Goal: Task Accomplishment & Management: Complete application form

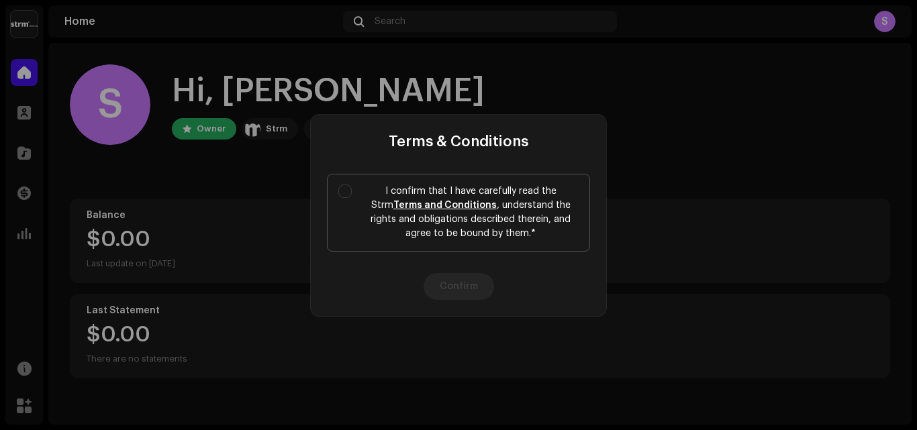
click at [343, 202] on label "I confirm that I have carefully read the Strm Terms and Conditions , understand…" at bounding box center [458, 213] width 263 height 78
click at [343, 198] on input "I confirm that I have carefully read the Strm Terms and Conditions , understand…" at bounding box center [344, 191] width 13 height 13
checkbox input "true"
click at [439, 289] on button "Confirm" at bounding box center [458, 286] width 70 height 27
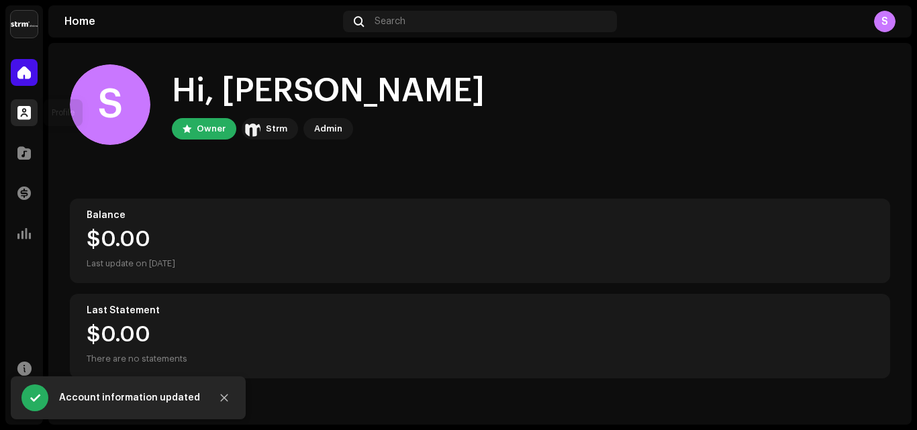
click at [25, 121] on div at bounding box center [24, 112] width 27 height 27
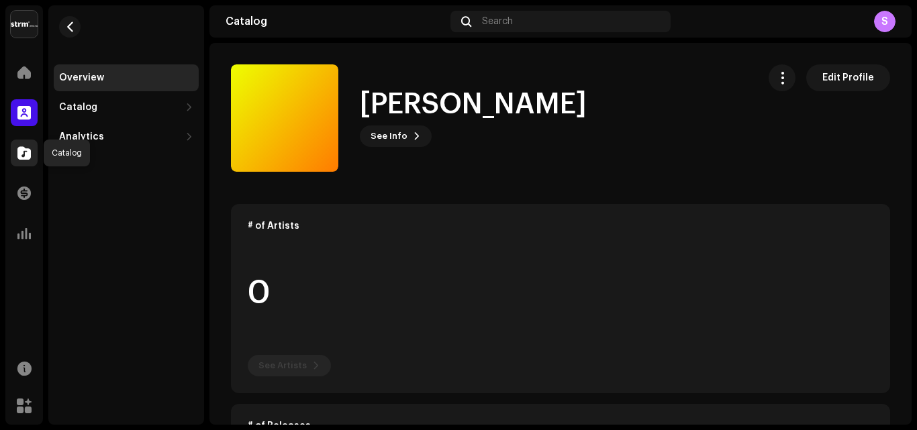
click at [27, 142] on div at bounding box center [24, 153] width 27 height 27
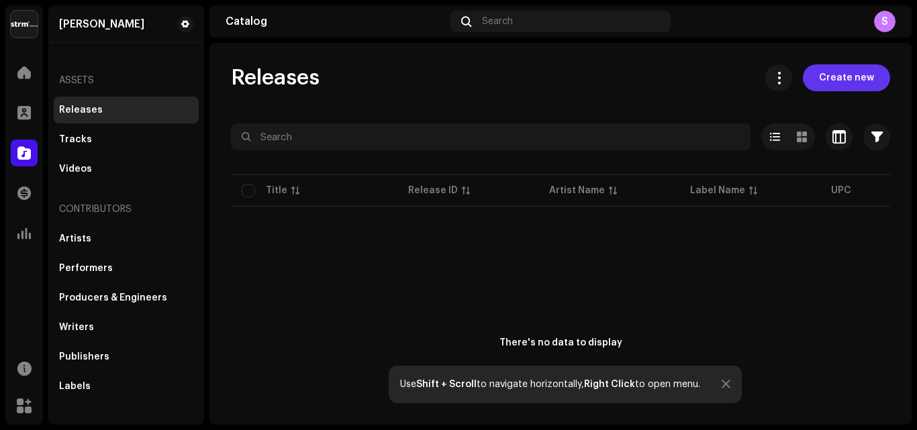
click at [830, 81] on span "Create new" at bounding box center [846, 77] width 55 height 27
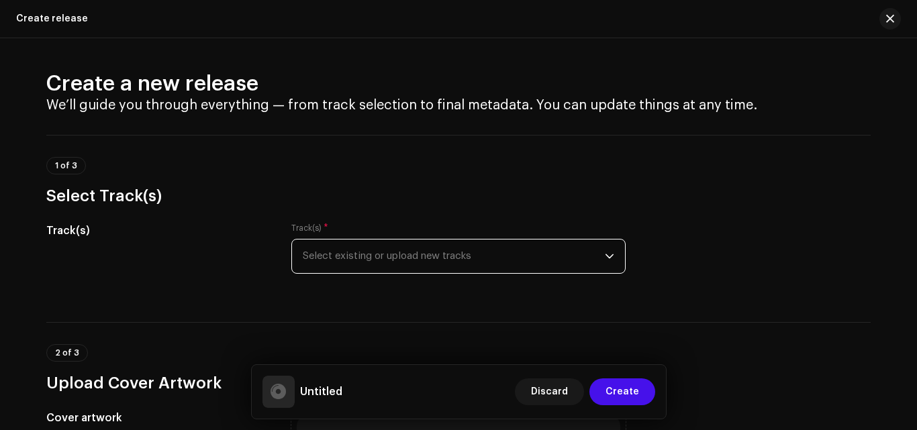
click at [442, 243] on span "Select existing or upload new tracks" at bounding box center [454, 257] width 302 height 34
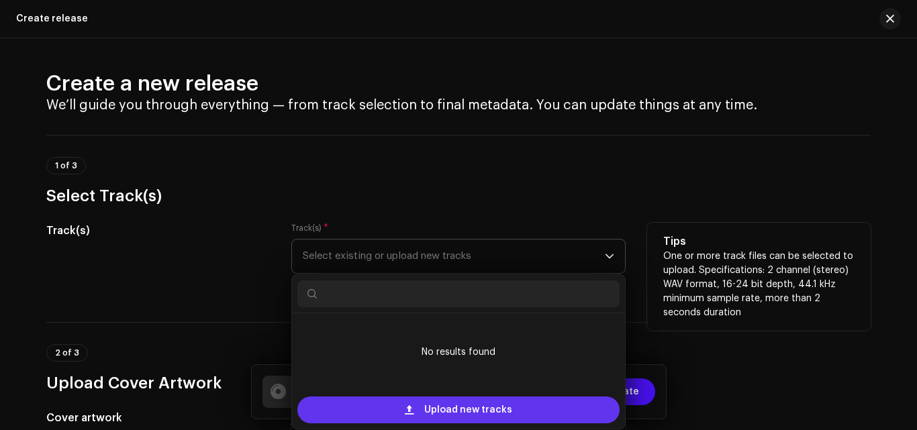
click at [535, 403] on div "Upload new tracks" at bounding box center [458, 410] width 322 height 27
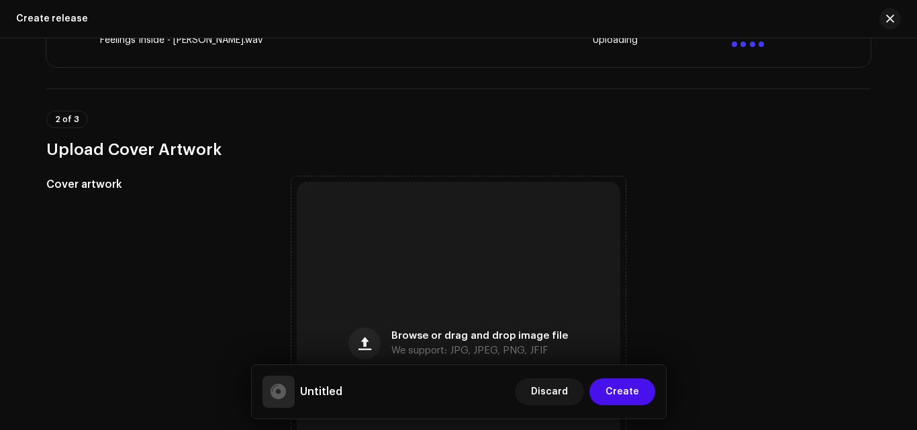
scroll to position [537, 0]
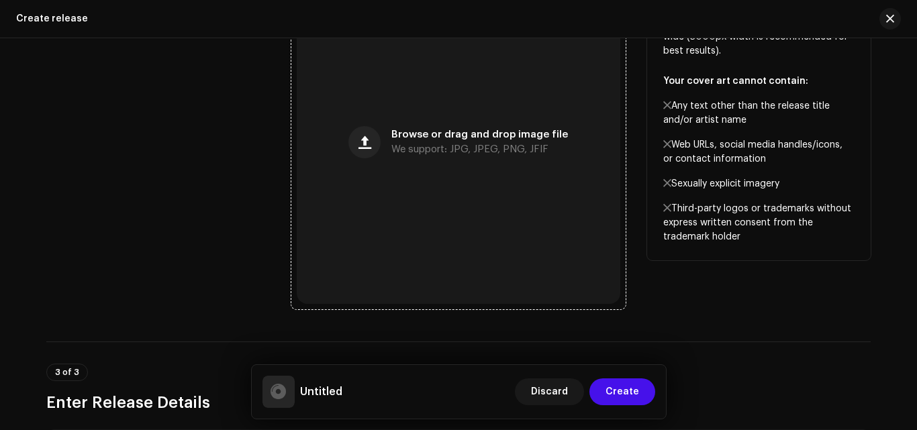
click at [385, 136] on div "Browse or drag and drop image file We support: JPG, JPEG, PNG, JFIF" at bounding box center [458, 142] width 323 height 323
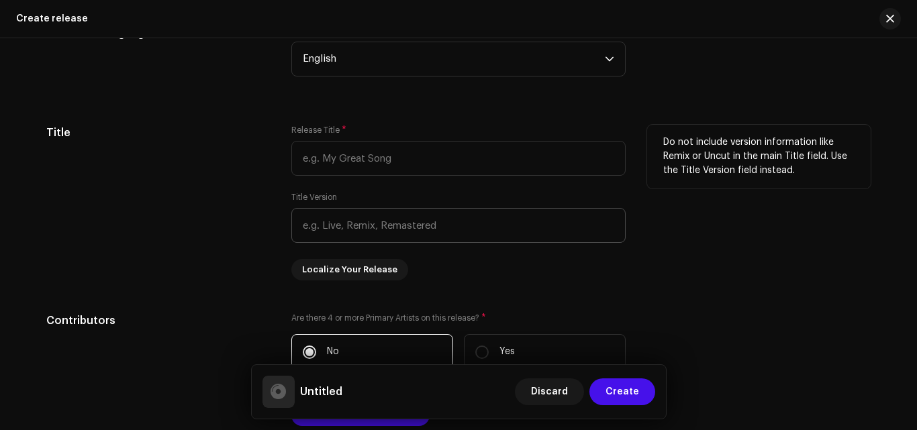
scroll to position [1141, 0]
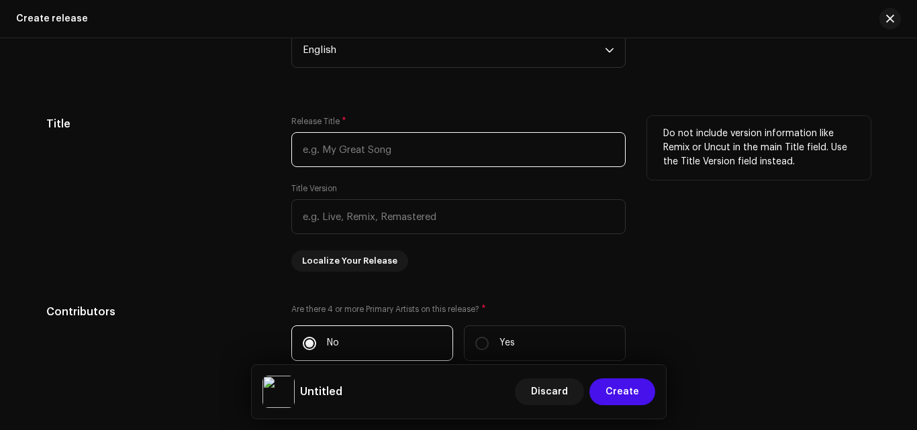
click at [443, 158] on input "text" at bounding box center [458, 149] width 334 height 35
type input "Feelings"
click at [261, 233] on div "Title" at bounding box center [157, 194] width 223 height 156
click at [464, 268] on div "Release Title * Feelings Title Version Localize Your Release" at bounding box center [458, 194] width 334 height 156
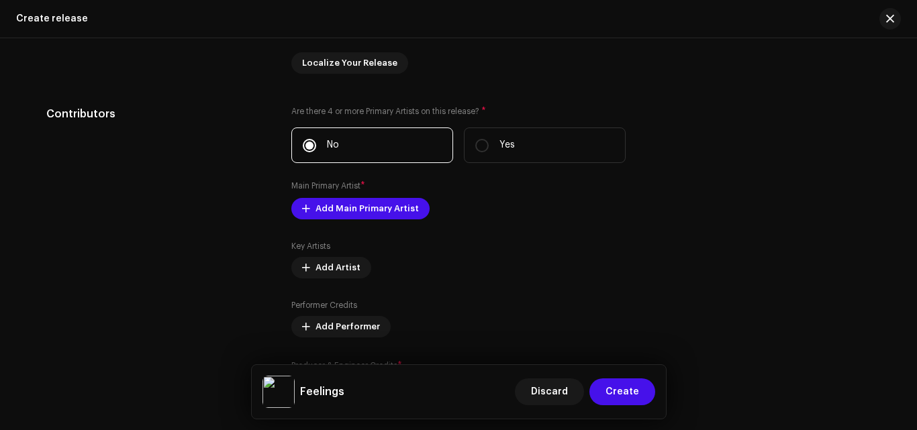
scroll to position [1342, 0]
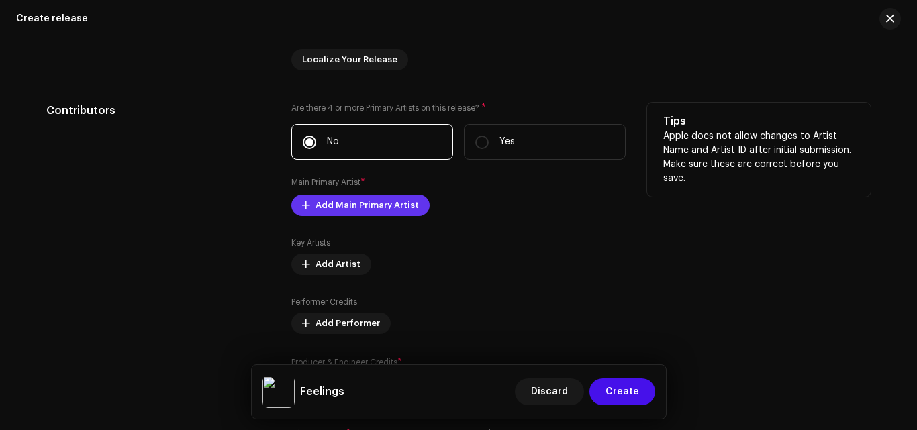
click at [397, 206] on span "Add Main Primary Artist" at bounding box center [366, 205] width 103 height 27
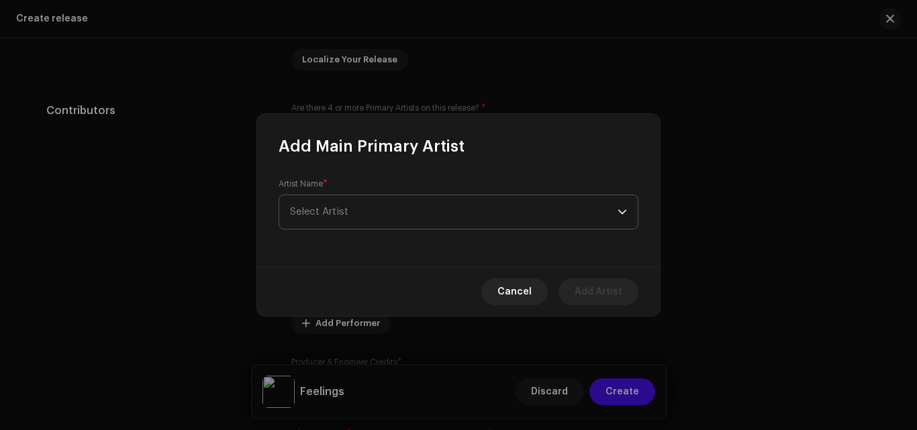
click at [377, 209] on span "Select Artist" at bounding box center [453, 212] width 327 height 34
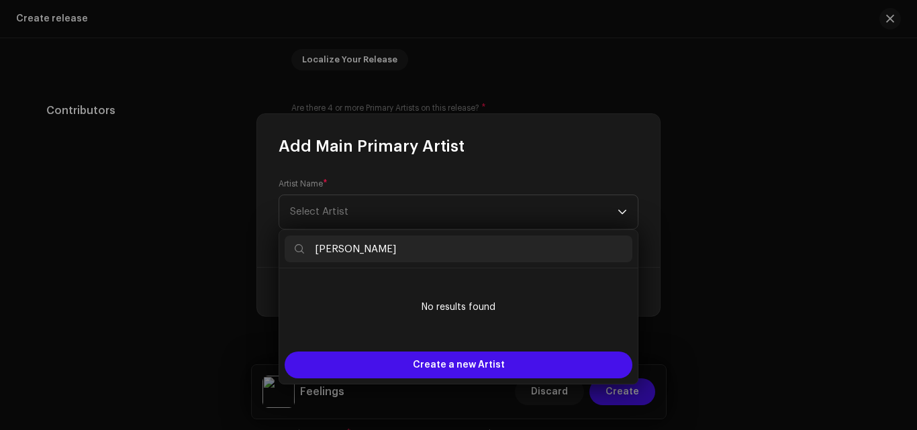
click at [389, 246] on input "[PERSON_NAME]" at bounding box center [458, 249] width 348 height 27
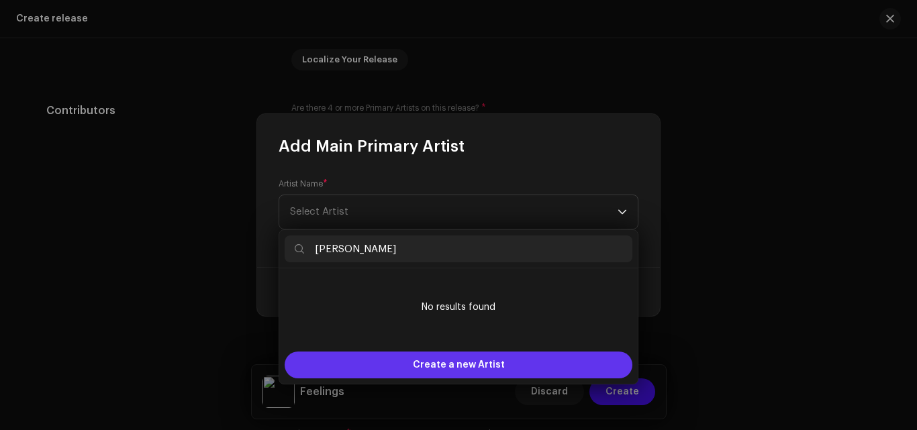
type input "[PERSON_NAME]"
click at [467, 360] on span "Create a new Artist" at bounding box center [459, 365] width 92 height 27
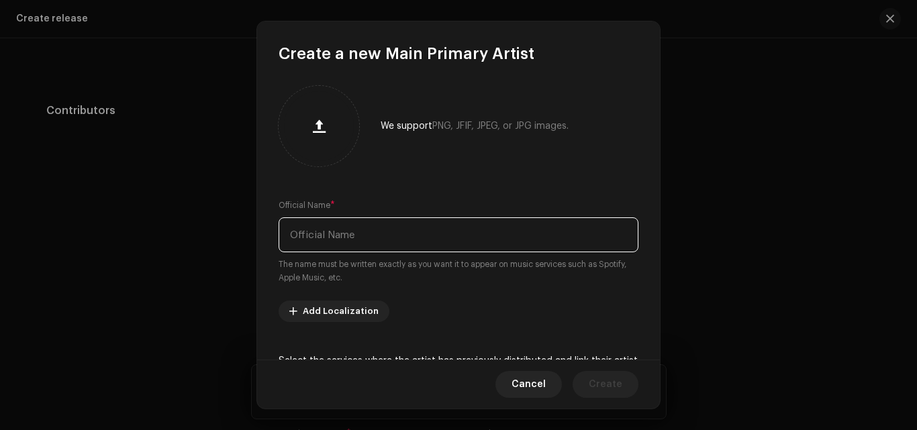
click at [399, 235] on input "text" at bounding box center [458, 234] width 360 height 35
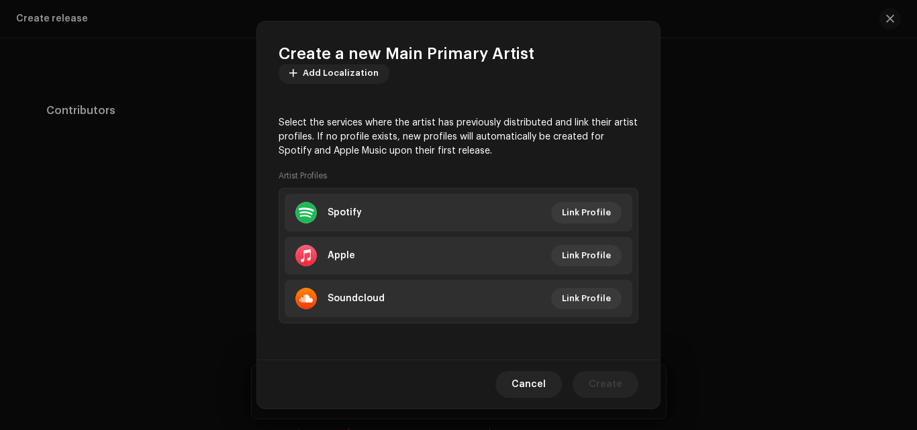
scroll to position [240, 0]
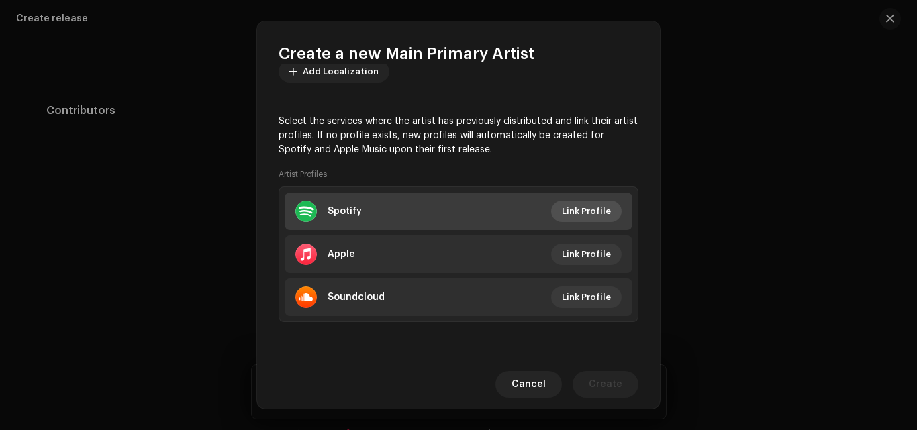
click at [562, 209] on span "Link Profile" at bounding box center [586, 211] width 49 height 27
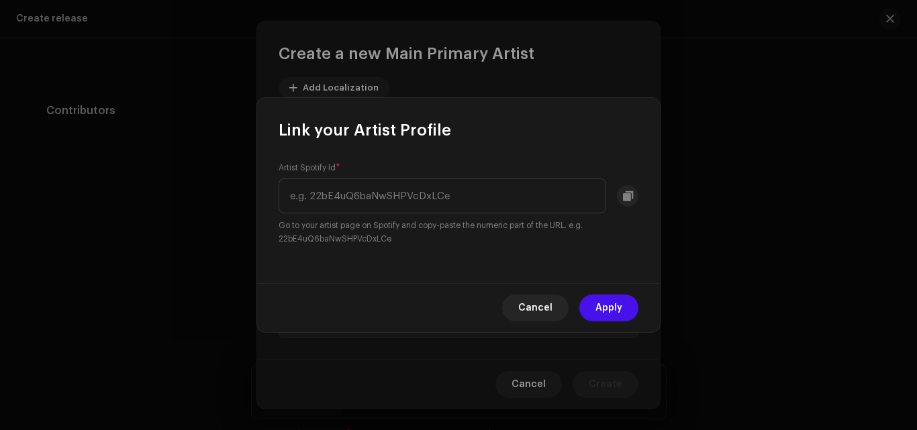
scroll to position [256, 0]
click at [462, 195] on input "text" at bounding box center [441, 195] width 327 height 35
click at [408, 207] on input "text" at bounding box center [441, 195] width 327 height 35
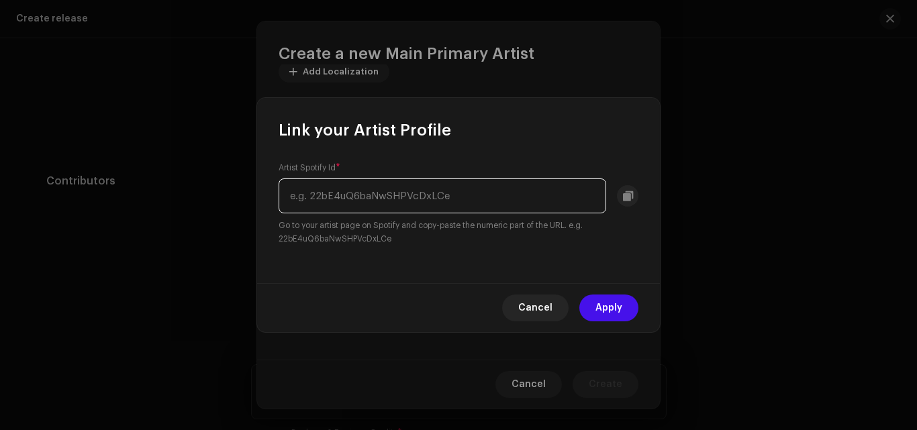
scroll to position [1396, 0]
paste input "[URL][DOMAIN_NAME]"
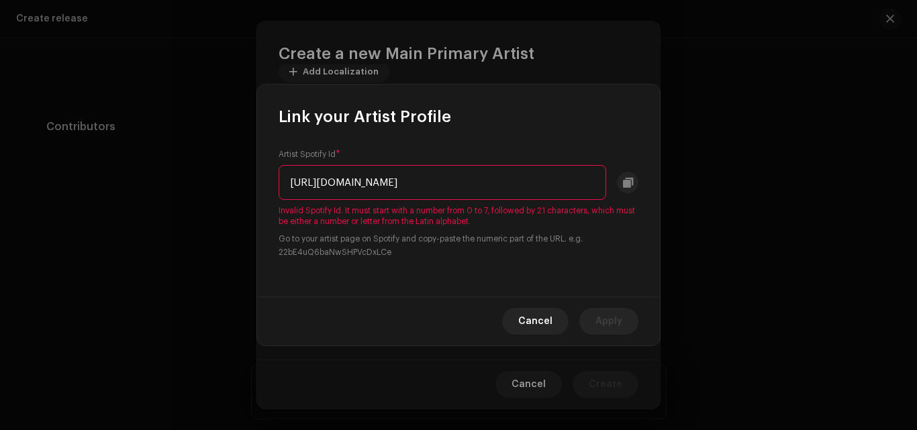
click at [460, 250] on small "Go to your artist page on Spotify and copy-paste the numeric part of the URL. e…" at bounding box center [458, 245] width 360 height 27
click at [461, 180] on input "[URL][DOMAIN_NAME]" at bounding box center [441, 182] width 327 height 35
drag, startPoint x: 436, startPoint y: 188, endPoint x: 170, endPoint y: 165, distance: 266.7
click at [170, 165] on div "Link your Artist Profile Artist Spotify Id * [URL][DOMAIN_NAME] Invalid Spotify…" at bounding box center [458, 215] width 917 height 430
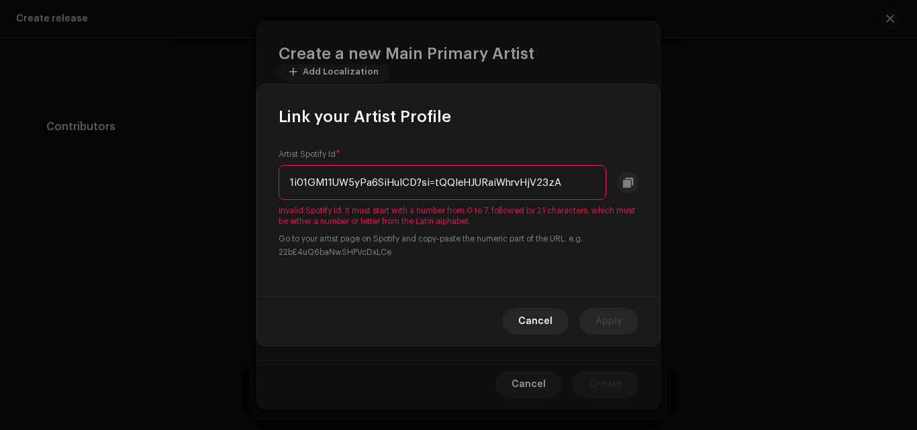
click at [612, 119] on div "Link your Artist Profile" at bounding box center [458, 106] width 403 height 43
click at [515, 276] on div "Artist Spotify Id * 1i01GM11UW5yPa6SiHulCD?si=tQQIeHJURaiWhrvHjV23zA Invalid Sp…" at bounding box center [458, 211] width 403 height 169
drag, startPoint x: 417, startPoint y: 182, endPoint x: 656, endPoint y: 184, distance: 239.5
click at [656, 184] on div "Artist Spotify Id * 1i01GM11UW5yPa6SiHulCD?si=tQQIeHJURaiWhrvHjV23zA Invalid Sp…" at bounding box center [458, 211] width 403 height 169
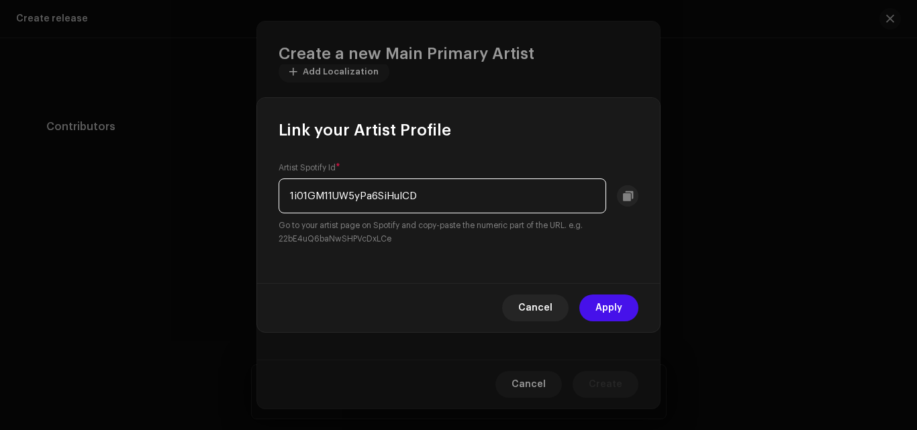
type input "1i01GM11UW5yPa6SiHulCD"
click at [575, 158] on div "Artist Spotify Id * 1i01GM11UW5yPa6SiHulCD Go to your artist page on Spotify an…" at bounding box center [458, 212] width 403 height 142
click at [621, 314] on span "Apply" at bounding box center [608, 308] width 27 height 27
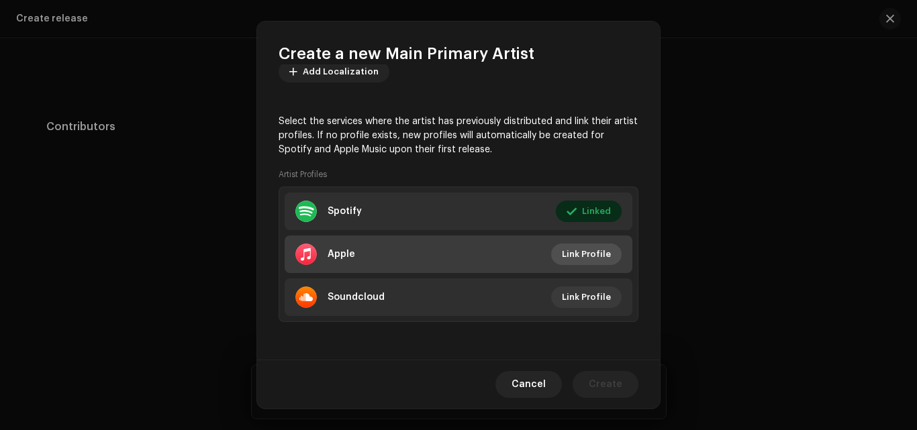
click at [565, 250] on span "Link Profile" at bounding box center [586, 254] width 49 height 27
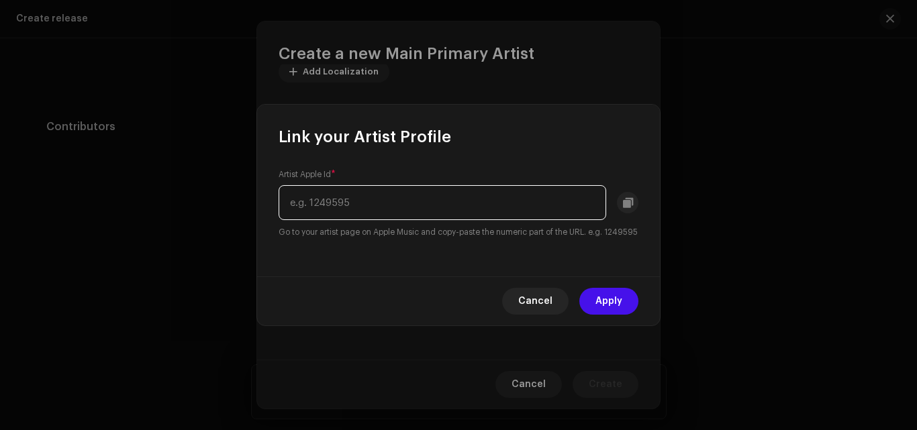
paste input "[URL][DOMAIN_NAME][PERSON_NAME]"
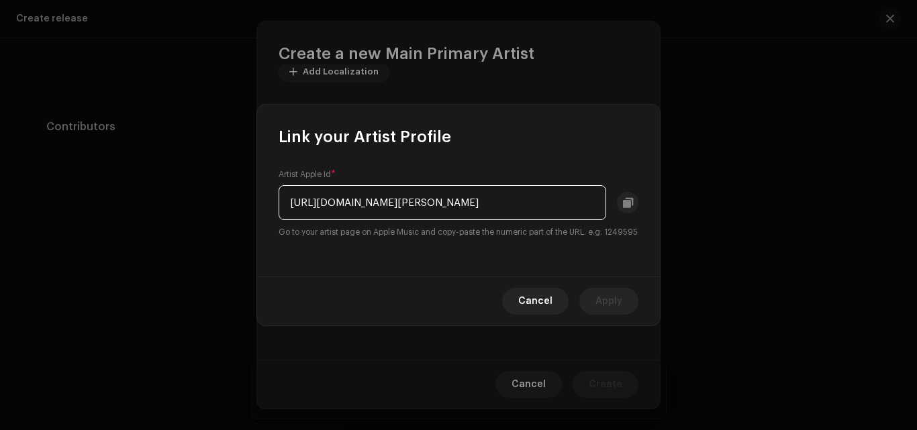
drag, startPoint x: 507, startPoint y: 199, endPoint x: 212, endPoint y: 201, distance: 295.2
click at [212, 201] on div "Link your Artist Profile Artist Apple Id * [URL][DOMAIN_NAME][PERSON_NAME] Go t…" at bounding box center [458, 215] width 917 height 430
type input "1762379445"
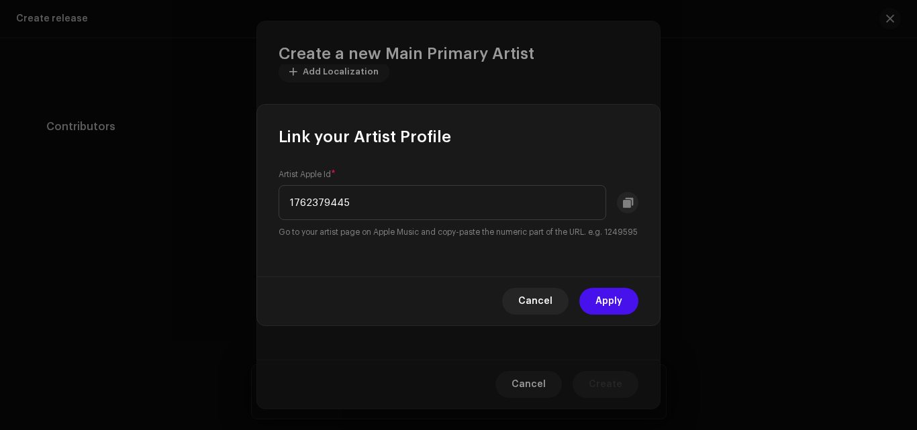
click at [456, 260] on div "Artist Apple Id * 1762379445 Go to your artist page on Apple Music and copy-pas…" at bounding box center [458, 212] width 403 height 129
click at [623, 309] on button "Apply" at bounding box center [608, 301] width 59 height 27
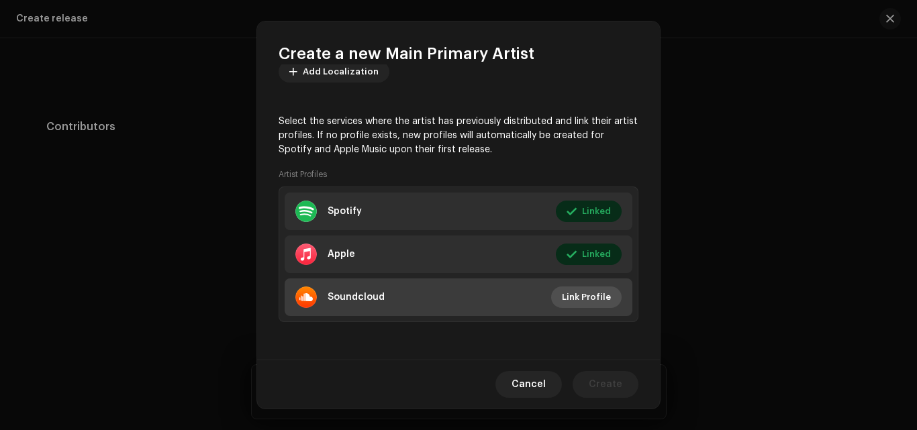
click at [592, 291] on span "Link Profile" at bounding box center [586, 297] width 49 height 27
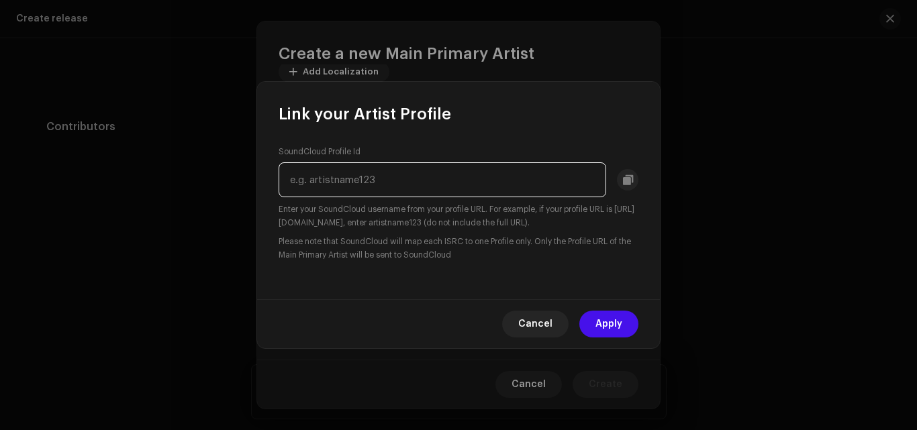
paste input "[URL][DOMAIN_NAME]"
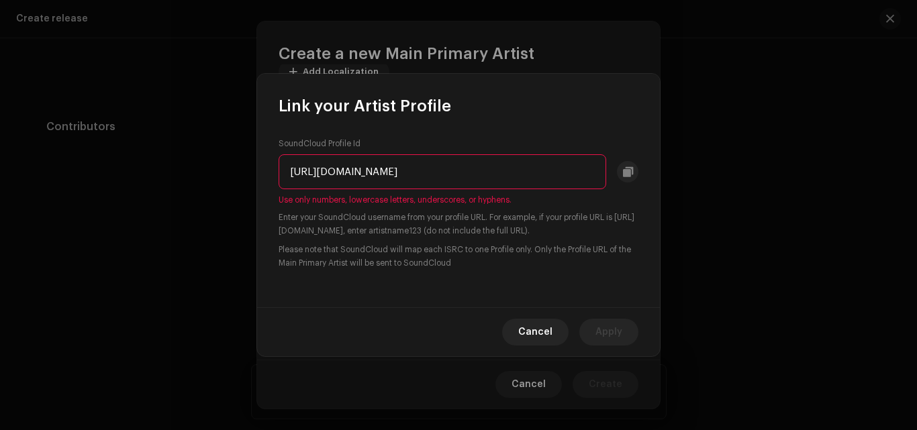
click at [366, 180] on input "[URL][DOMAIN_NAME]" at bounding box center [441, 171] width 327 height 35
drag, startPoint x: 405, startPoint y: 170, endPoint x: 271, endPoint y: 182, distance: 134.7
click at [271, 182] on div "SoundCloud Profile Id [URL][DOMAIN_NAME] Use only numbers, lowercase letters, u…" at bounding box center [458, 212] width 403 height 191
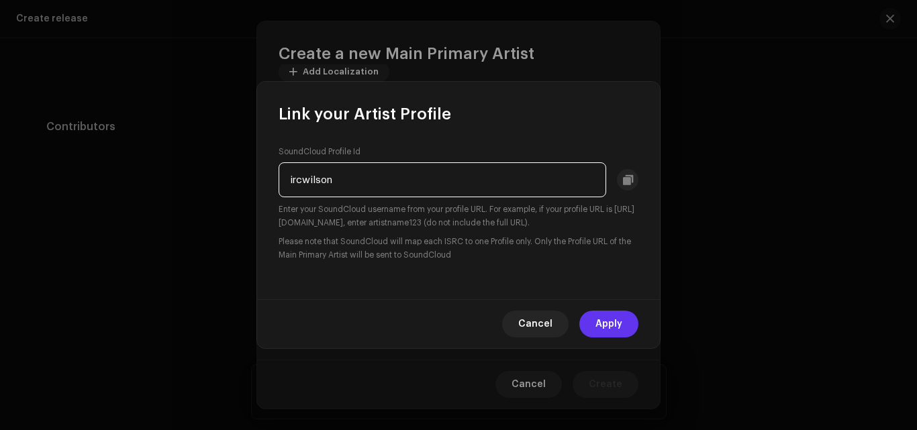
type input "ircwilson"
click at [627, 323] on button "Apply" at bounding box center [608, 324] width 59 height 27
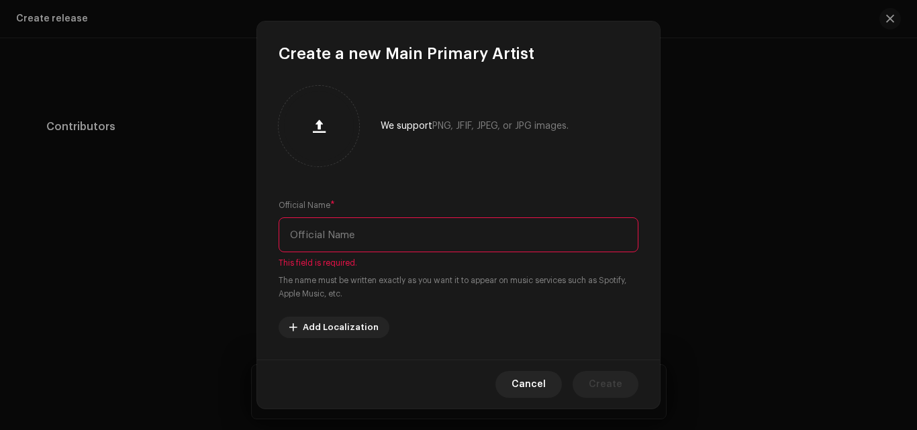
click at [370, 241] on input "text" at bounding box center [458, 234] width 360 height 35
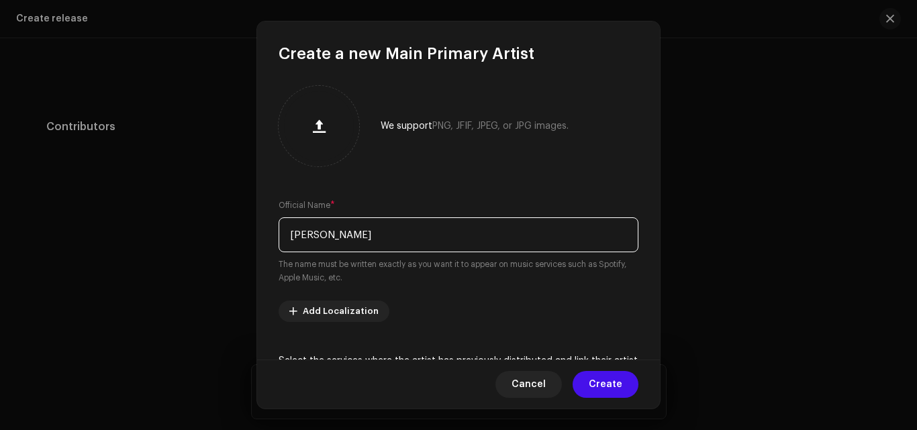
click at [479, 223] on input "[PERSON_NAME]" at bounding box center [458, 234] width 360 height 35
type input "[PERSON_NAME]"
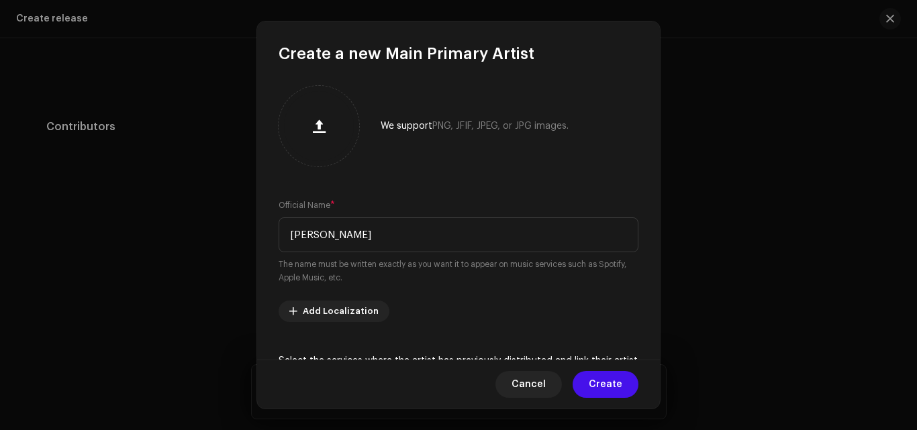
click at [492, 194] on div "We support PNG, JFIF, JPEG, or JPG images. Official Name * [PERSON_NAME] The na…" at bounding box center [458, 211] width 403 height 295
click at [630, 382] on button "Create" at bounding box center [605, 384] width 66 height 27
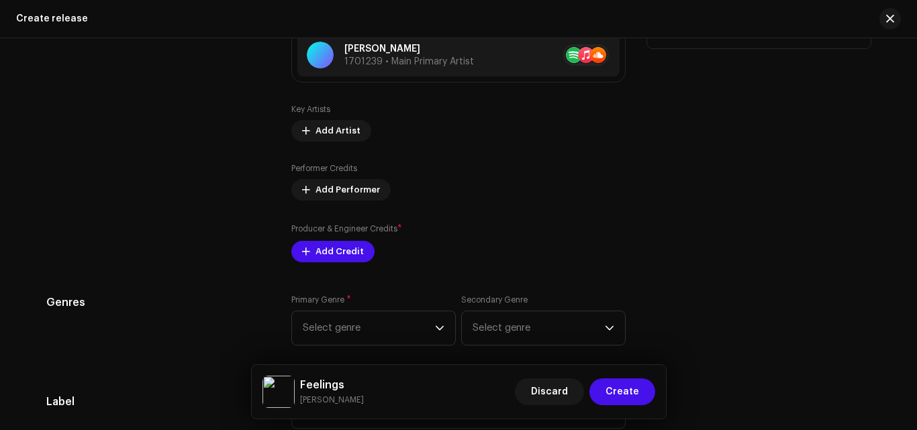
scroll to position [1598, 0]
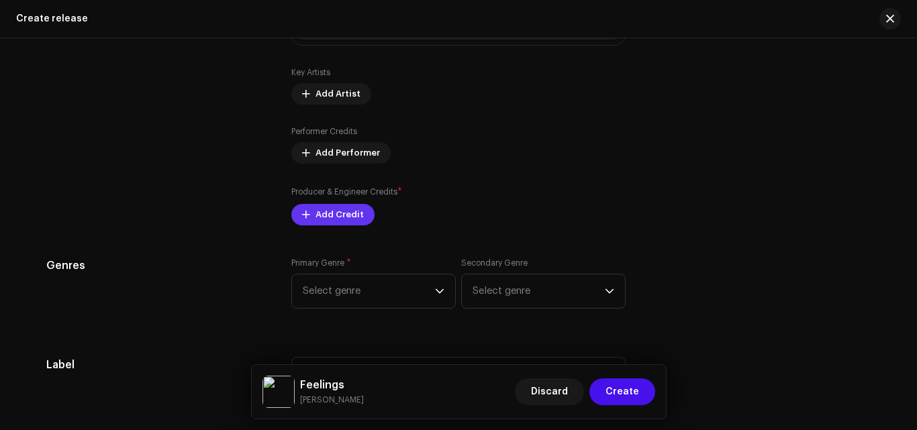
click at [345, 220] on span "Add Credit" at bounding box center [339, 214] width 48 height 27
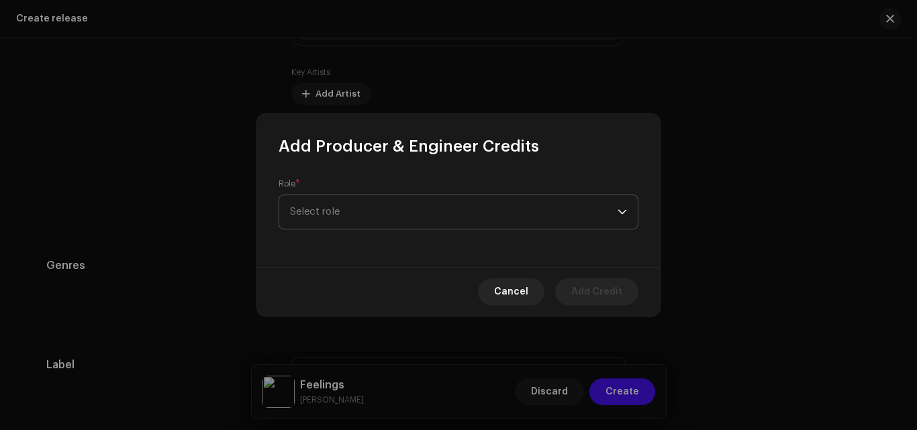
click at [367, 217] on span "Select role" at bounding box center [453, 212] width 327 height 34
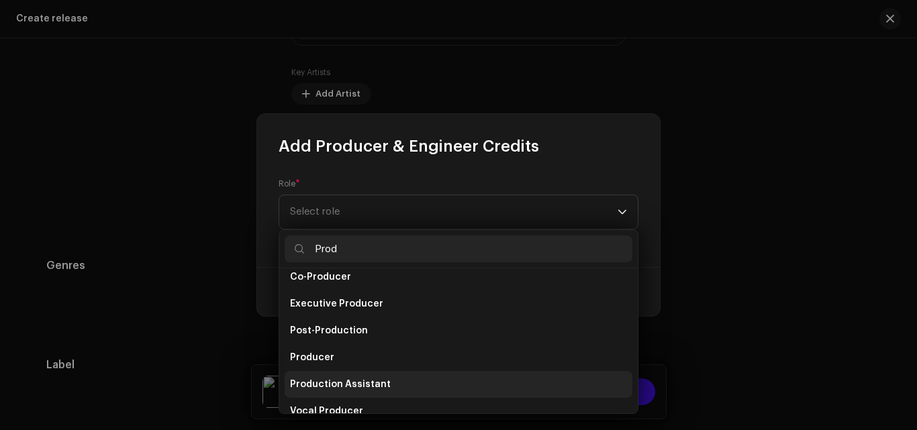
scroll to position [54, 0]
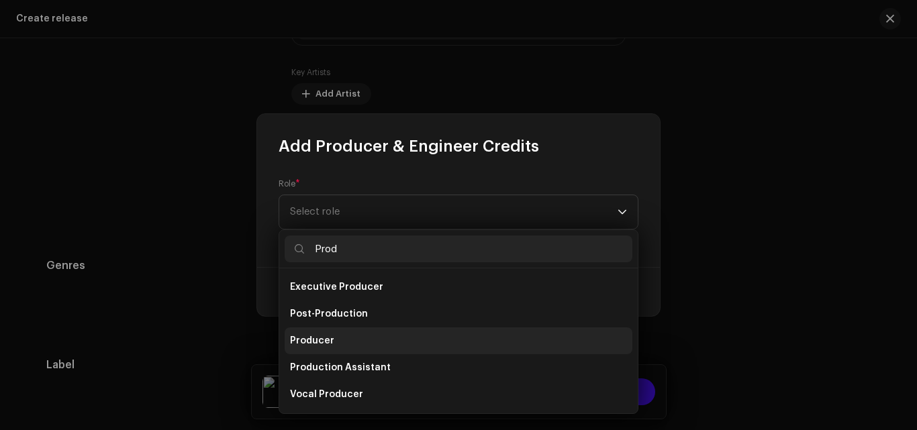
type input "Prod"
click at [335, 348] on li "Producer" at bounding box center [458, 340] width 348 height 27
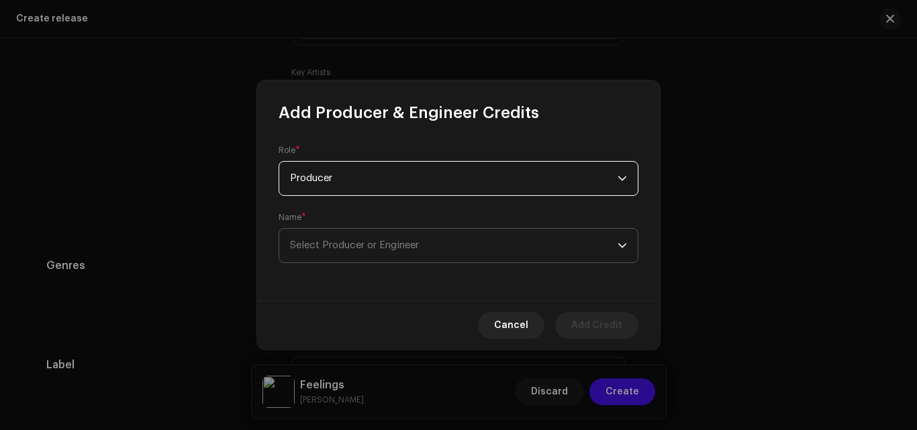
click at [348, 248] on span "Select Producer or Engineer" at bounding box center [354, 245] width 129 height 10
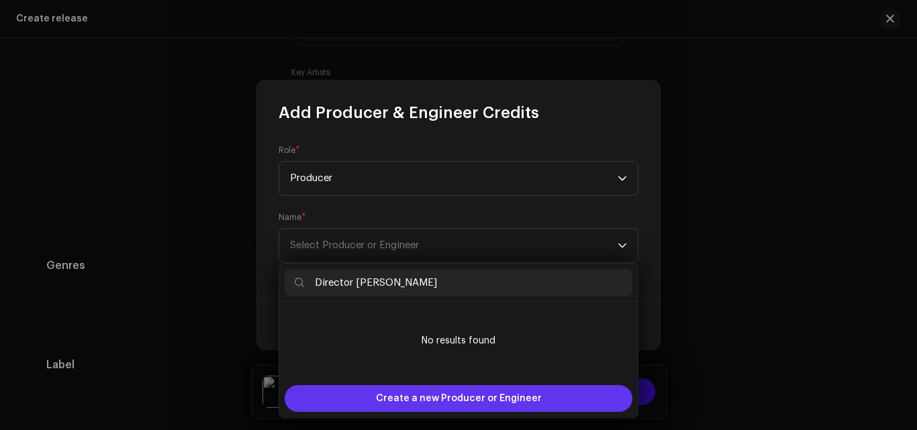
type input "Director [PERSON_NAME]"
click at [487, 401] on span "Create a new Producer or Engineer" at bounding box center [459, 398] width 166 height 27
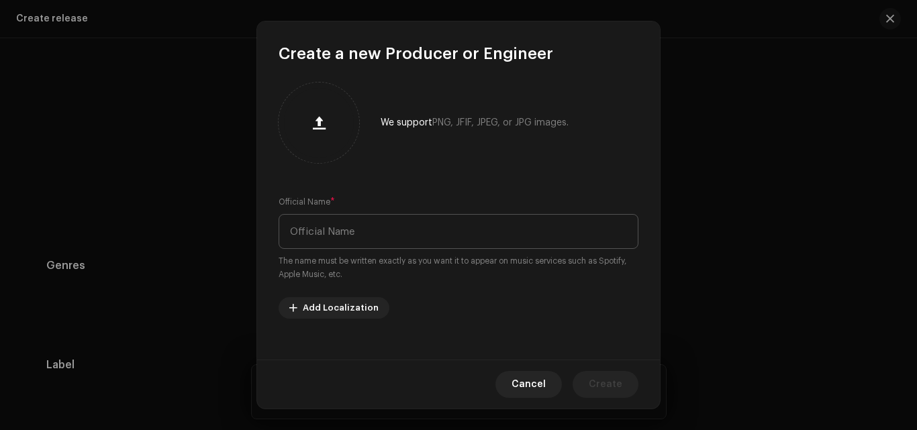
scroll to position [0, 0]
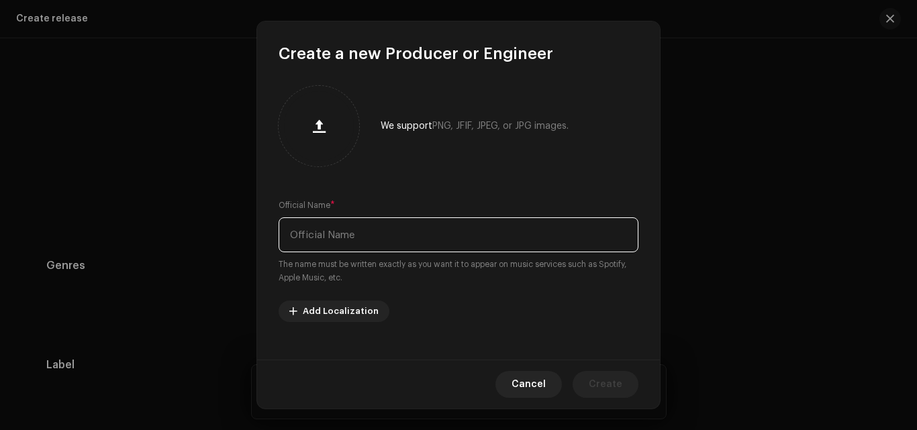
click at [438, 242] on input "text" at bounding box center [458, 234] width 360 height 35
type input "Director [PERSON_NAME]"
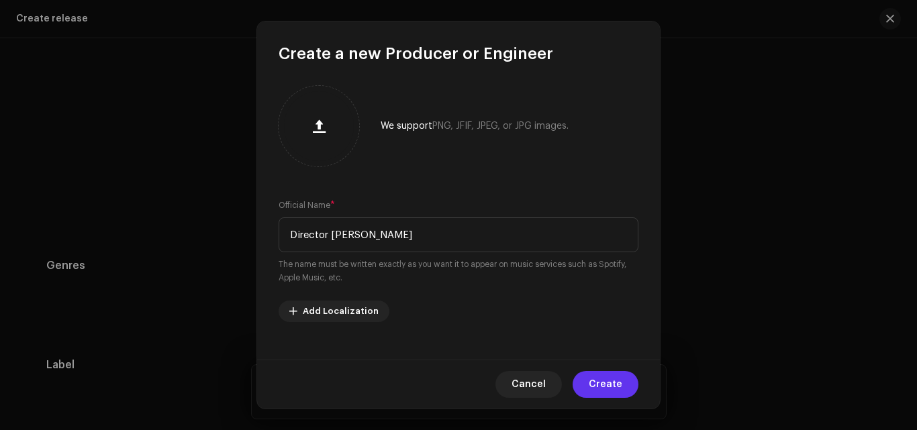
click at [612, 380] on span "Create" at bounding box center [605, 384] width 34 height 27
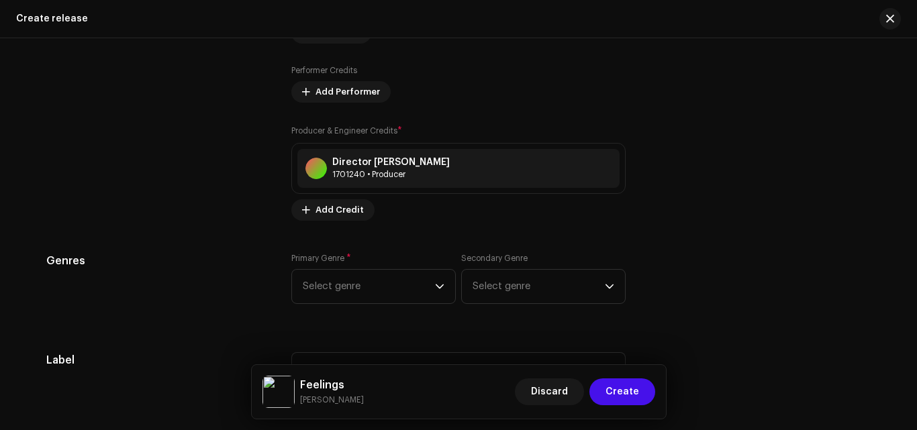
scroll to position [1732, 0]
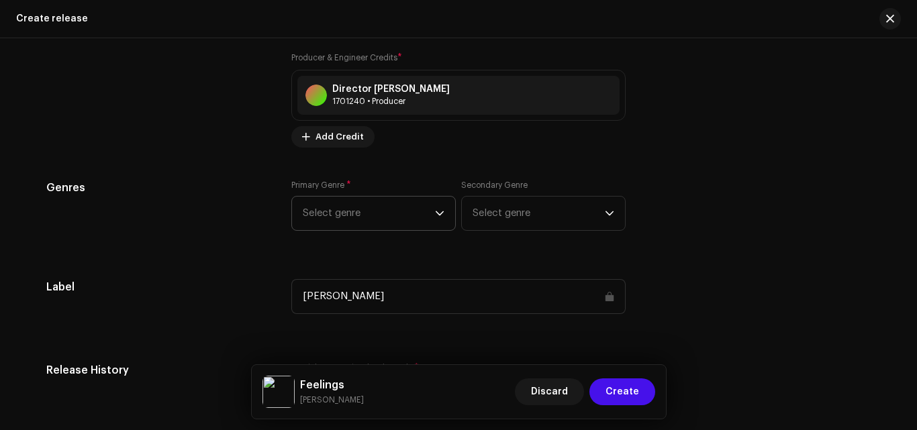
click at [395, 213] on span "Select genre" at bounding box center [369, 214] width 132 height 34
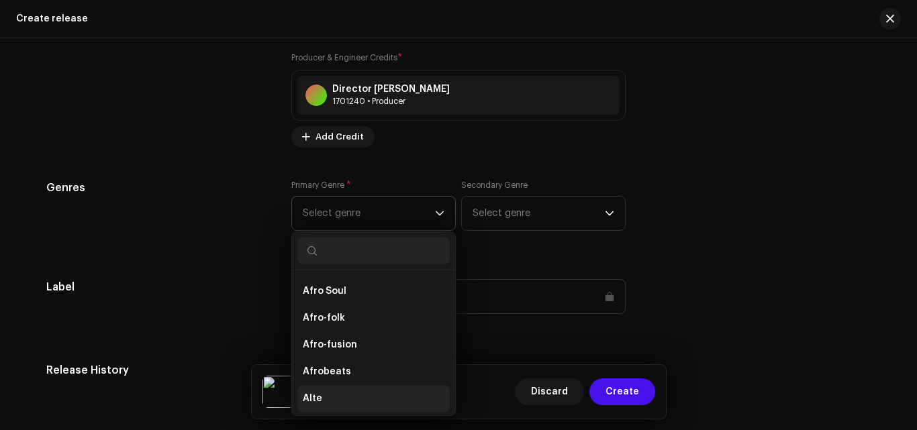
scroll to position [201, 0]
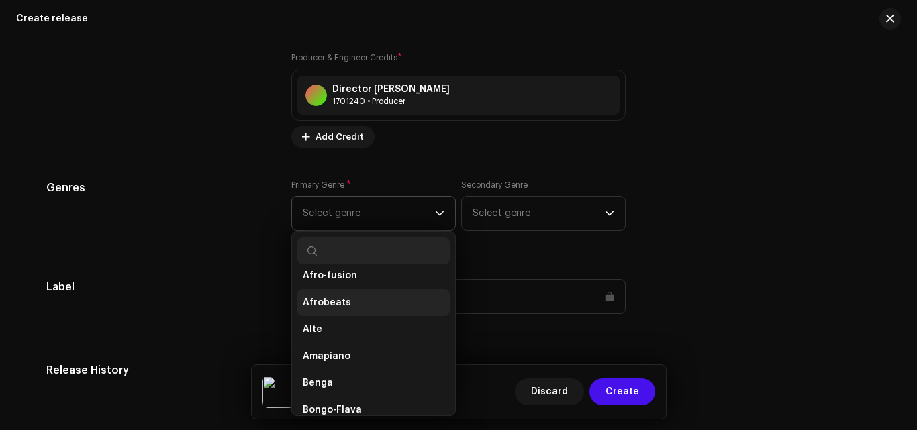
click at [368, 309] on li "Afrobeats" at bounding box center [373, 302] width 152 height 27
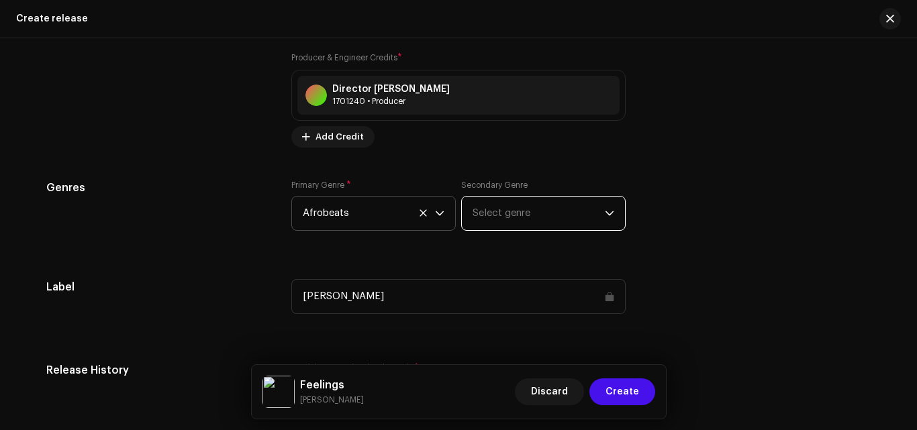
click at [490, 223] on span "Select genre" at bounding box center [538, 214] width 132 height 34
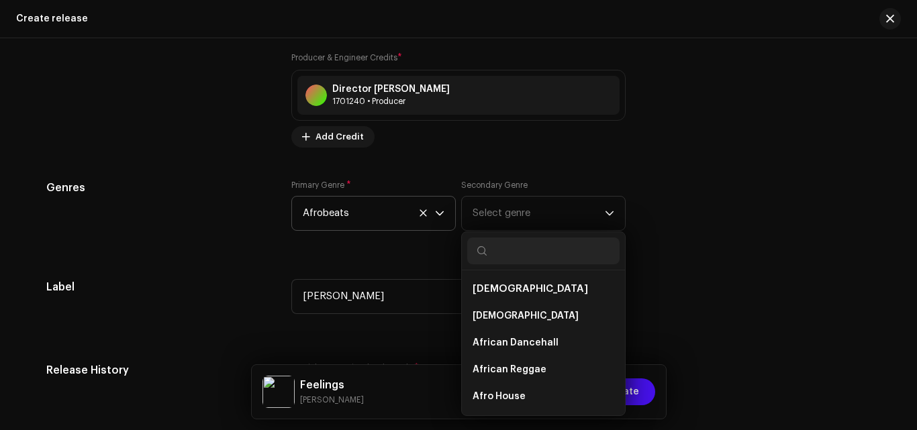
click at [388, 216] on span "Afrobeats" at bounding box center [369, 214] width 132 height 34
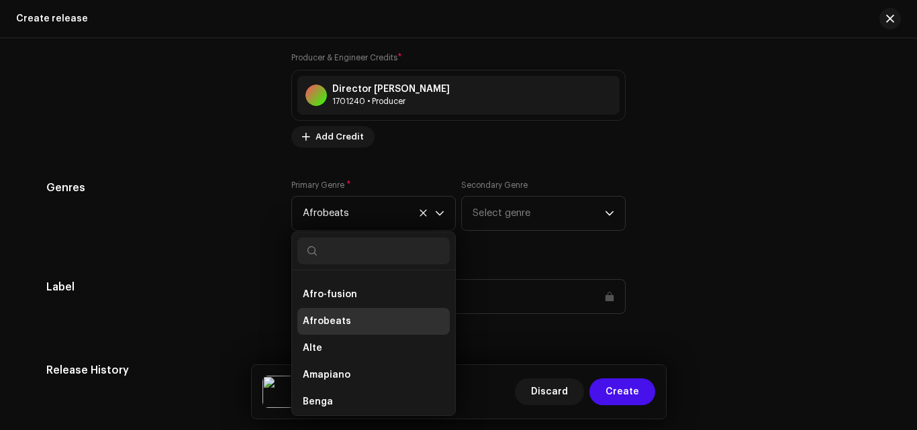
scroll to position [207, 0]
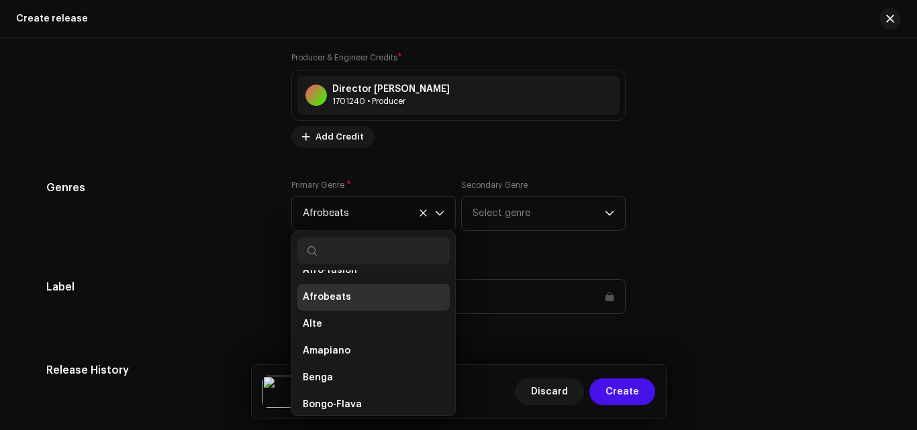
click at [347, 301] on li "Afrobeats" at bounding box center [373, 297] width 152 height 27
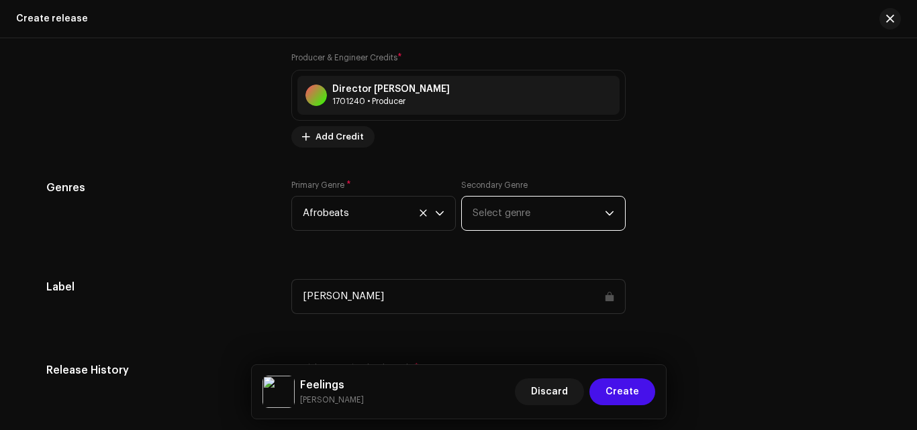
click at [521, 211] on span "Select genre" at bounding box center [538, 214] width 132 height 34
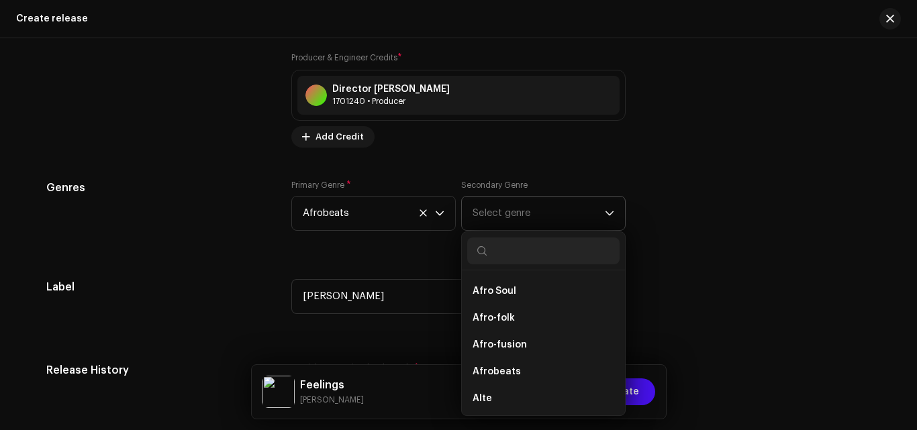
scroll to position [134, 0]
click at [507, 295] on span "Afro Soul" at bounding box center [494, 288] width 44 height 13
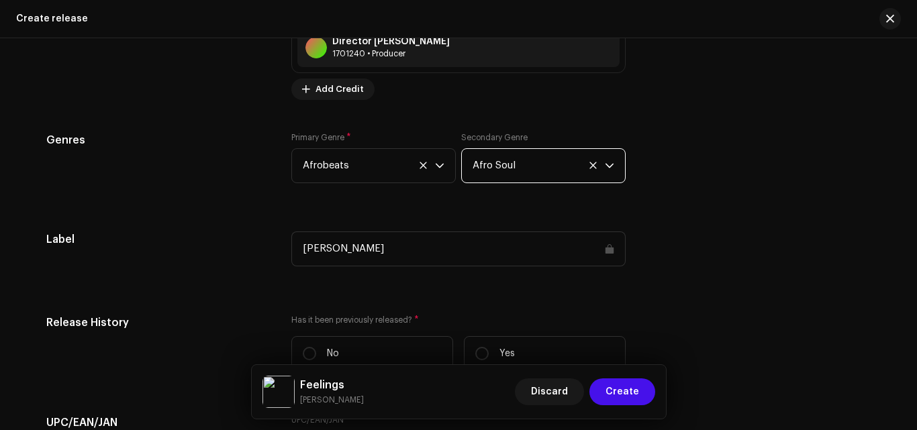
scroll to position [1799, 0]
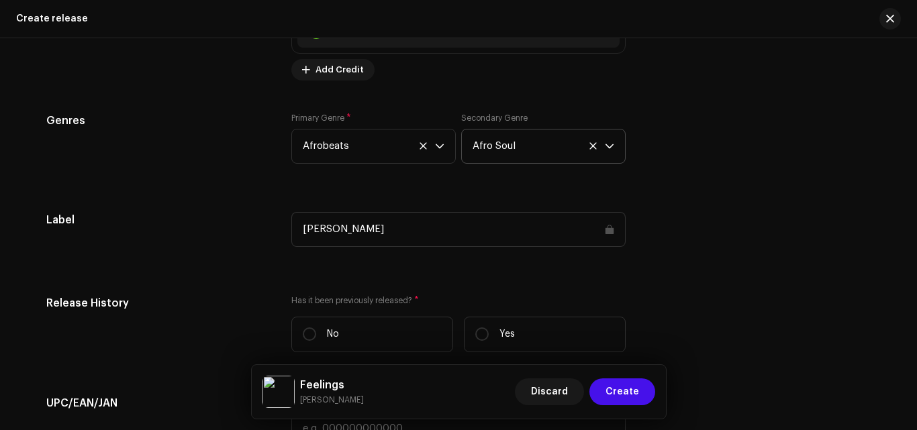
click at [468, 240] on div "[PERSON_NAME]" at bounding box center [458, 229] width 334 height 35
click at [417, 226] on div "[PERSON_NAME]" at bounding box center [458, 229] width 334 height 35
click at [416, 226] on div "[PERSON_NAME]" at bounding box center [458, 229] width 334 height 35
click at [456, 233] on div "[PERSON_NAME]" at bounding box center [458, 229] width 334 height 35
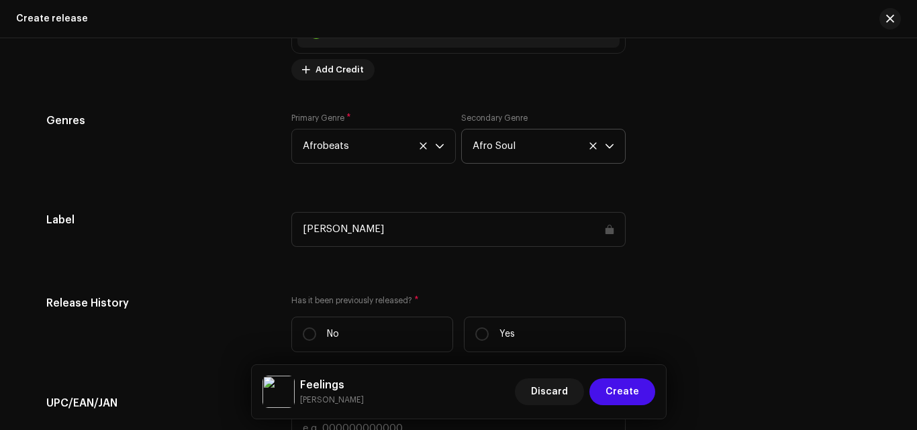
click at [456, 233] on div "[PERSON_NAME]" at bounding box center [458, 229] width 334 height 35
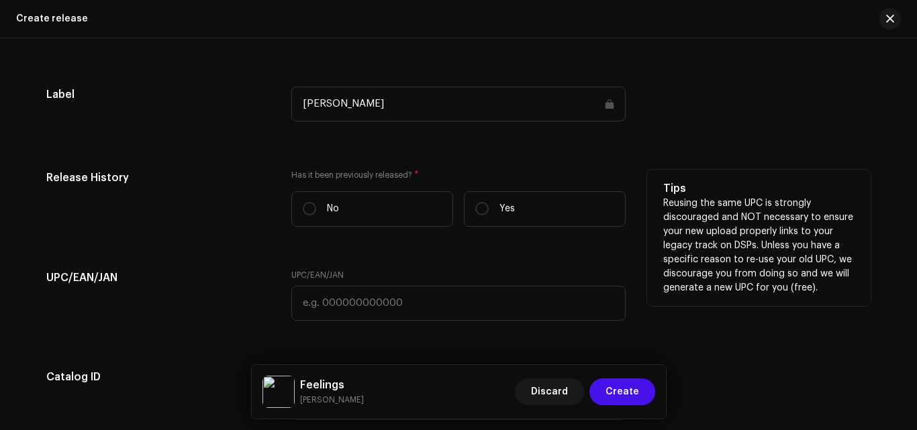
scroll to position [1933, 0]
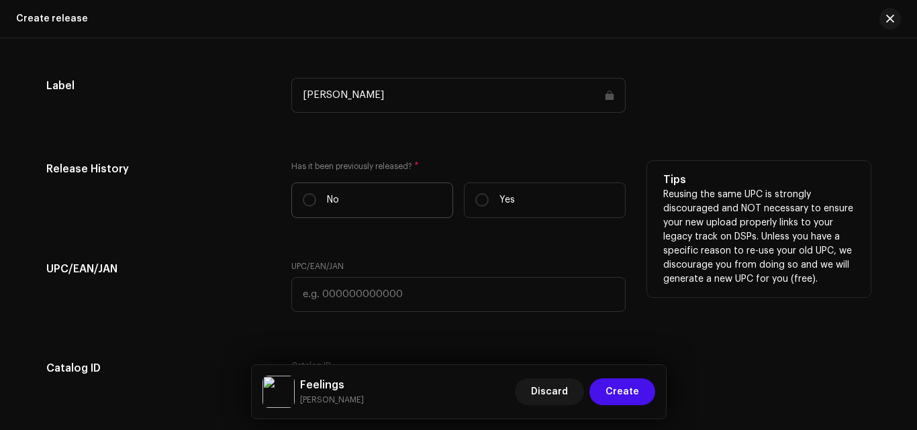
click at [309, 212] on label "No" at bounding box center [372, 200] width 162 height 36
click at [309, 207] on input "No" at bounding box center [309, 199] width 13 height 13
radio input "true"
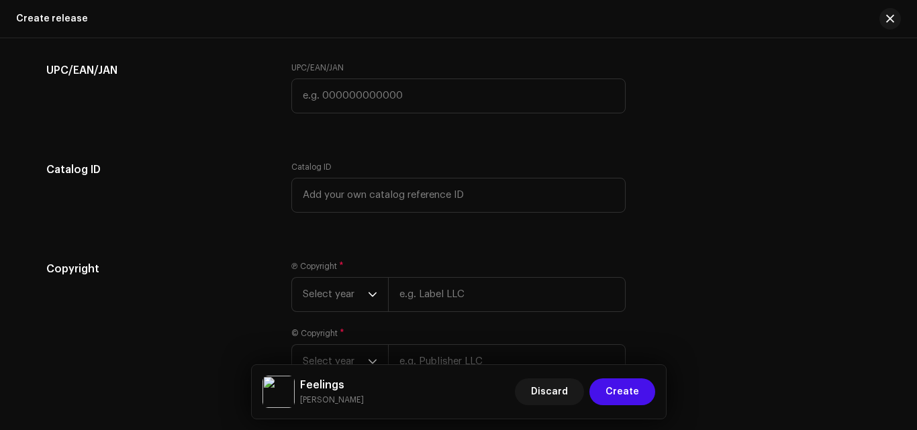
scroll to position [2226, 0]
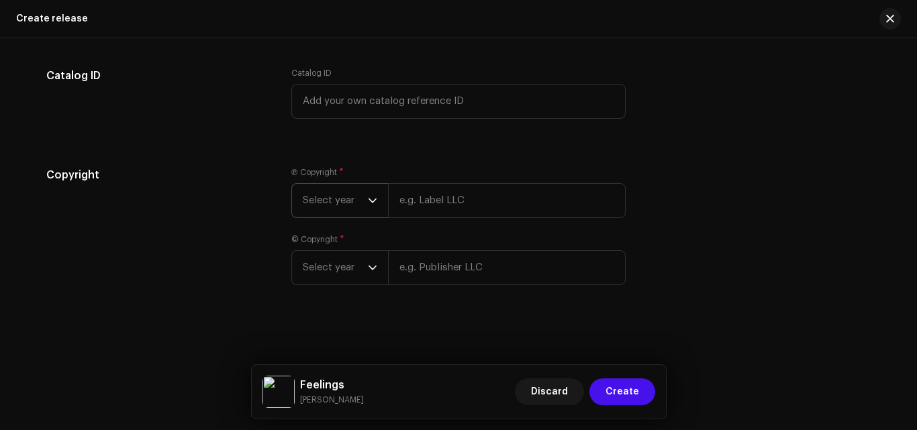
click at [373, 196] on icon "dropdown trigger" at bounding box center [372, 200] width 9 height 9
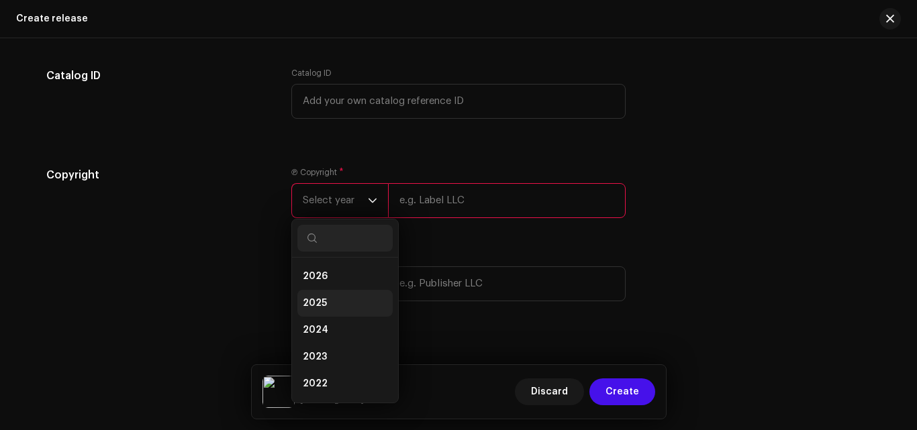
click at [374, 295] on li "2025" at bounding box center [344, 303] width 95 height 27
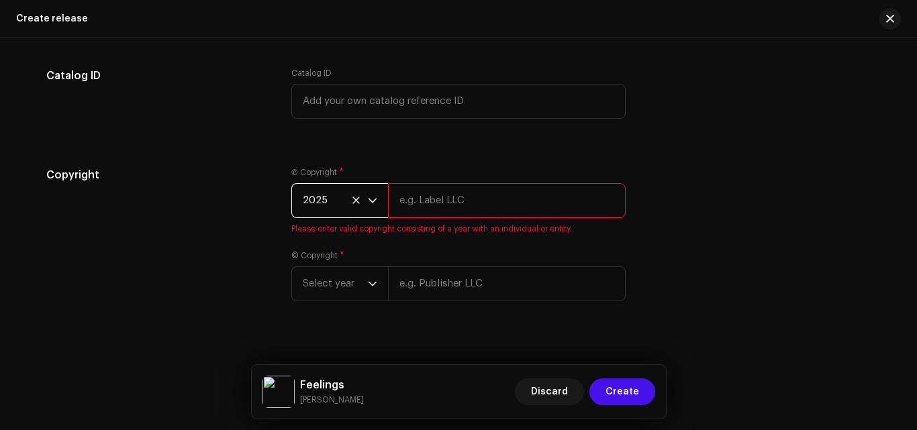
click at [439, 236] on div "Ⓟ Copyright * 2025 Please enter valid copyright consisting of a year with an in…" at bounding box center [458, 242] width 334 height 150
click at [428, 199] on input "text" at bounding box center [507, 200] width 238 height 35
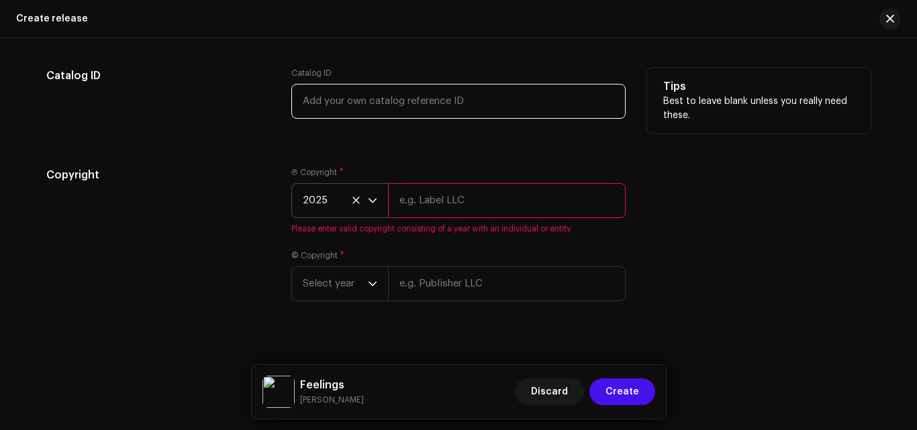
click at [377, 94] on input "text" at bounding box center [458, 101] width 334 height 35
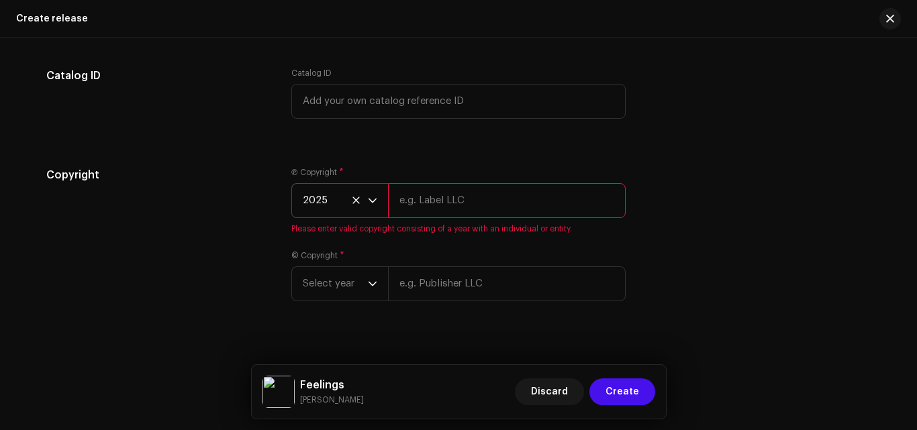
click at [439, 207] on input "text" at bounding box center [507, 200] width 238 height 35
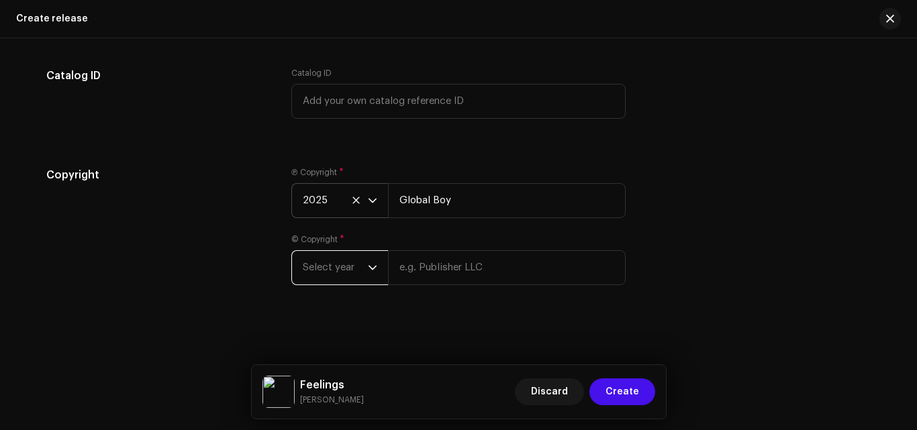
click at [345, 288] on div "Ⓟ Copyright * 2025 Global Boy © Copyright * Select year" at bounding box center [458, 234] width 334 height 134
click at [345, 278] on span "Select year" at bounding box center [335, 268] width 65 height 34
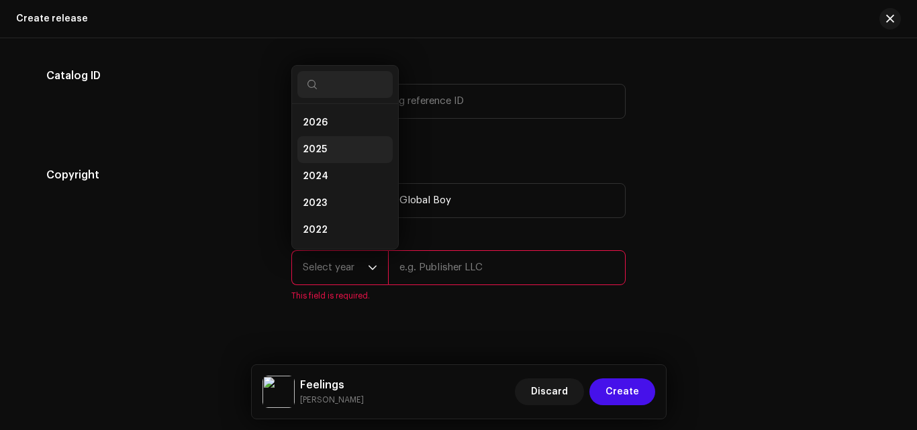
click at [339, 150] on li "2025" at bounding box center [344, 149] width 95 height 27
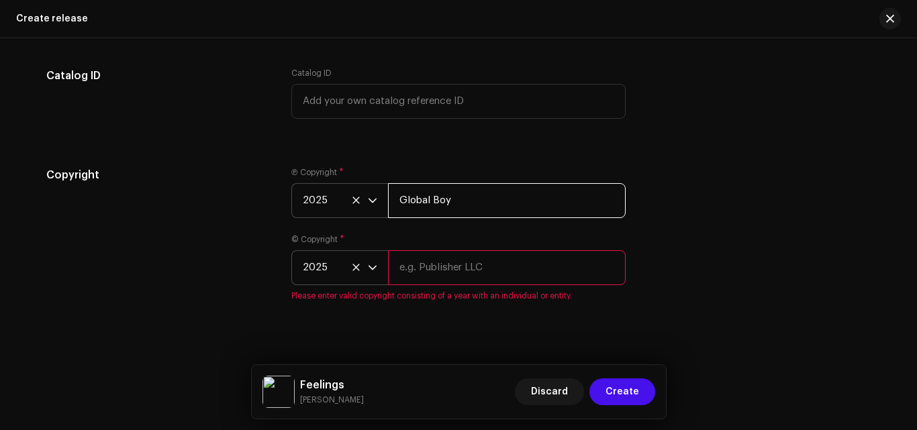
click at [469, 205] on input "Global Boy" at bounding box center [507, 200] width 238 height 35
click at [460, 209] on input "Glob" at bounding box center [507, 200] width 238 height 35
paste input "al Bøy"
type input "Global Bøy"
click at [451, 270] on input "text" at bounding box center [507, 267] width 238 height 35
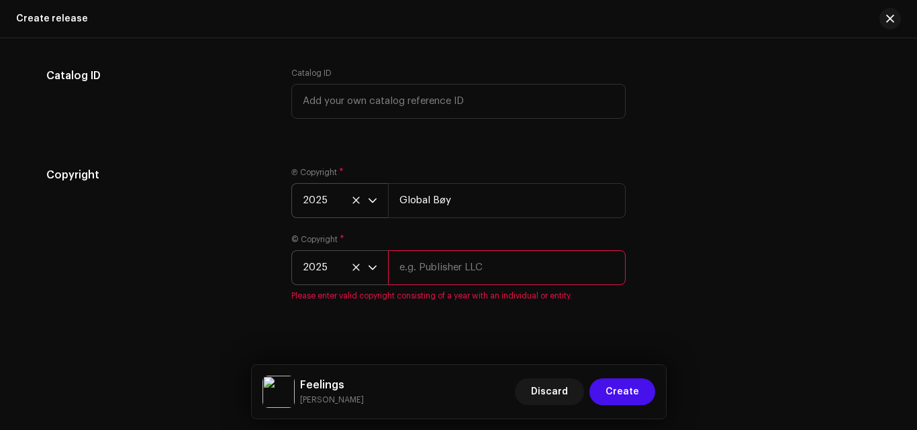
paste input "Global Bøy"
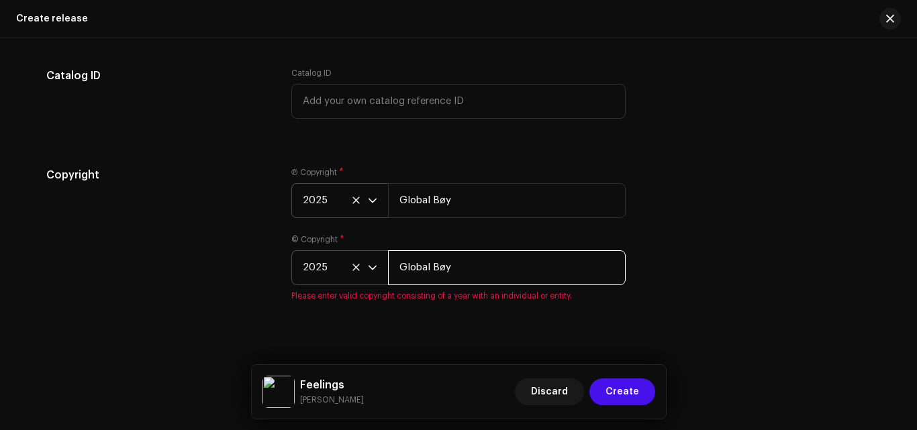
type input "Global Bøy"
click at [774, 198] on div "Copyright Ⓟ Copyright * 2025 Global Bøy © Copyright * 2025 Global Bøy Please en…" at bounding box center [458, 242] width 824 height 150
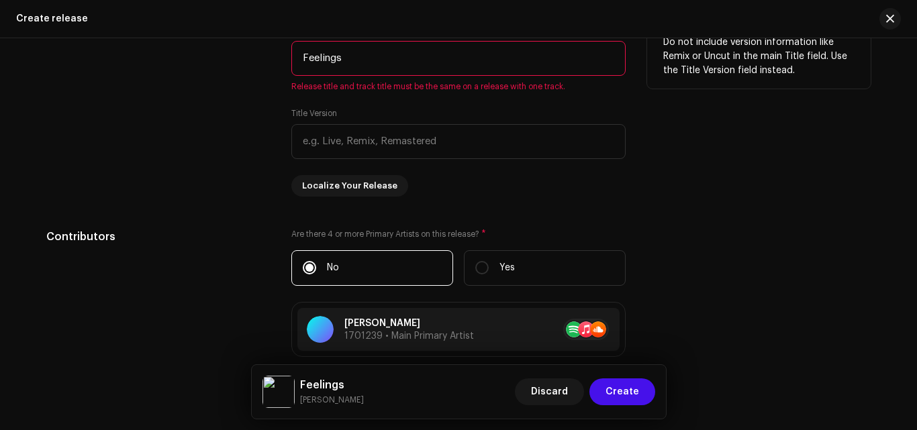
scroll to position [1219, 0]
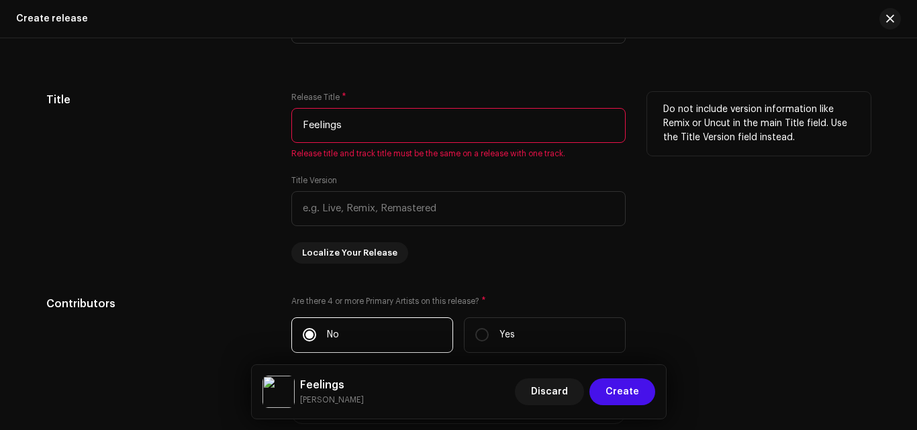
click at [266, 176] on div "Title" at bounding box center [157, 178] width 223 height 172
click at [371, 139] on input "Feelings" at bounding box center [458, 125] width 334 height 35
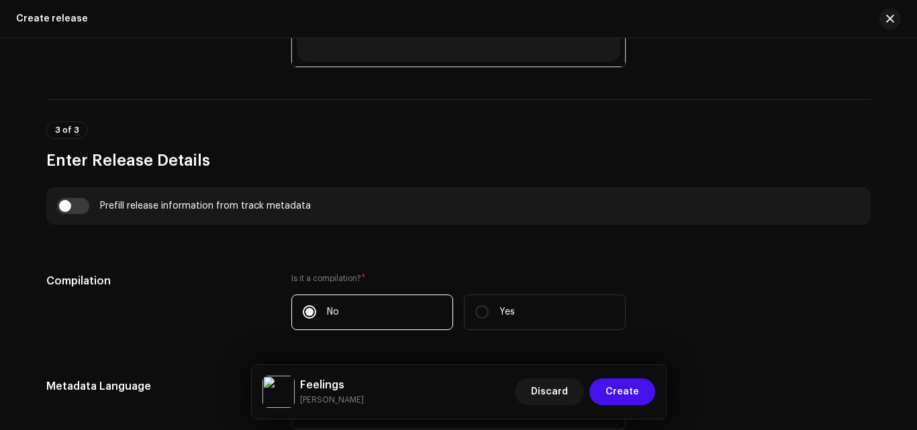
scroll to position [817, 0]
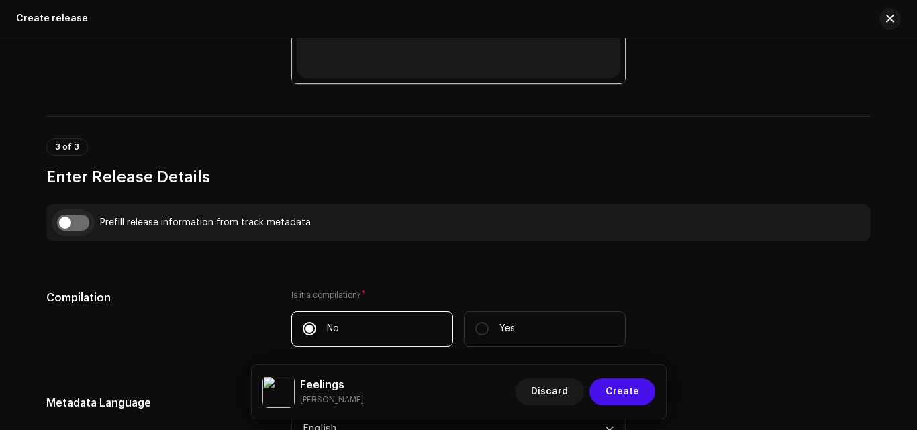
click at [70, 223] on input "checkbox" at bounding box center [73, 223] width 32 height 16
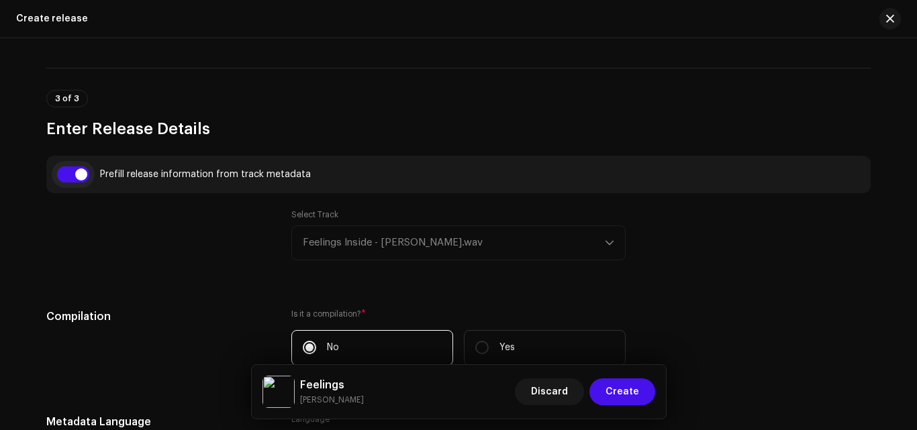
scroll to position [884, 0]
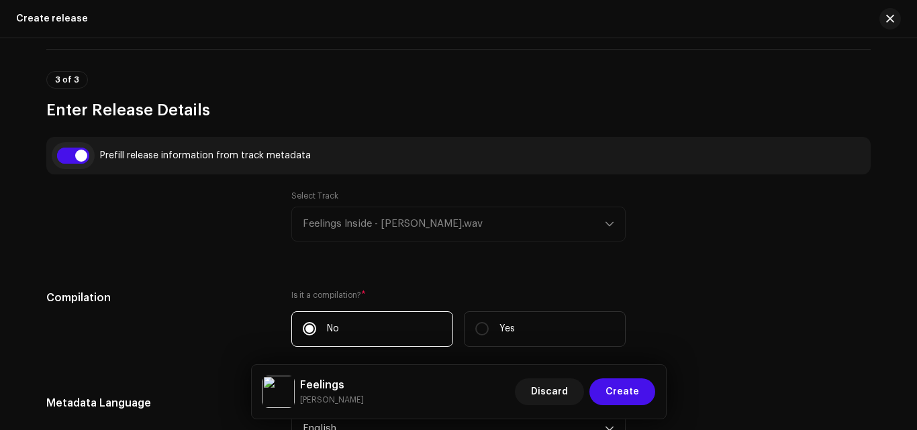
click at [75, 160] on input "checkbox" at bounding box center [73, 156] width 32 height 16
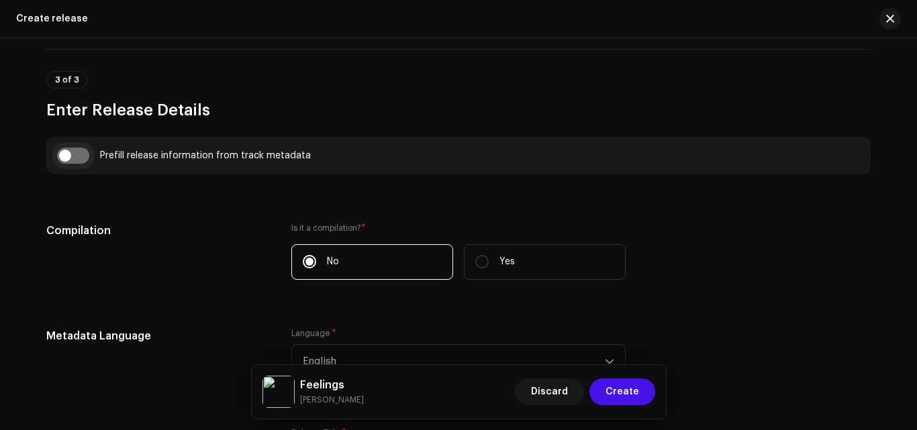
click at [75, 160] on input "checkbox" at bounding box center [73, 156] width 32 height 16
checkbox input "true"
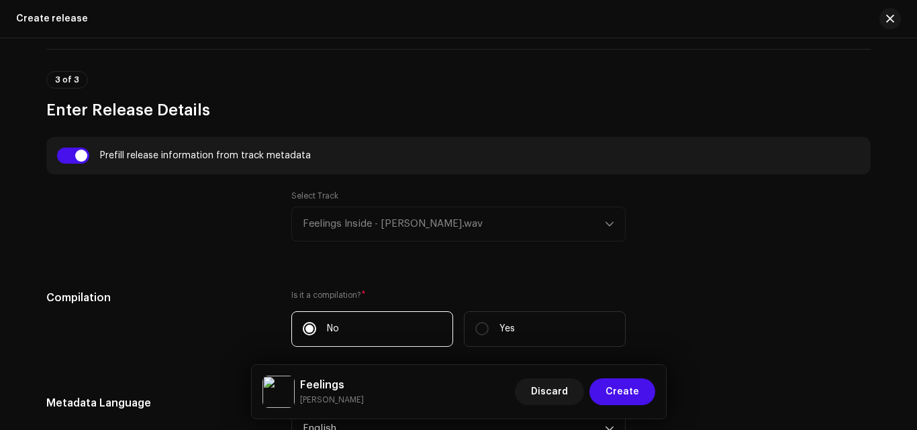
click at [445, 213] on div "Select Track Feelings Inside - [PERSON_NAME].wav" at bounding box center [458, 216] width 334 height 51
click at [503, 221] on div "Select Track Feelings Inside - [PERSON_NAME].wav" at bounding box center [458, 216] width 334 height 51
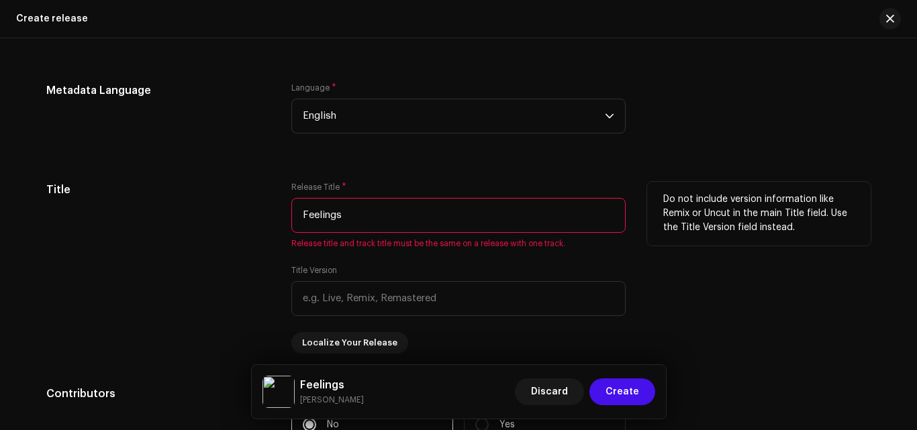
scroll to position [1219, 0]
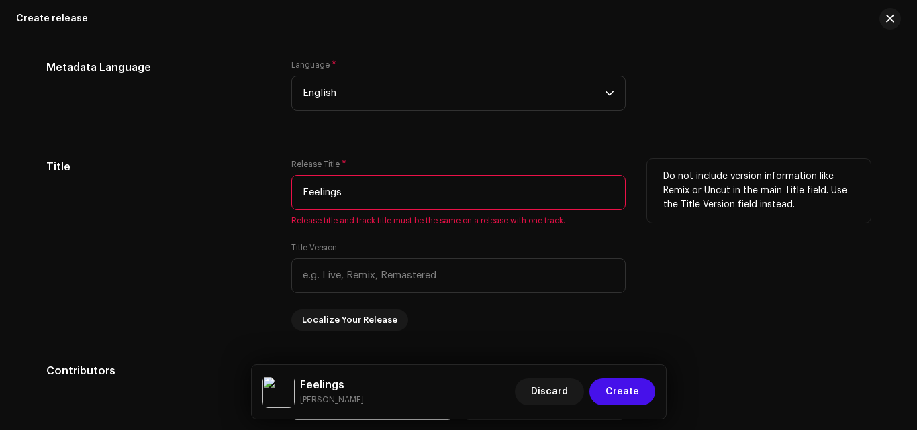
click at [458, 203] on input "Feelings" at bounding box center [458, 192] width 334 height 35
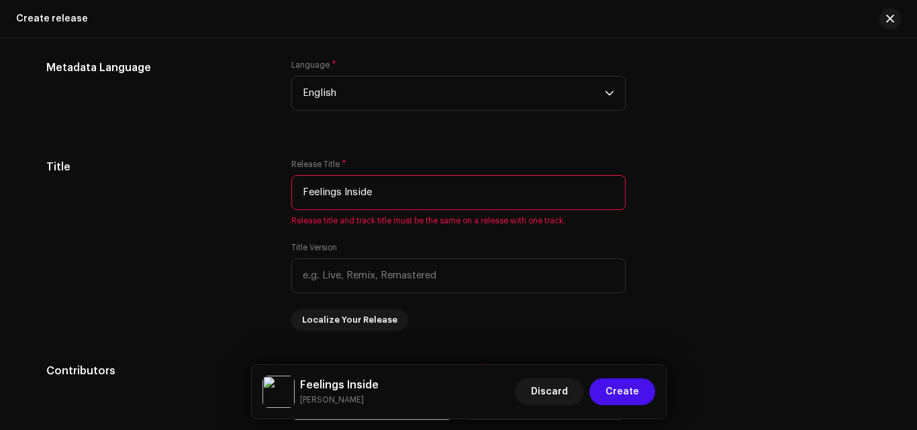
type input "Feelings Inside"
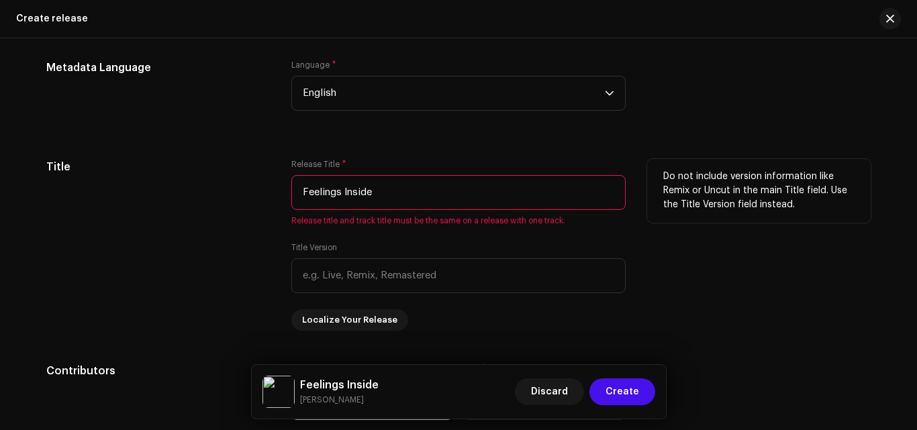
click at [478, 252] on div "Title Version" at bounding box center [458, 267] width 334 height 51
drag, startPoint x: 409, startPoint y: 195, endPoint x: 300, endPoint y: 207, distance: 109.3
click at [300, 207] on input "Feelings Inside" at bounding box center [458, 192] width 334 height 35
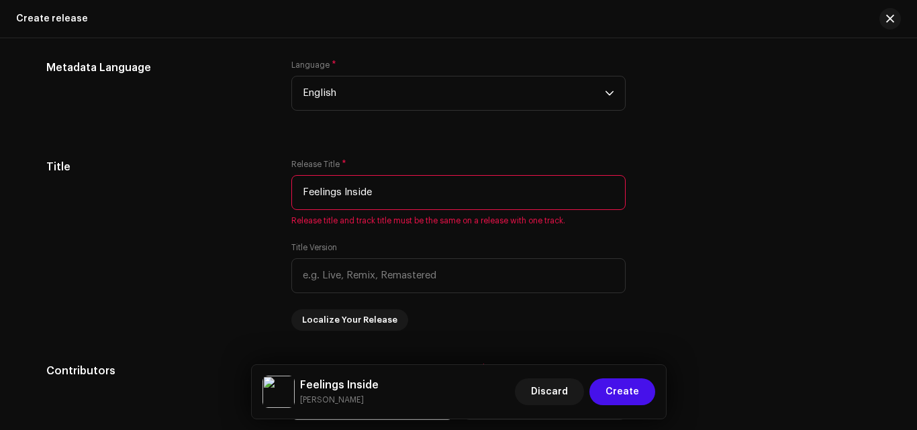
click at [380, 122] on div "Language * English" at bounding box center [458, 93] width 334 height 67
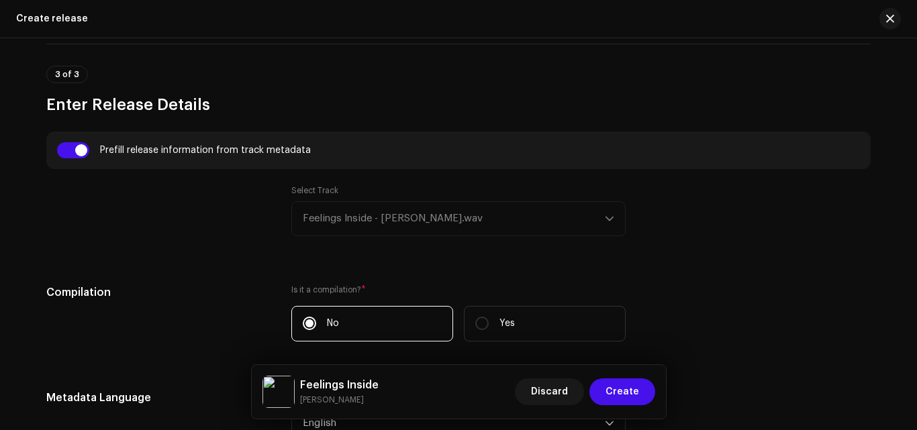
scroll to position [884, 0]
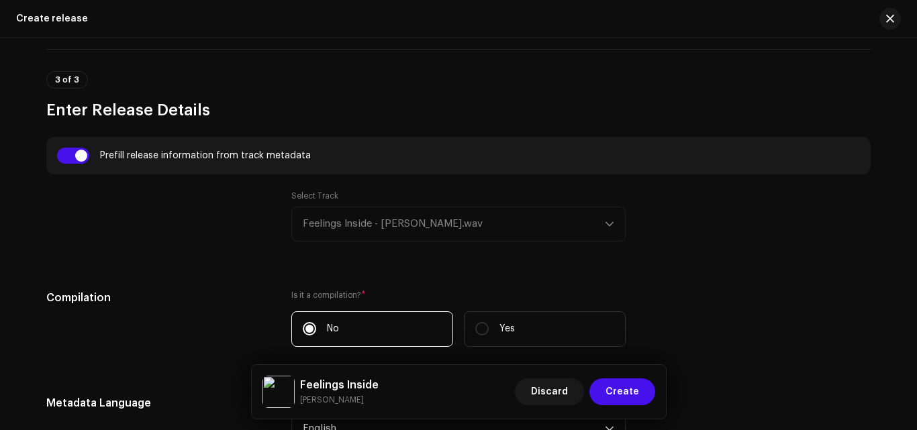
click at [613, 230] on div "Select Track Feelings Inside - [PERSON_NAME].wav" at bounding box center [458, 216] width 334 height 51
click at [603, 226] on div "Select Track Feelings Inside - [PERSON_NAME].wav" at bounding box center [458, 216] width 334 height 51
click at [609, 223] on div "Select Track Feelings Inside - [PERSON_NAME].wav" at bounding box center [458, 216] width 334 height 51
click at [87, 156] on div "Prefill release information from track metadata" at bounding box center [458, 156] width 802 height 16
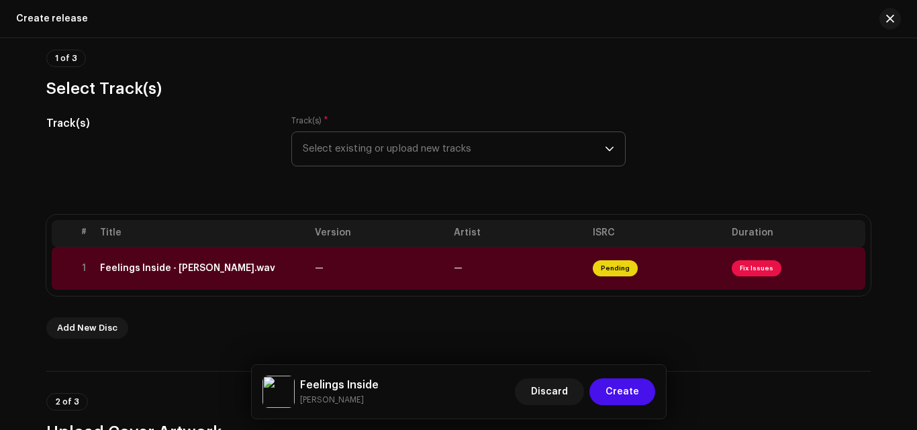
scroll to position [79, 0]
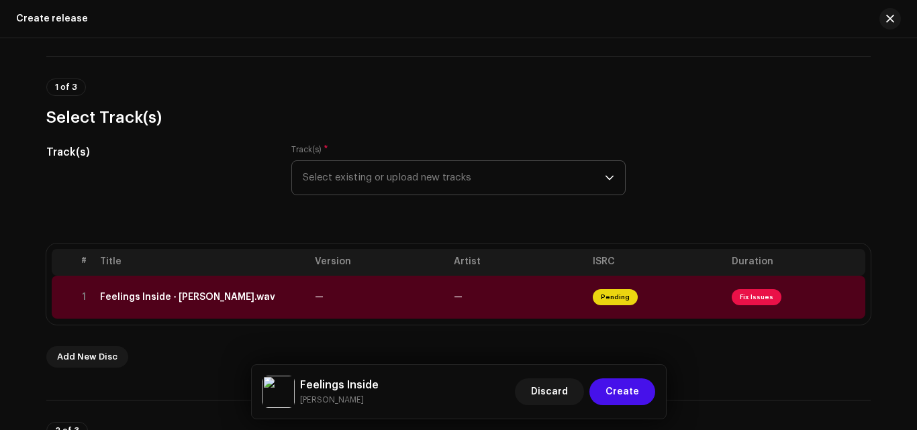
click at [454, 175] on span "Select existing or upload new tracks" at bounding box center [454, 178] width 302 height 34
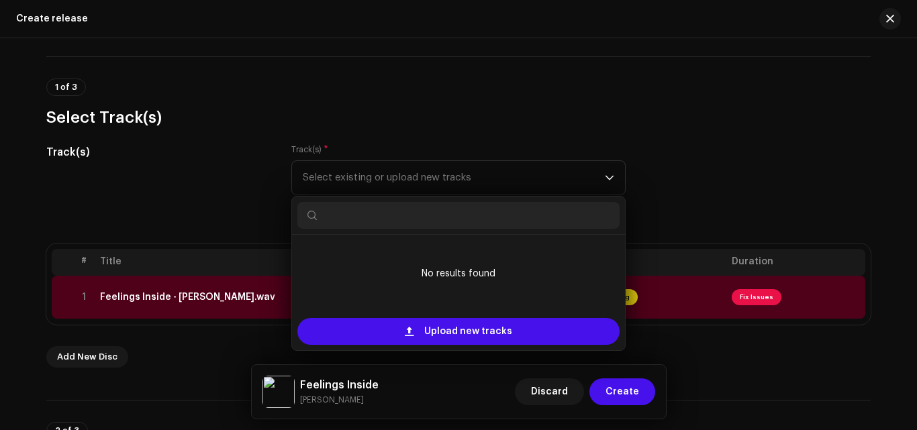
click at [190, 191] on div "Track(s)" at bounding box center [157, 177] width 223 height 67
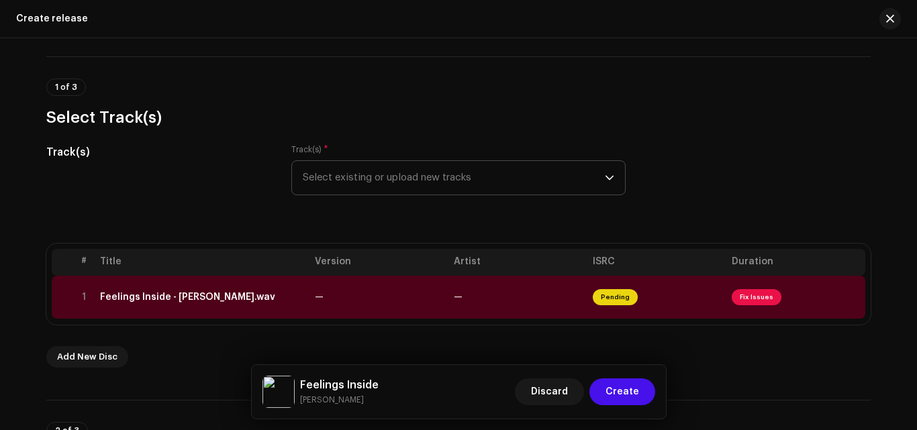
click at [456, 174] on span "Select existing or upload new tracks" at bounding box center [454, 178] width 302 height 34
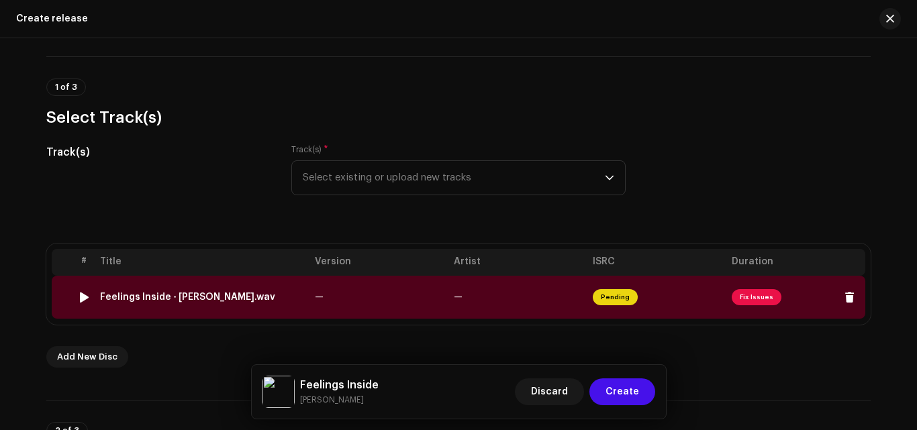
click at [757, 297] on span "Fix Issues" at bounding box center [756, 297] width 50 height 16
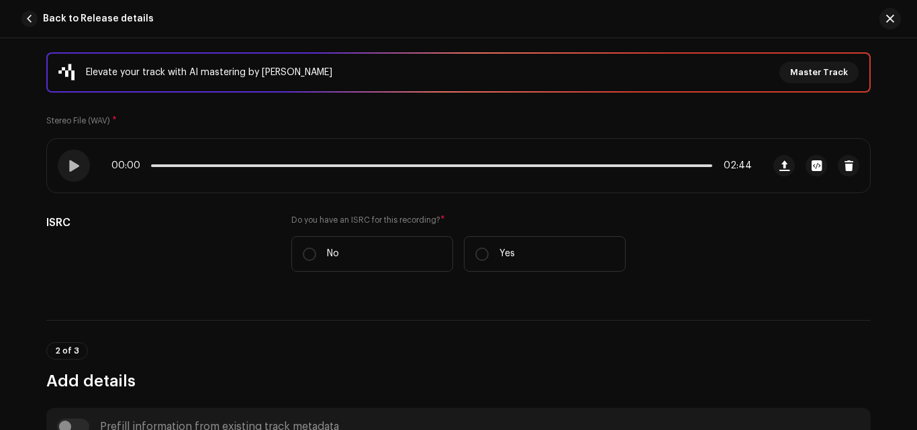
scroll to position [201, 0]
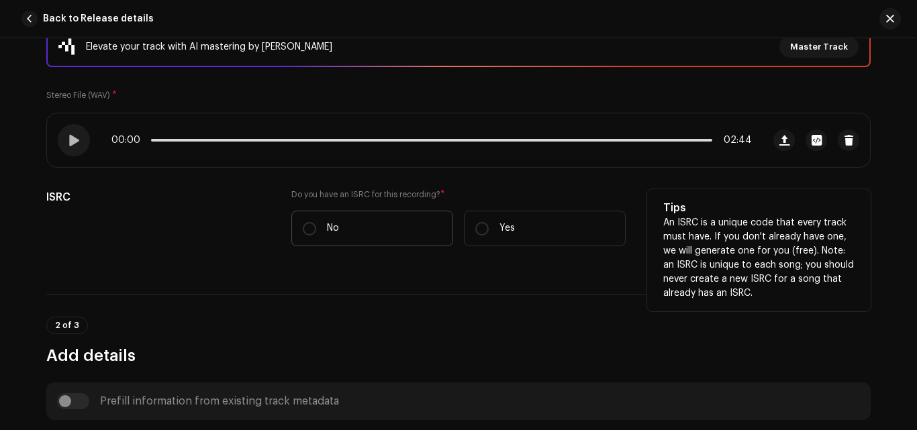
click at [302, 221] on label "No" at bounding box center [372, 229] width 162 height 36
click at [303, 222] on input "No" at bounding box center [309, 228] width 13 height 13
radio input "true"
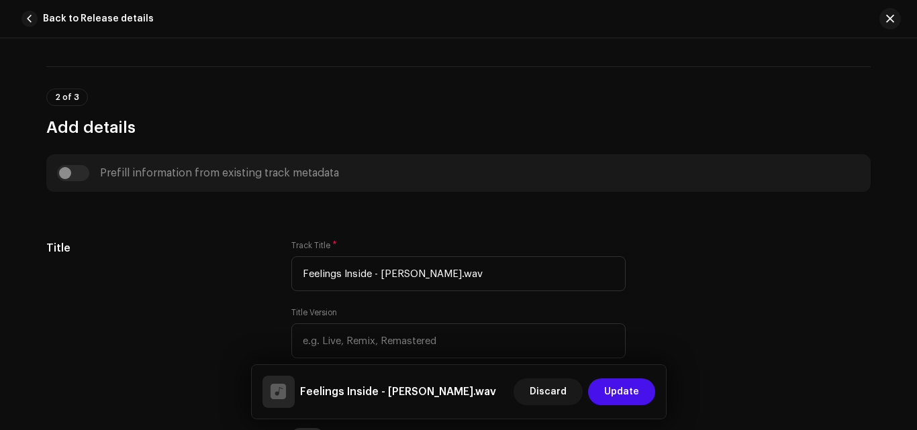
scroll to position [537, 0]
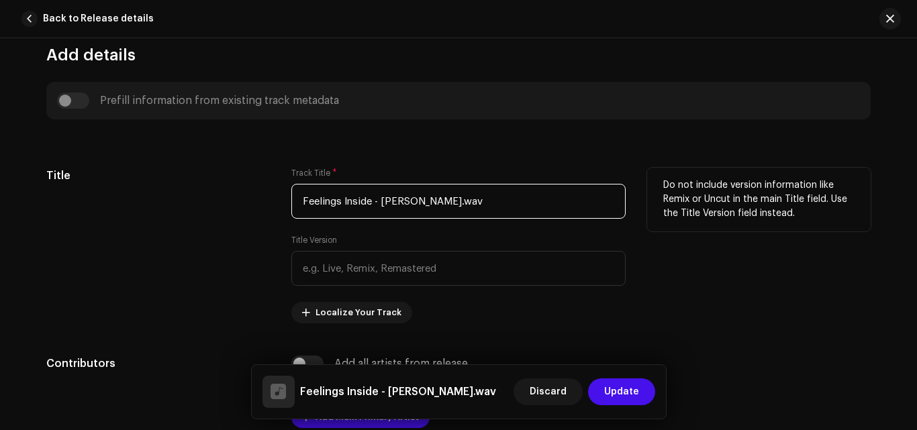
click at [480, 205] on input "Feelings Inside - [PERSON_NAME].wav" at bounding box center [458, 201] width 334 height 35
drag, startPoint x: 468, startPoint y: 201, endPoint x: 348, endPoint y: 201, distance: 120.8
click at [348, 201] on input "Feelings Inside - [PERSON_NAME].wav" at bounding box center [458, 201] width 334 height 35
type input "Feelings"
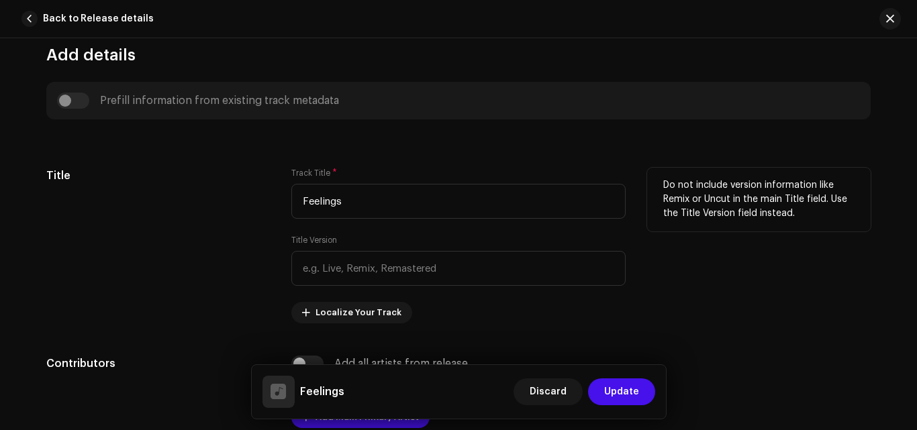
click at [151, 254] on div "Title" at bounding box center [157, 246] width 223 height 156
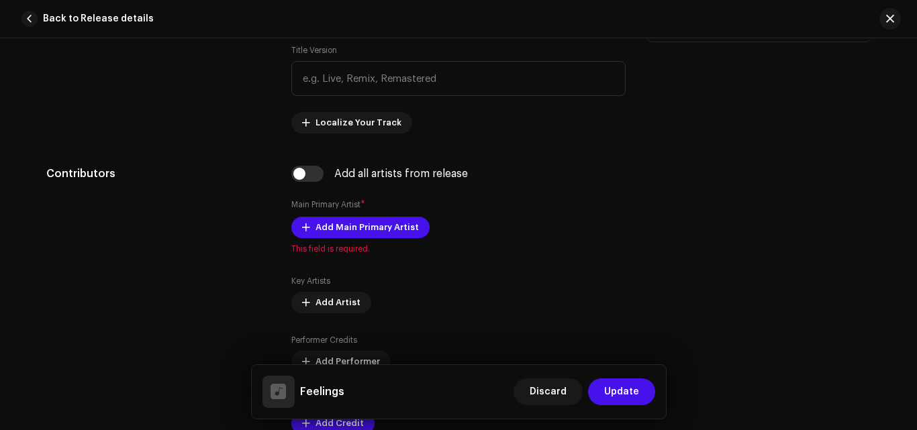
scroll to position [738, 0]
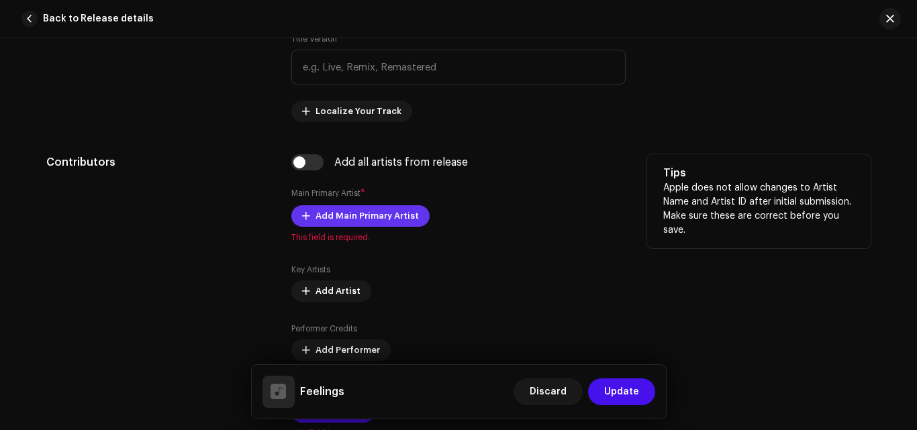
click at [323, 219] on span "Add Main Primary Artist" at bounding box center [366, 216] width 103 height 27
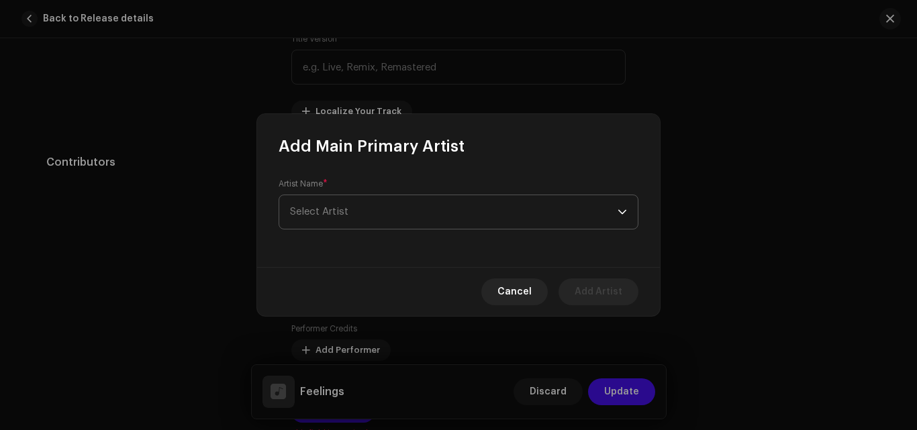
click at [354, 209] on span "Select Artist" at bounding box center [453, 212] width 327 height 34
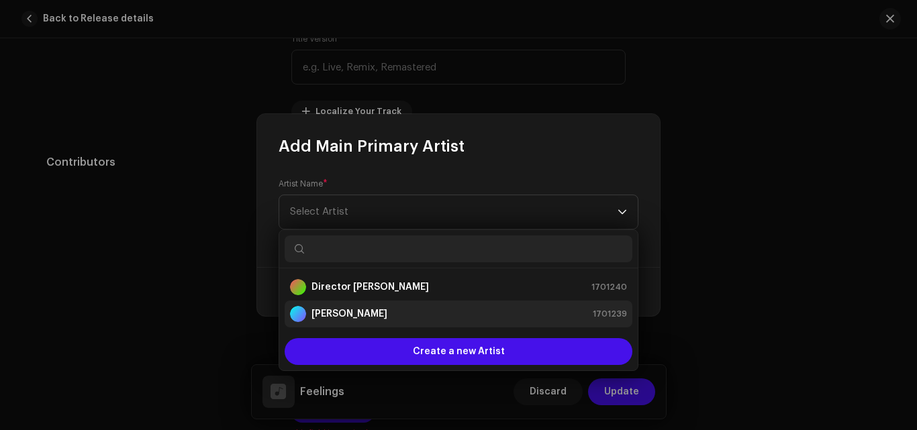
click at [363, 307] on strong "[PERSON_NAME]" at bounding box center [349, 313] width 76 height 13
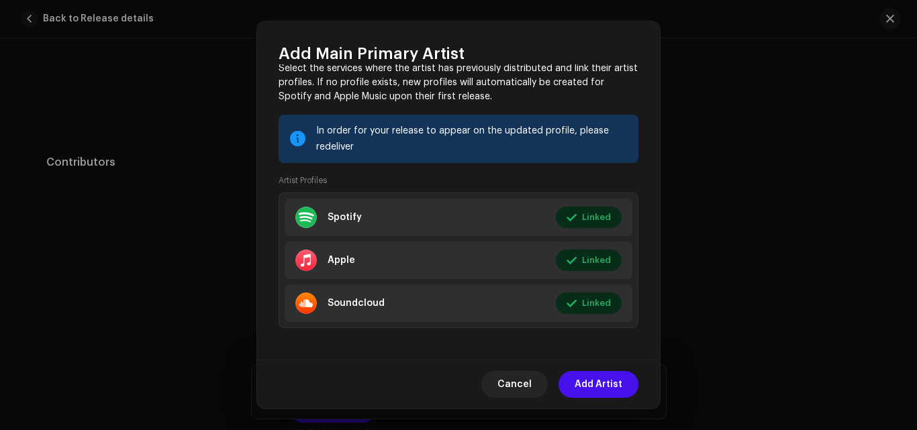
scroll to position [67, 0]
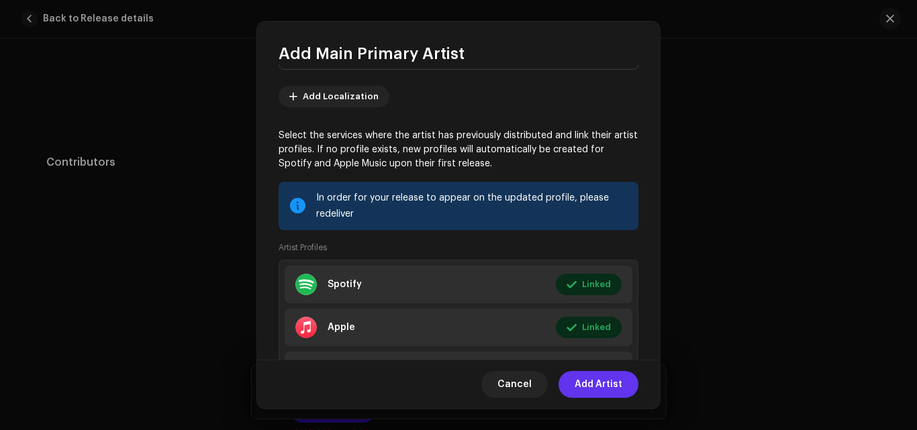
click at [618, 390] on span "Add Artist" at bounding box center [598, 384] width 48 height 27
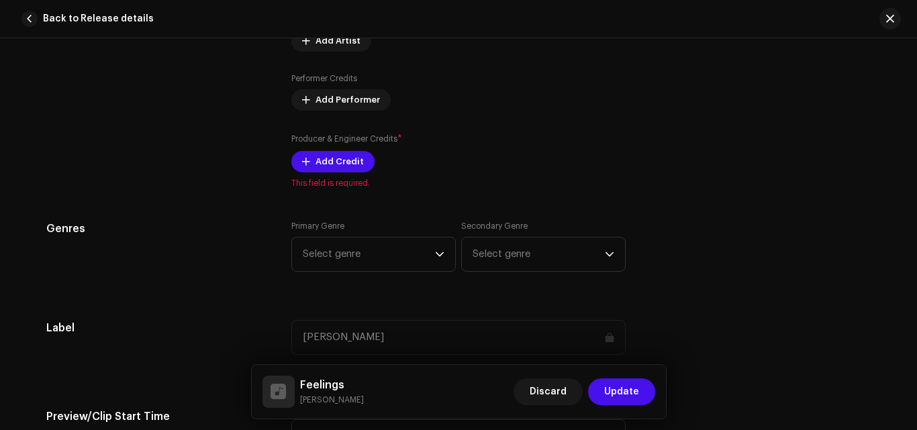
scroll to position [1006, 0]
click at [322, 168] on span "Add Credit" at bounding box center [339, 161] width 48 height 27
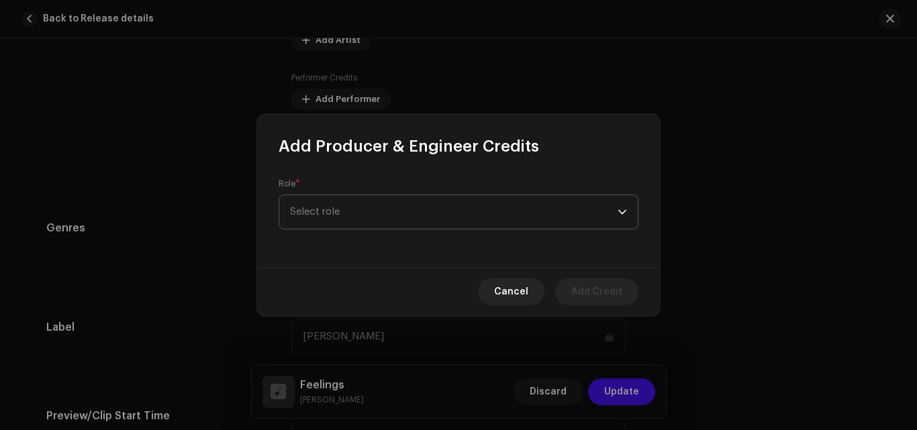
click at [483, 211] on span "Select role" at bounding box center [453, 212] width 327 height 34
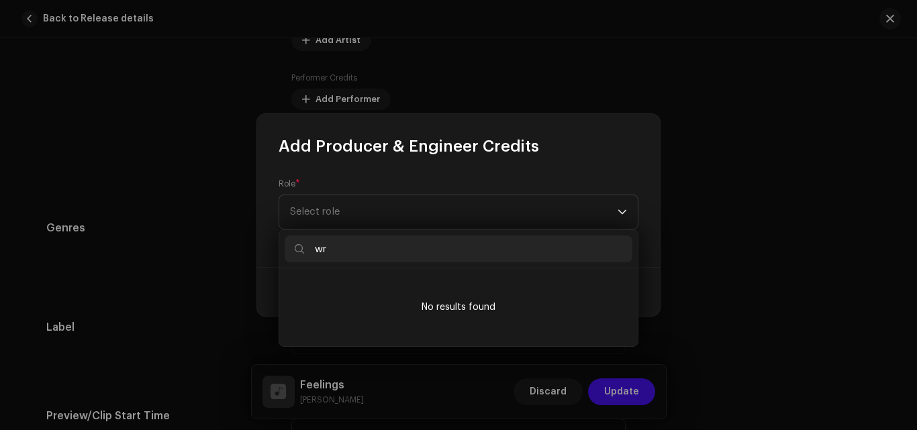
type input "w"
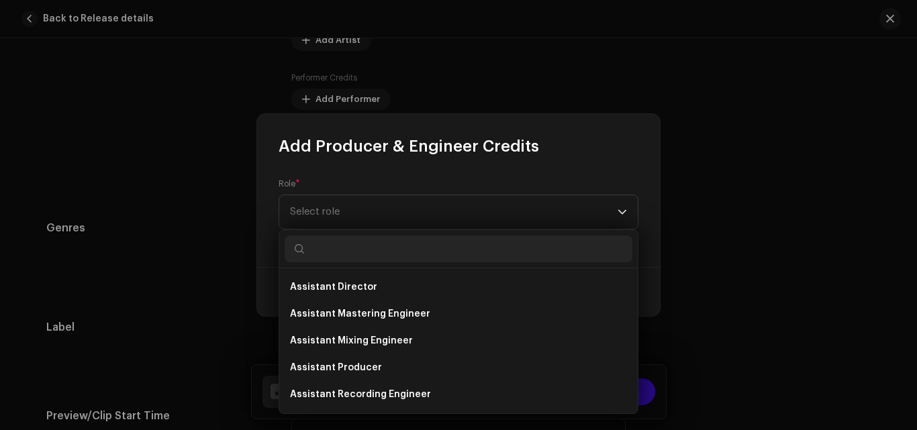
scroll to position [0, 0]
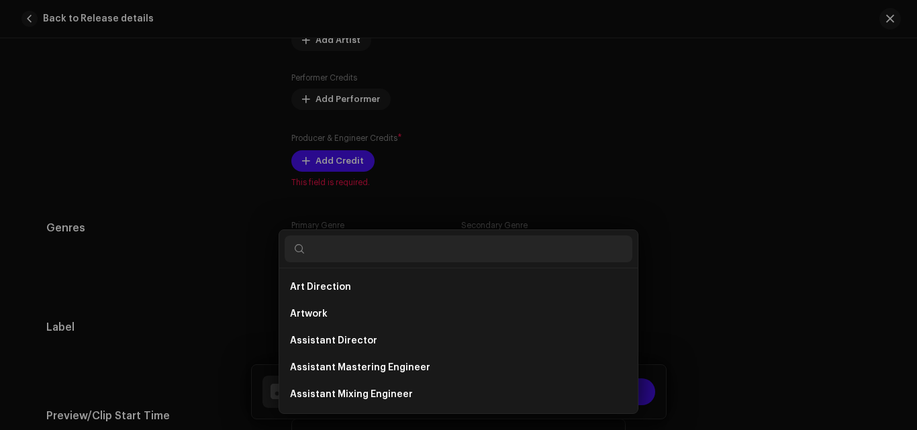
click at [715, 251] on div "Add Producer & Engineer Credits Role * Select role Cancel Add Credit" at bounding box center [458, 215] width 917 height 430
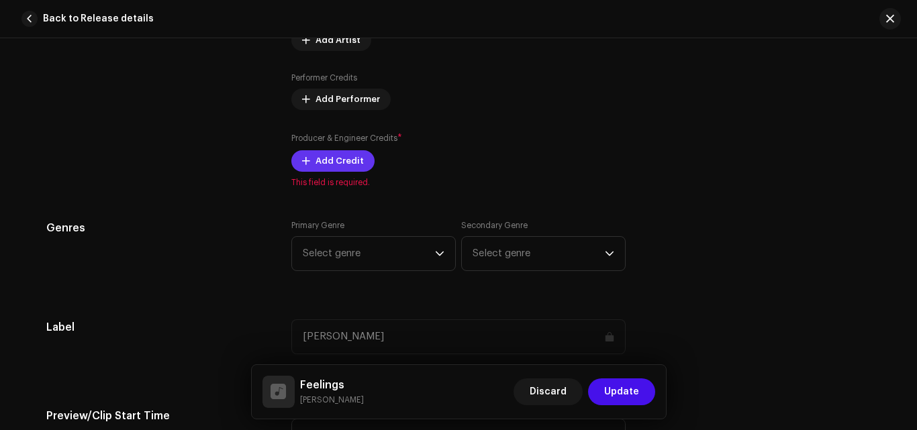
click at [356, 157] on span "Add Credit" at bounding box center [339, 161] width 48 height 27
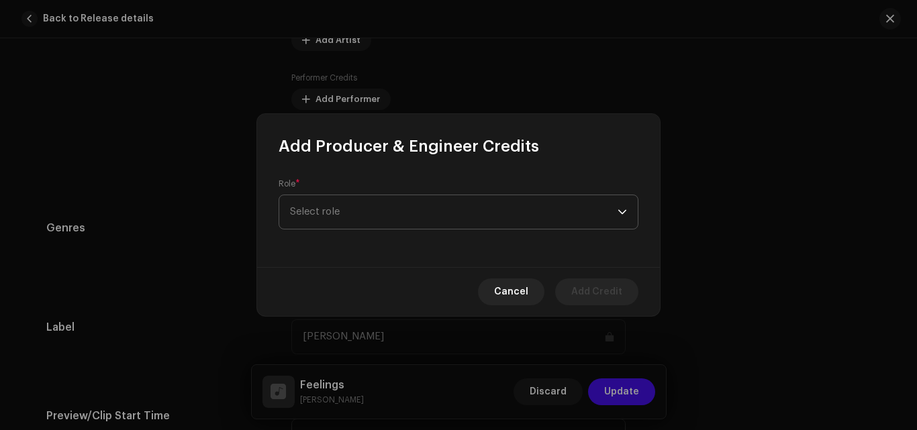
click at [359, 201] on span "Select role" at bounding box center [453, 212] width 327 height 34
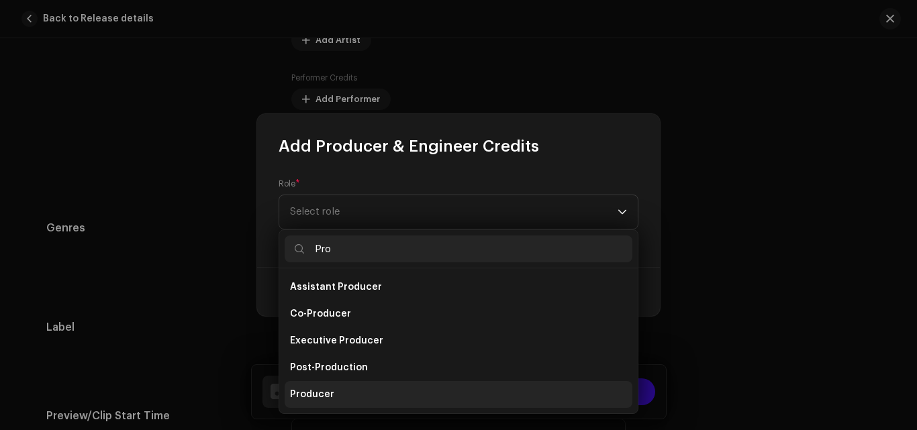
type input "Pro"
click at [368, 389] on li "Producer" at bounding box center [458, 394] width 348 height 27
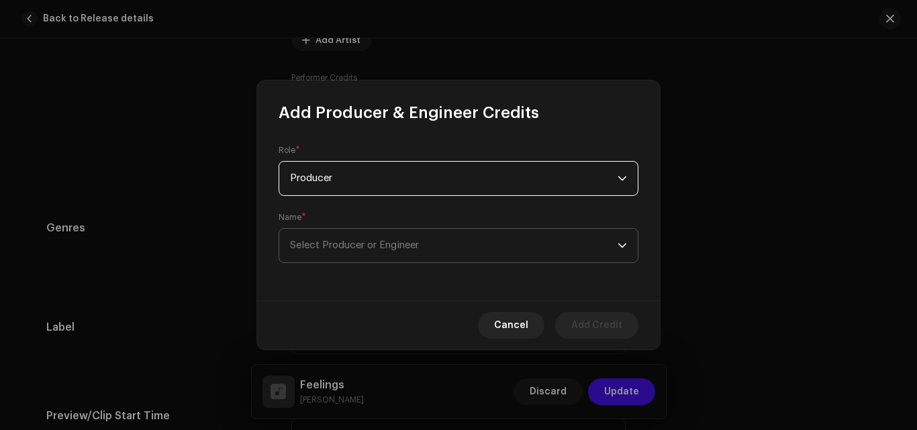
click at [365, 250] on span "Select Producer or Engineer" at bounding box center [354, 245] width 129 height 10
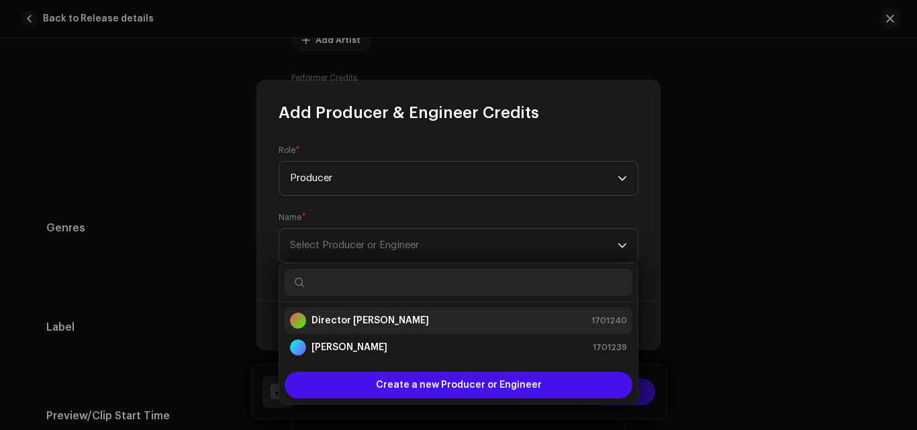
click at [368, 321] on div "Director [PERSON_NAME] 1701240" at bounding box center [458, 321] width 337 height 16
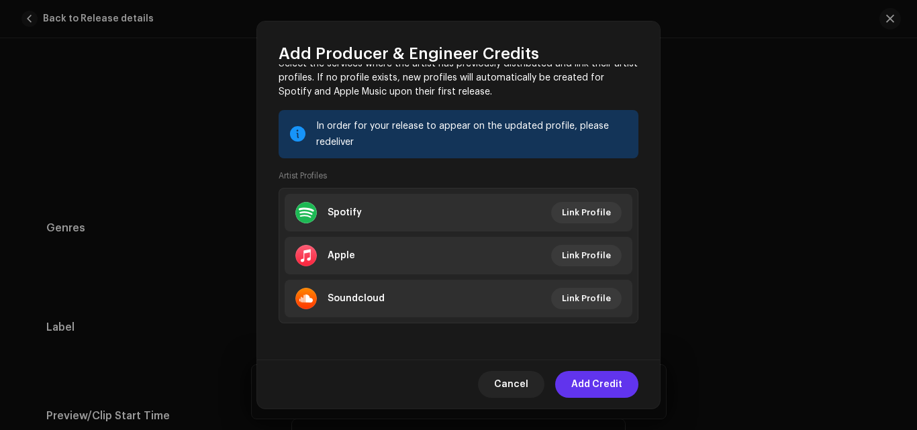
scroll to position [207, 0]
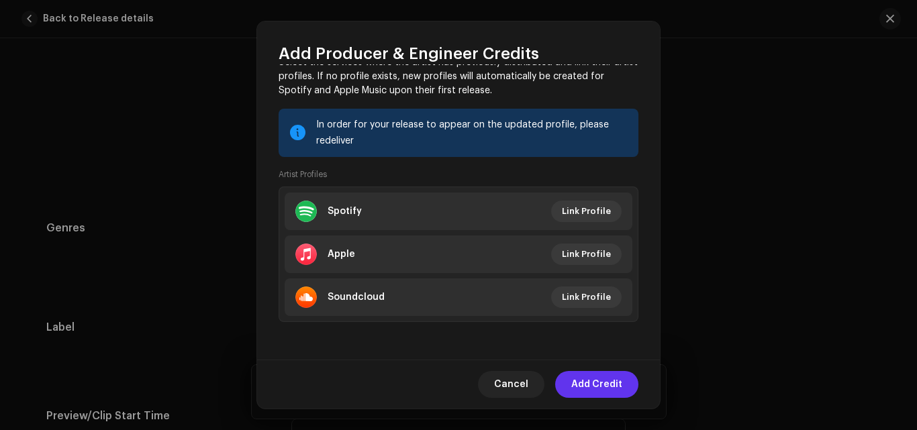
click at [606, 383] on span "Add Credit" at bounding box center [596, 384] width 51 height 27
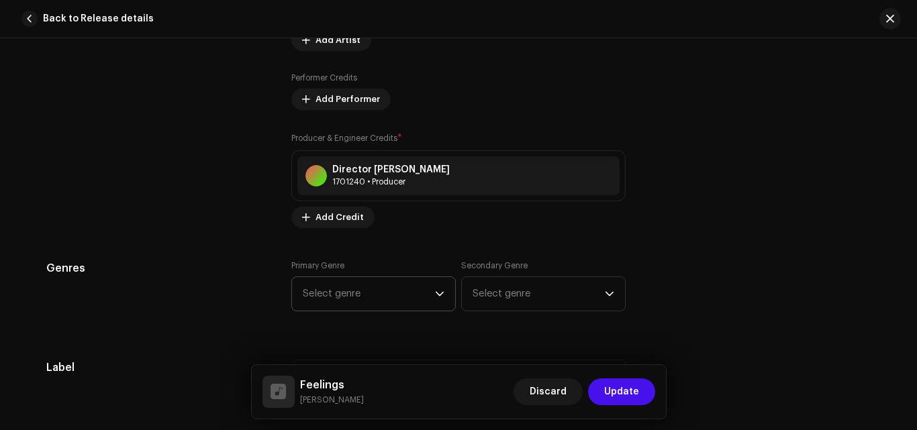
click at [437, 293] on icon "dropdown trigger" at bounding box center [439, 293] width 9 height 9
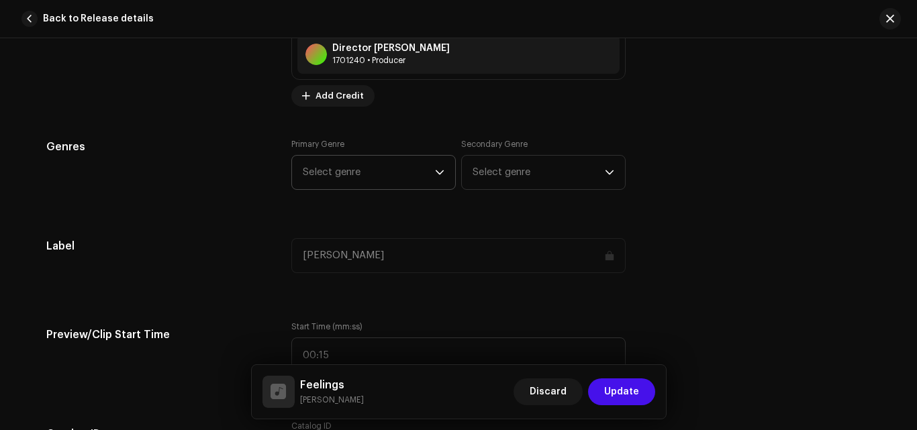
scroll to position [1208, 0]
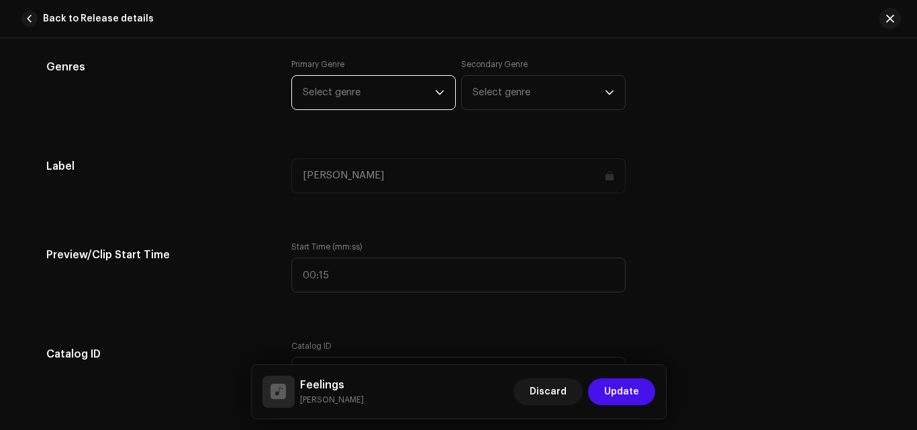
click at [320, 88] on span "Select genre" at bounding box center [369, 93] width 132 height 34
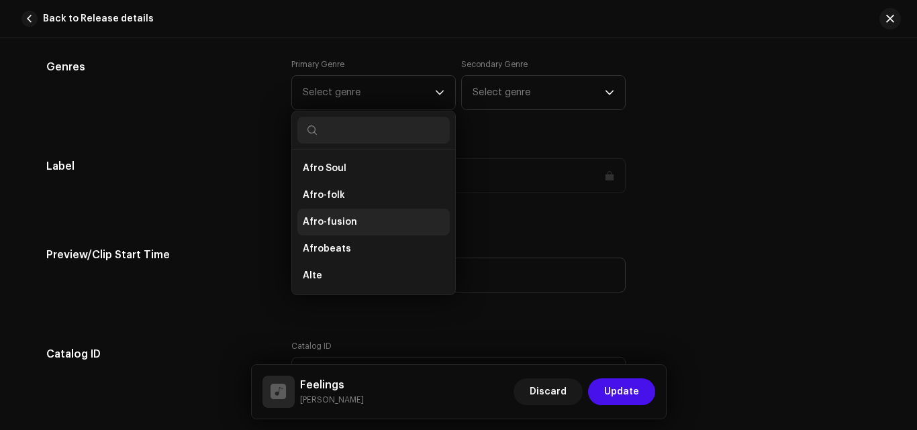
scroll to position [201, 0]
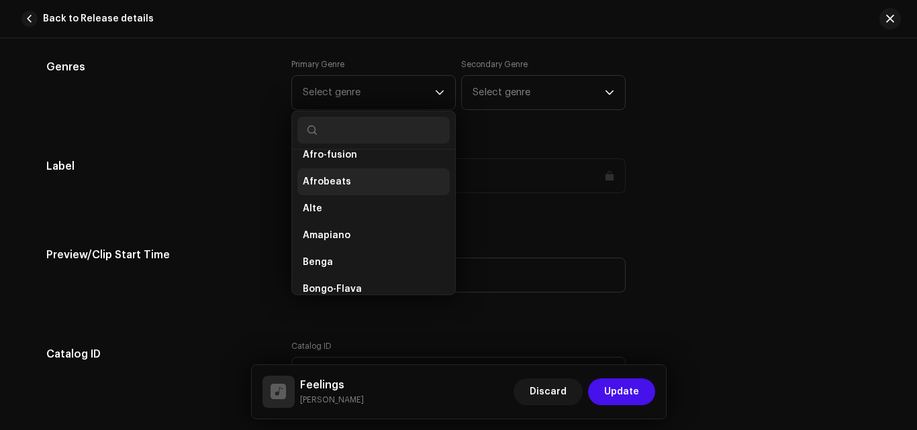
click at [329, 178] on span "Afrobeats" at bounding box center [327, 181] width 48 height 13
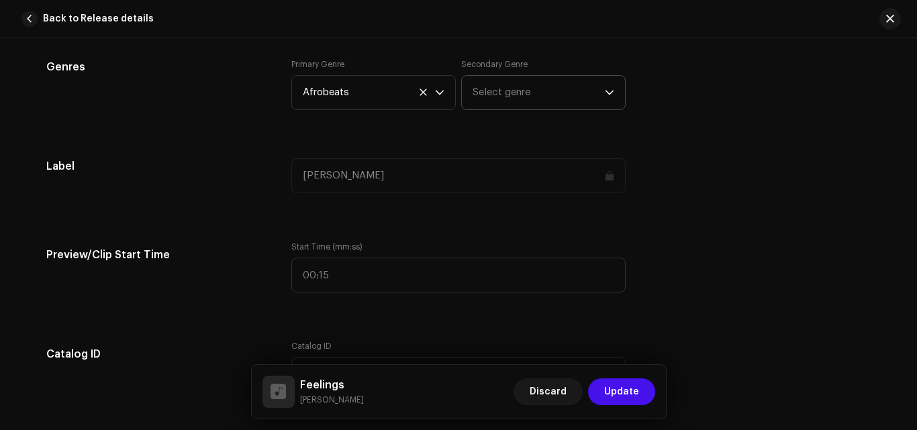
click at [617, 87] on p-select "Select genre" at bounding box center [543, 92] width 164 height 35
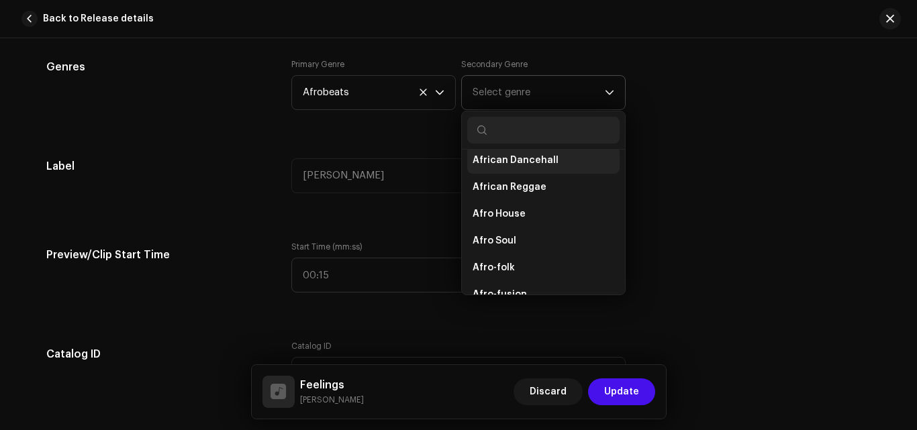
scroll to position [67, 0]
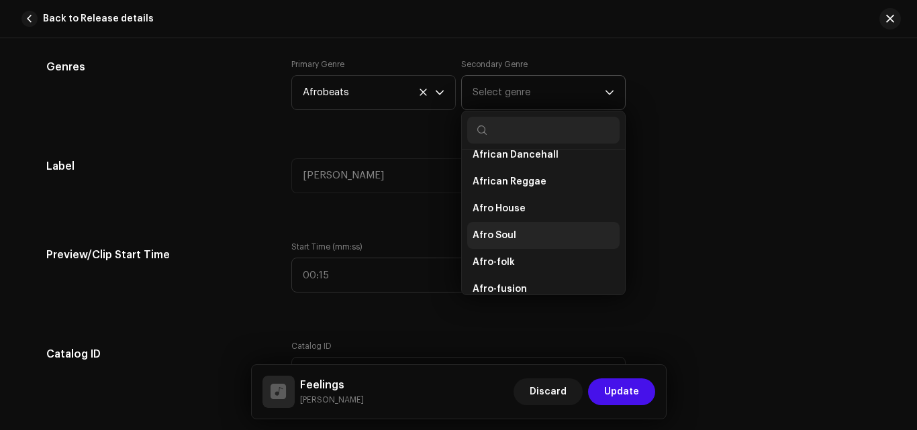
click at [508, 233] on span "Afro Soul" at bounding box center [494, 235] width 44 height 13
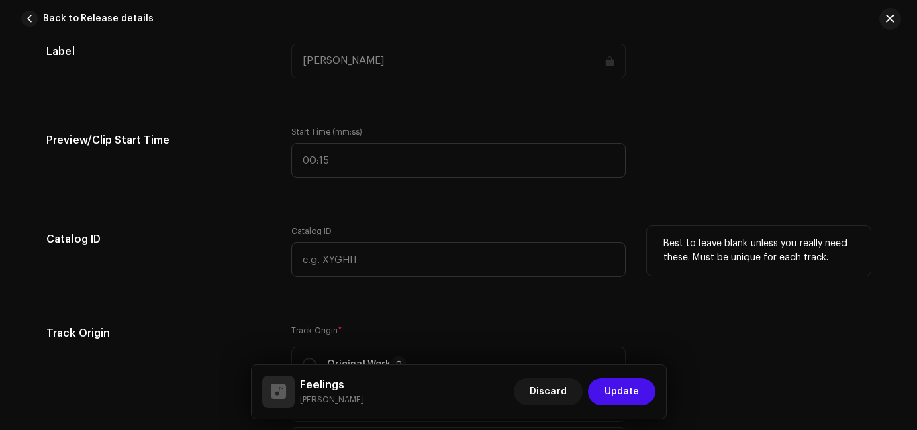
scroll to position [1342, 0]
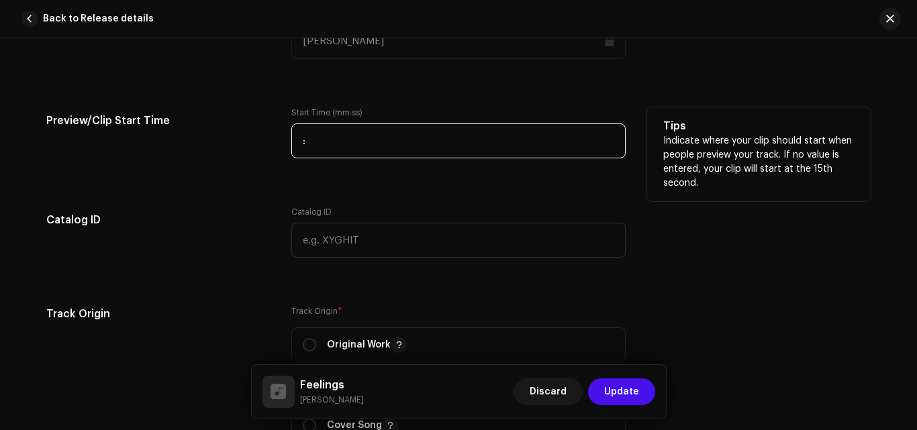
click at [370, 146] on input ":" at bounding box center [458, 140] width 334 height 35
type input "1 :10"
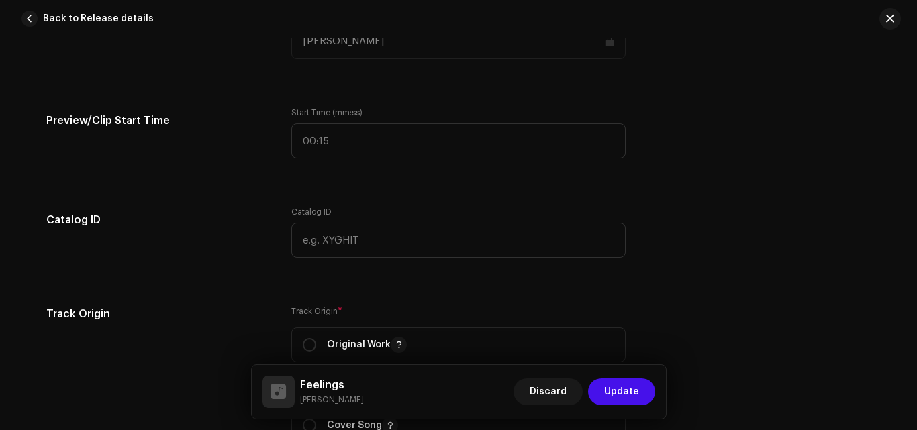
click at [387, 178] on div "Track details Complete the following to finalize your track. 1 of 3 Add Audio F…" at bounding box center [458, 197] width 867 height 2936
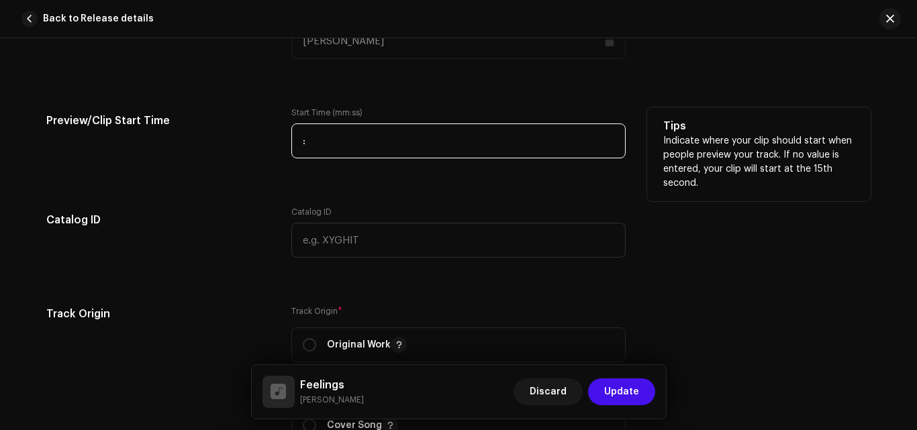
click at [393, 148] on input ":" at bounding box center [458, 140] width 334 height 35
type input "01:10"
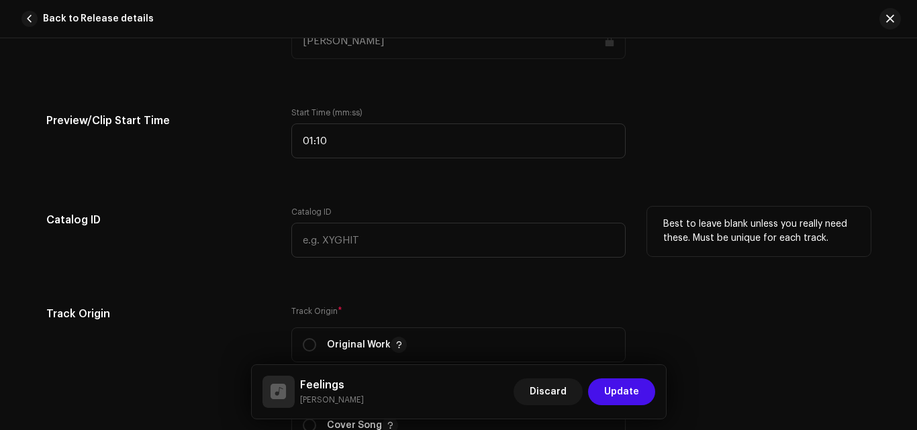
click at [432, 217] on div "Catalog ID" at bounding box center [458, 232] width 334 height 51
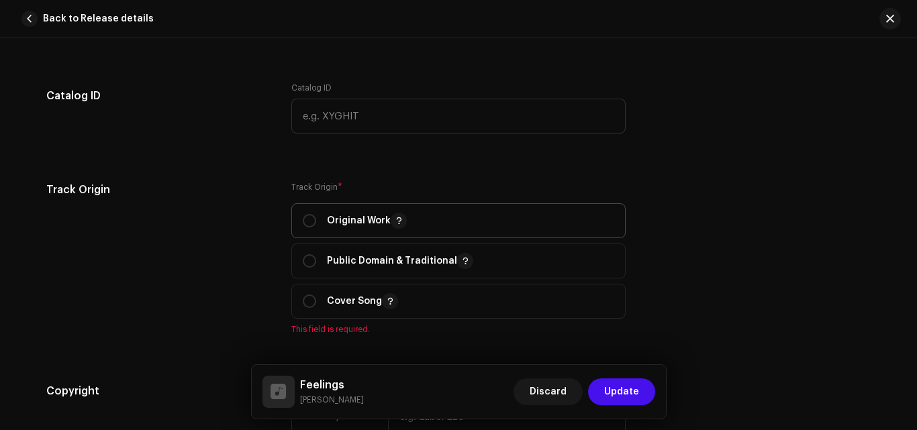
scroll to position [1476, 0]
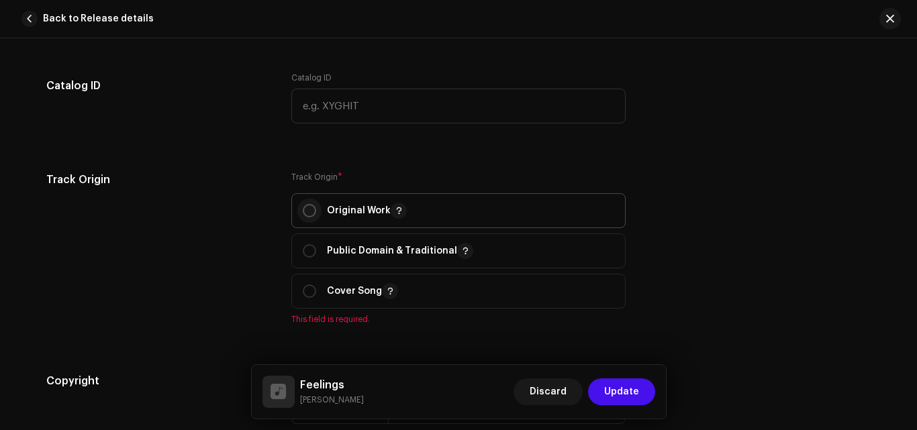
click at [311, 211] on input "radio" at bounding box center [309, 210] width 13 height 13
radio input "true"
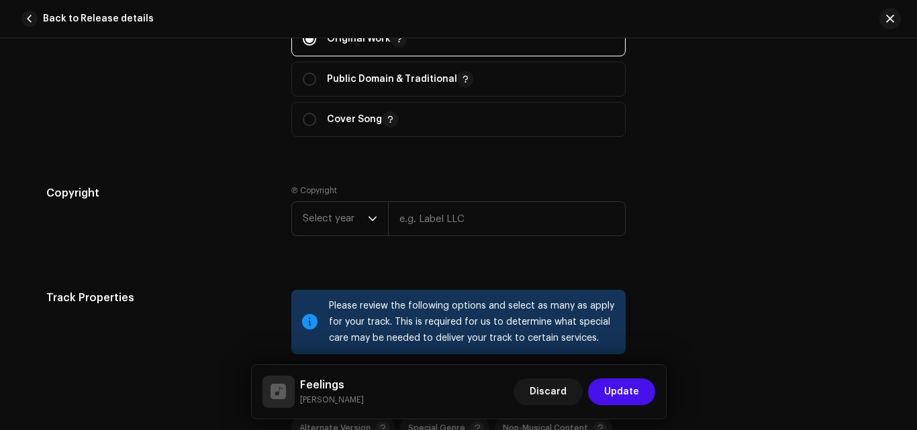
scroll to position [1677, 0]
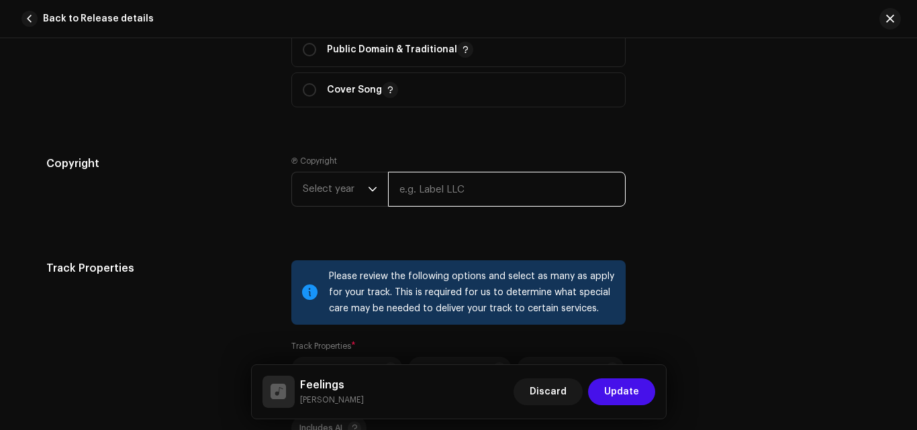
click at [458, 191] on input "text" at bounding box center [507, 189] width 238 height 35
type input "Global Bøy"
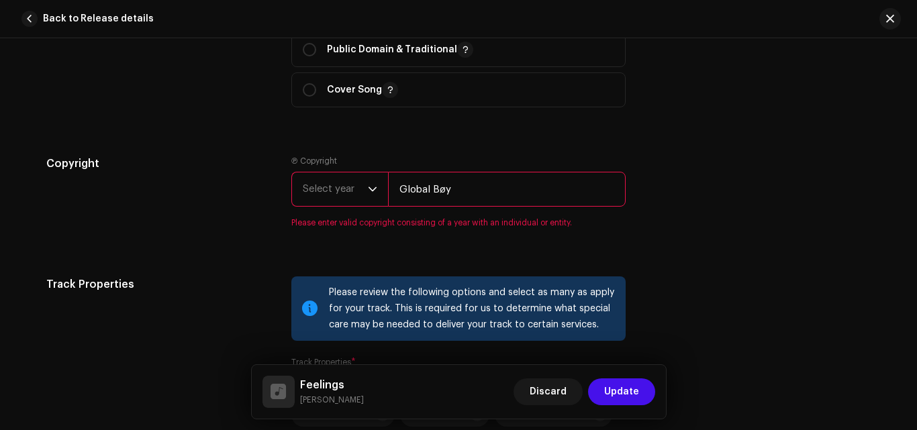
click at [372, 194] on div "dropdown trigger" at bounding box center [372, 189] width 9 height 34
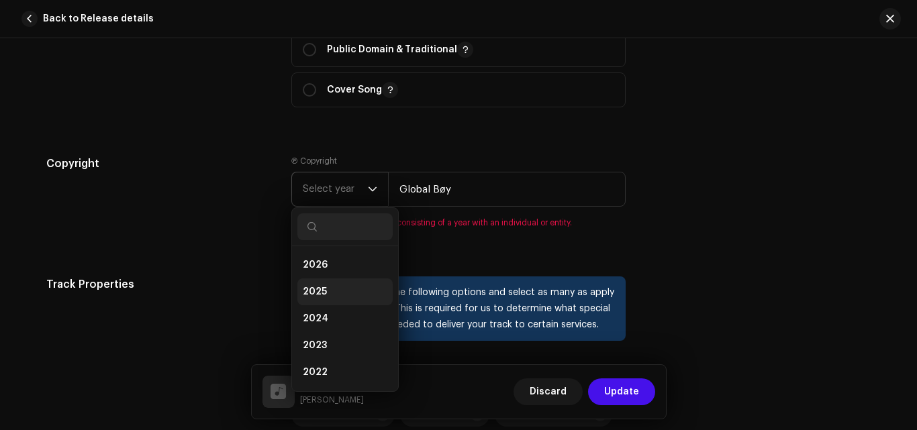
click at [333, 280] on li "2025" at bounding box center [344, 291] width 95 height 27
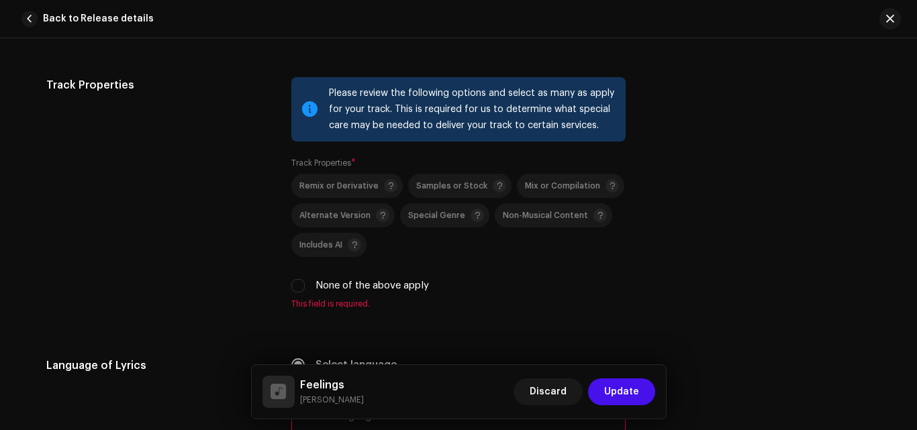
scroll to position [1879, 0]
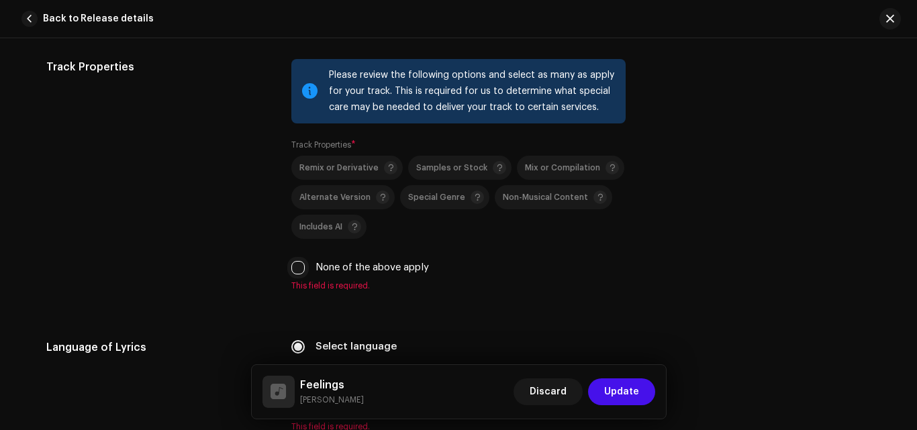
click at [297, 264] on input "None of the above apply" at bounding box center [297, 267] width 13 height 13
checkbox input "true"
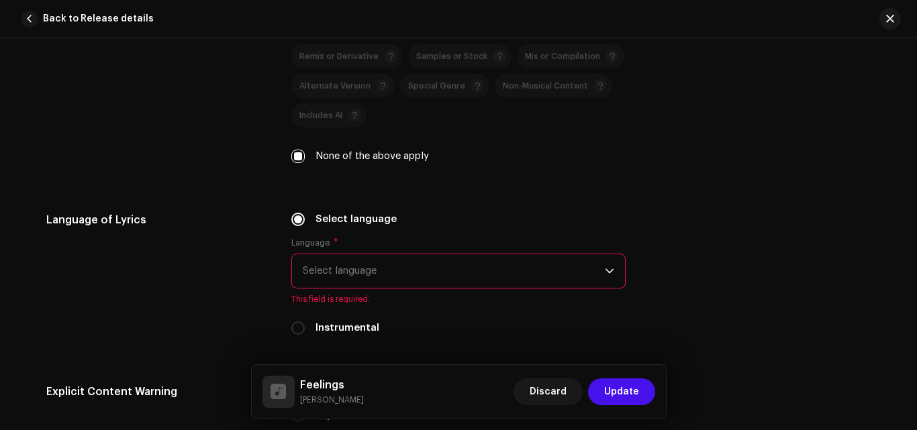
scroll to position [2013, 0]
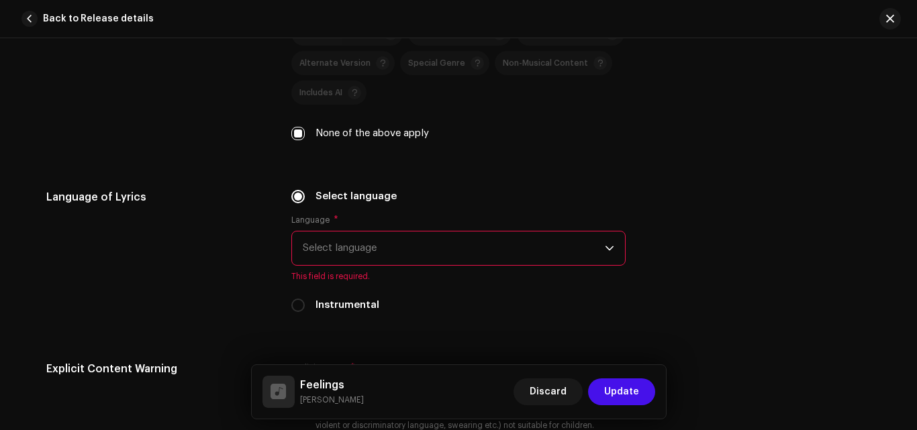
click at [312, 261] on span "Select language" at bounding box center [454, 248] width 302 height 34
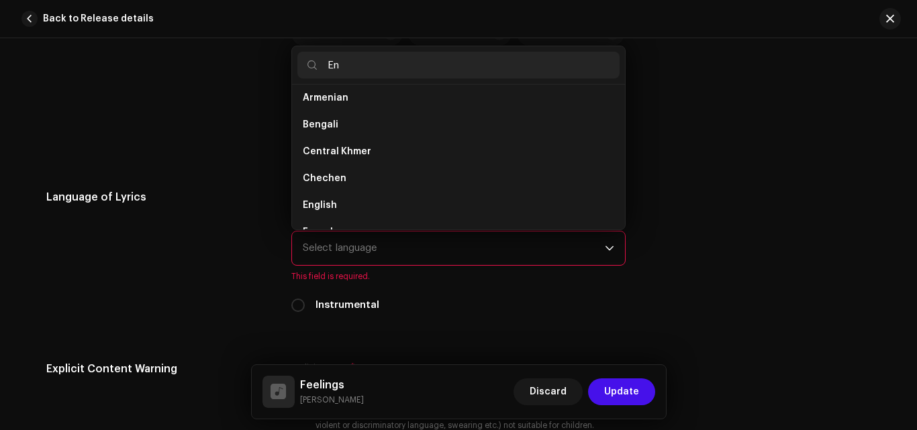
scroll to position [0, 0]
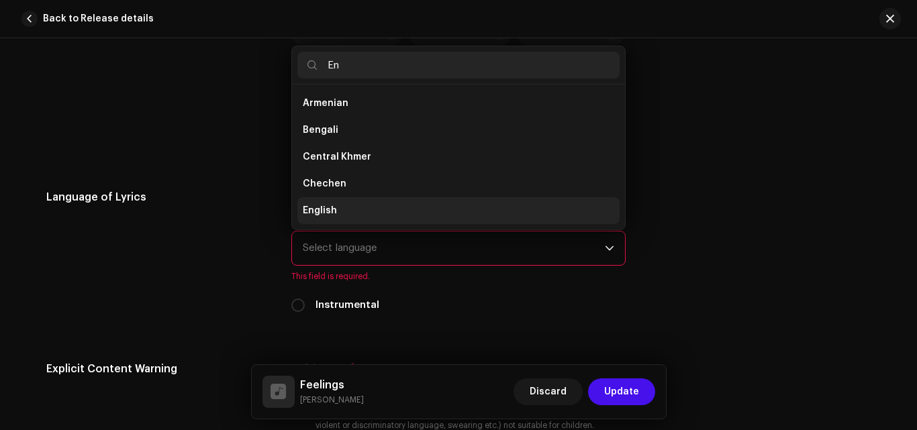
type input "En"
click at [332, 213] on span "English" at bounding box center [320, 210] width 34 height 13
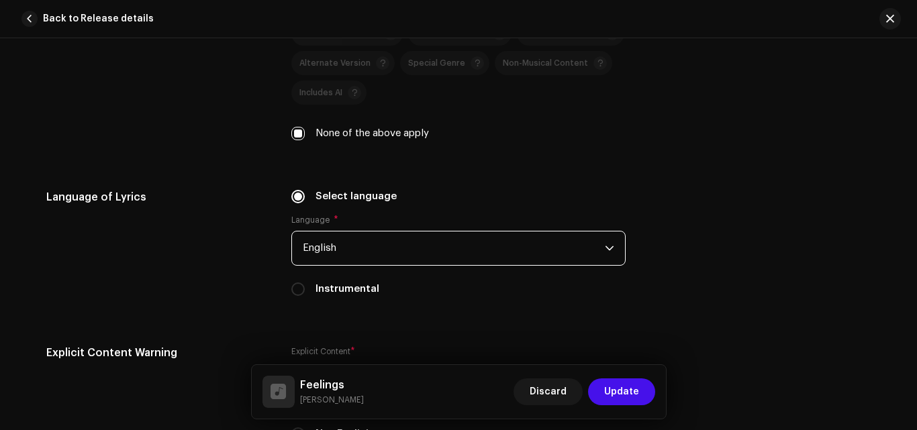
click at [229, 241] on div "Language of Lyrics" at bounding box center [157, 250] width 223 height 123
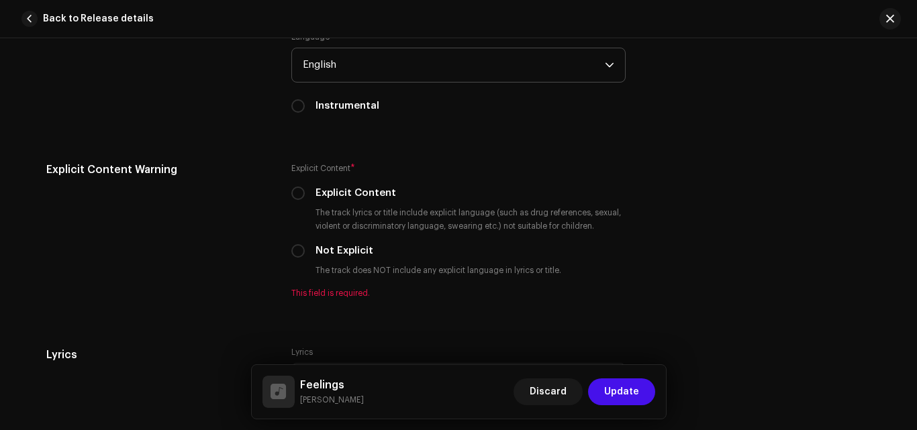
scroll to position [2214, 0]
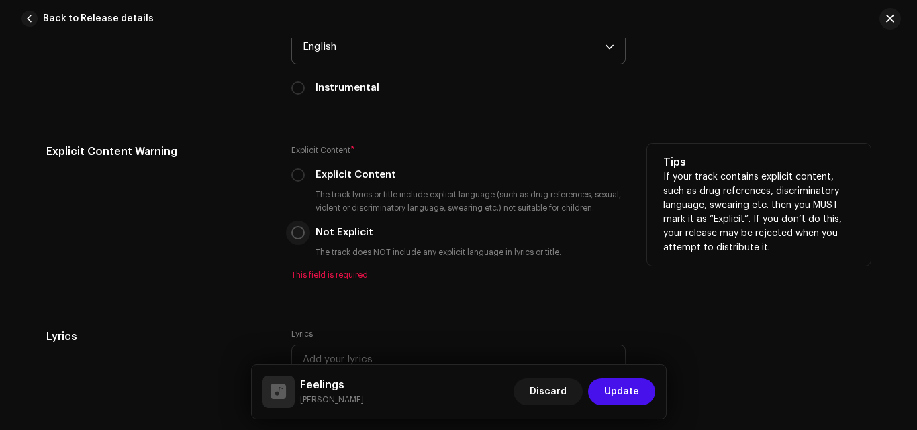
click at [301, 233] on input "Not Explicit" at bounding box center [297, 232] width 13 height 13
radio input "true"
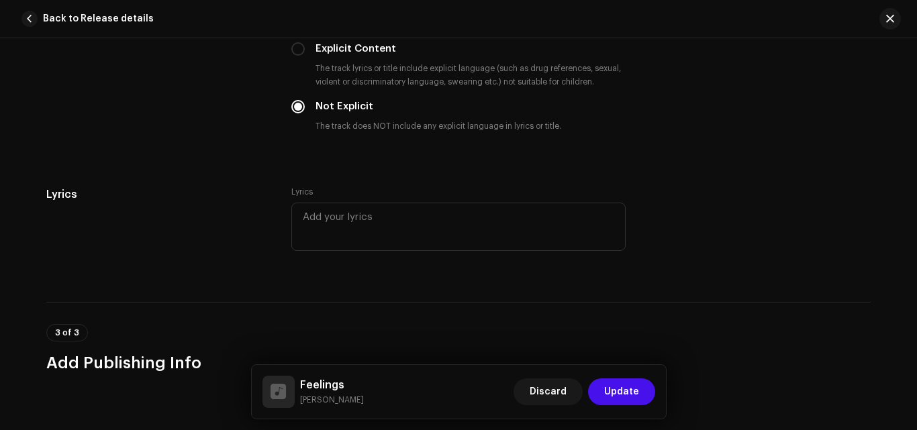
scroll to position [2348, 0]
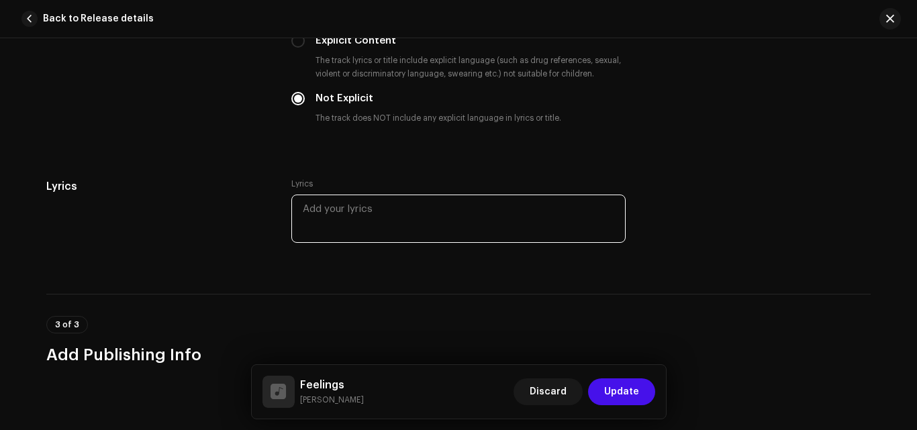
click at [439, 210] on textarea at bounding box center [458, 219] width 334 height 48
click at [480, 209] on textarea at bounding box center [458, 219] width 334 height 48
paste textarea "L ips dolor sit ame co ad eli Sedd E temp inc ut l et dol Mag al enim A mi veni…"
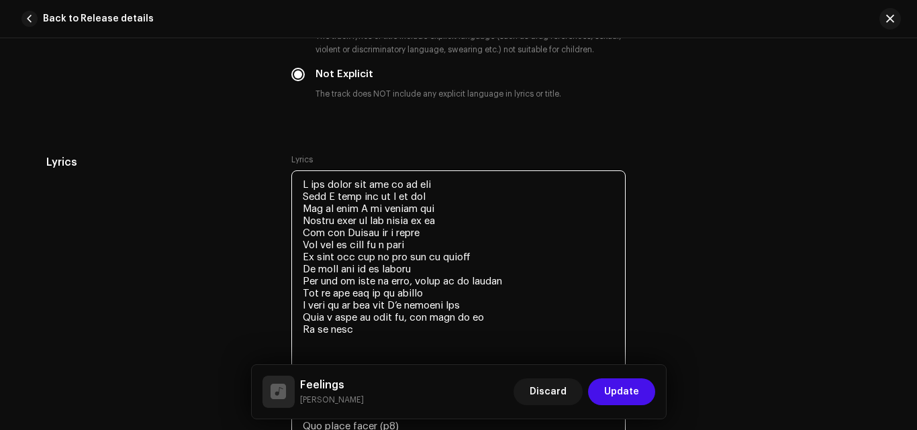
scroll to position [2351, 0]
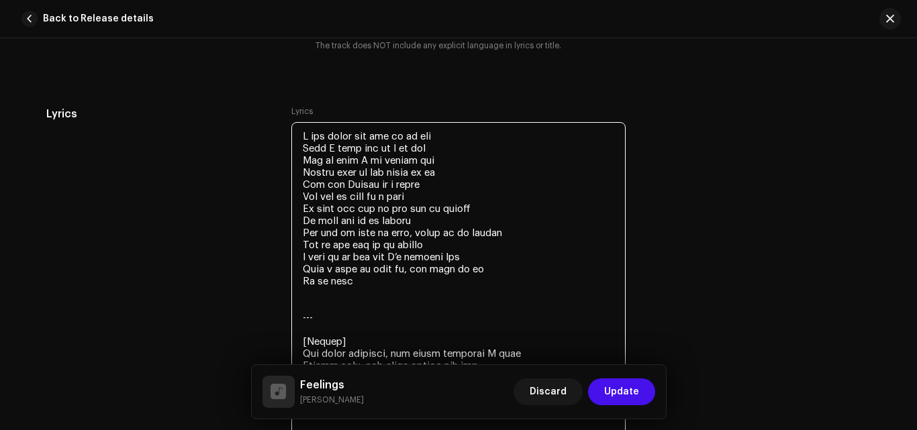
scroll to position [2485, 0]
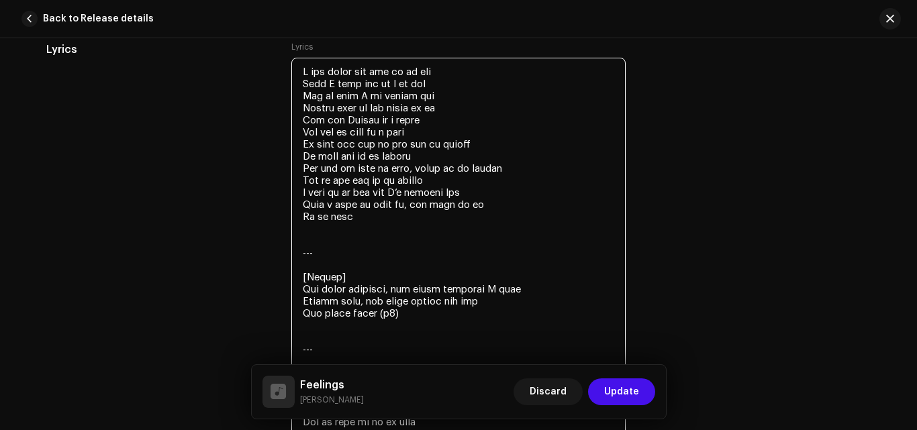
drag, startPoint x: 332, startPoint y: 253, endPoint x: 285, endPoint y: 242, distance: 48.2
click at [285, 242] on div "Lyrics Lyrics" at bounding box center [458, 417] width 824 height 751
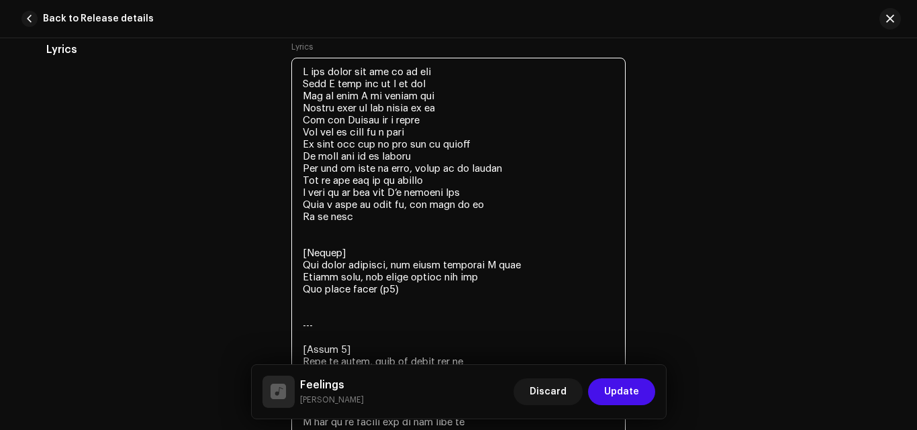
click at [317, 242] on textarea at bounding box center [458, 404] width 334 height 692
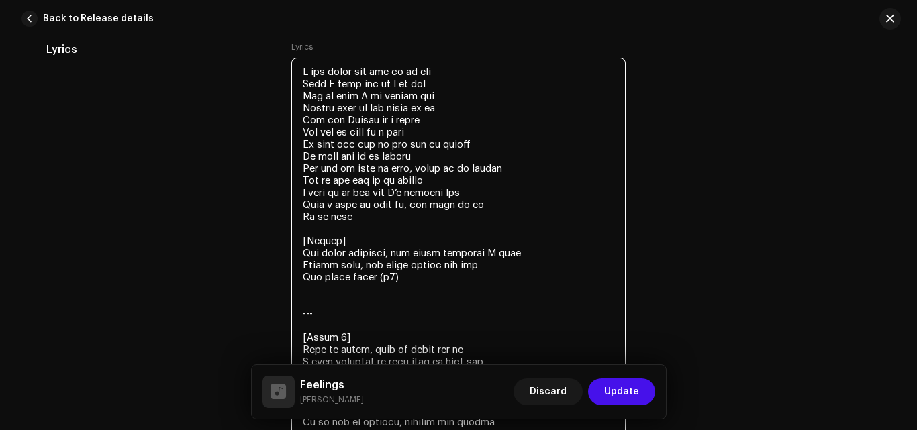
drag, startPoint x: 348, startPoint y: 240, endPoint x: 291, endPoint y: 236, distance: 57.2
click at [291, 236] on textarea at bounding box center [458, 398] width 334 height 680
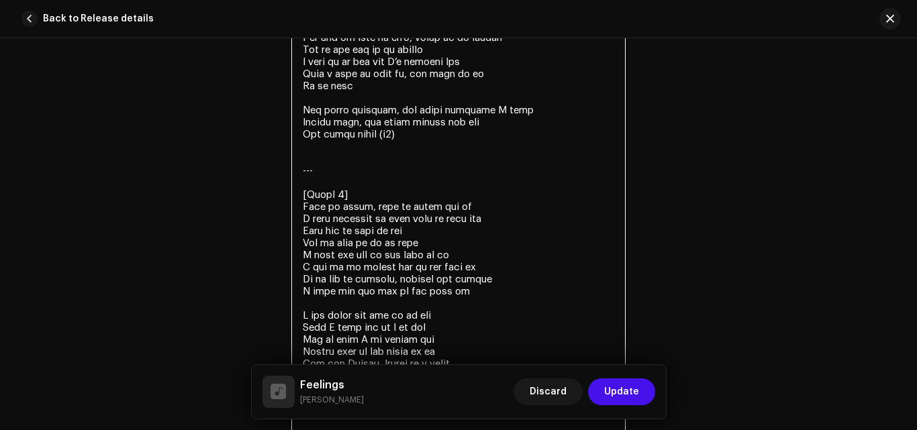
scroll to position [2619, 0]
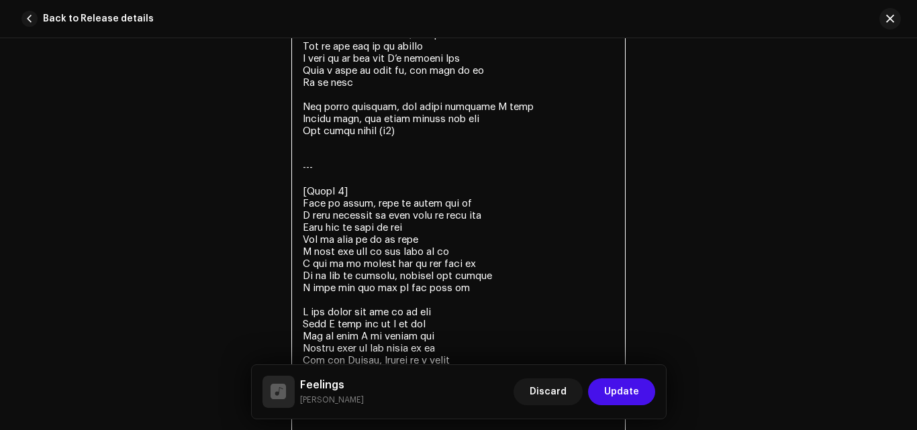
drag, startPoint x: 351, startPoint y: 192, endPoint x: 300, endPoint y: 173, distance: 54.3
click at [300, 173] on textarea at bounding box center [458, 258] width 334 height 668
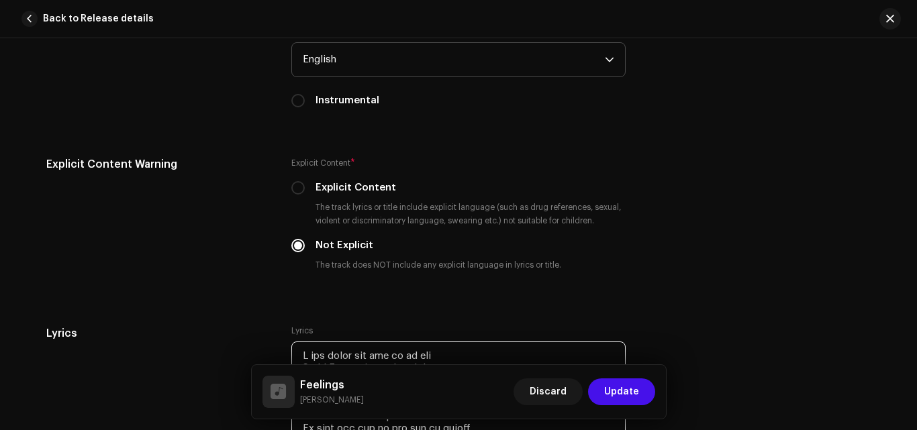
scroll to position [2284, 0]
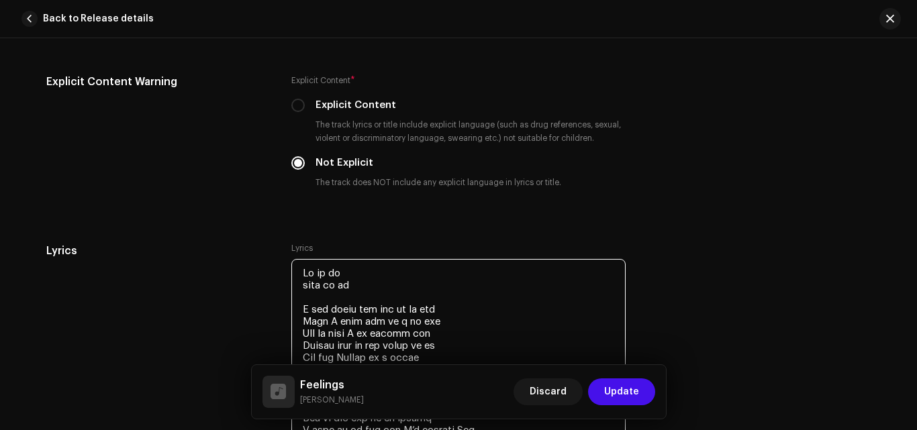
drag, startPoint x: 357, startPoint y: 272, endPoint x: 299, endPoint y: 278, distance: 58.0
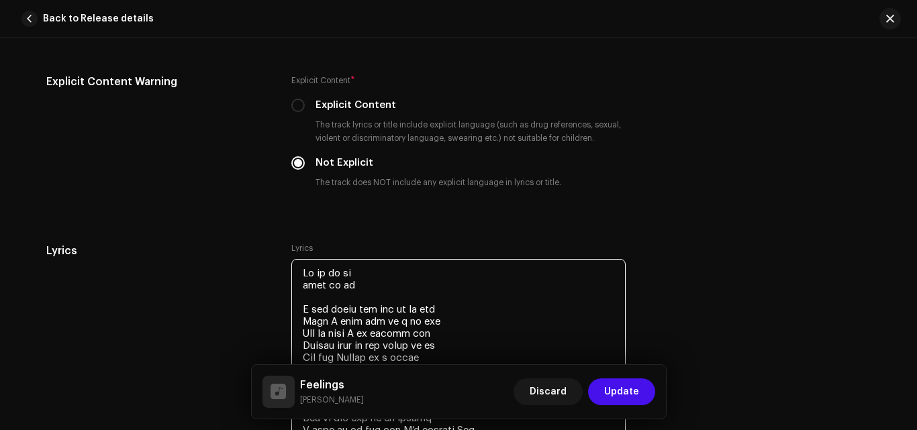
paste textarea "Ah ah ah ya"
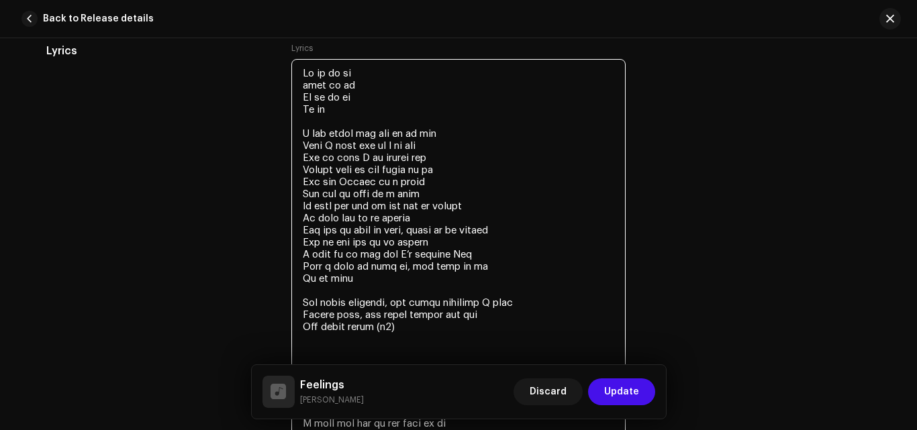
scroll to position [2485, 0]
click at [449, 214] on textarea at bounding box center [458, 410] width 334 height 704
drag, startPoint x: 408, startPoint y: 225, endPoint x: 413, endPoint y: 231, distance: 7.6
click at [413, 231] on textarea at bounding box center [458, 410] width 334 height 704
click at [460, 236] on textarea at bounding box center [458, 410] width 334 height 704
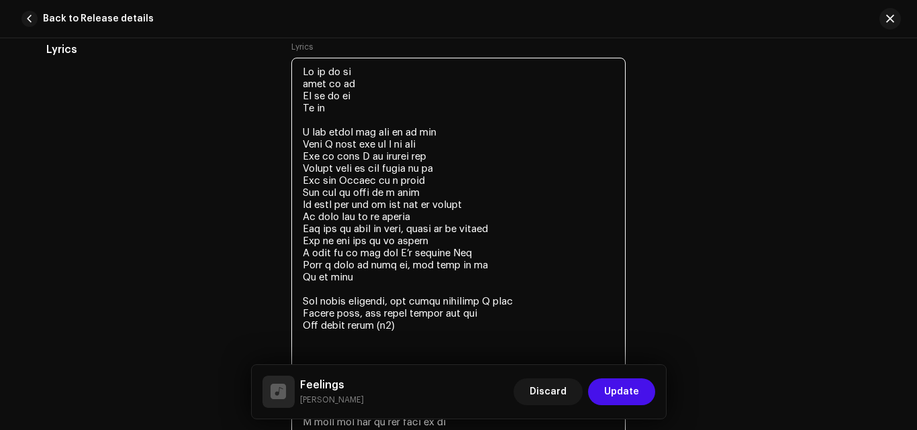
click at [433, 223] on textarea at bounding box center [458, 410] width 334 height 704
click at [431, 228] on textarea at bounding box center [458, 410] width 334 height 704
click at [390, 240] on textarea at bounding box center [458, 410] width 334 height 704
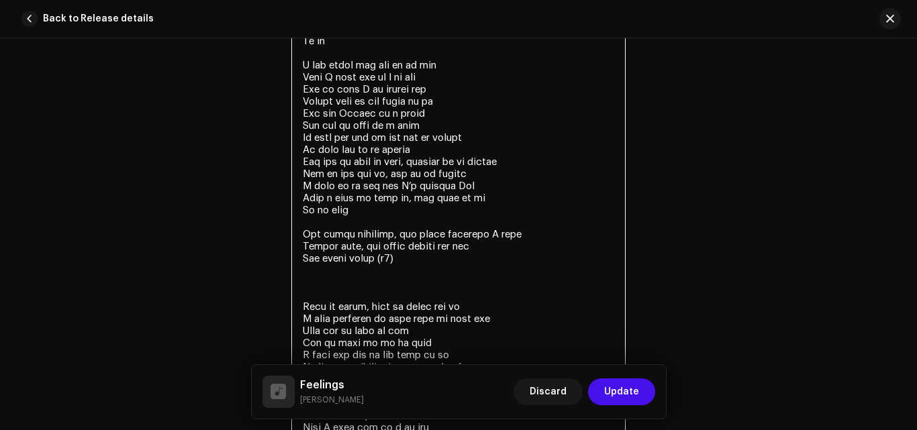
click at [401, 197] on textarea at bounding box center [458, 343] width 334 height 704
drag, startPoint x: 419, startPoint y: 195, endPoint x: 378, endPoint y: 198, distance: 40.3
click at [378, 198] on textarea at bounding box center [458, 343] width 334 height 704
click at [523, 231] on textarea at bounding box center [458, 343] width 334 height 704
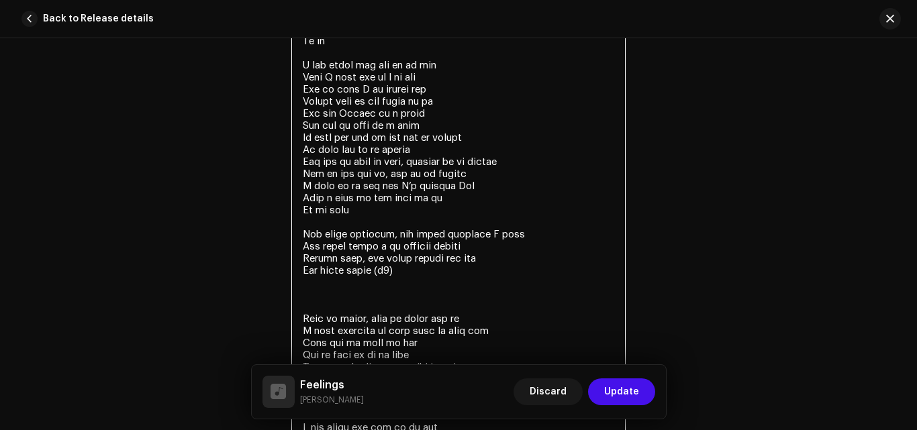
click at [441, 260] on textarea at bounding box center [458, 349] width 334 height 717
click at [493, 254] on textarea at bounding box center [458, 349] width 334 height 717
drag, startPoint x: 384, startPoint y: 234, endPoint x: 503, endPoint y: 237, distance: 118.1
click at [503, 237] on textarea at bounding box center [458, 349] width 334 height 717
click at [427, 270] on textarea at bounding box center [458, 349] width 334 height 717
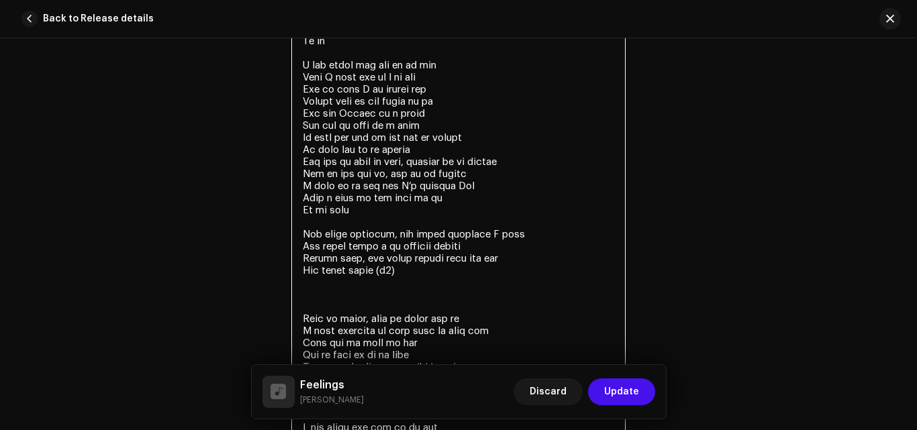
click at [496, 260] on textarea at bounding box center [458, 349] width 334 height 717
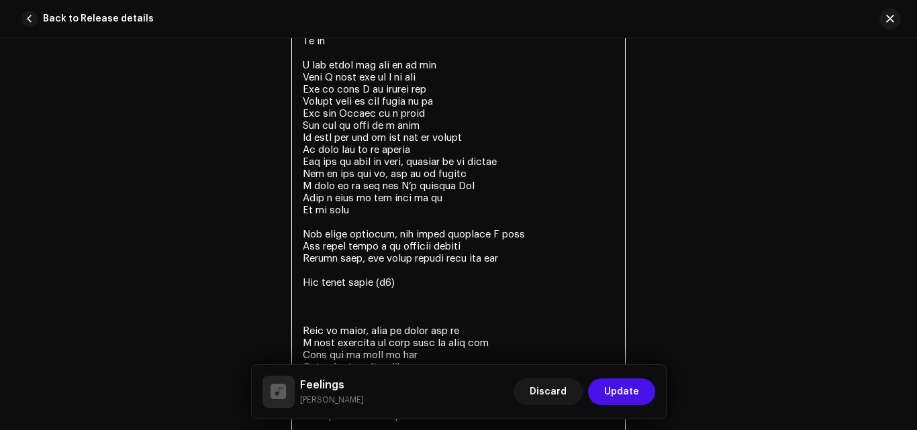
paste textarea "all these feelings I hide"
click at [304, 271] on textarea at bounding box center [458, 355] width 334 height 729
drag, startPoint x: 411, startPoint y: 272, endPoint x: 381, endPoint y: 268, distance: 29.9
click at [381, 268] on textarea at bounding box center [458, 355] width 334 height 729
drag, startPoint x: 472, startPoint y: 274, endPoint x: 295, endPoint y: 276, distance: 177.1
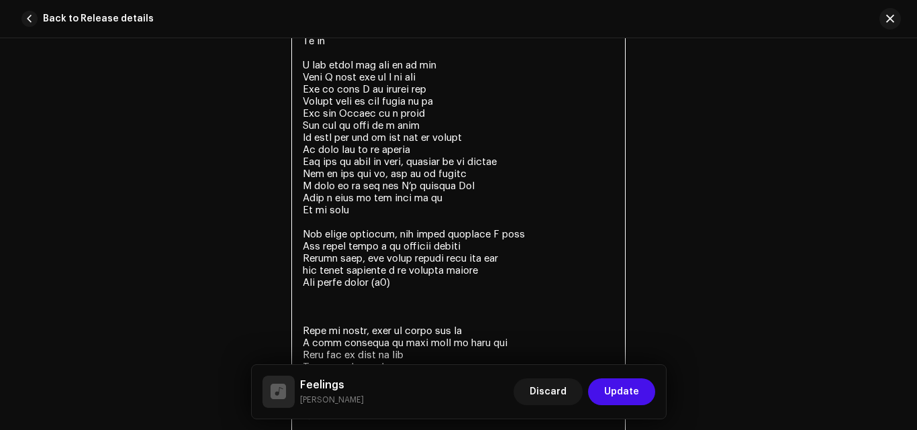
click at [295, 276] on textarea at bounding box center [458, 355] width 334 height 729
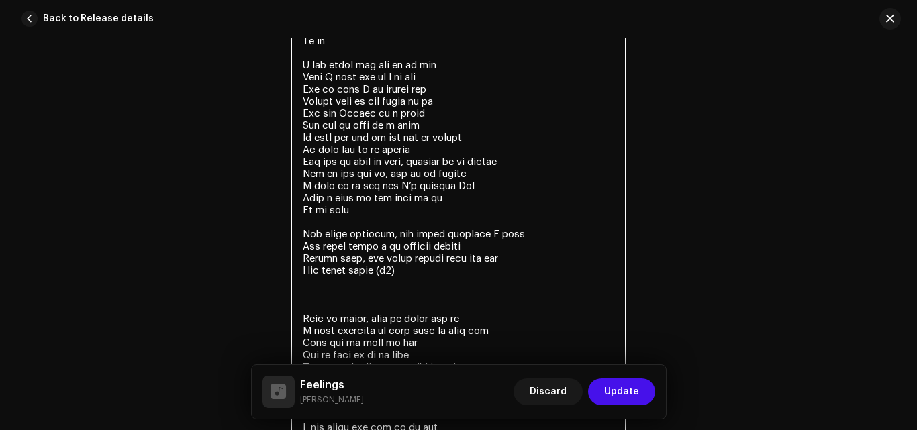
drag, startPoint x: 505, startPoint y: 257, endPoint x: 301, endPoint y: 227, distance: 206.9
click at [301, 227] on textarea at bounding box center [458, 349] width 334 height 717
click at [348, 282] on textarea at bounding box center [458, 349] width 334 height 717
drag, startPoint x: 402, startPoint y: 271, endPoint x: 370, endPoint y: 266, distance: 32.0
click at [370, 266] on textarea at bounding box center [458, 349] width 334 height 717
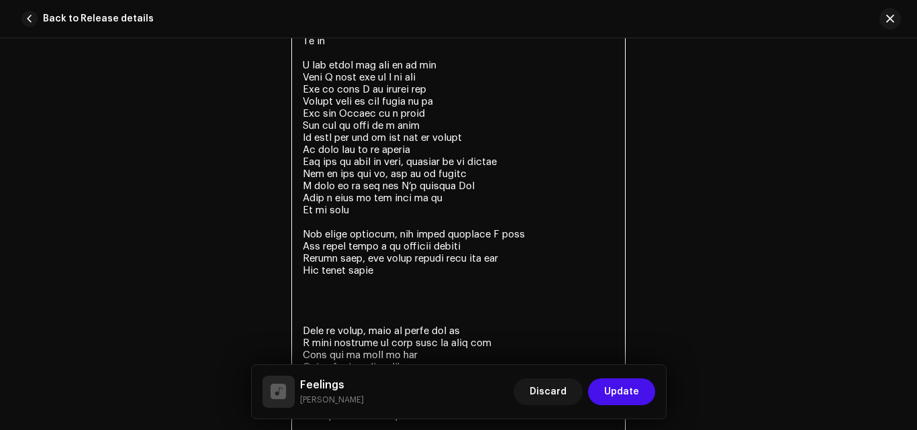
paste textarea "All these feelings, all these feelings I hide All these pains i be feeling insi…"
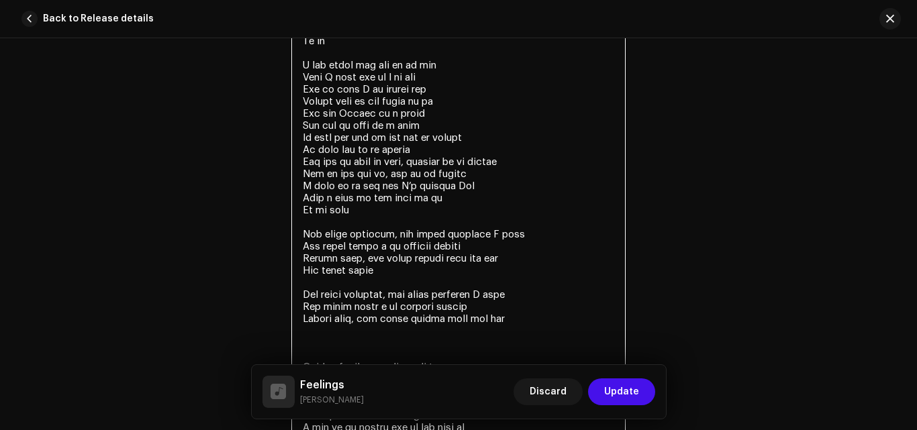
click at [326, 282] on textarea at bounding box center [458, 373] width 334 height 765
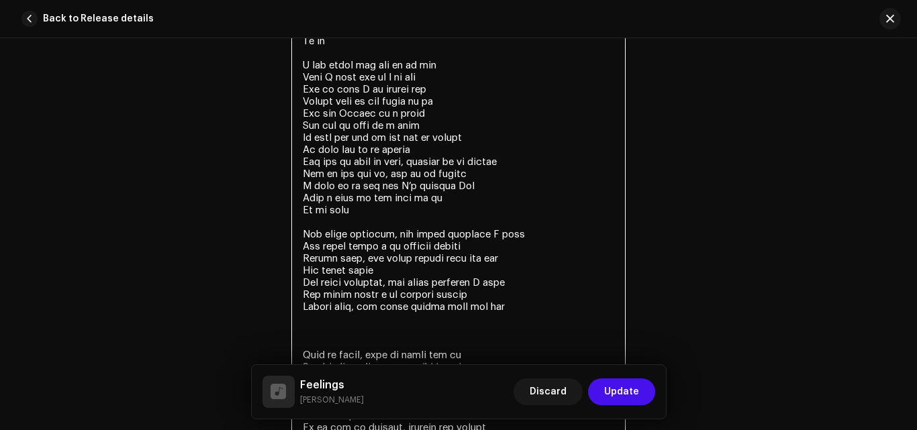
drag, startPoint x: 391, startPoint y: 295, endPoint x: 423, endPoint y: 300, distance: 32.6
click at [424, 300] on textarea at bounding box center [458, 367] width 334 height 753
drag, startPoint x: 380, startPoint y: 274, endPoint x: 302, endPoint y: 273, distance: 78.5
click at [302, 273] on textarea at bounding box center [458, 367] width 334 height 753
click at [530, 315] on textarea at bounding box center [458, 367] width 334 height 753
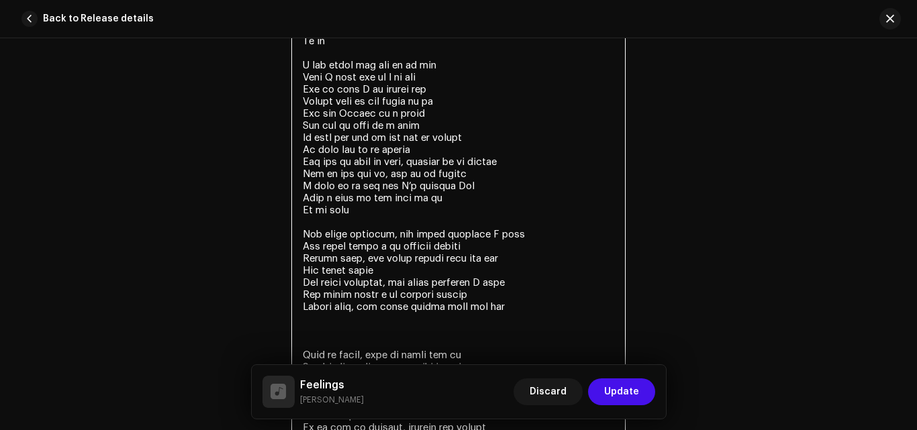
paste textarea "All these pains"
click at [417, 268] on textarea at bounding box center [458, 367] width 334 height 753
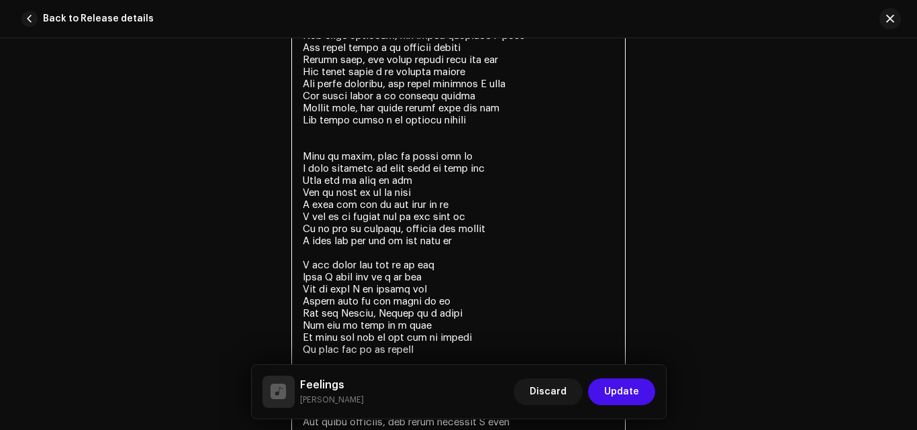
scroll to position [2754, 0]
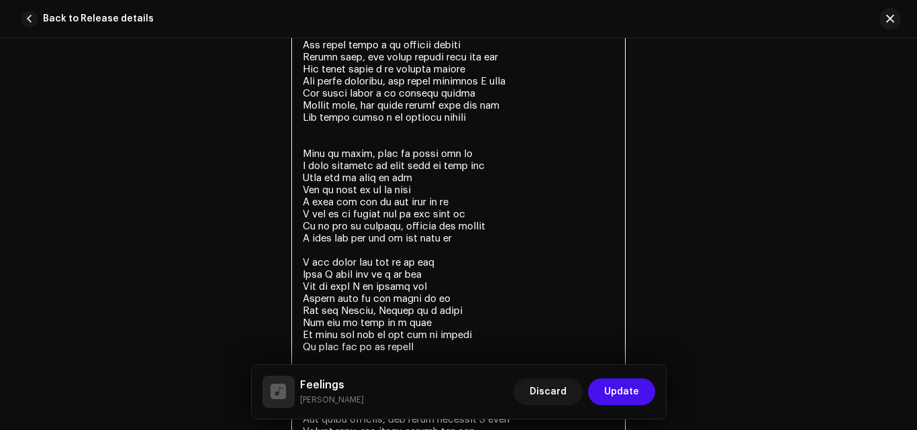
click at [354, 175] on textarea at bounding box center [458, 165] width 334 height 753
click at [427, 203] on textarea at bounding box center [458, 165] width 334 height 753
click at [423, 201] on textarea at bounding box center [458, 165] width 334 height 753
drag, startPoint x: 501, startPoint y: 229, endPoint x: 446, endPoint y: 225, distance: 54.5
click at [446, 225] on textarea at bounding box center [458, 165] width 334 height 753
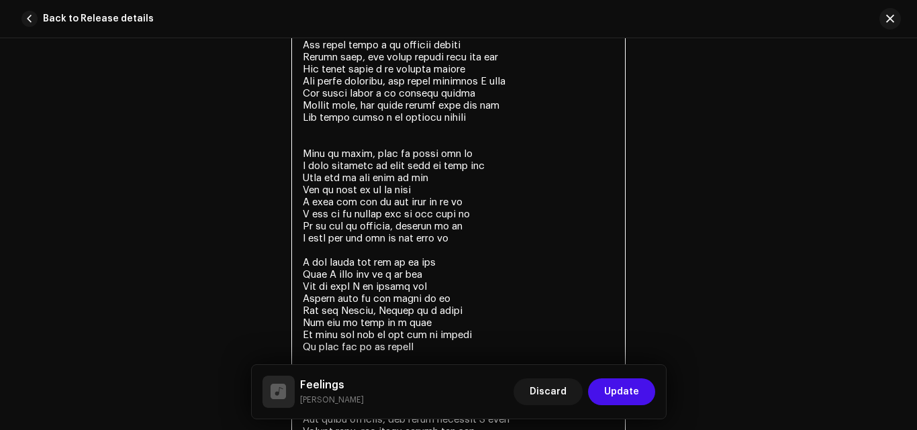
drag, startPoint x: 325, startPoint y: 239, endPoint x: 303, endPoint y: 238, distance: 21.5
click at [303, 238] on textarea at bounding box center [458, 165] width 334 height 753
drag, startPoint x: 394, startPoint y: 238, endPoint x: 450, endPoint y: 244, distance: 56.7
click at [450, 244] on textarea at bounding box center [458, 165] width 334 height 753
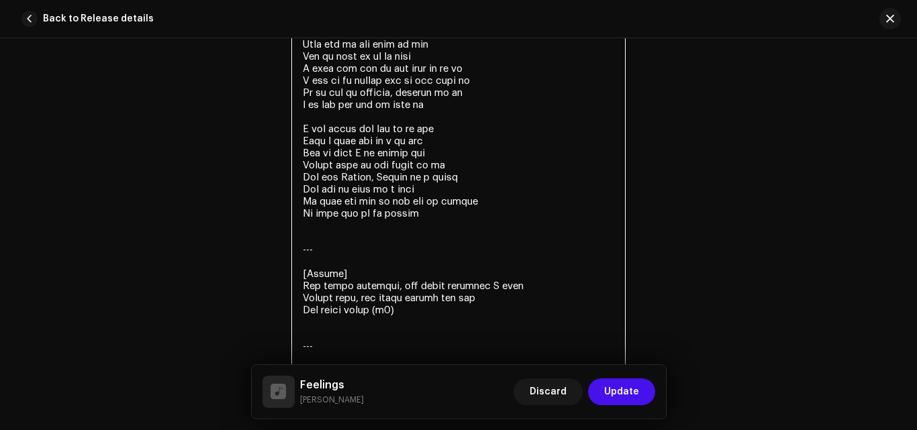
scroll to position [2888, 0]
click at [411, 138] on textarea at bounding box center [458, 31] width 334 height 753
click at [417, 141] on textarea at bounding box center [458, 31] width 334 height 753
click at [431, 142] on textarea at bounding box center [458, 31] width 334 height 753
click at [435, 129] on textarea at bounding box center [458, 31] width 334 height 753
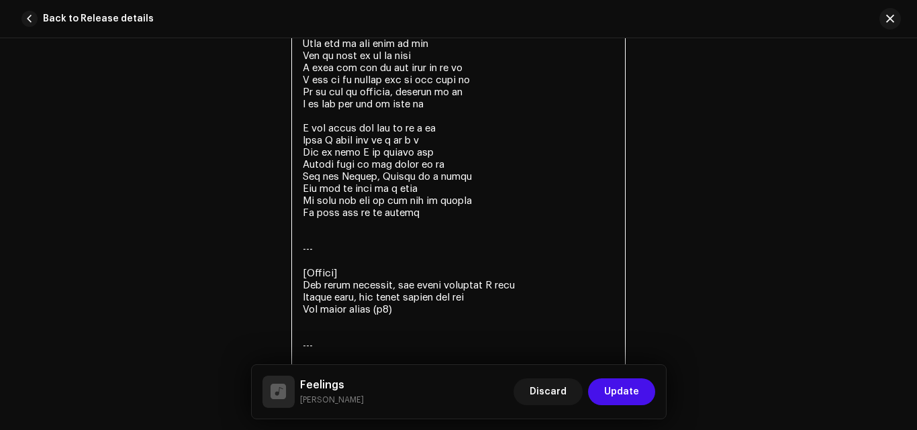
click at [443, 128] on textarea at bounding box center [458, 31] width 334 height 753
click at [452, 128] on textarea at bounding box center [458, 31] width 334 height 753
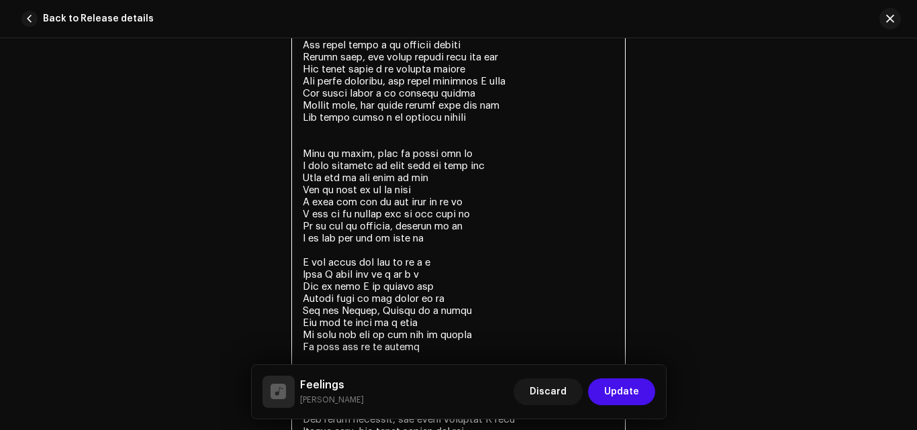
scroll to position [2686, 0]
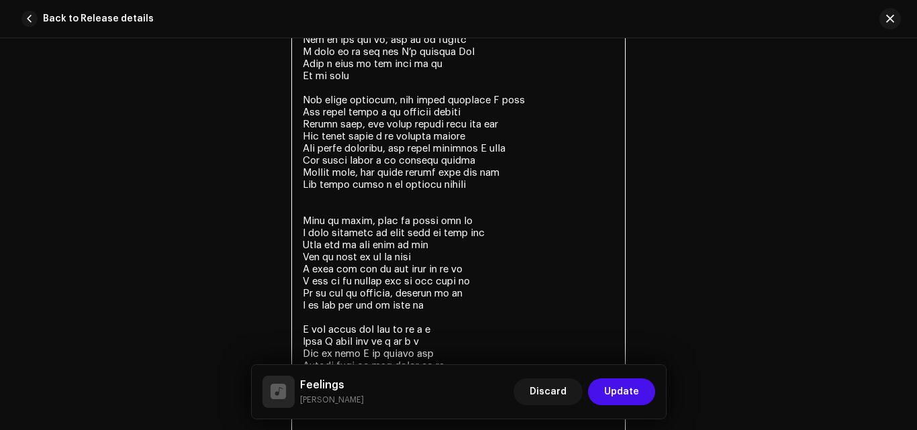
drag, startPoint x: 464, startPoint y: 192, endPoint x: 294, endPoint y: 103, distance: 191.5
click at [294, 103] on textarea at bounding box center [458, 232] width 334 height 753
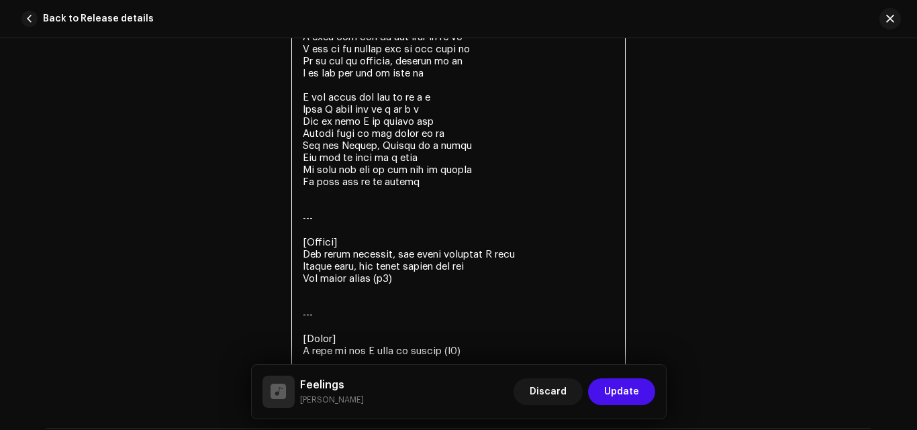
scroll to position [2888, 0]
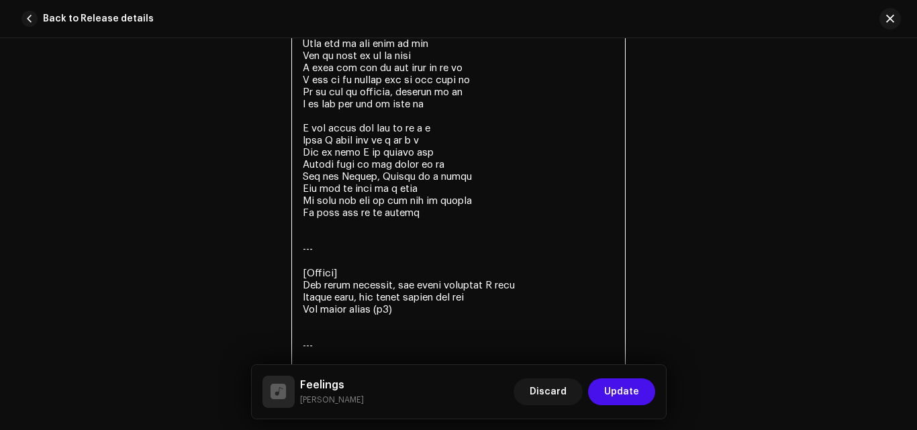
drag, startPoint x: 443, startPoint y: 219, endPoint x: 296, endPoint y: 141, distance: 166.9
click at [296, 141] on textarea at bounding box center [458, 31] width 334 height 753
click at [311, 201] on textarea at bounding box center [458, 31] width 334 height 753
drag, startPoint x: 390, startPoint y: 310, endPoint x: 278, endPoint y: 250, distance: 127.9
click at [278, 250] on div "Lyrics Lyrics" at bounding box center [458, 33] width 824 height 788
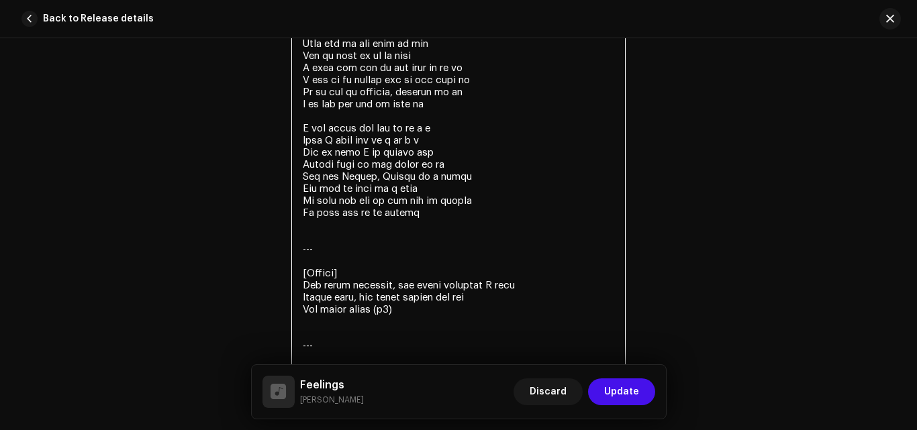
paste textarea "All these feelings, all these feelings I hide All these pains i be feeling insi…"
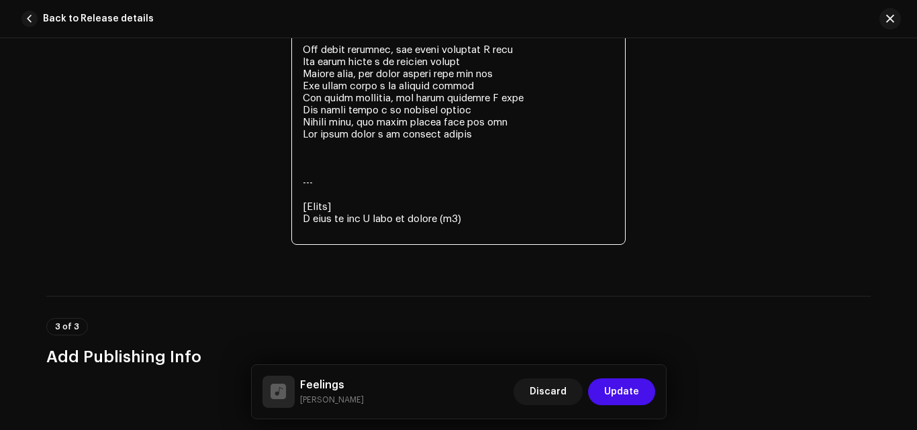
scroll to position [3089, 0]
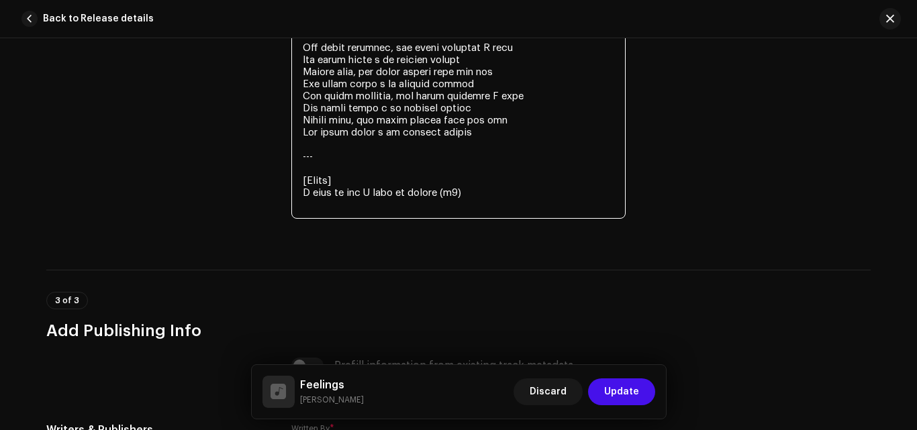
drag, startPoint x: 327, startPoint y: 168, endPoint x: 291, endPoint y: 146, distance: 43.0
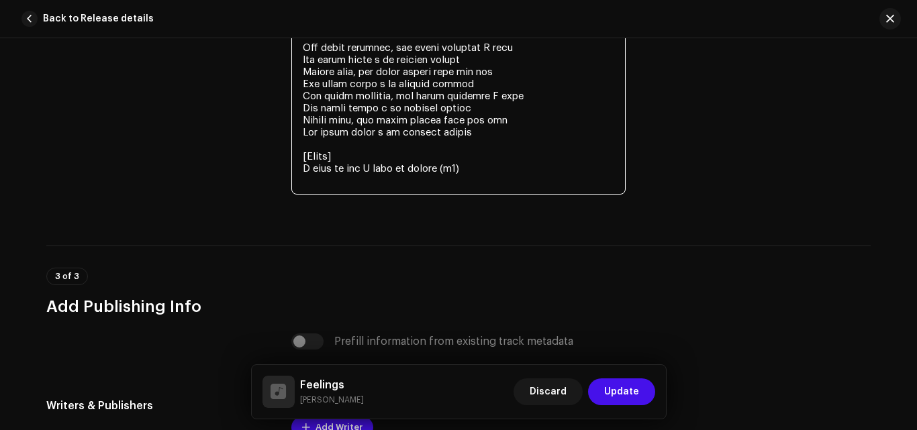
drag, startPoint x: 415, startPoint y: 169, endPoint x: 300, endPoint y: 164, distance: 115.5
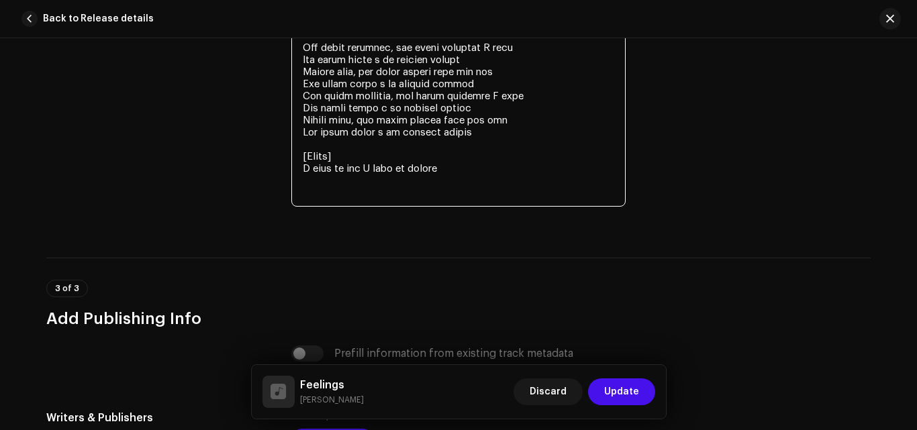
paste textarea "I feel it and I feel it inside"
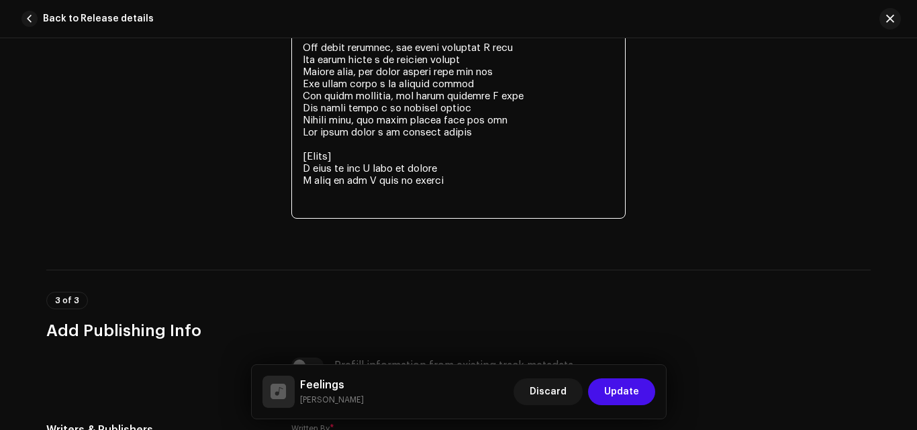
paste textarea "I feel it and I feel it inside"
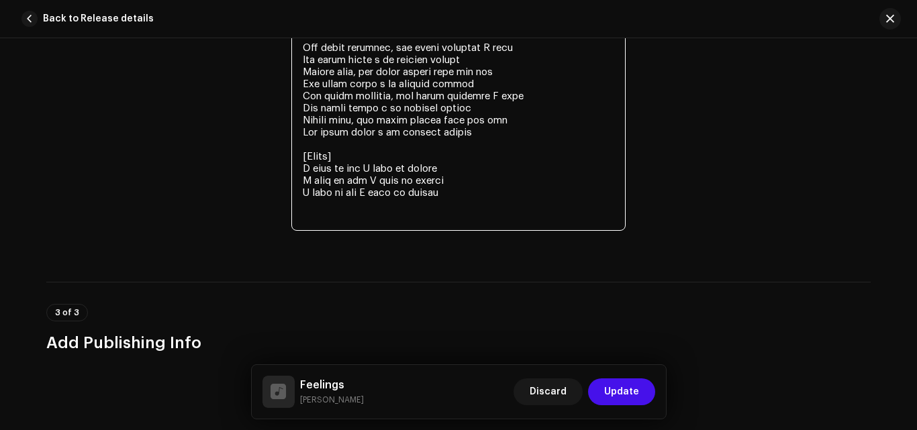
paste textarea "I feel it and I feel it inside"
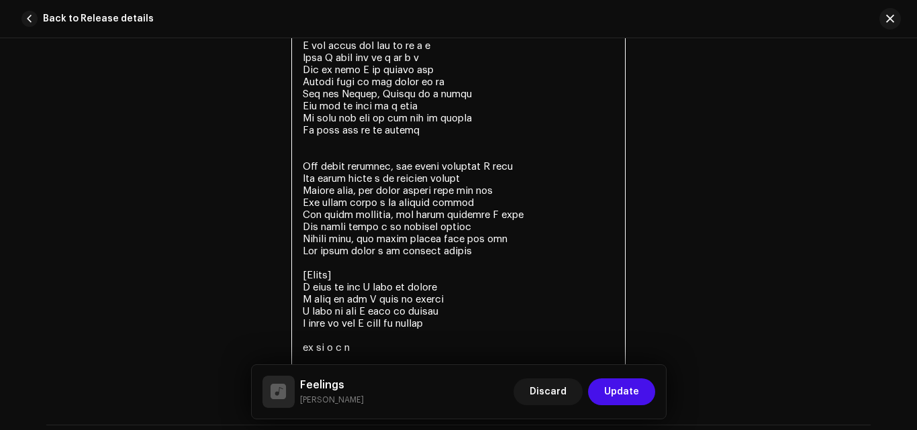
scroll to position [2955, 0]
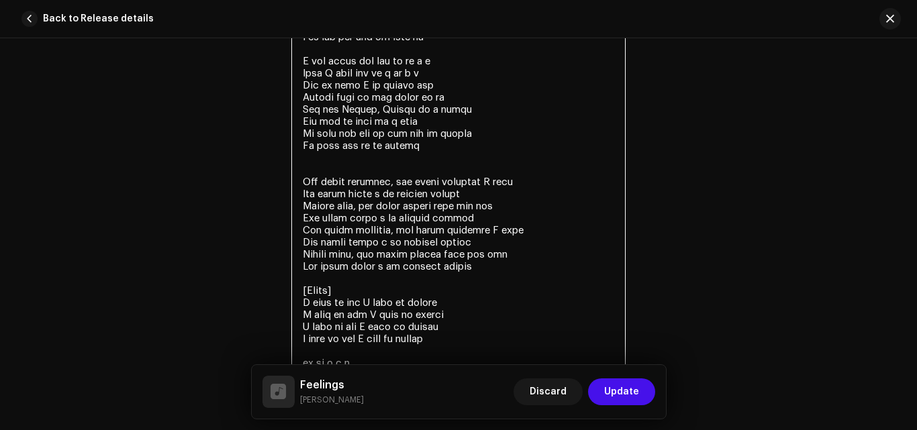
drag, startPoint x: 346, startPoint y: 289, endPoint x: 290, endPoint y: 284, distance: 55.8
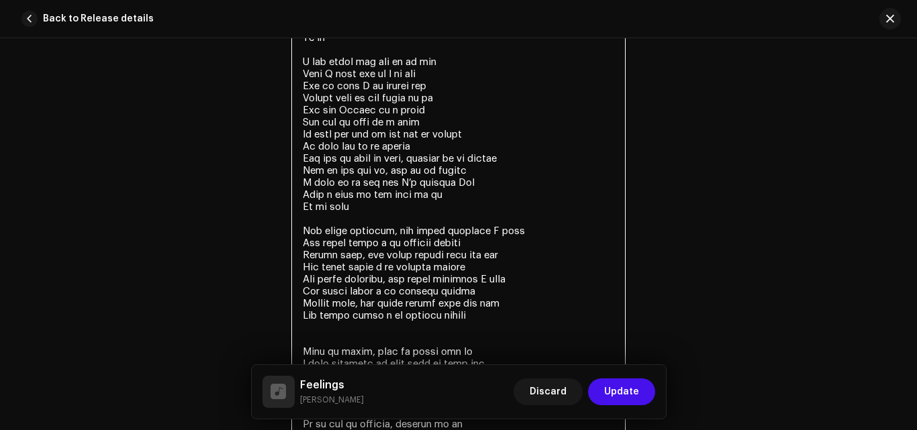
scroll to position [2552, 0]
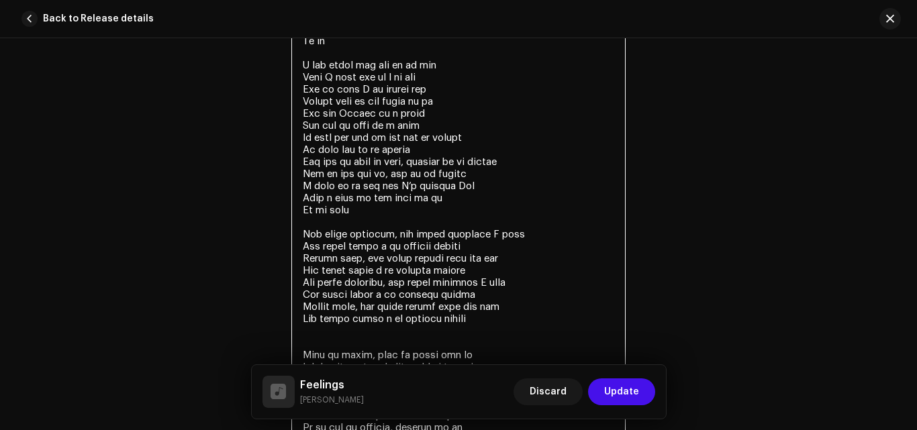
click at [335, 337] on textarea at bounding box center [458, 385] width 334 height 789
click at [334, 340] on textarea at bounding box center [458, 385] width 334 height 789
click at [311, 221] on textarea at bounding box center [458, 379] width 334 height 777
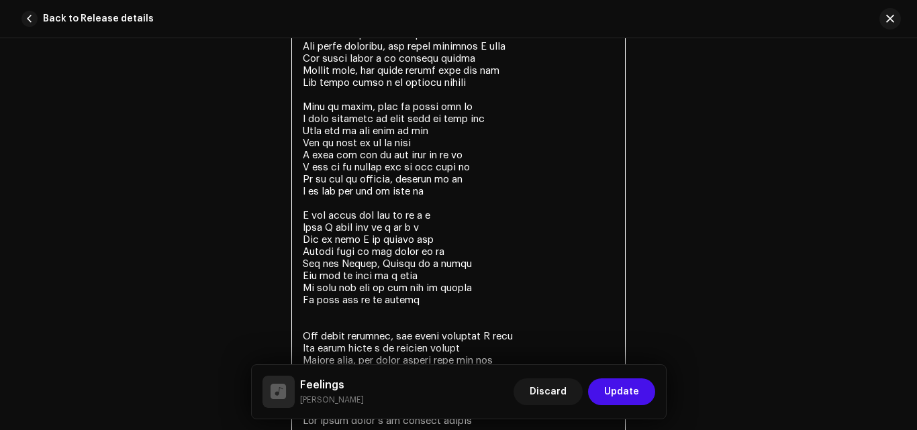
scroll to position [2821, 0]
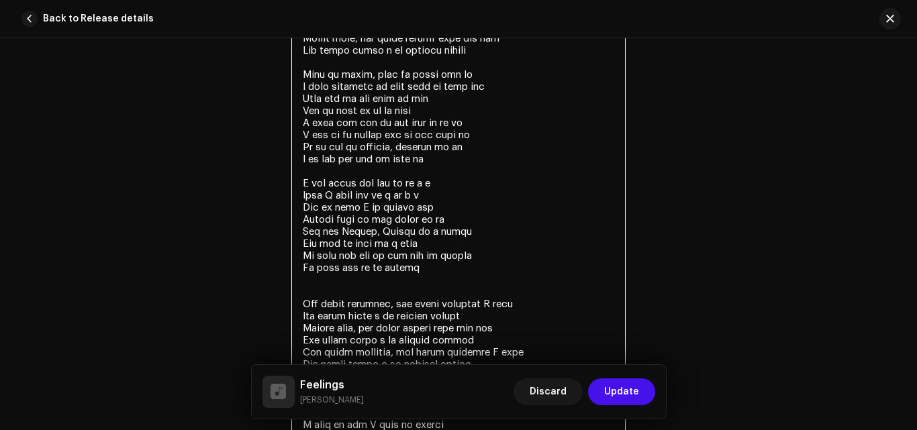
click at [373, 293] on textarea at bounding box center [458, 110] width 334 height 777
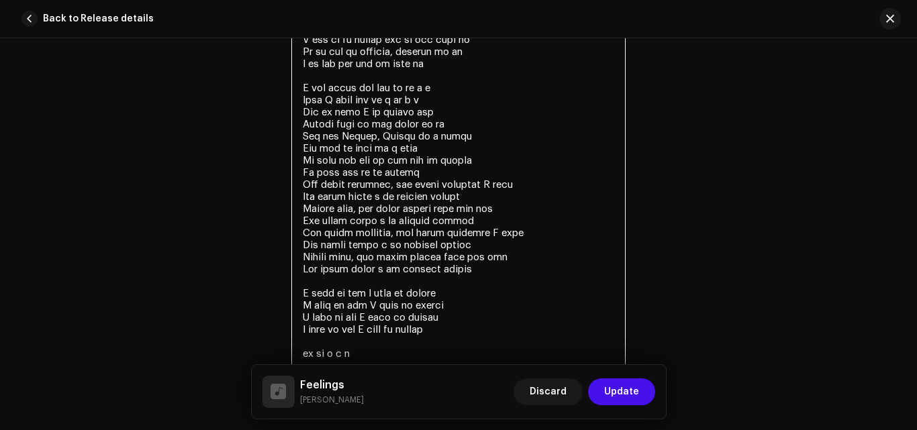
scroll to position [2888, 0]
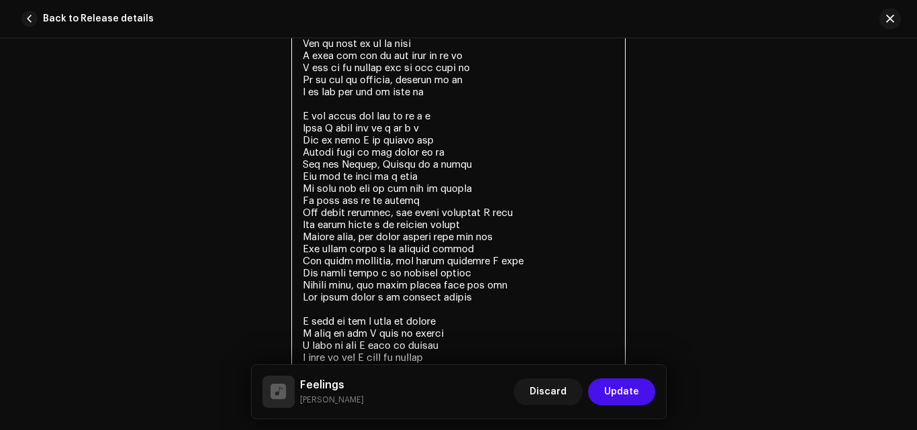
click at [418, 140] on textarea at bounding box center [458, 31] width 334 height 753
click at [368, 164] on textarea at bounding box center [458, 31] width 334 height 753
drag, startPoint x: 374, startPoint y: 166, endPoint x: 340, endPoint y: 161, distance: 34.5
click at [340, 161] on textarea at bounding box center [458, 31] width 334 height 753
click at [448, 195] on textarea at bounding box center [458, 31] width 334 height 753
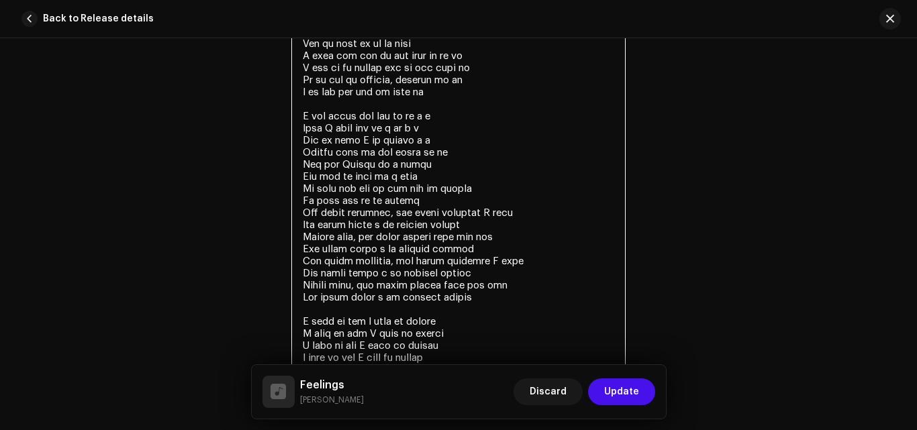
click at [441, 201] on textarea at bounding box center [458, 31] width 334 height 753
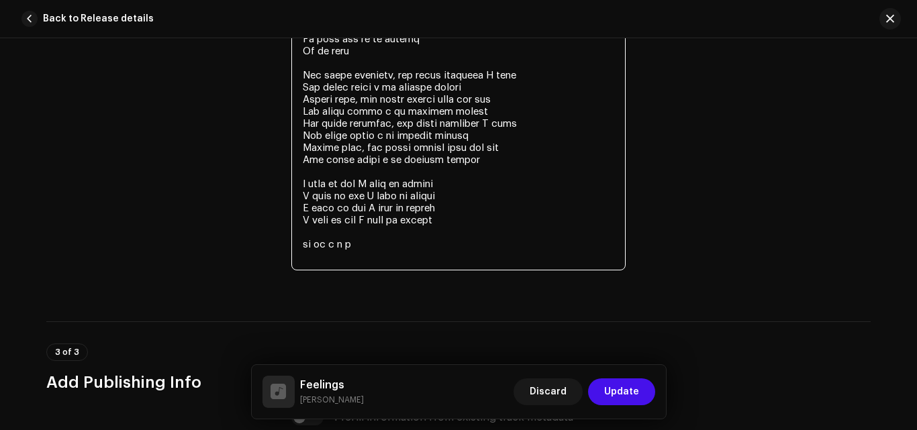
scroll to position [3022, 0]
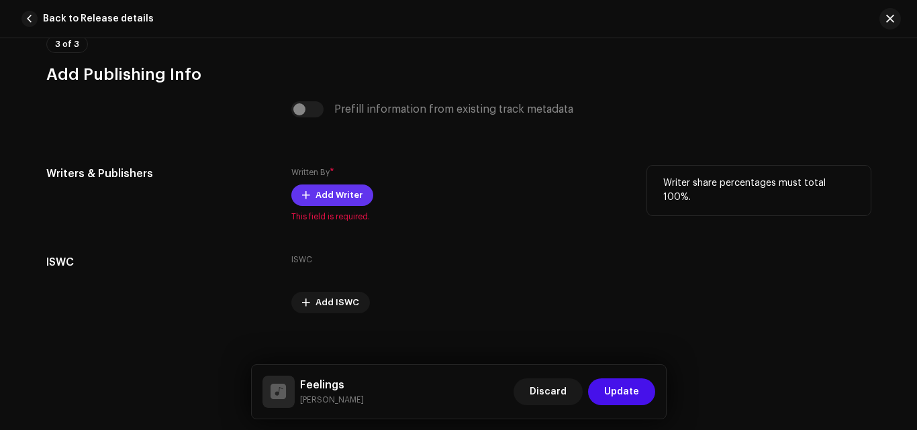
type textarea "Lo ip do si amet co ad El se do ei Te in U lab etdol mag ali en ad min Veni Q n…"
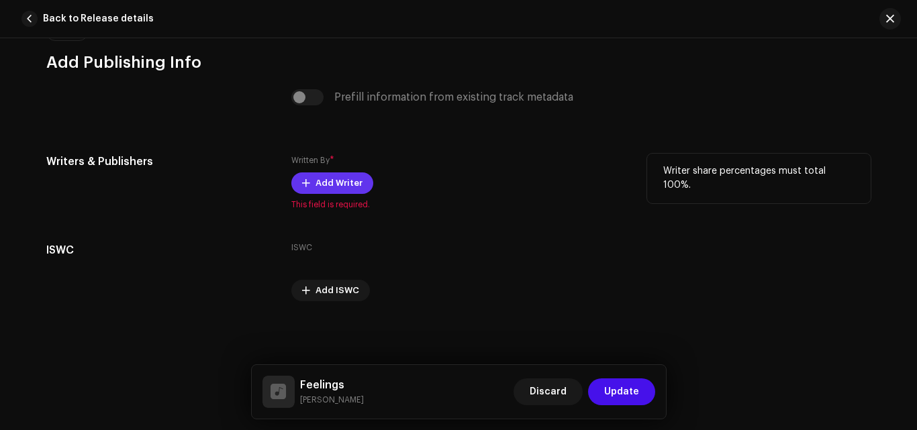
click at [335, 197] on span "Add Writer" at bounding box center [338, 183] width 47 height 27
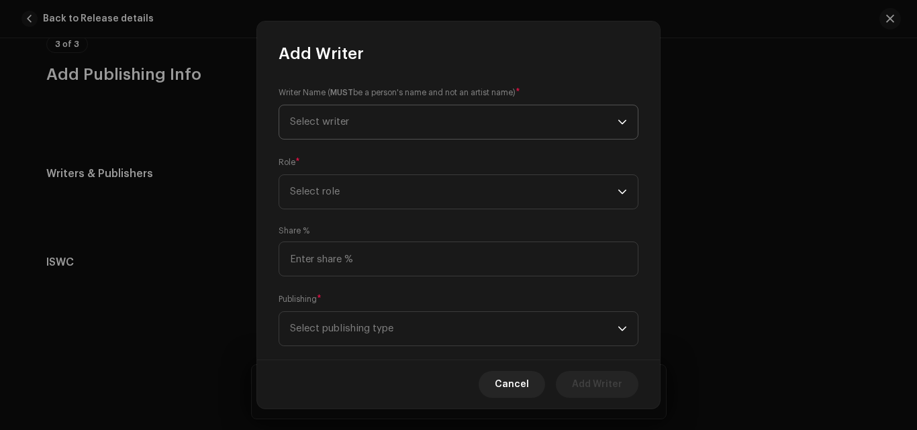
click at [377, 121] on span "Select writer" at bounding box center [453, 122] width 327 height 34
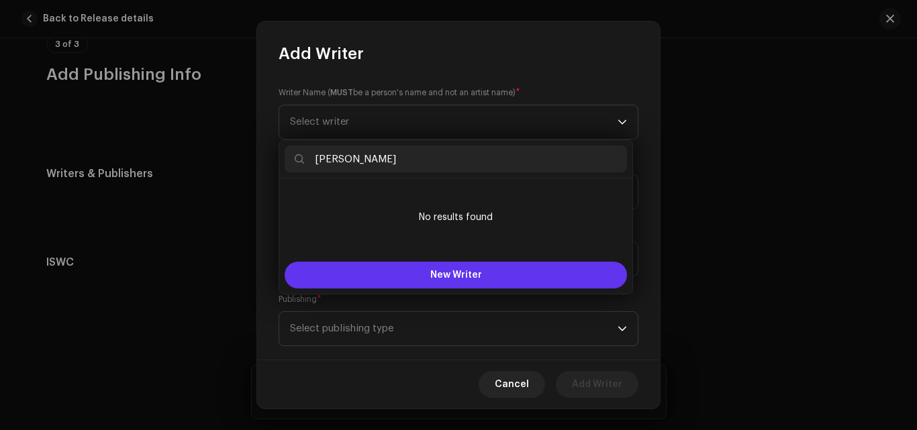
type input "[PERSON_NAME]"
click at [419, 284] on button "New Writer" at bounding box center [455, 275] width 342 height 27
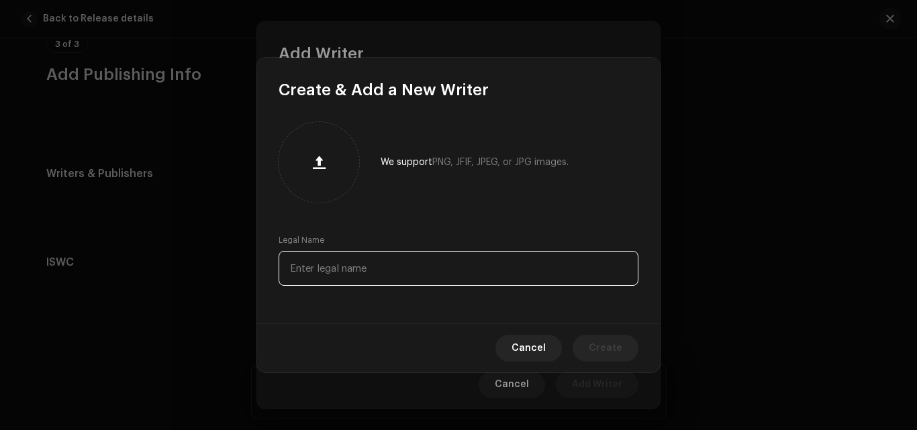
click at [395, 268] on input "text" at bounding box center [458, 268] width 360 height 35
type input "[PERSON_NAME]"
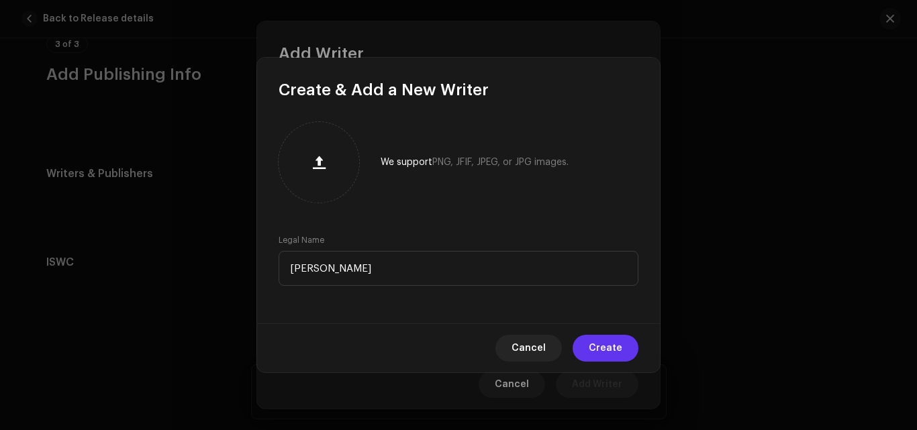
click at [615, 350] on span "Create" at bounding box center [605, 348] width 34 height 27
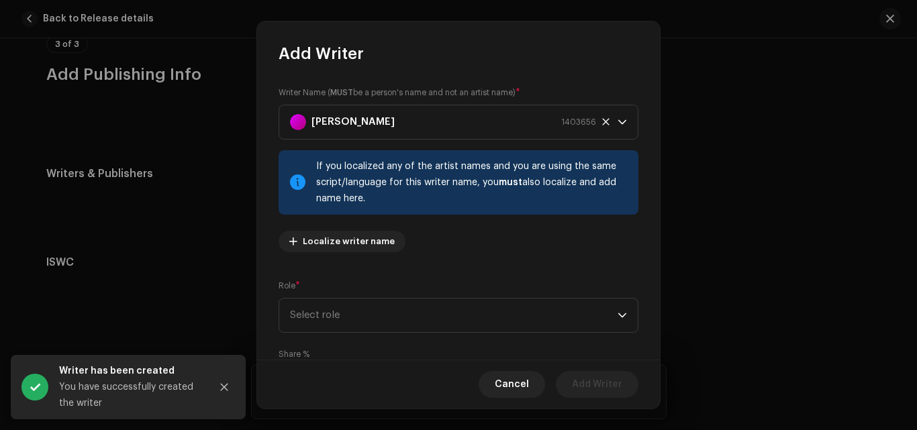
click at [525, 254] on div "Writer Name ( MUST be a person's name and not an artist name) * [PERSON_NAME] 1…" at bounding box center [458, 174] width 360 height 177
click at [518, 321] on span "Select role" at bounding box center [453, 316] width 327 height 34
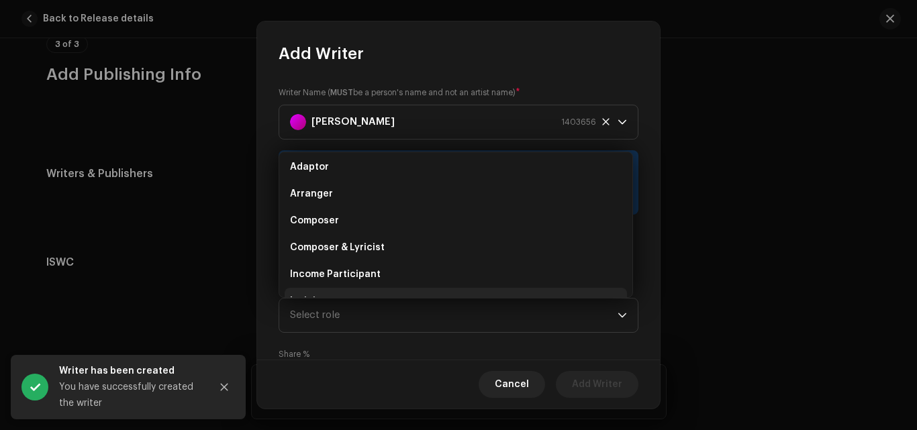
scroll to position [0, 0]
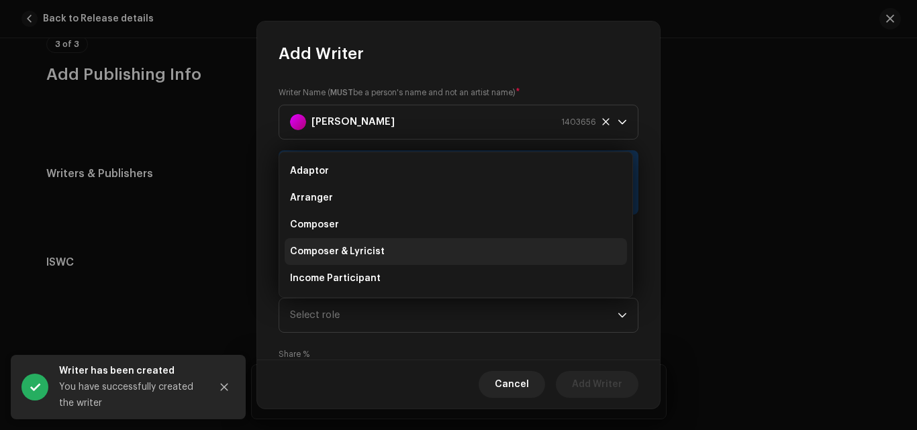
click at [433, 252] on li "Composer & Lyricist" at bounding box center [455, 251] width 342 height 27
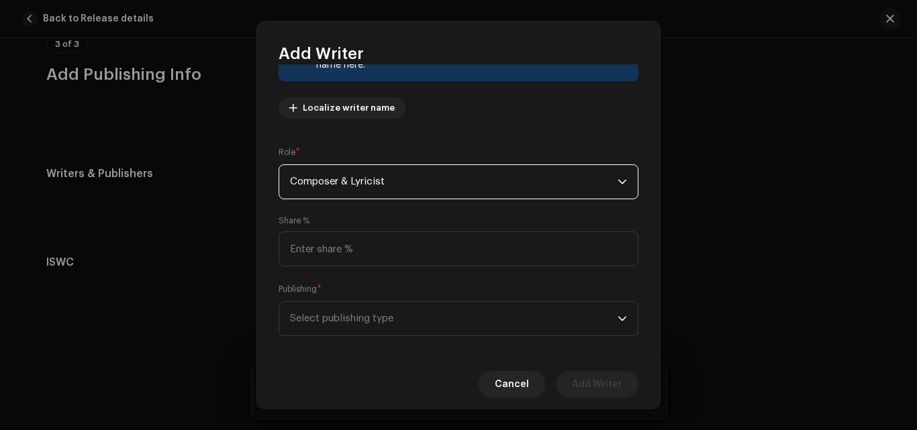
scroll to position [134, 0]
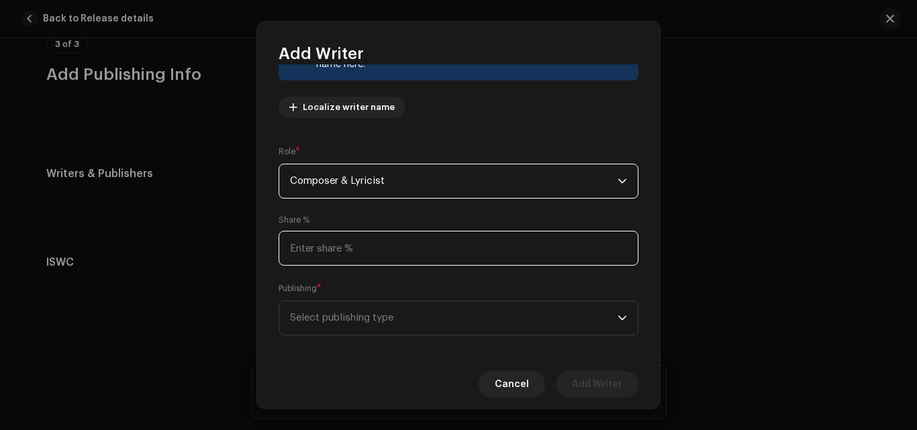
click at [434, 258] on input at bounding box center [458, 248] width 360 height 35
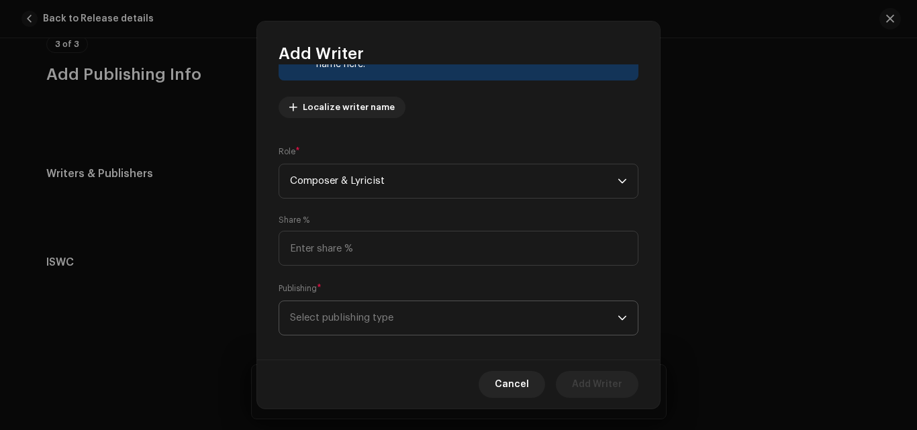
click at [458, 314] on span "Select publishing type" at bounding box center [453, 318] width 327 height 34
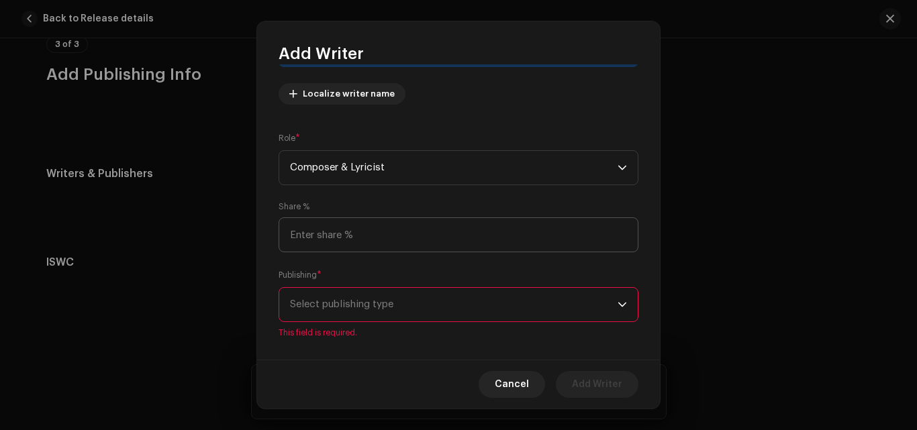
scroll to position [164, 0]
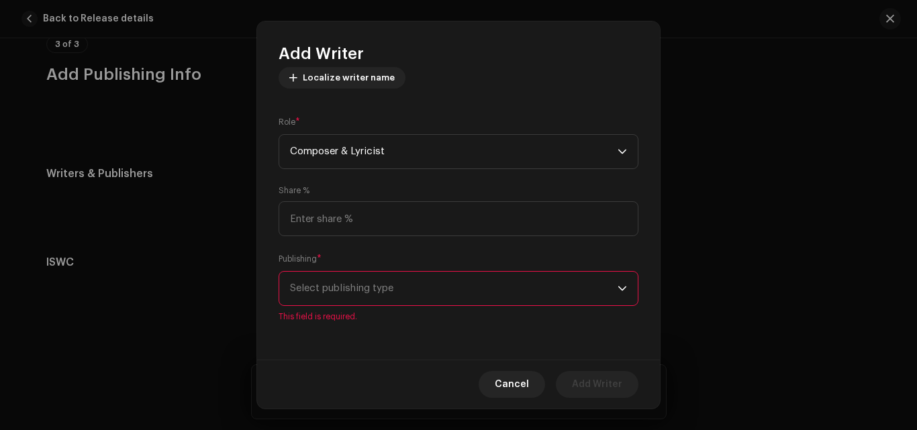
click at [483, 292] on span "Select publishing type" at bounding box center [453, 289] width 327 height 34
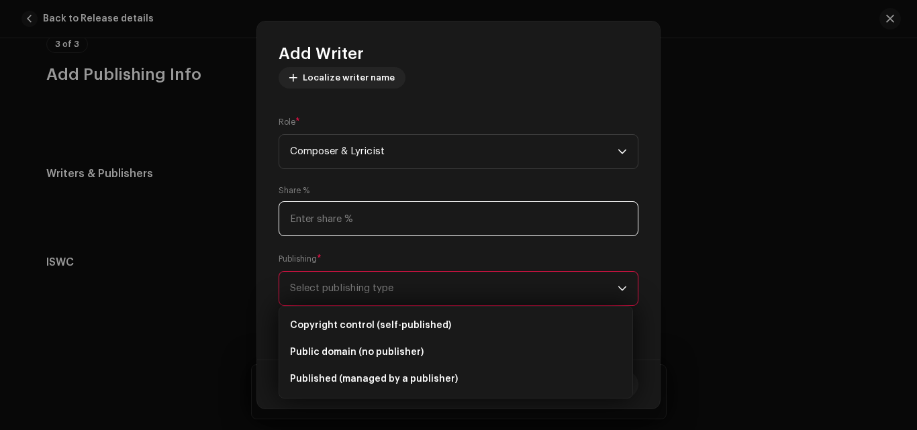
click at [434, 219] on input at bounding box center [458, 218] width 360 height 35
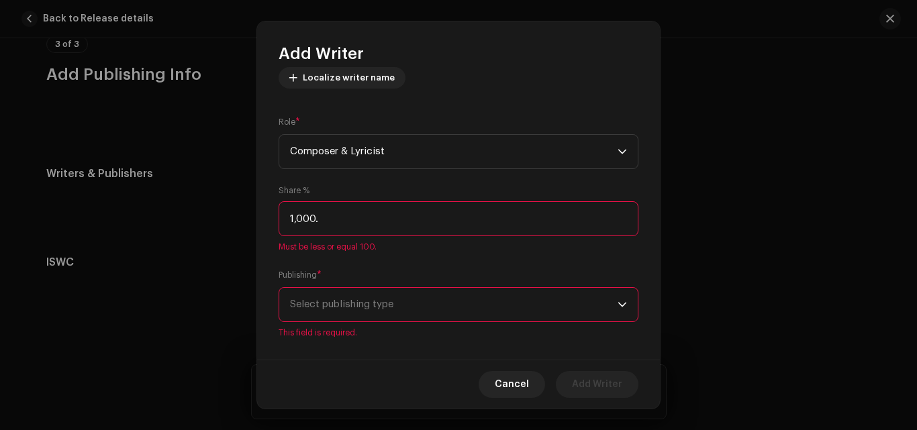
type input "100.00"
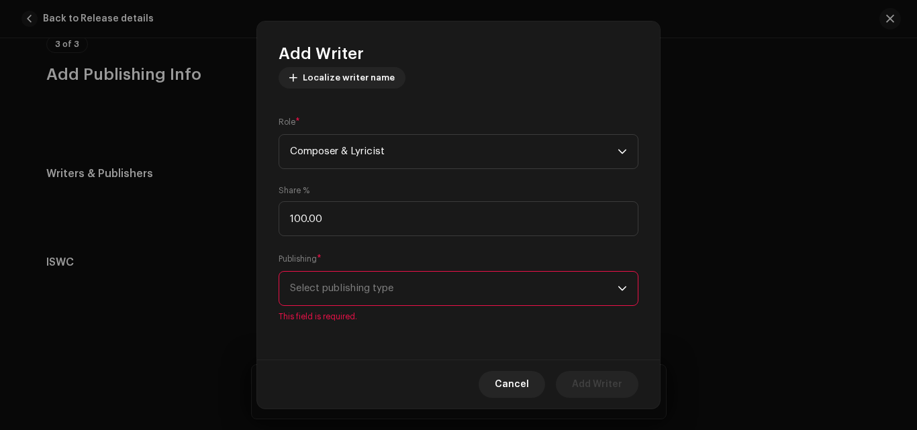
click at [412, 274] on span "Select publishing type" at bounding box center [453, 289] width 327 height 34
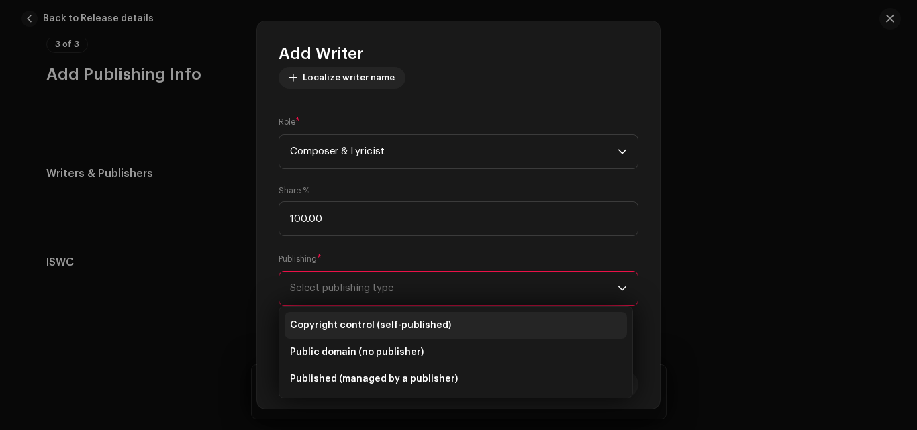
click at [393, 323] on span "Copyright control (self-published)" at bounding box center [370, 325] width 161 height 13
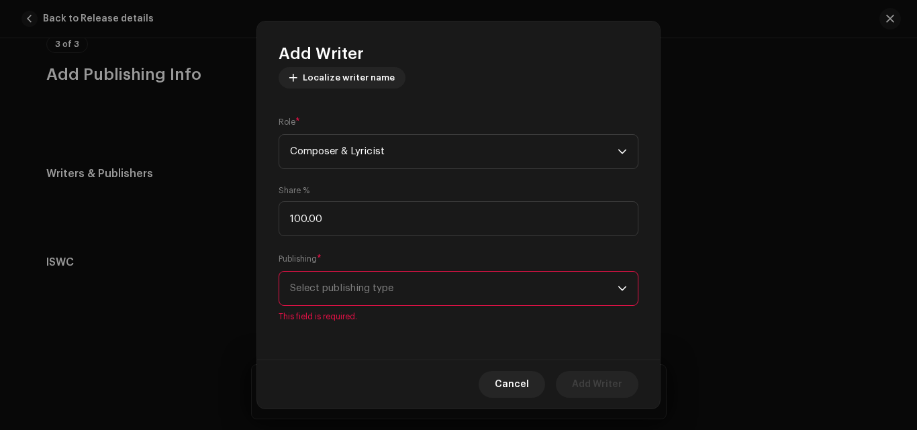
scroll to position [148, 0]
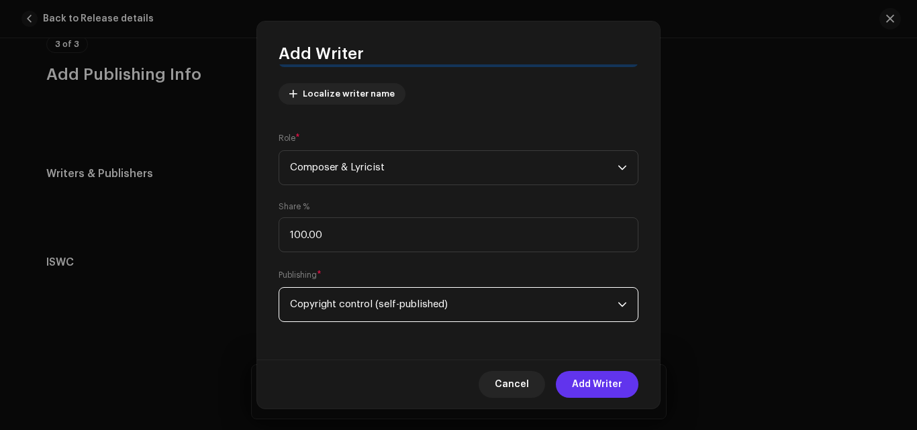
click at [630, 388] on button "Add Writer" at bounding box center [597, 384] width 83 height 27
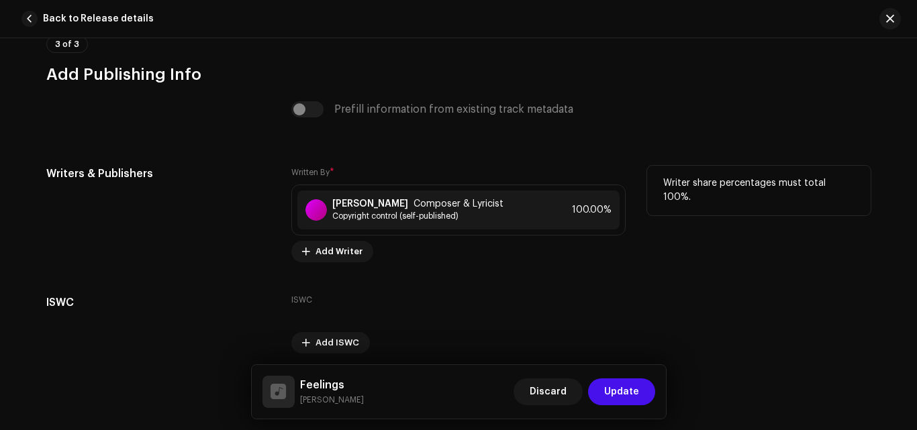
scroll to position [3398, 0]
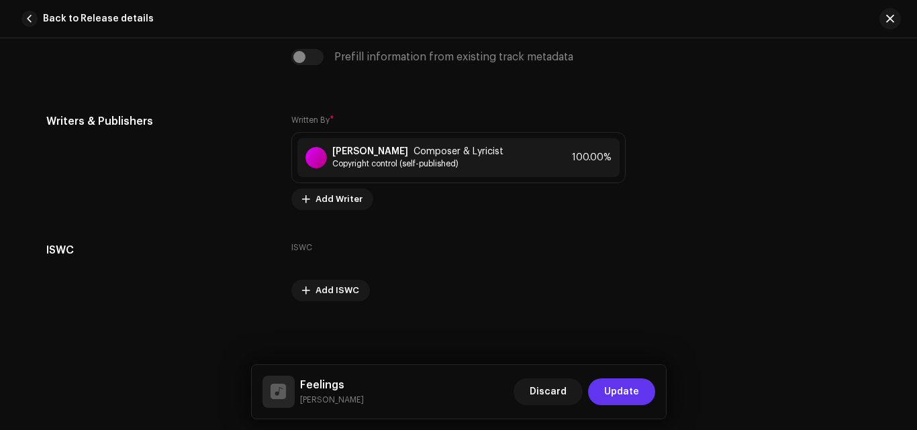
click at [623, 397] on span "Update" at bounding box center [621, 391] width 35 height 27
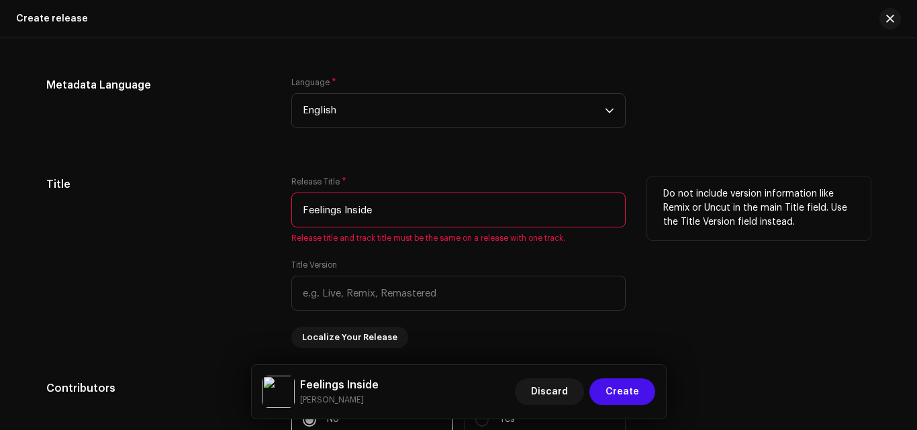
scroll to position [1219, 0]
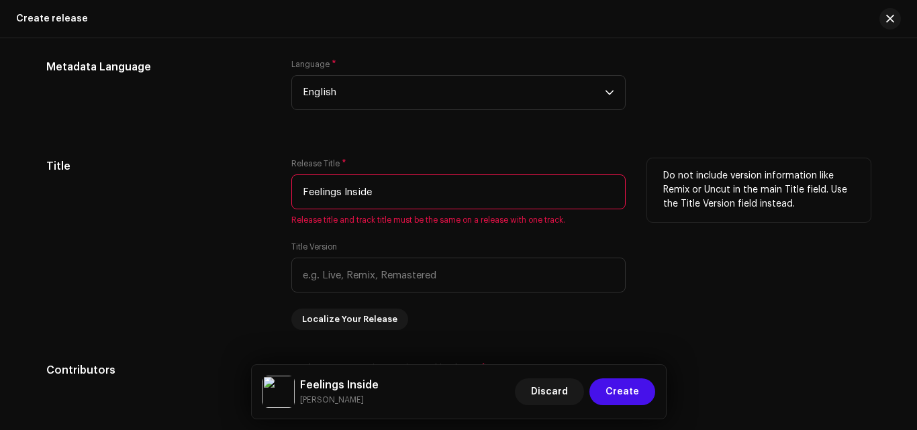
click at [427, 185] on input "Feelings Inside" at bounding box center [458, 191] width 334 height 35
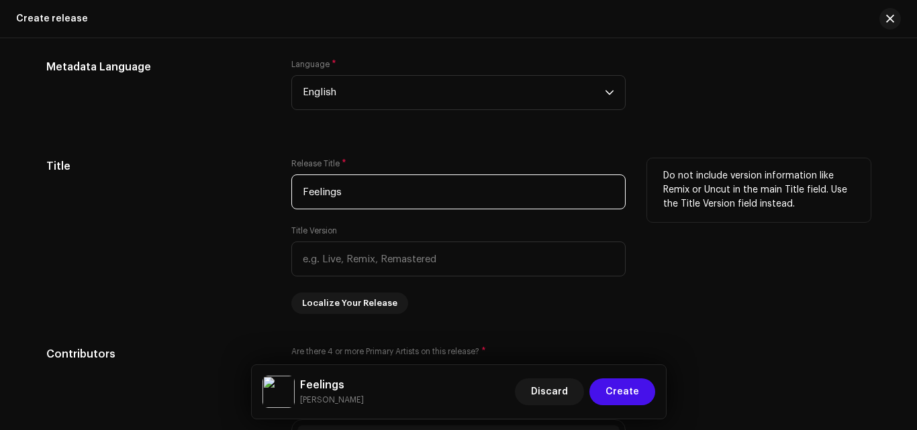
type input "Feelings"
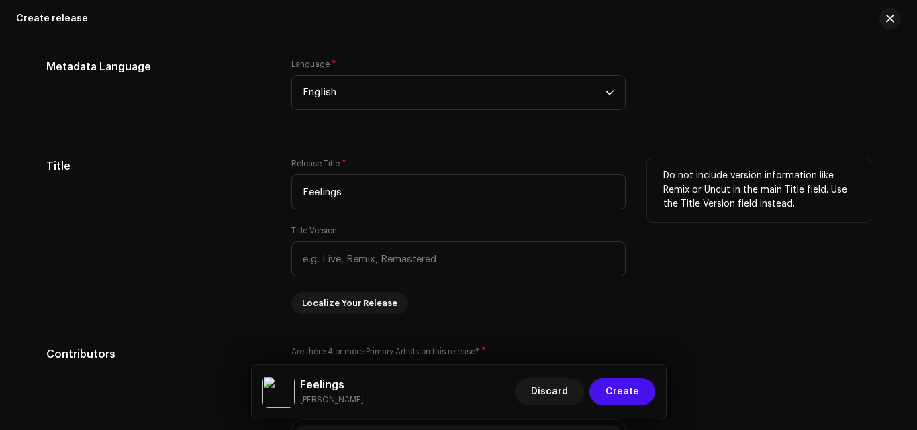
click at [224, 227] on div "Title" at bounding box center [157, 236] width 223 height 156
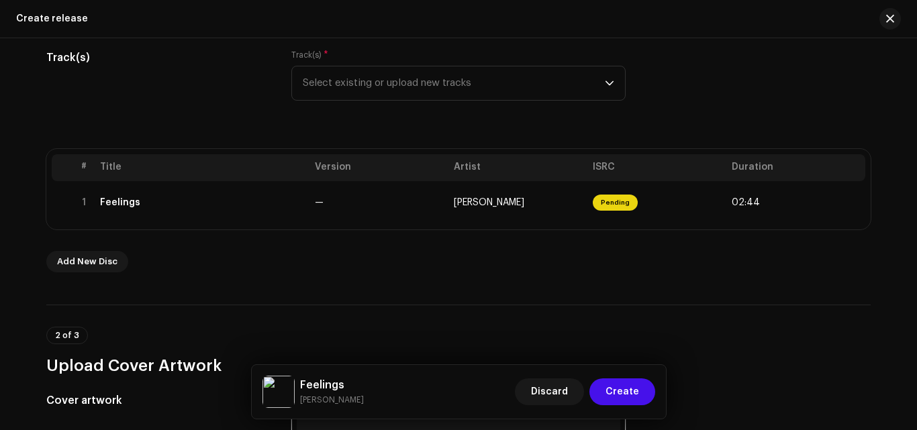
scroll to position [146, 0]
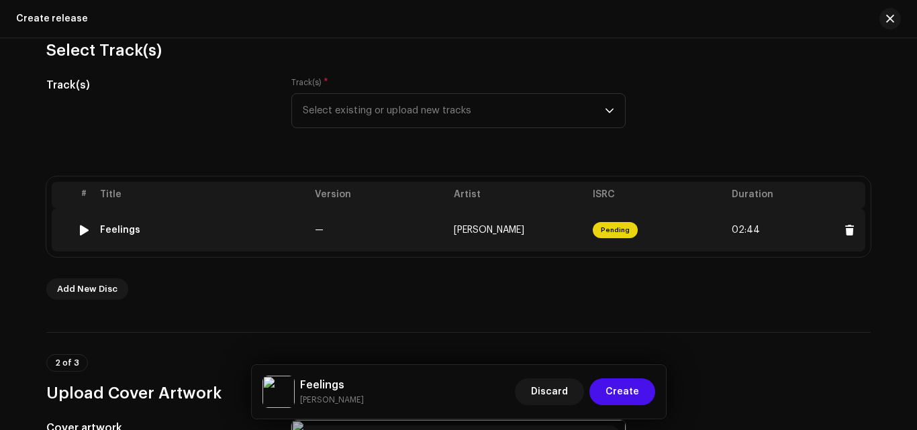
click at [651, 225] on td "Pending" at bounding box center [656, 230] width 139 height 43
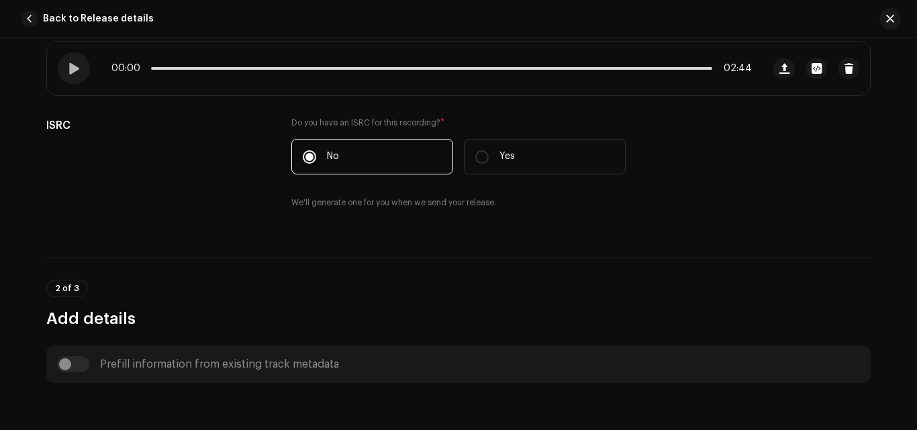
scroll to position [134, 0]
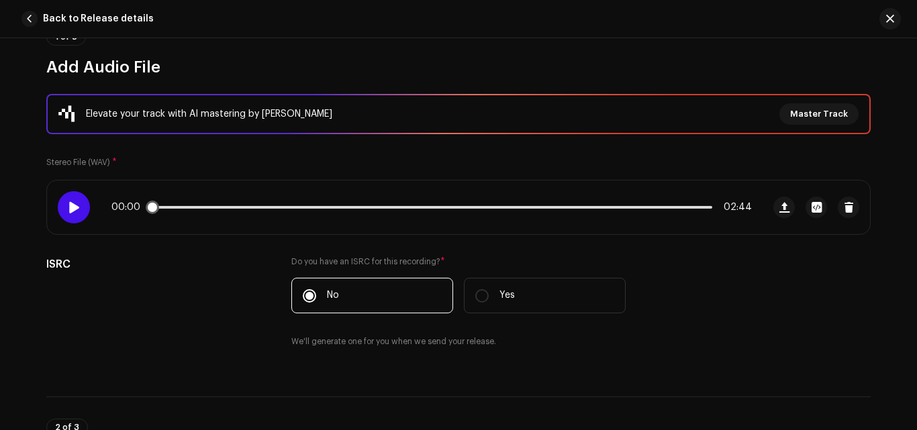
click at [70, 207] on span at bounding box center [73, 207] width 11 height 11
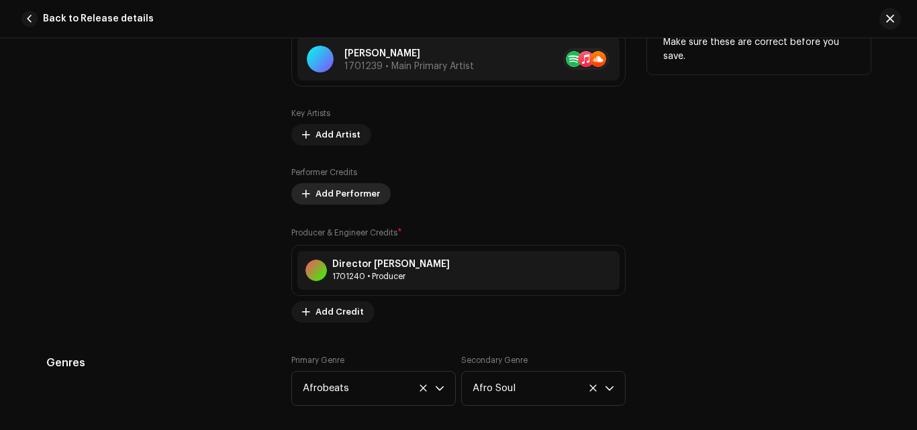
scroll to position [939, 0]
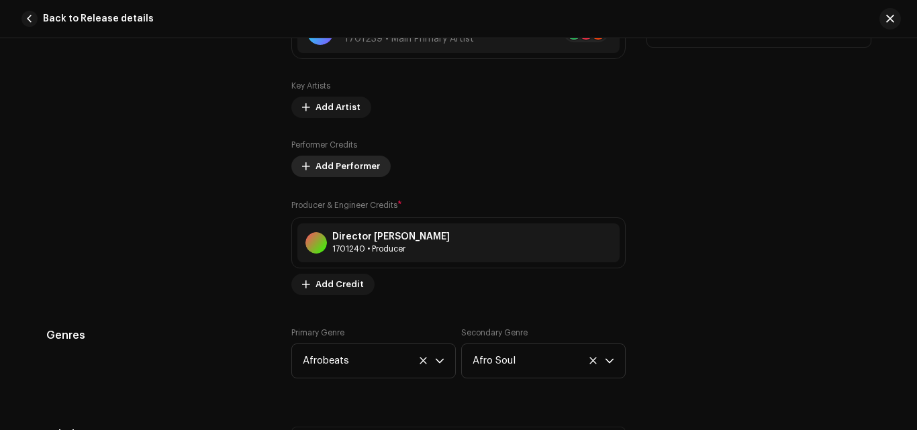
click at [320, 176] on span "Add Performer" at bounding box center [347, 166] width 64 height 27
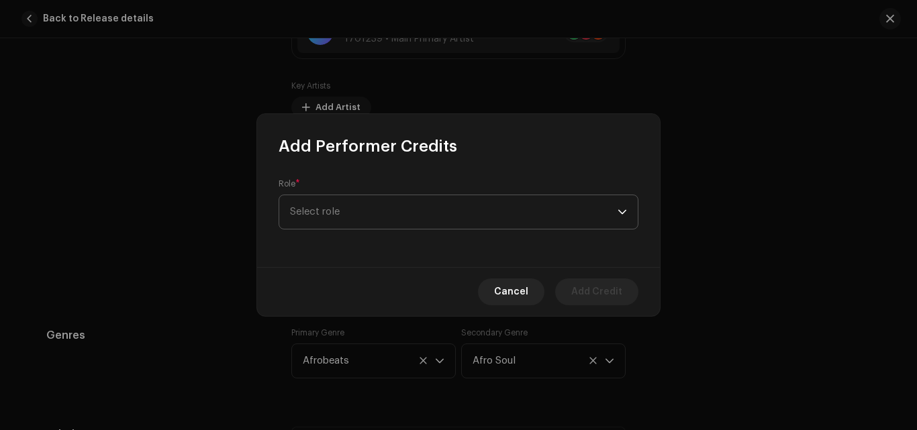
click at [420, 207] on span "Select role" at bounding box center [453, 212] width 327 height 34
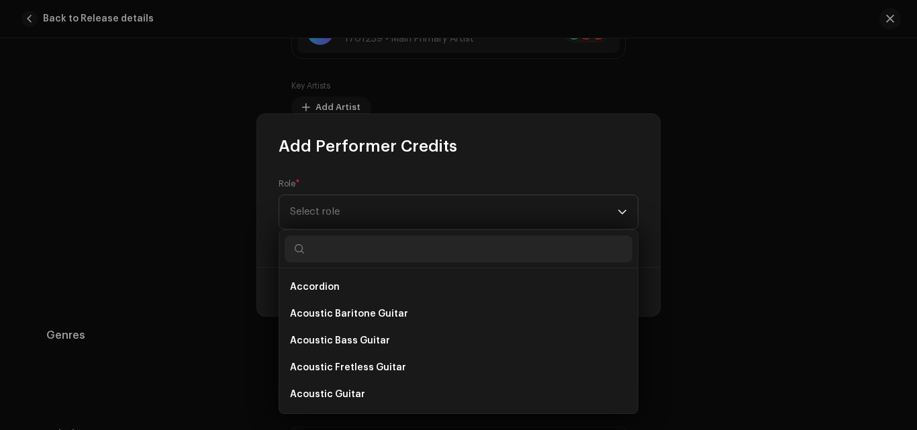
click at [561, 162] on div "Role * Select role" at bounding box center [458, 212] width 403 height 110
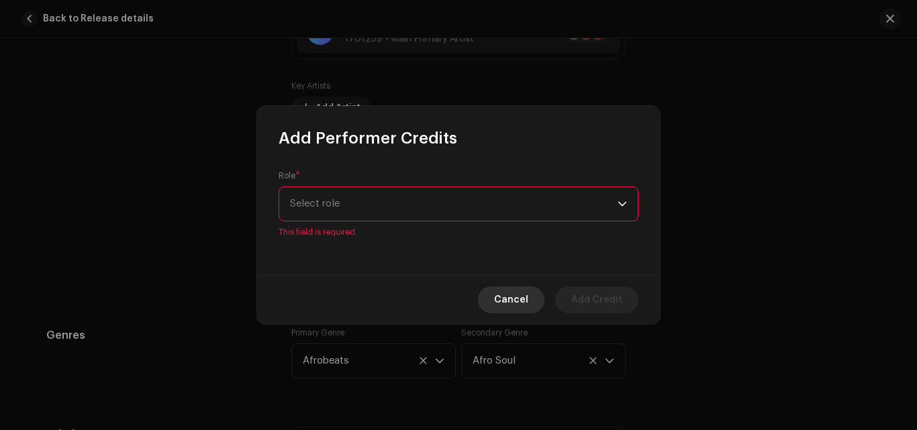
click at [538, 303] on button "Cancel" at bounding box center [511, 299] width 66 height 27
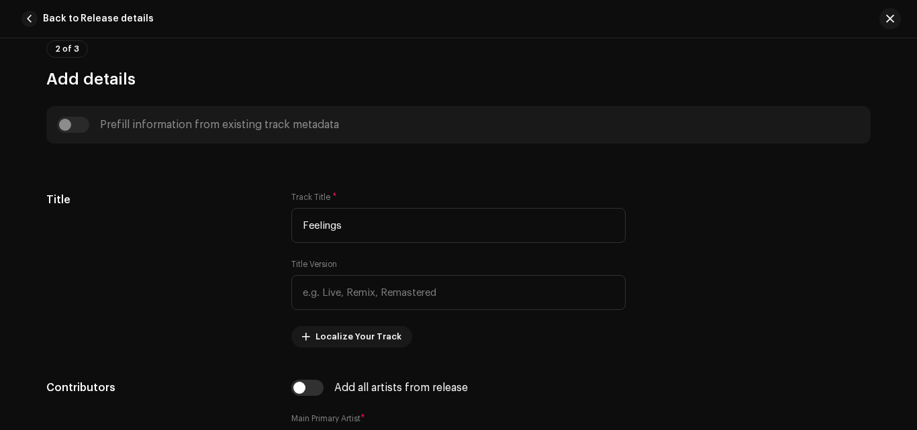
scroll to position [177, 0]
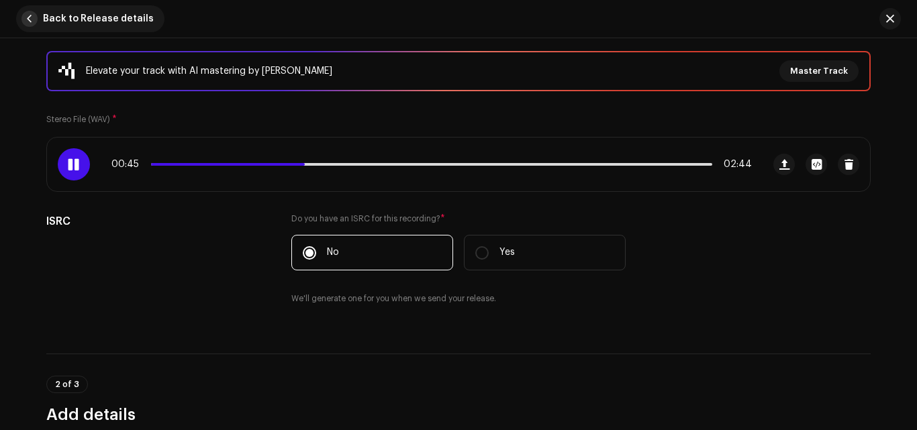
click at [30, 30] on button "Back to Release details" at bounding box center [90, 18] width 148 height 27
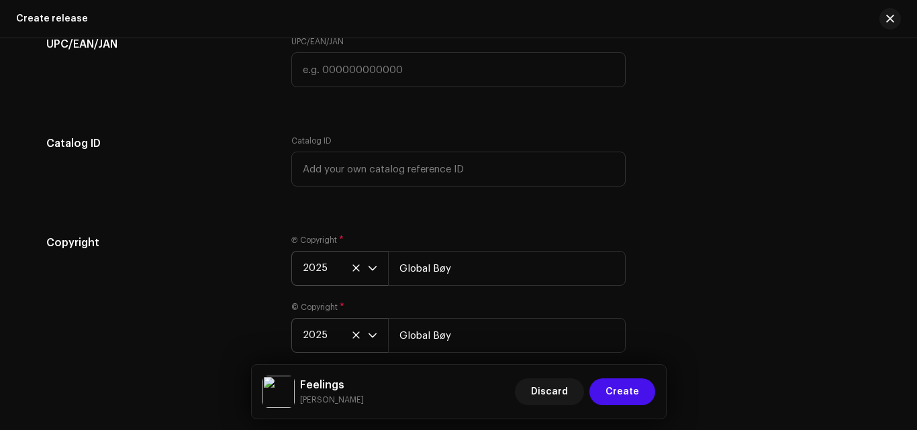
scroll to position [2276, 0]
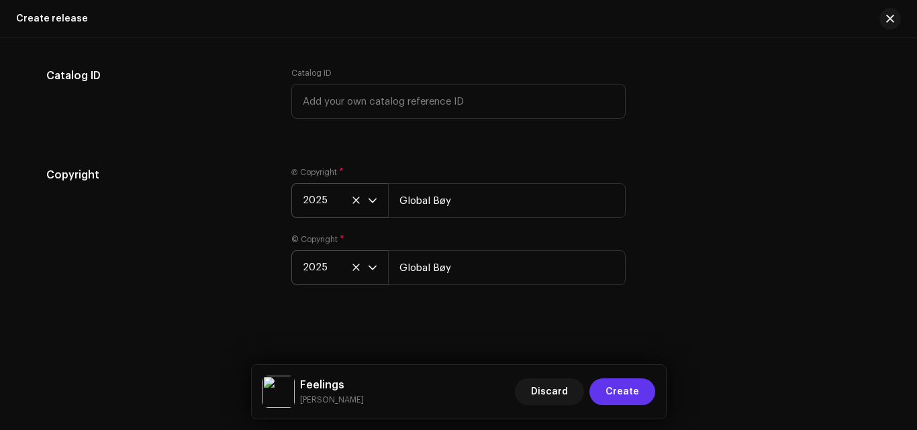
click at [640, 388] on button "Create" at bounding box center [622, 391] width 66 height 27
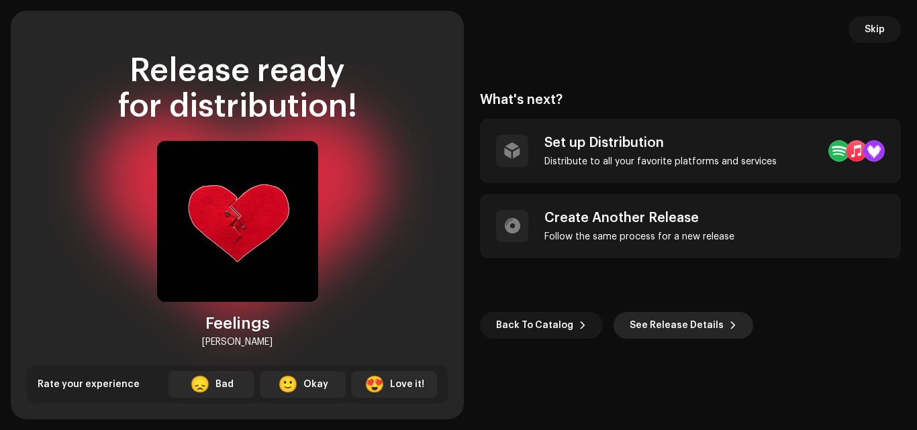
click at [648, 327] on span "See Release Details" at bounding box center [676, 325] width 94 height 27
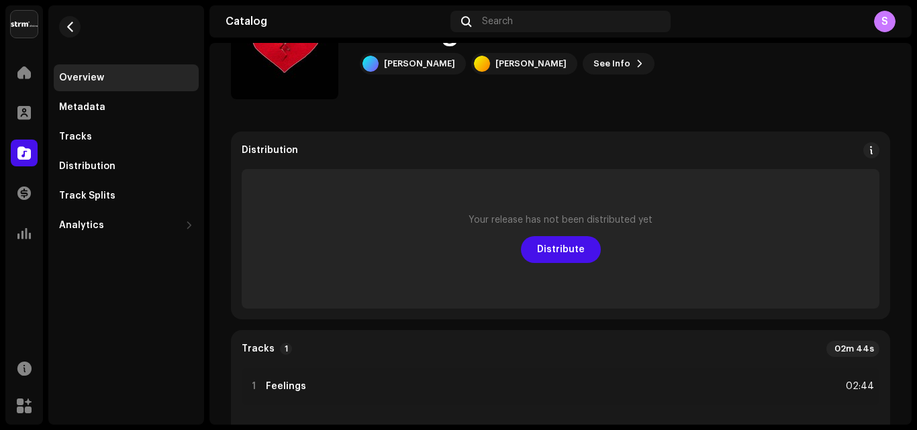
scroll to position [67, 0]
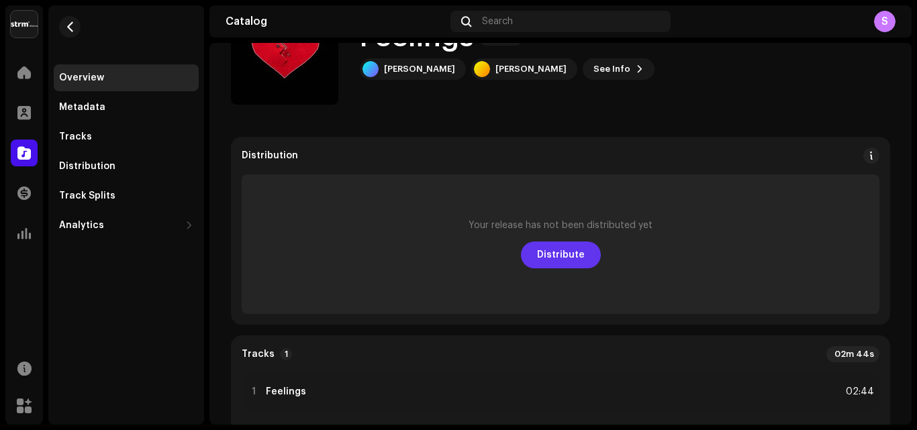
click at [580, 252] on button "Distribute" at bounding box center [561, 255] width 80 height 27
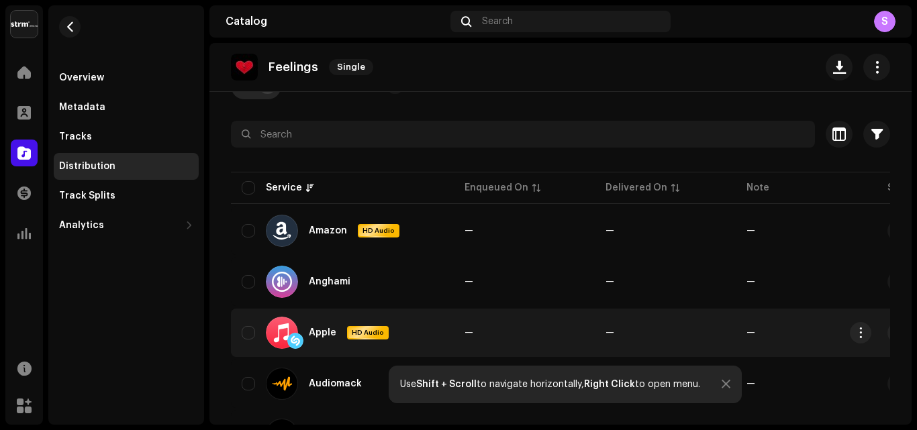
scroll to position [134, 0]
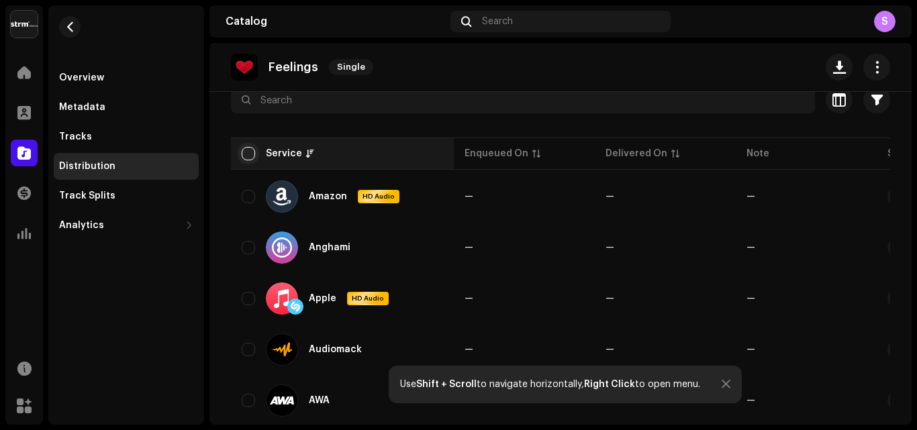
click at [247, 157] on input "checkbox" at bounding box center [248, 153] width 13 height 13
checkbox input "true"
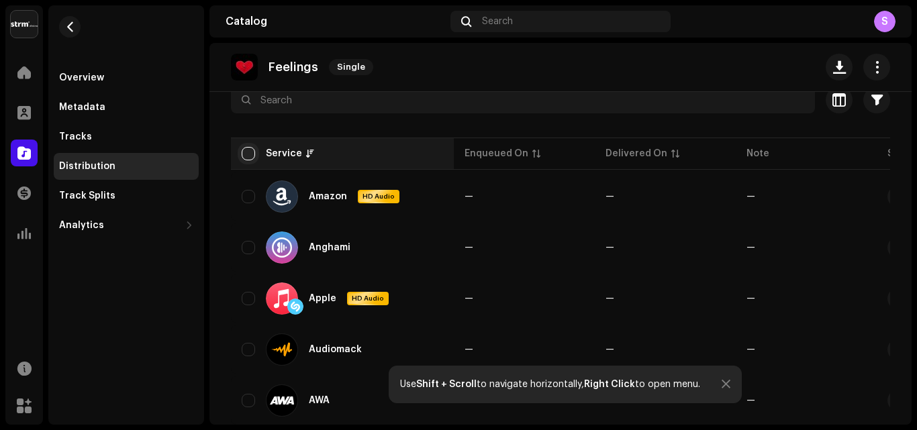
checkbox input "true"
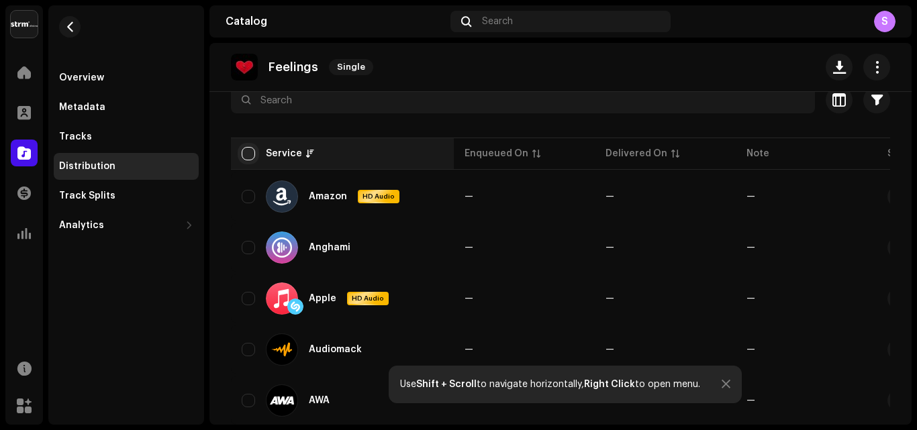
checkbox input "true"
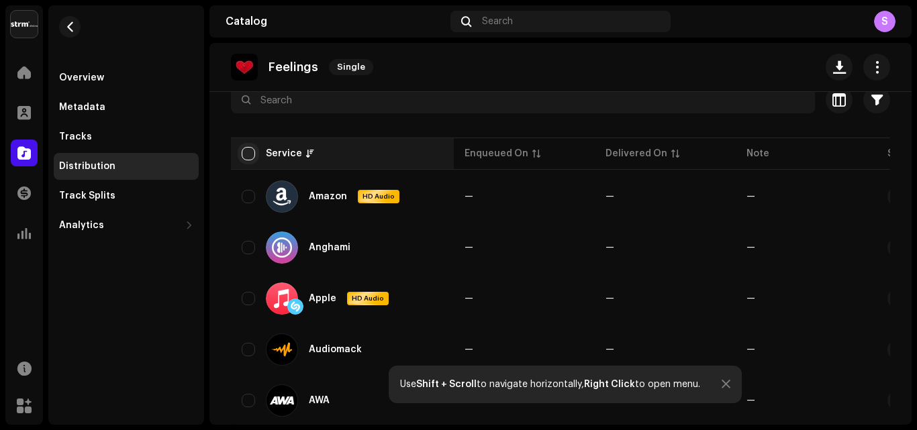
checkbox input "true"
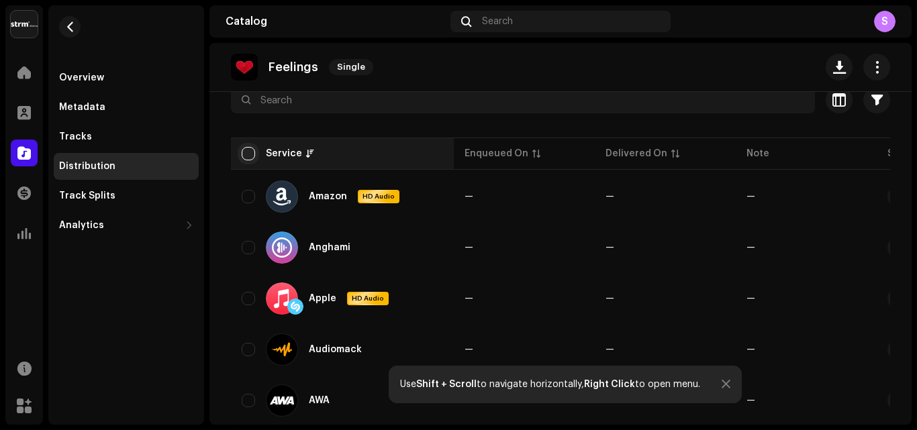
checkbox input "true"
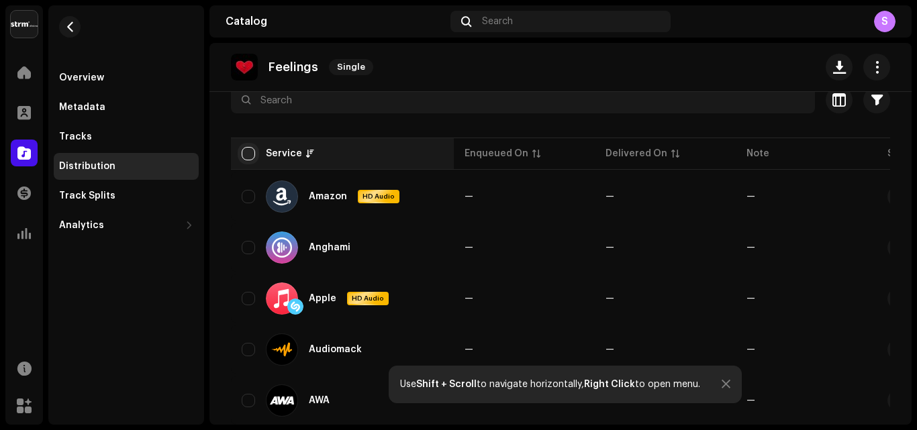
checkbox input "true"
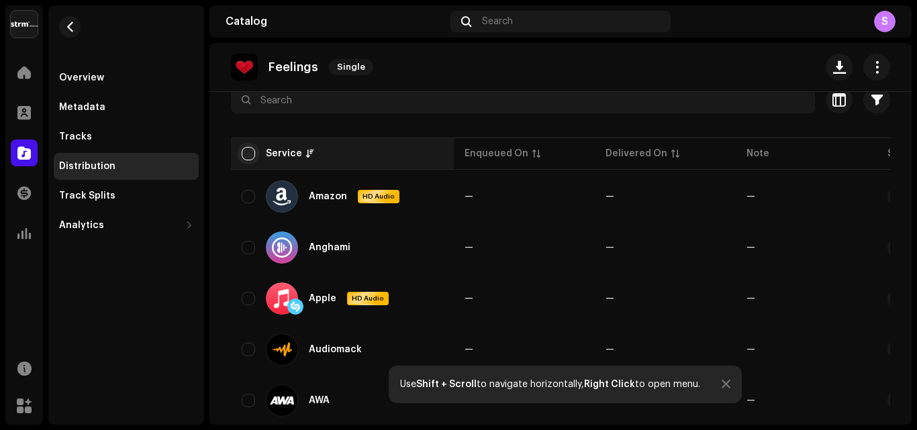
checkbox input "true"
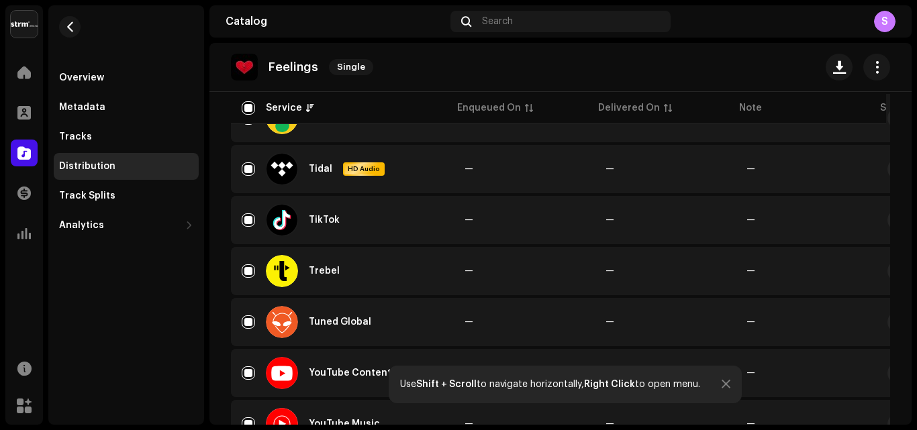
scroll to position [1504, 0]
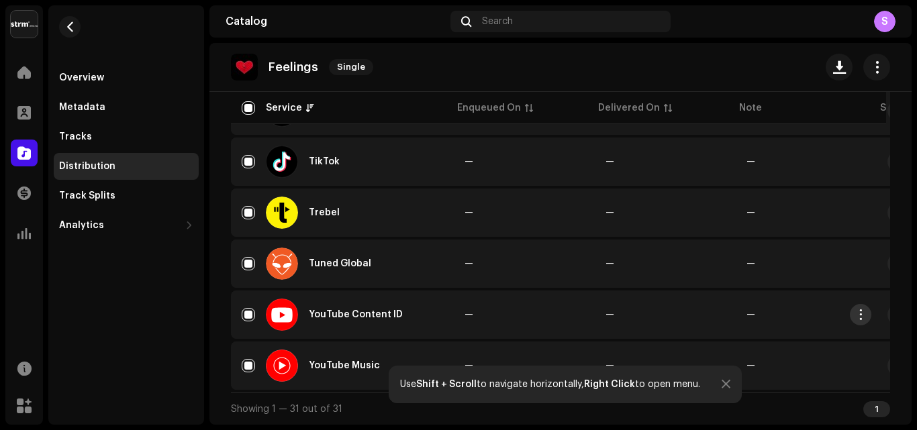
click at [863, 310] on span "button" at bounding box center [860, 314] width 10 height 11
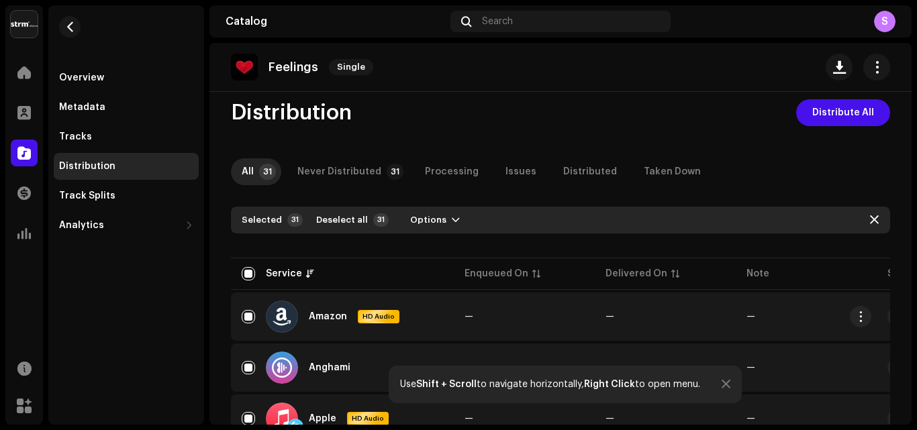
scroll to position [0, 0]
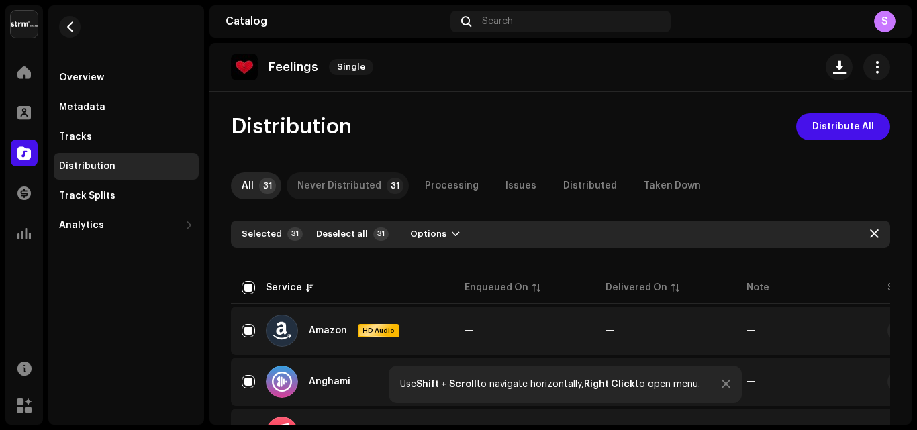
click at [352, 189] on div "Never Distributed" at bounding box center [339, 185] width 84 height 27
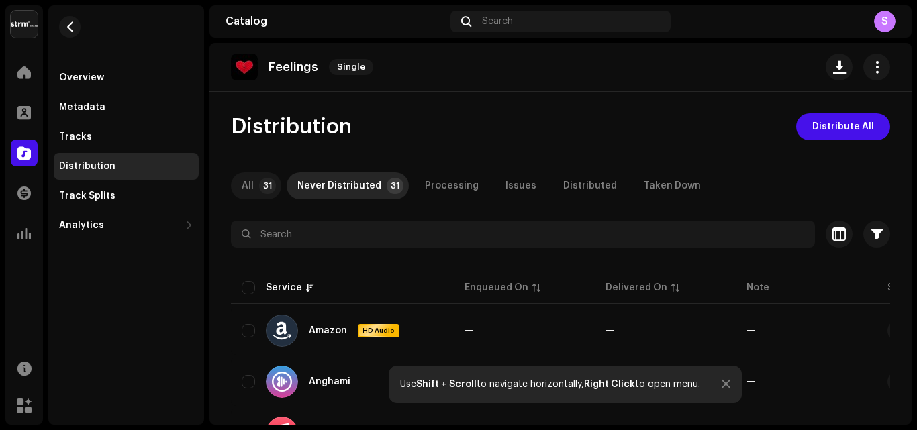
click at [259, 190] on p-badge "31" at bounding box center [267, 186] width 17 height 16
click at [870, 72] on span "button" at bounding box center [876, 67] width 13 height 11
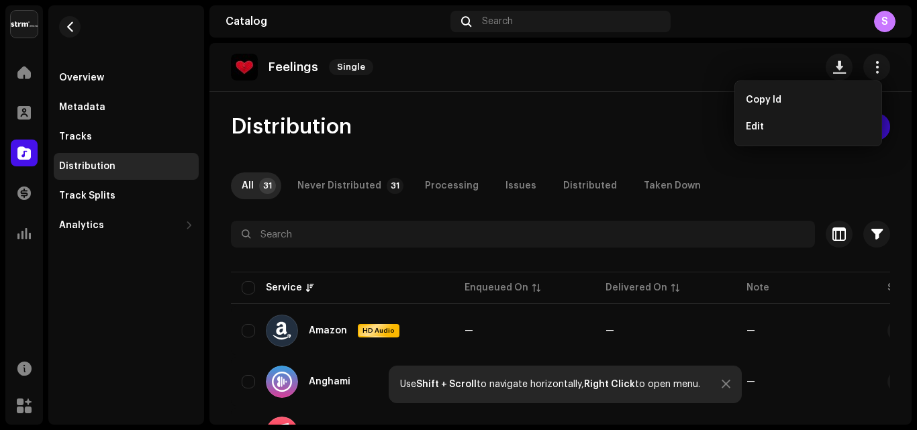
click at [666, 131] on div "Distribution Distribute All" at bounding box center [560, 126] width 659 height 27
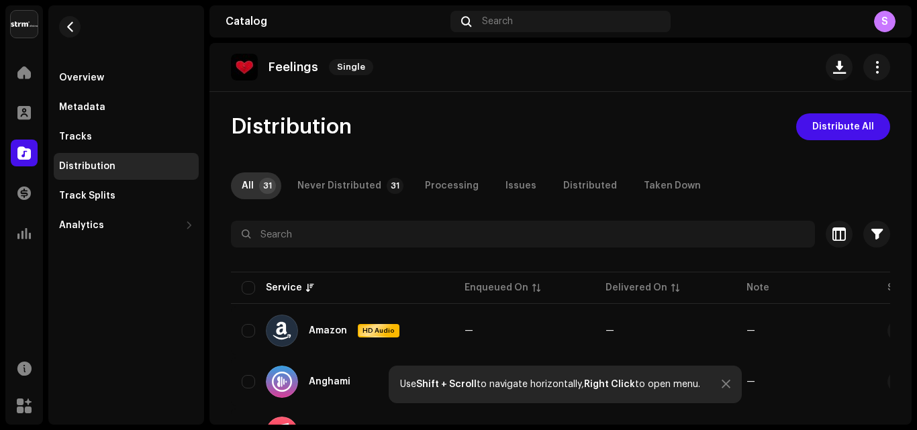
click at [255, 188] on p-tab "All 31" at bounding box center [256, 185] width 50 height 27
click at [240, 282] on th "Service" at bounding box center [342, 288] width 223 height 32
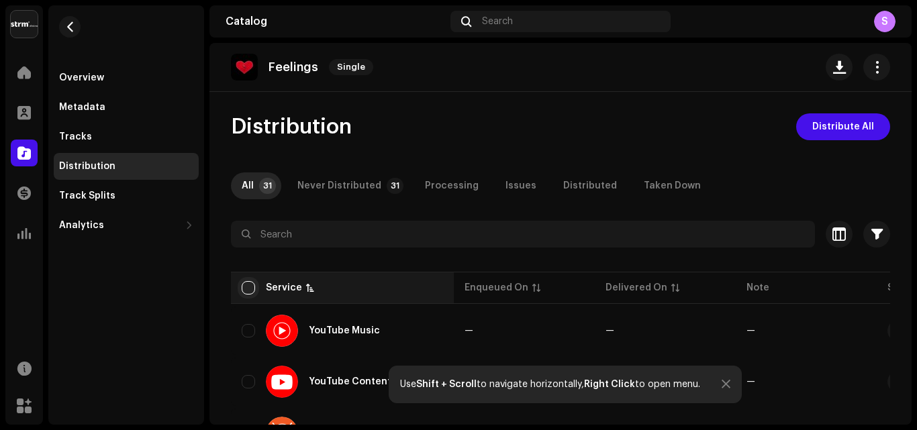
click at [248, 285] on input "checkbox" at bounding box center [248, 287] width 13 height 13
checkbox input "true"
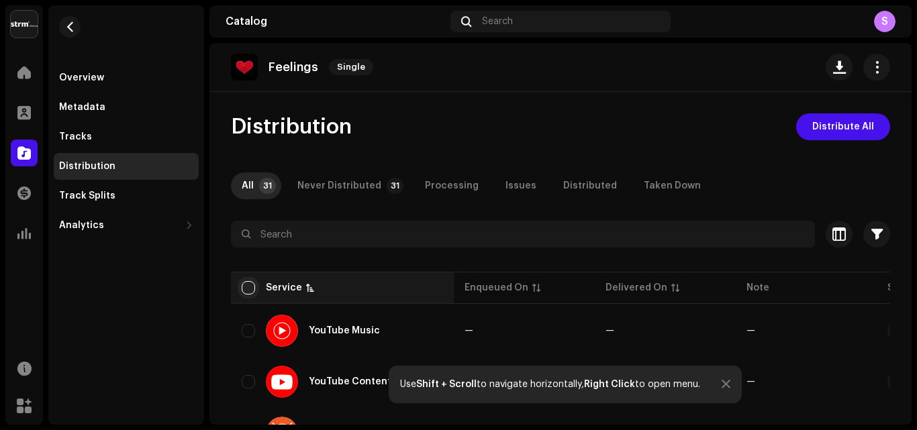
checkbox input "true"
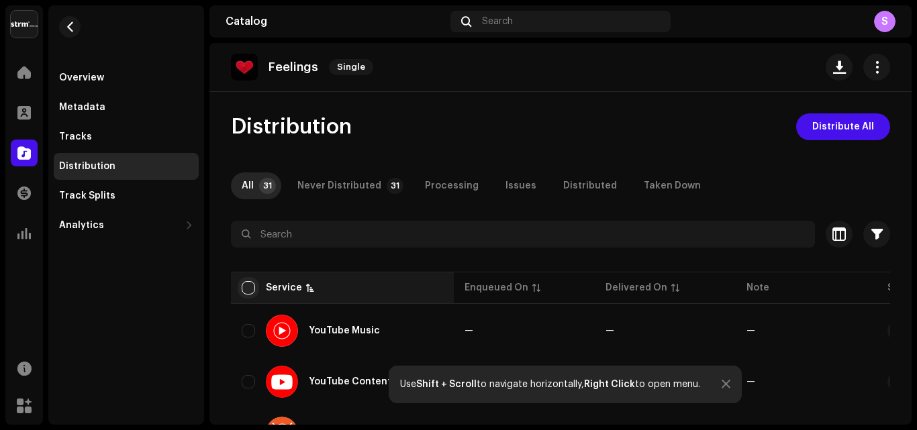
checkbox input "true"
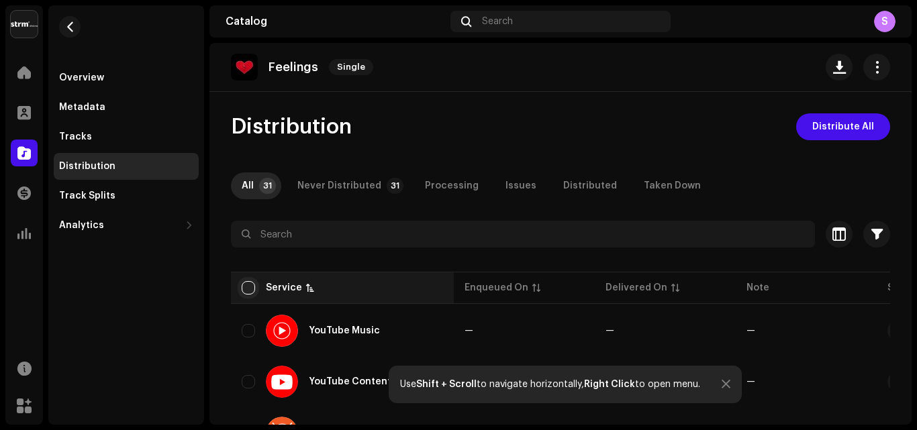
checkbox input "true"
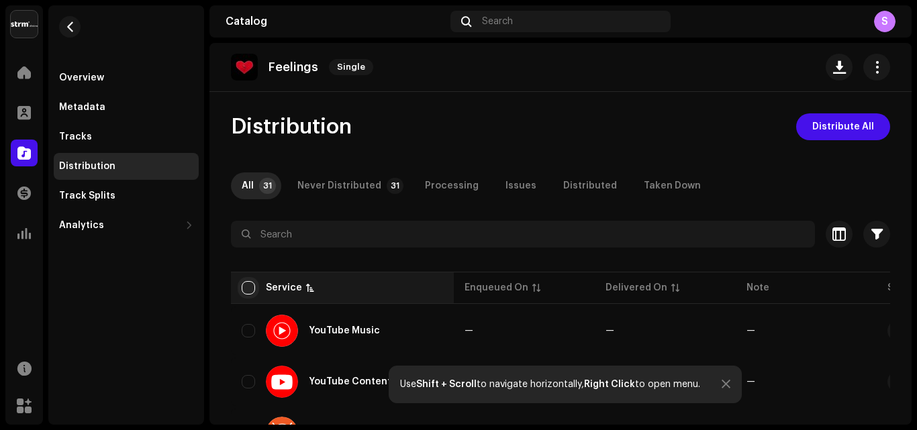
checkbox input "true"
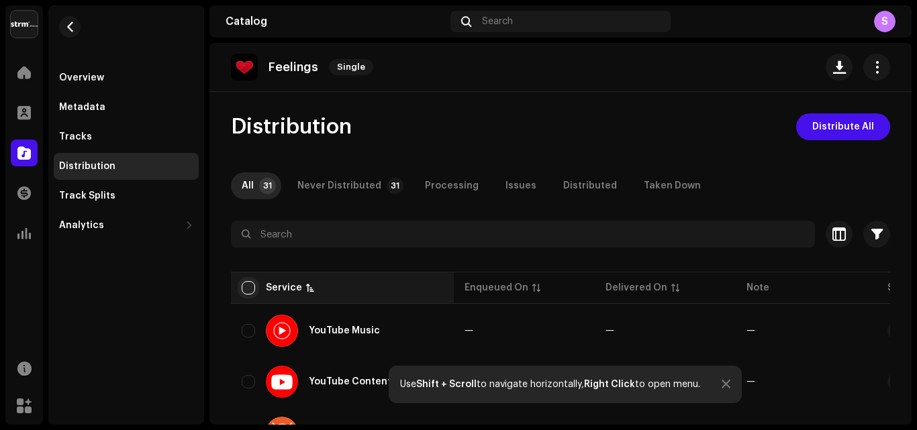
checkbox input "true"
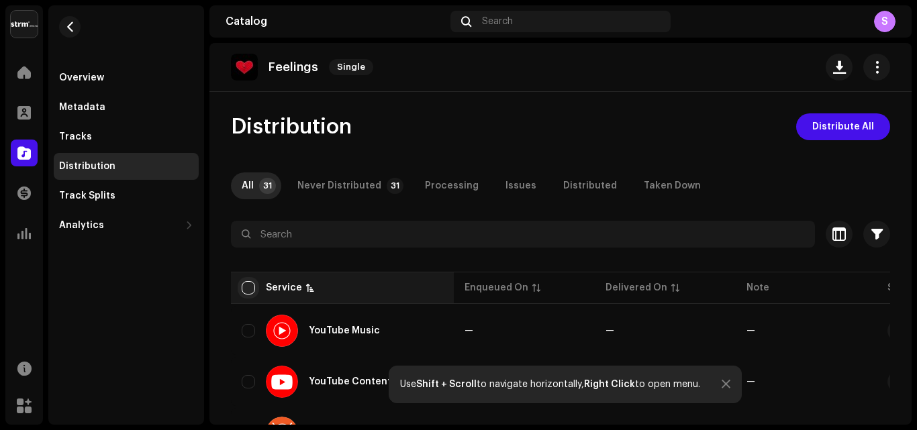
checkbox input "true"
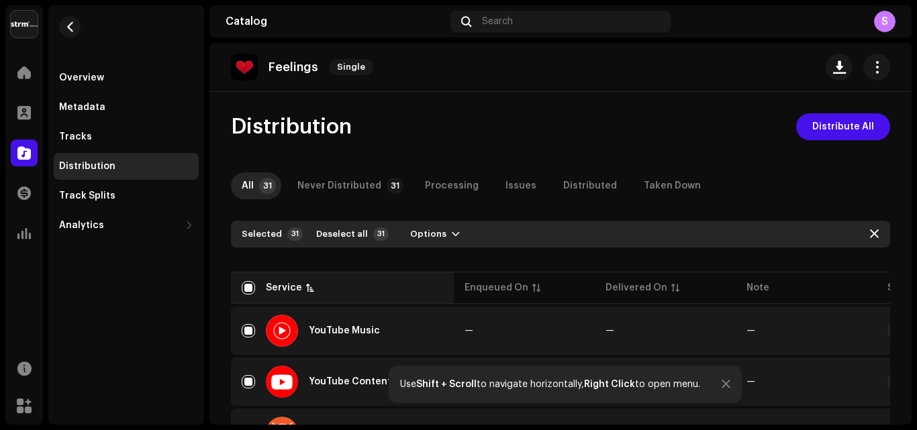
click at [282, 286] on div "Service" at bounding box center [284, 287] width 36 height 13
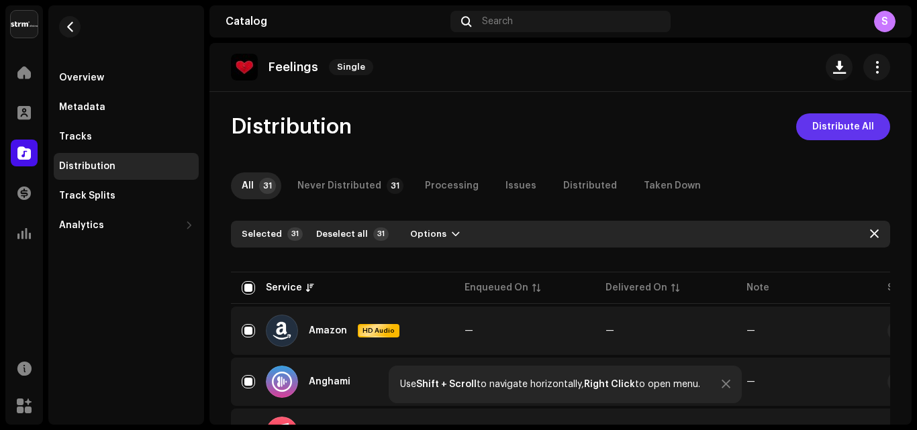
click at [870, 127] on button "Distribute All" at bounding box center [843, 126] width 94 height 27
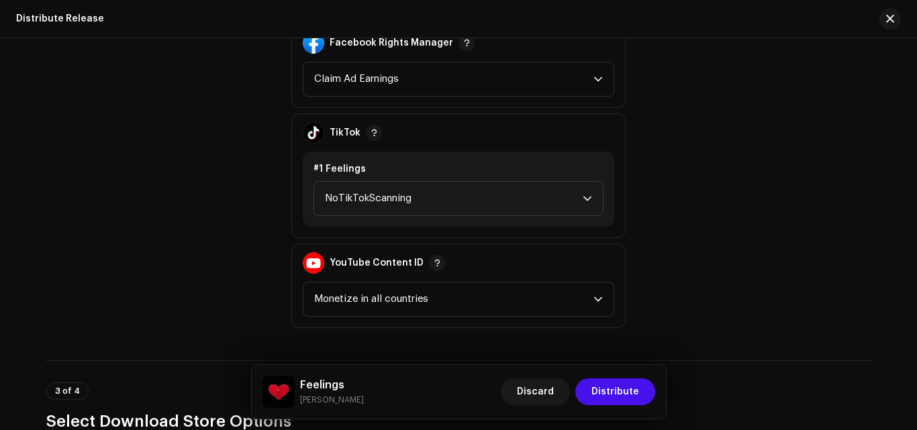
scroll to position [1476, 0]
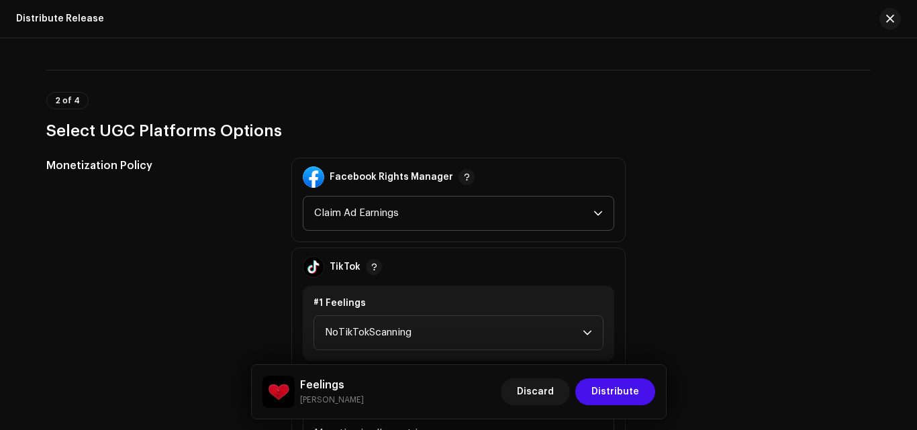
click at [583, 212] on span "Claim Ad Earnings" at bounding box center [453, 214] width 279 height 34
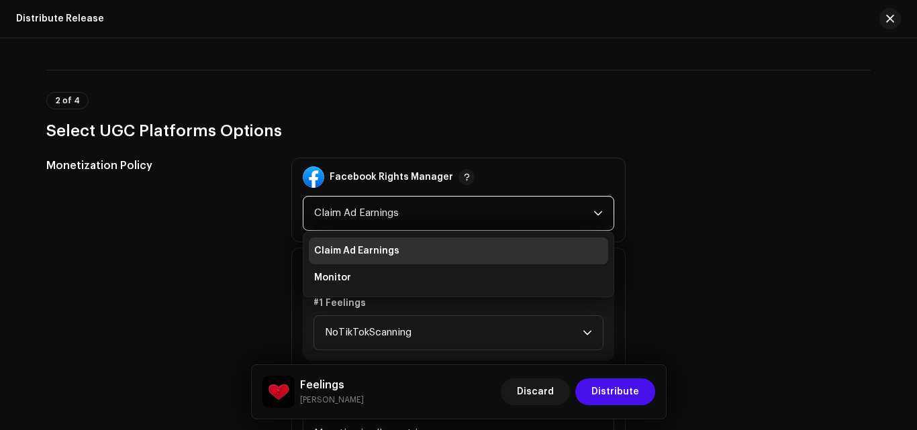
click at [584, 212] on span "Claim Ad Earnings" at bounding box center [453, 214] width 279 height 34
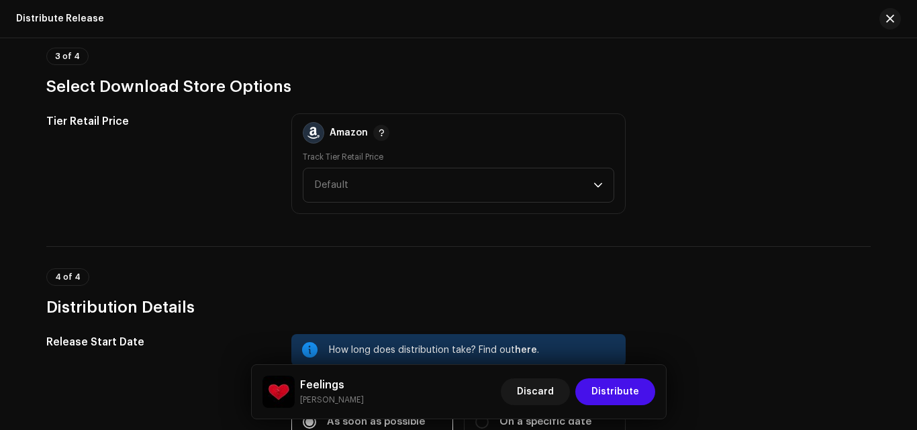
scroll to position [1946, 0]
click at [554, 178] on span "Default" at bounding box center [453, 185] width 279 height 34
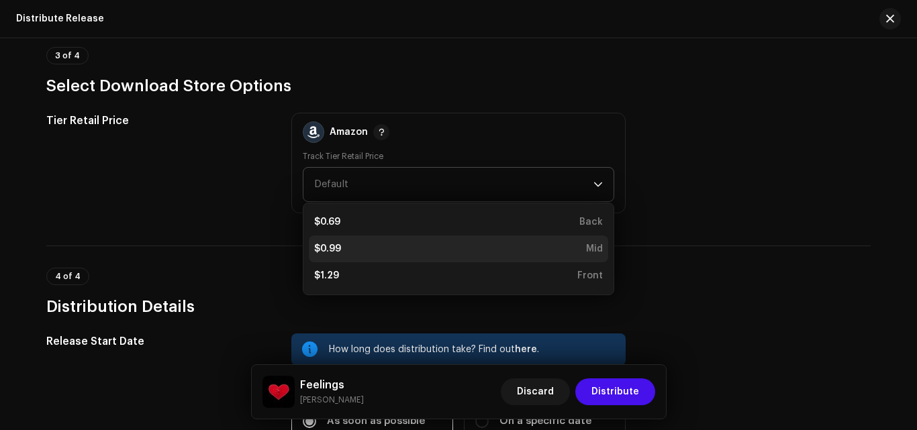
click at [552, 241] on li "$0.99 Mid" at bounding box center [458, 249] width 299 height 27
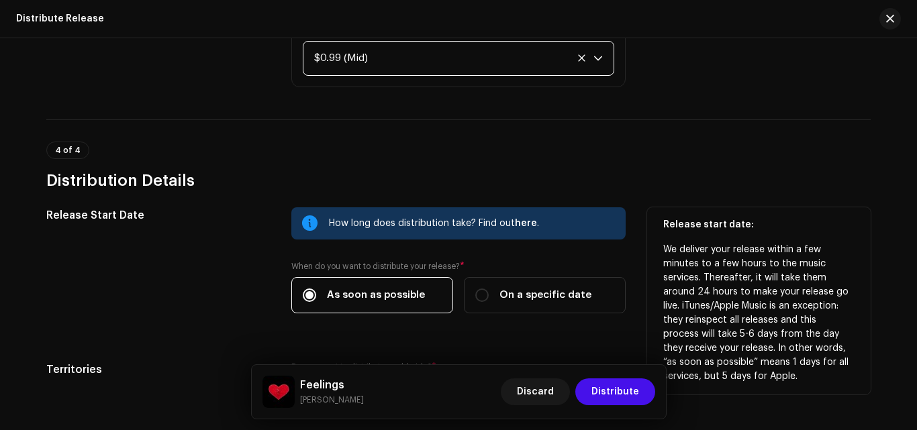
scroll to position [2201, 0]
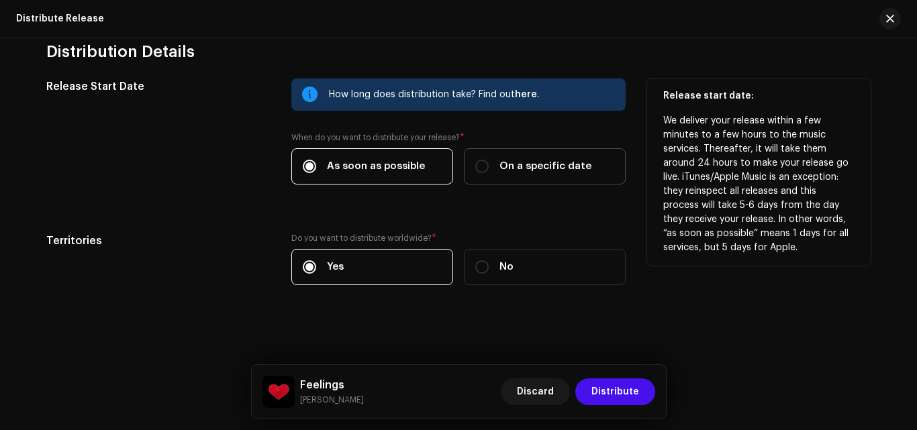
click at [486, 176] on label "On a specific date" at bounding box center [545, 166] width 162 height 36
click at [486, 173] on input "On a specific date" at bounding box center [481, 166] width 13 height 13
radio input "true"
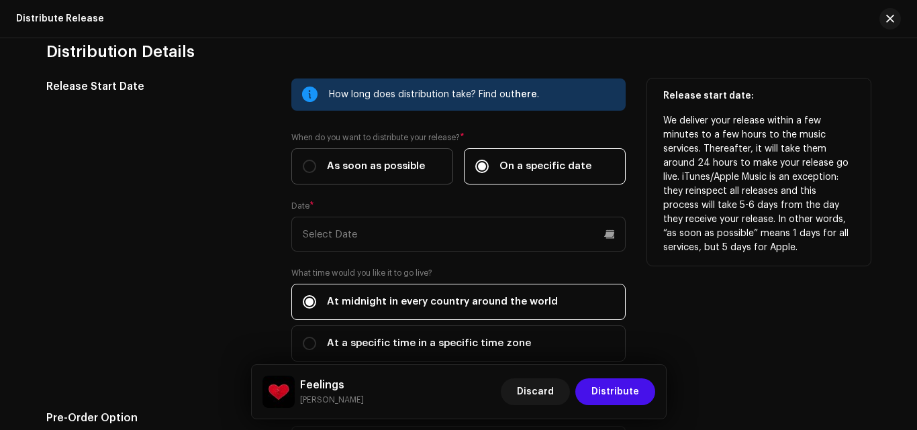
click at [434, 168] on label "As soon as possible" at bounding box center [372, 166] width 162 height 36
click at [316, 168] on input "As soon as possible" at bounding box center [309, 166] width 13 height 13
radio input "true"
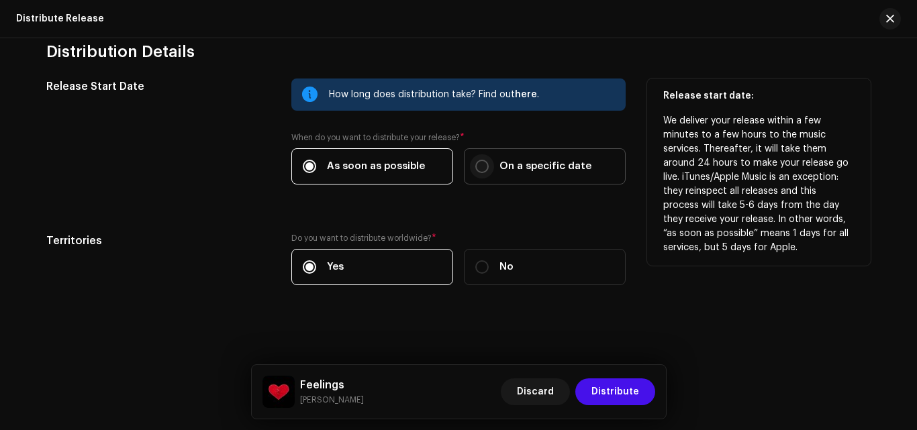
click at [479, 166] on input "On a specific date" at bounding box center [481, 166] width 13 height 13
radio input "true"
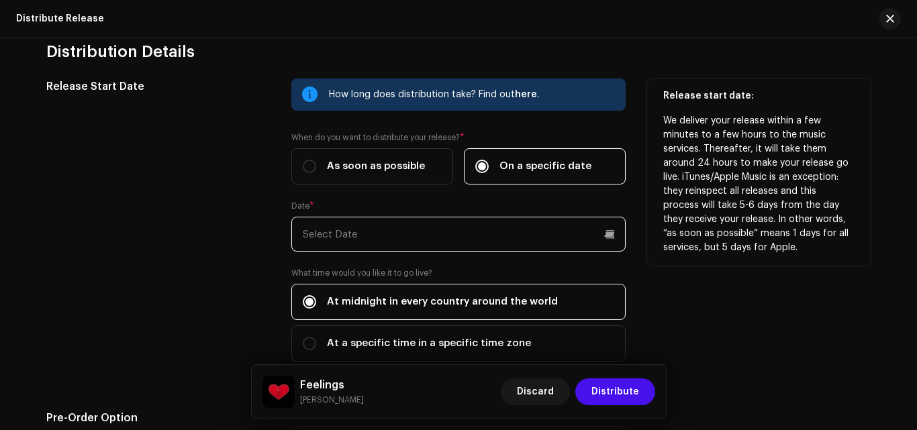
click at [505, 229] on input "text" at bounding box center [458, 234] width 334 height 35
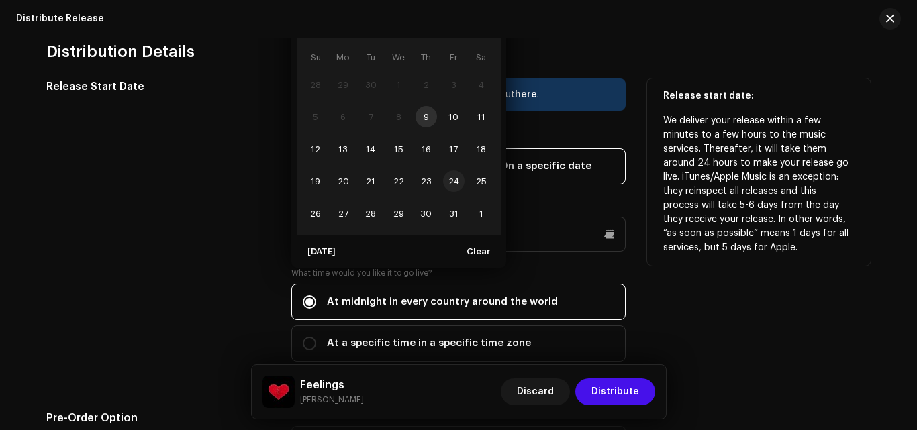
click at [451, 180] on span "24" at bounding box center [453, 180] width 21 height 21
type input "[DATE]"
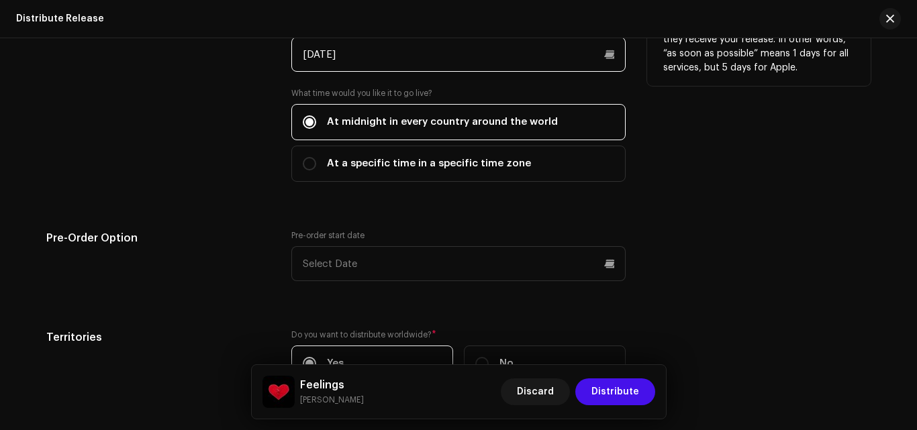
scroll to position [2469, 0]
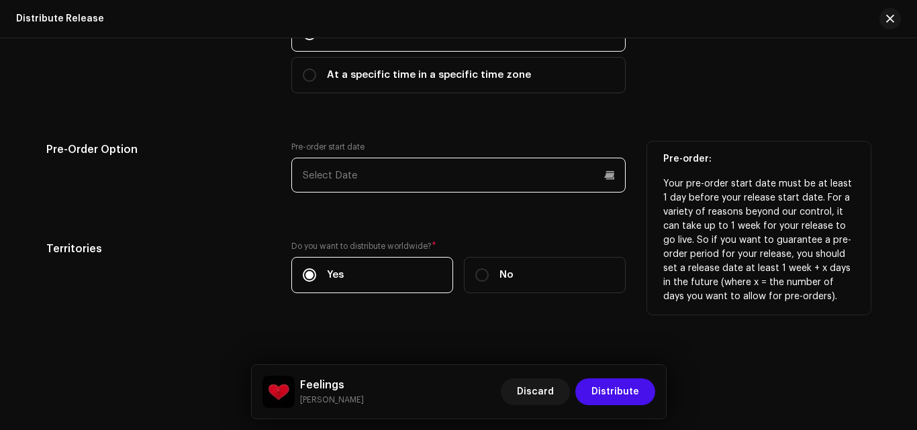
click at [363, 182] on p-datepicker at bounding box center [458, 175] width 334 height 35
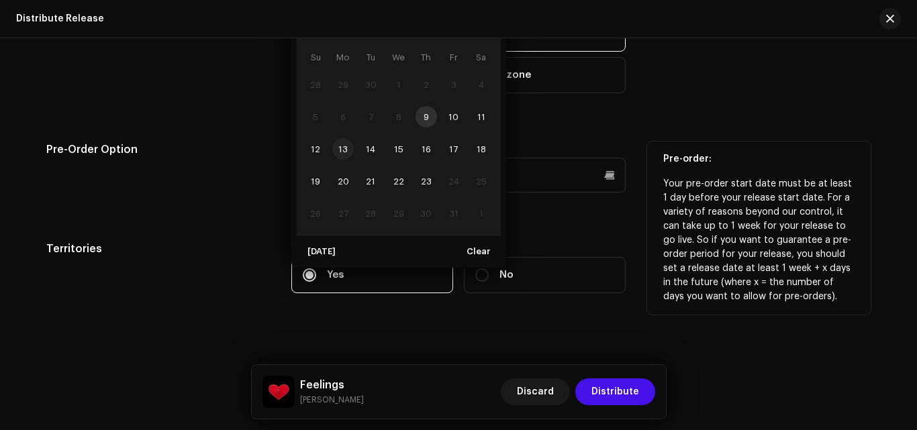
click at [335, 150] on span "13" at bounding box center [342, 148] width 21 height 21
type input "[DATE]"
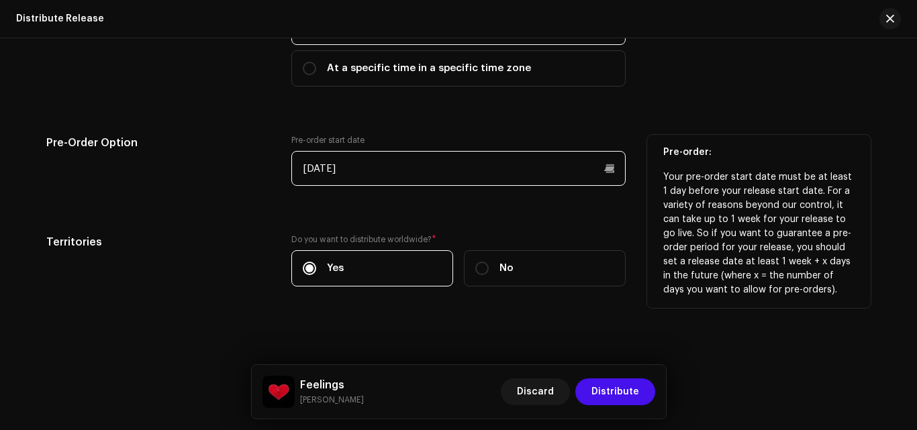
scroll to position [2477, 0]
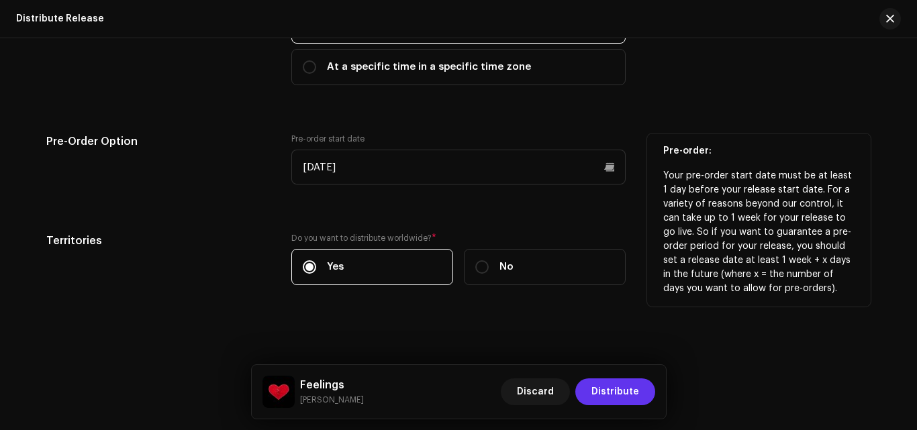
click at [595, 388] on span "Distribute" at bounding box center [615, 391] width 48 height 27
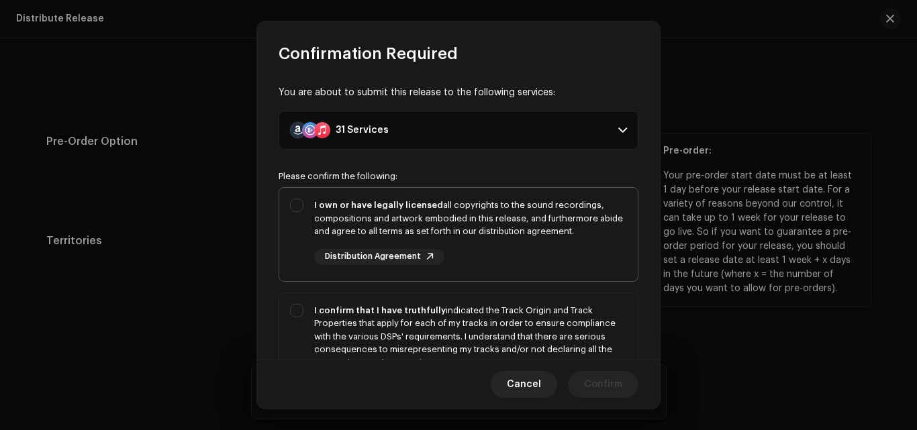
click at [299, 208] on div "I own or have legally licensed all copyrights to the sound recordings, composit…" at bounding box center [458, 232] width 358 height 88
checkbox input "true"
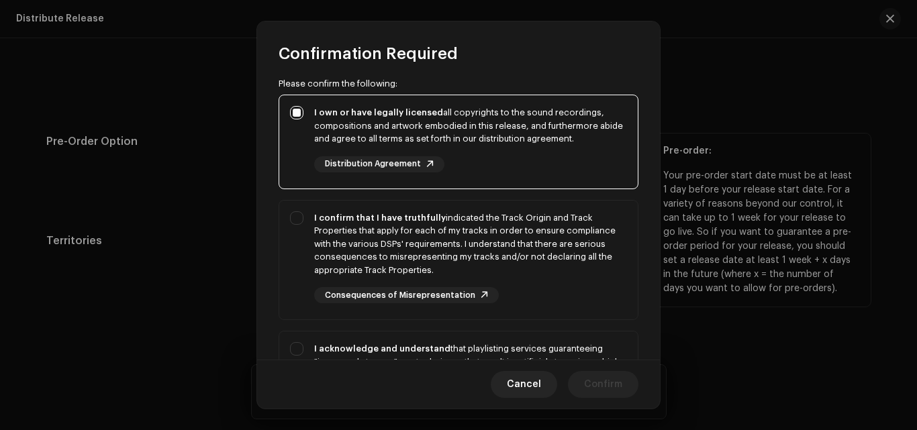
scroll to position [134, 0]
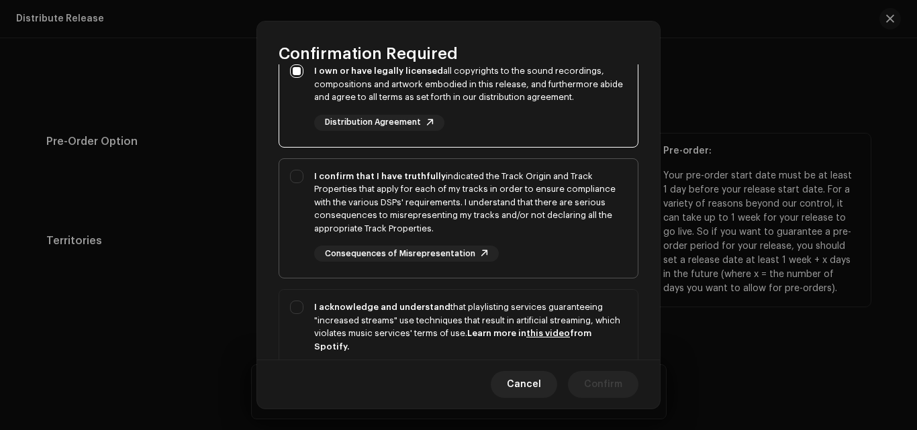
click at [293, 179] on div "I confirm that I have truthfully indicated the Track Origin and Track Propertie…" at bounding box center [458, 216] width 358 height 114
checkbox input "true"
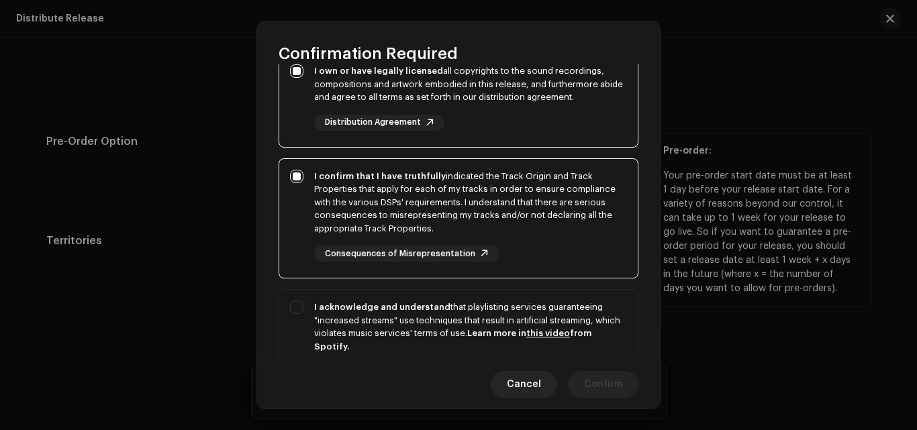
scroll to position [201, 0]
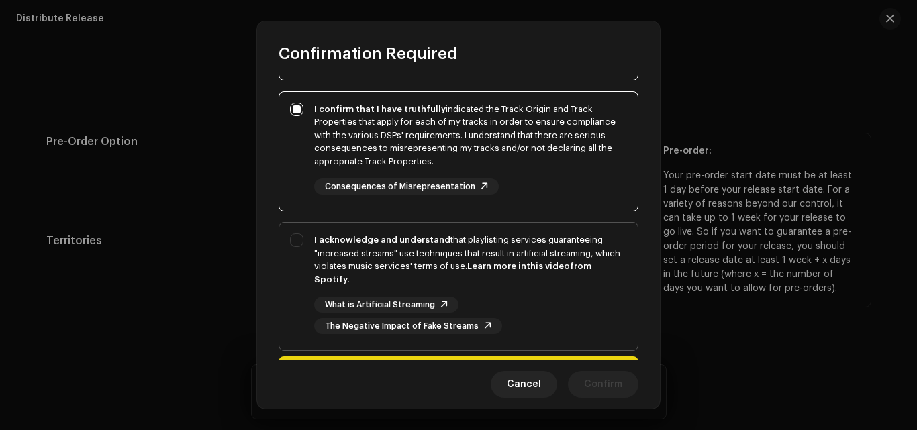
click at [302, 237] on div "I acknowledge and understand that playlisting services guaranteeing "increased …" at bounding box center [458, 284] width 358 height 122
checkbox input "true"
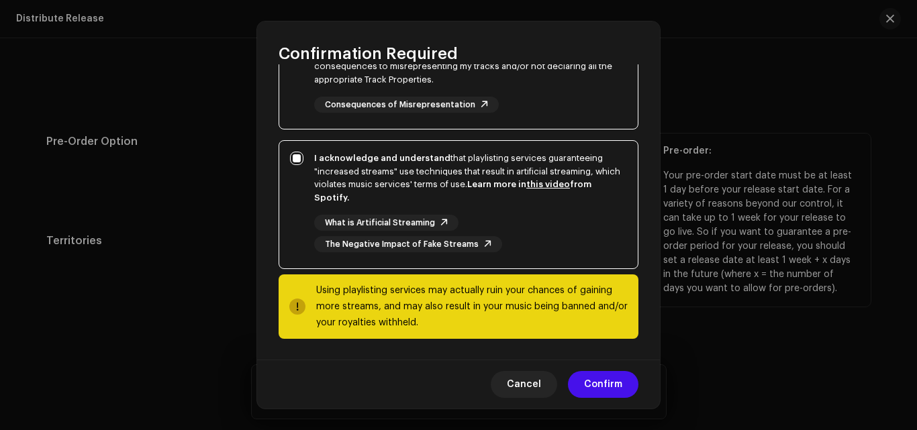
scroll to position [284, 0]
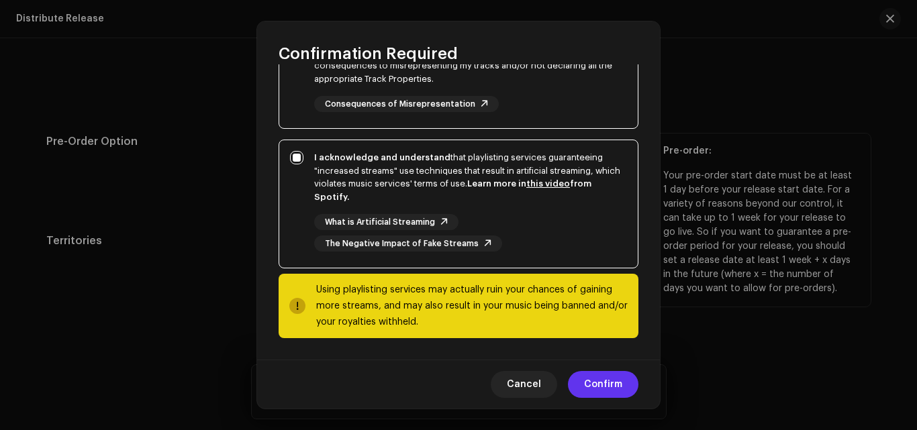
click at [598, 385] on span "Confirm" at bounding box center [603, 384] width 38 height 27
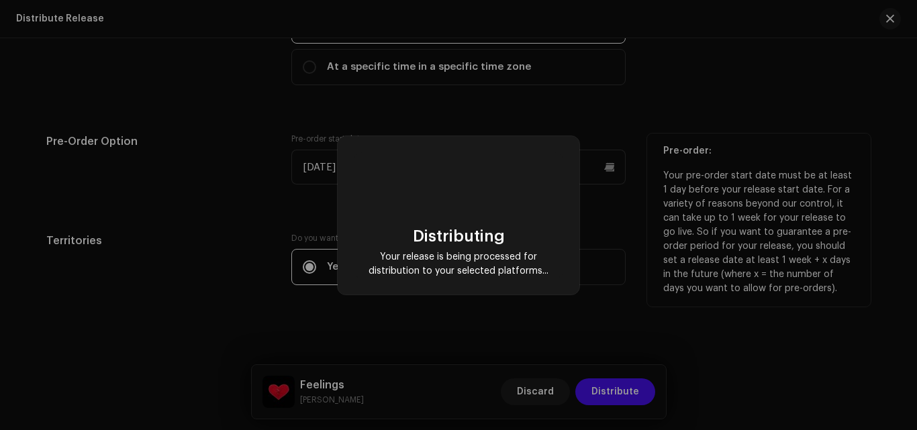
checkbox input "false"
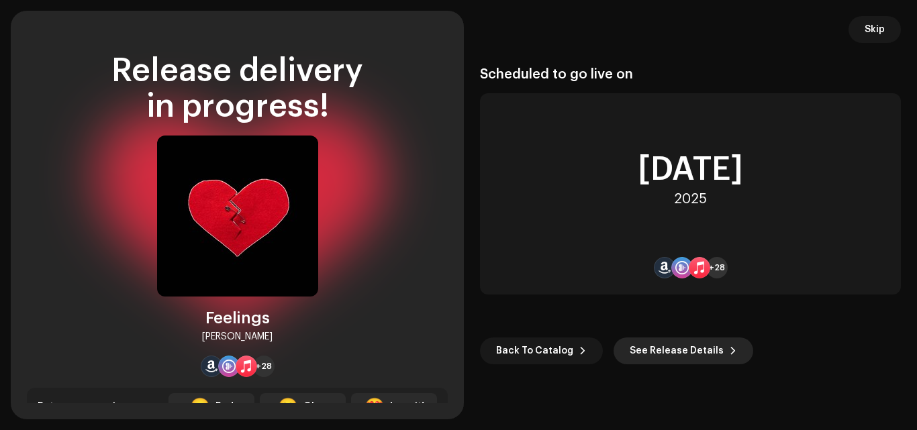
click at [700, 350] on span "See Release Details" at bounding box center [676, 350] width 94 height 27
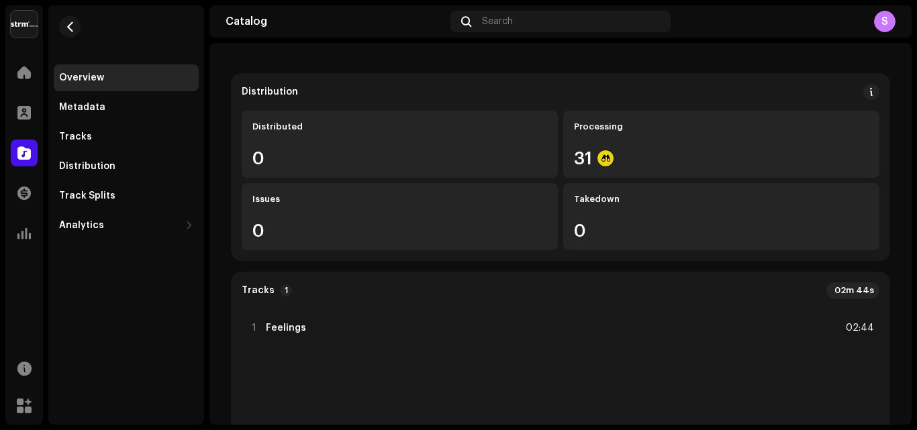
scroll to position [134, 0]
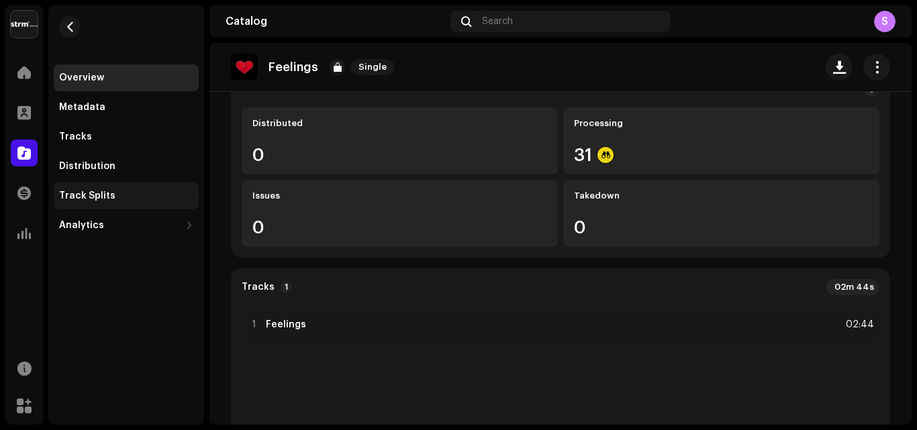
click at [150, 197] on div "Track Splits" at bounding box center [126, 196] width 134 height 11
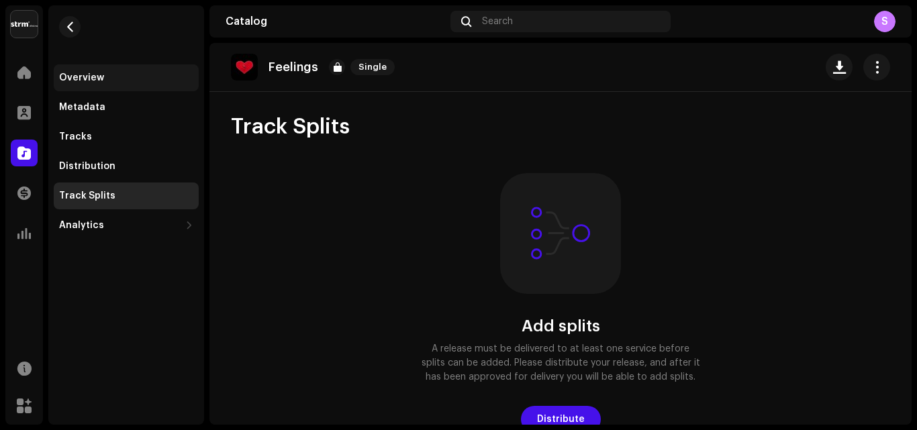
click at [84, 85] on div "Overview" at bounding box center [126, 77] width 145 height 27
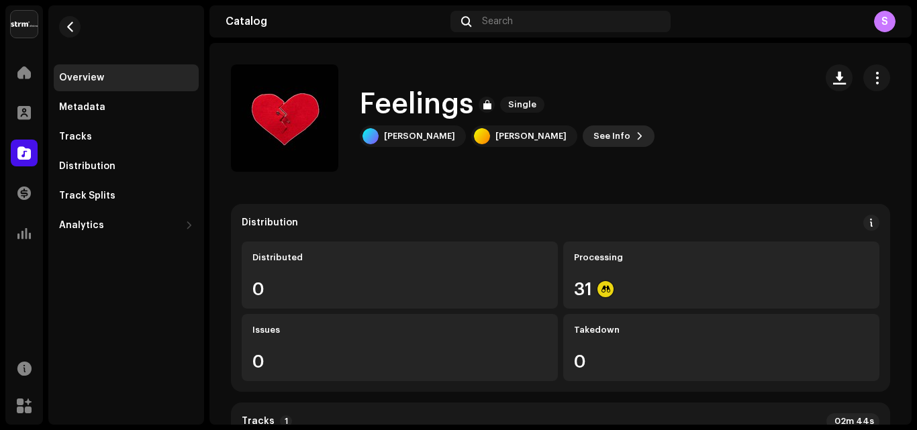
click at [635, 140] on span at bounding box center [639, 136] width 8 height 11
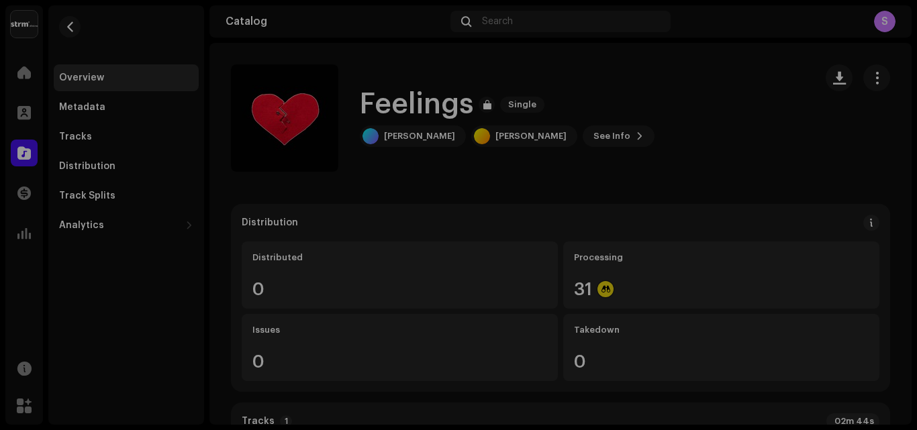
click at [742, 208] on div "Feelings 3047832 Metadata Distribution Metadata Language English Release Title …" at bounding box center [458, 215] width 917 height 430
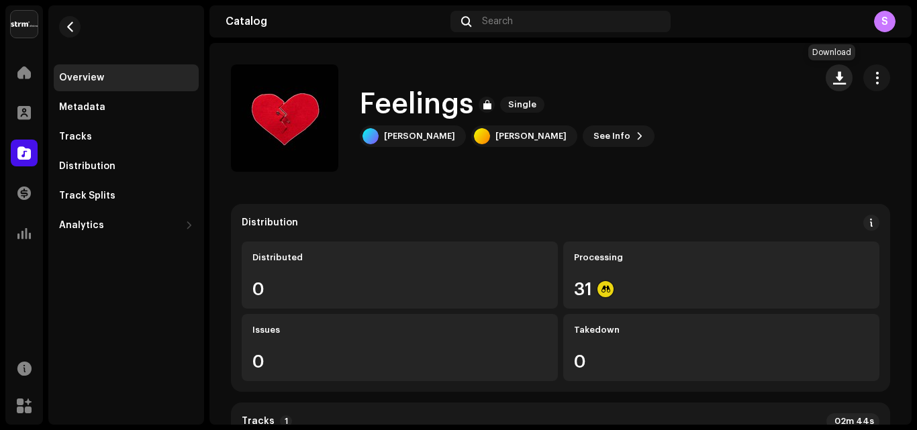
click at [837, 83] on span "button" at bounding box center [839, 77] width 13 height 11
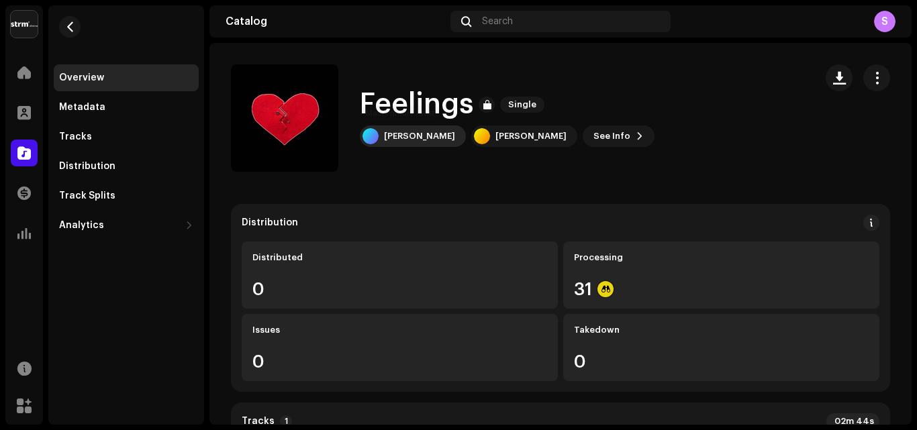
click at [414, 141] on div "[PERSON_NAME]" at bounding box center [419, 136] width 71 height 11
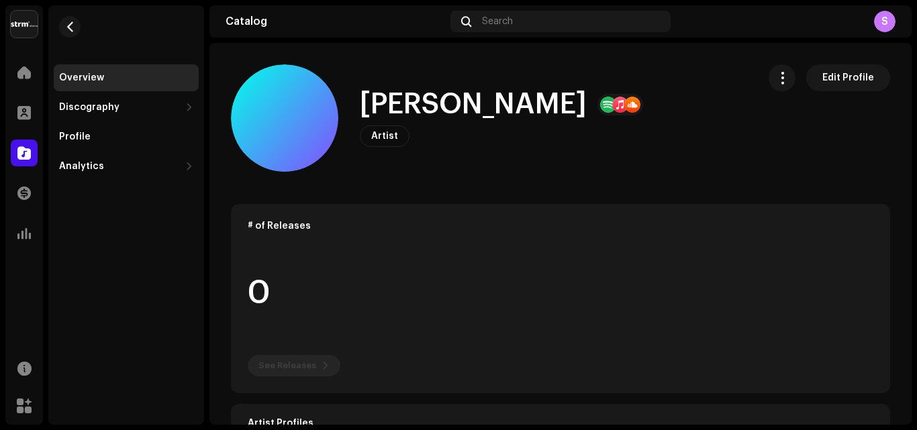
click at [600, 103] on div at bounding box center [608, 105] width 16 height 16
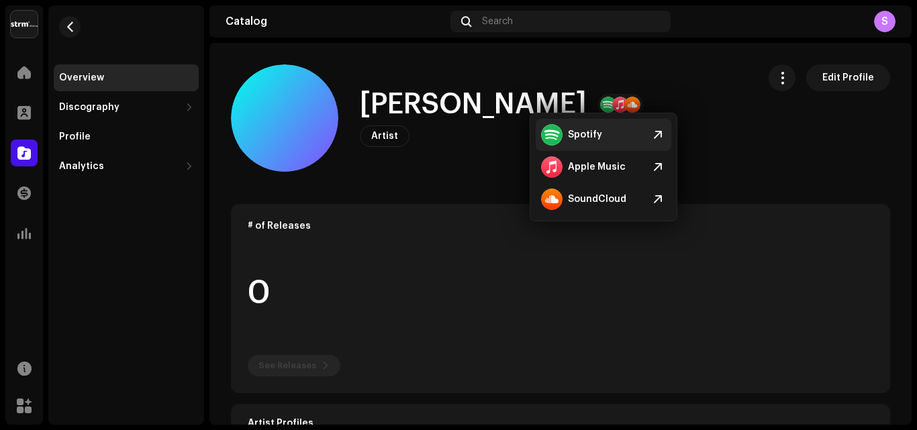
click at [550, 140] on div at bounding box center [551, 134] width 21 height 21
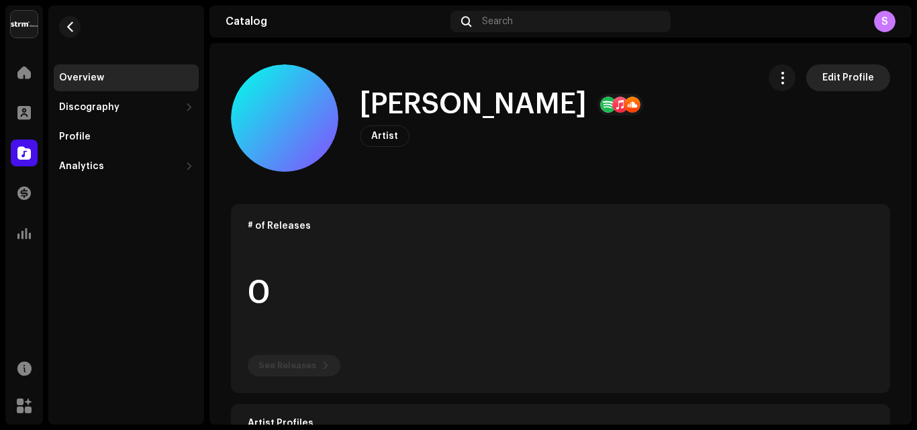
click at [844, 79] on span "Edit Profile" at bounding box center [848, 77] width 52 height 27
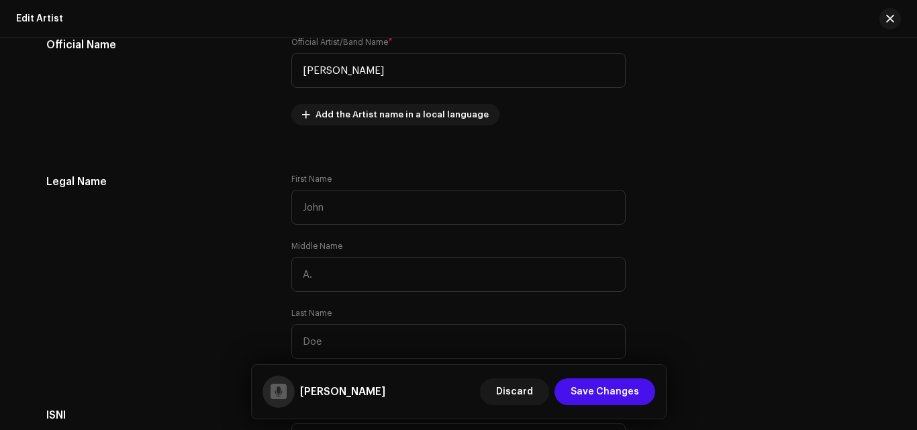
scroll to position [403, 0]
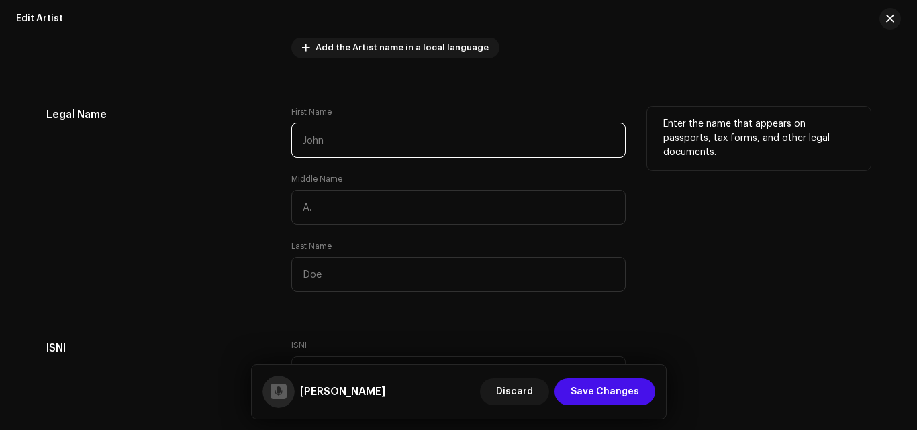
click at [533, 153] on input "text" at bounding box center [458, 140] width 334 height 35
type input "[PERSON_NAME]"
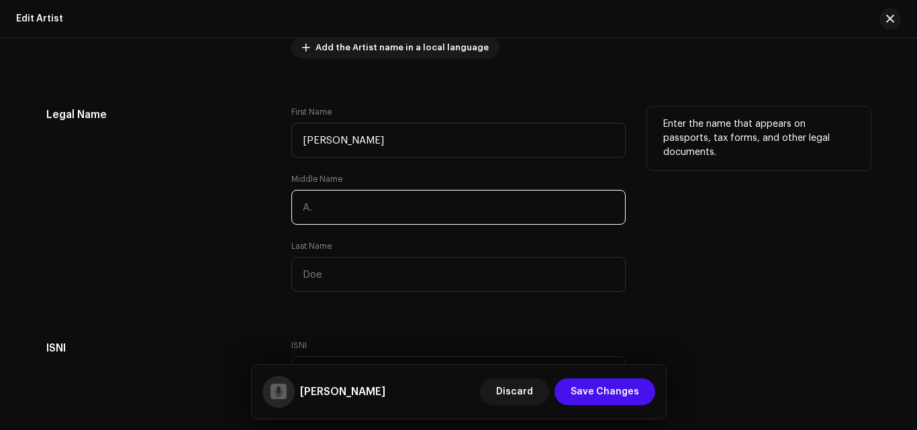
click at [441, 223] on input "text" at bounding box center [458, 207] width 334 height 35
type input "Ajahudeh"
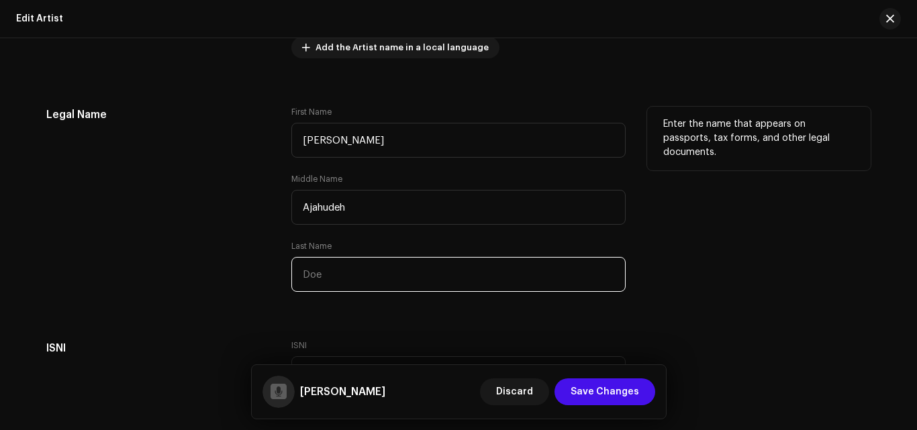
drag, startPoint x: 379, startPoint y: 287, endPoint x: 351, endPoint y: 281, distance: 28.8
click at [351, 282] on input "text" at bounding box center [458, 274] width 334 height 35
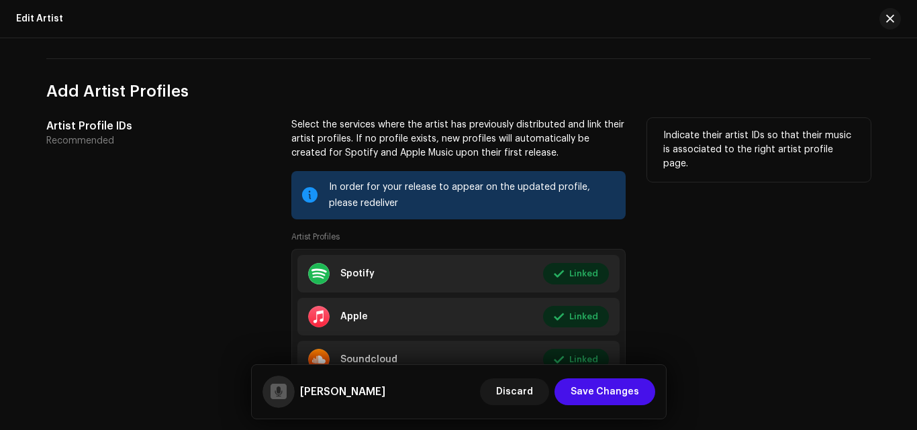
scroll to position [872, 0]
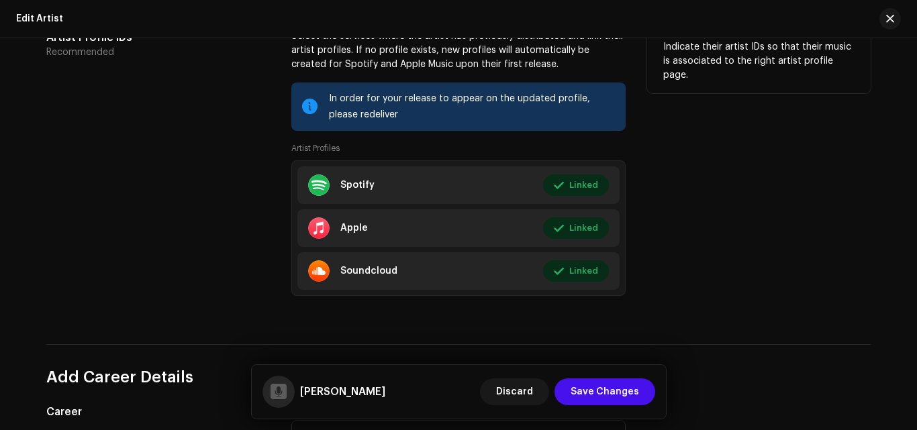
type input "Chijioke"
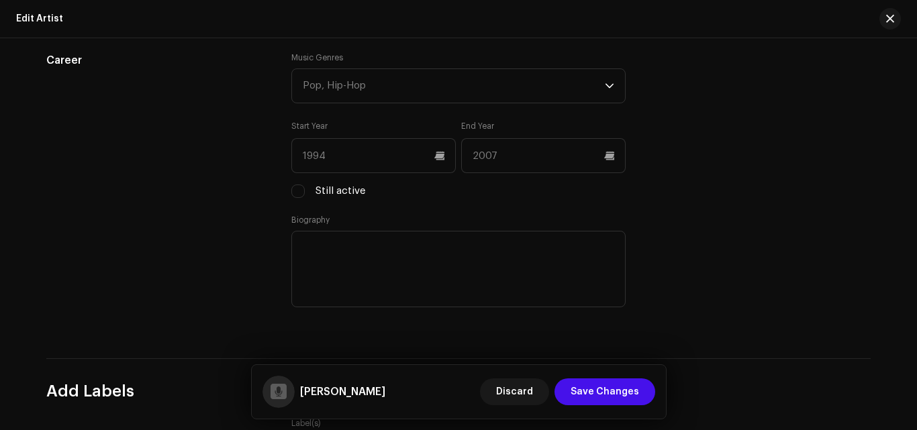
scroll to position [1141, 0]
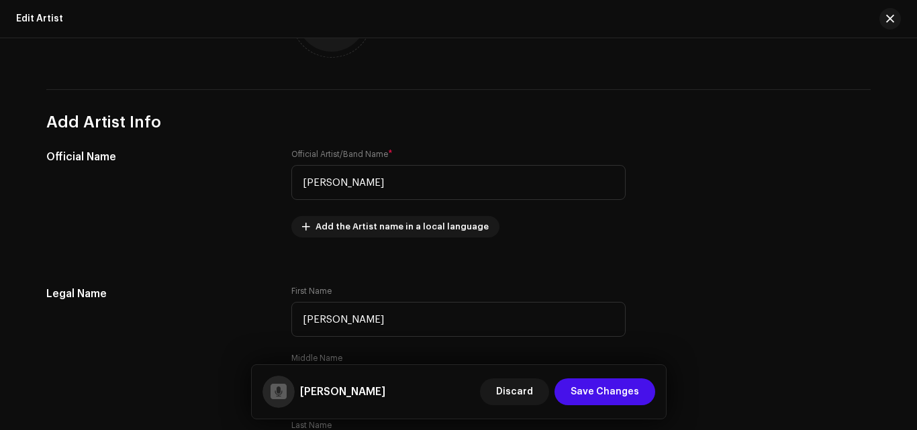
scroll to position [67, 0]
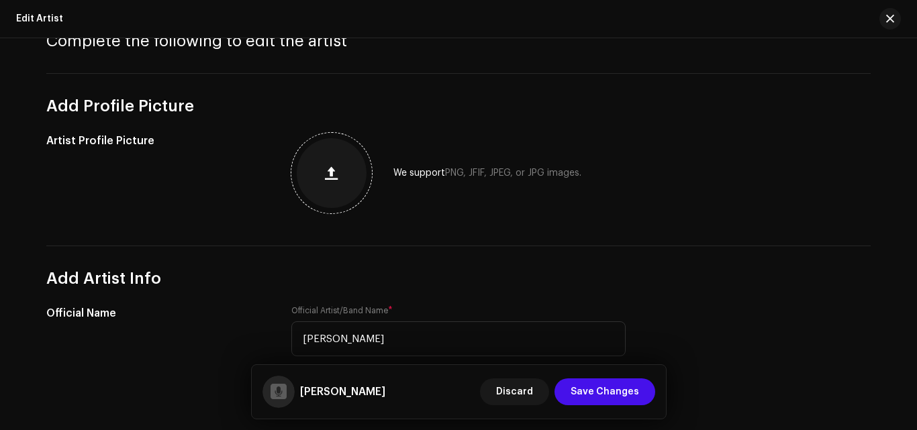
click at [351, 193] on div at bounding box center [332, 173] width 70 height 70
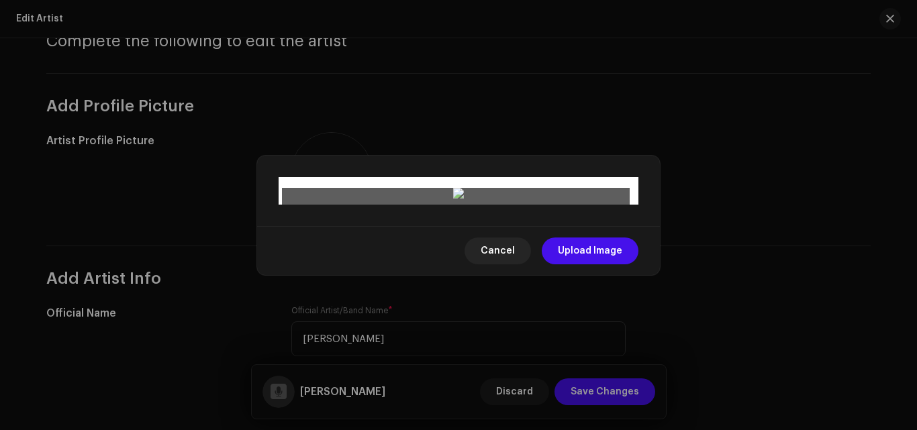
scroll to position [155, 0]
drag, startPoint x: 488, startPoint y: 148, endPoint x: 490, endPoint y: 184, distance: 35.7
click at [490, 255] on div at bounding box center [458, 429] width 348 height 348
click at [598, 264] on span "Upload Image" at bounding box center [590, 251] width 64 height 27
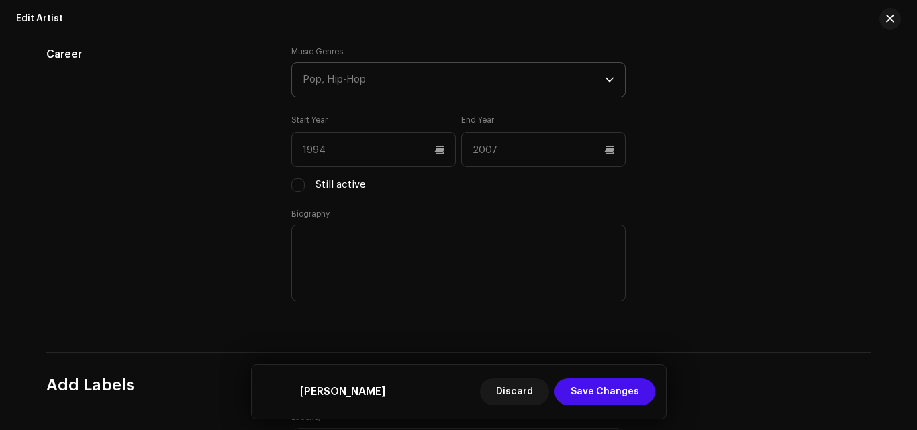
scroll to position [1208, 0]
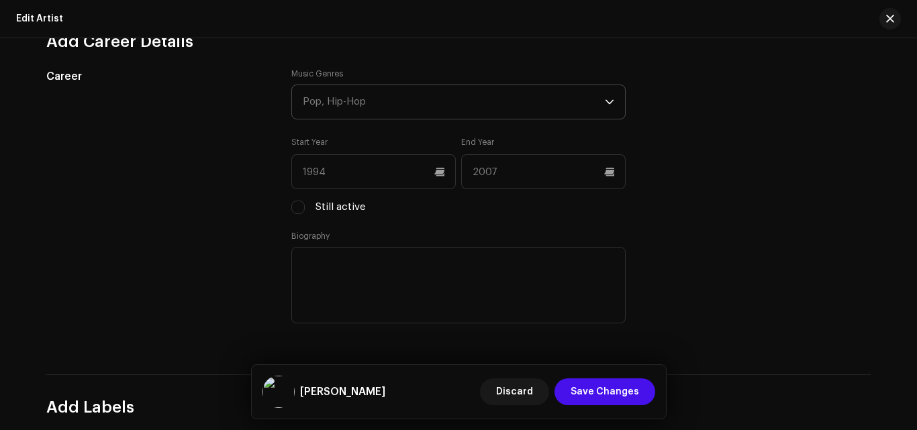
click at [344, 87] on div "Pop, Hip-Hop" at bounding box center [454, 102] width 302 height 34
click at [347, 96] on div "Pop, Hip-Hop" at bounding box center [454, 102] width 302 height 34
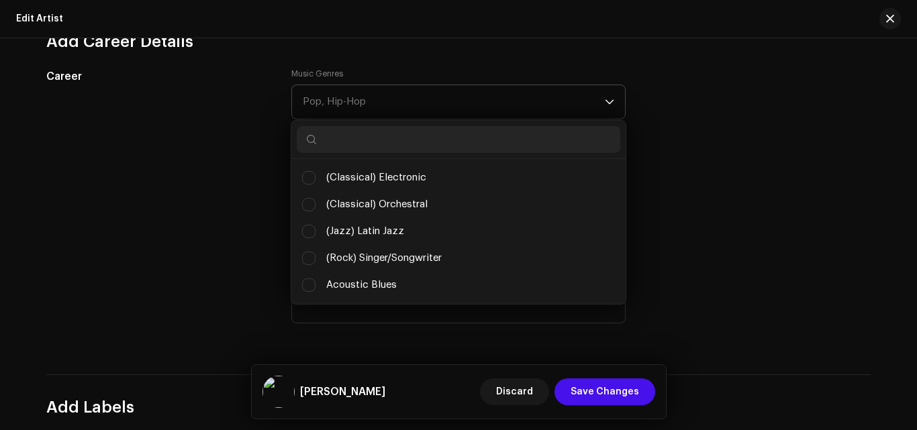
scroll to position [7, 60]
click at [421, 133] on input "text" at bounding box center [458, 139] width 323 height 27
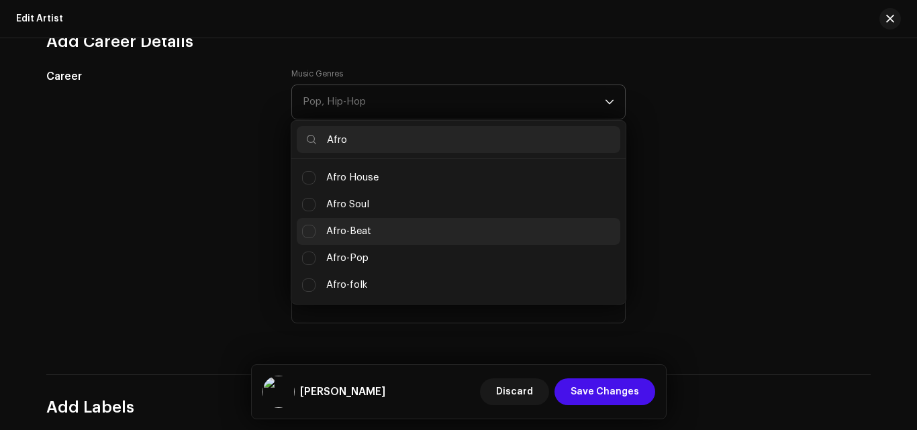
type input "Afro"
click at [361, 221] on li "Afro-Beat" at bounding box center [458, 231] width 323 height 27
checkbox input "true"
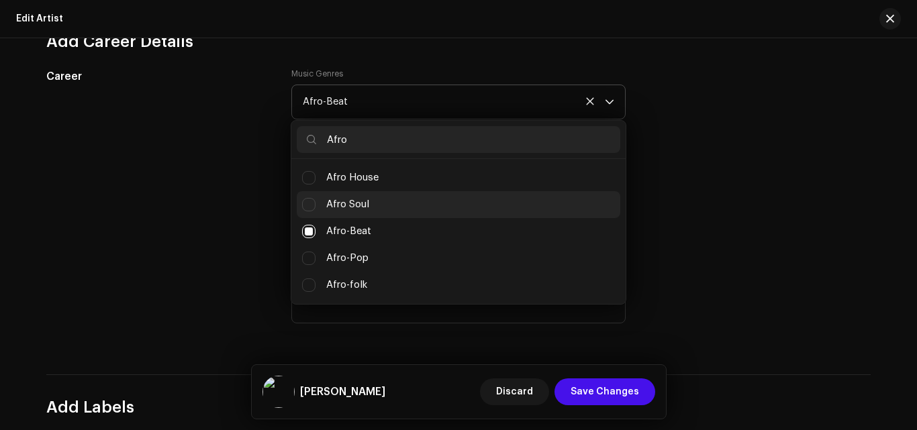
click at [380, 202] on li "Afro Soul" at bounding box center [458, 204] width 323 height 27
checkbox input "true"
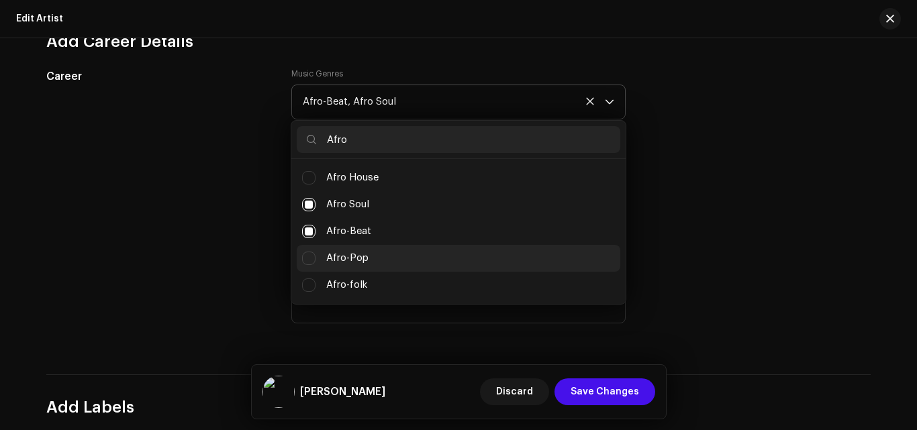
click at [374, 264] on li "Afro-Pop" at bounding box center [458, 258] width 323 height 27
checkbox input "true"
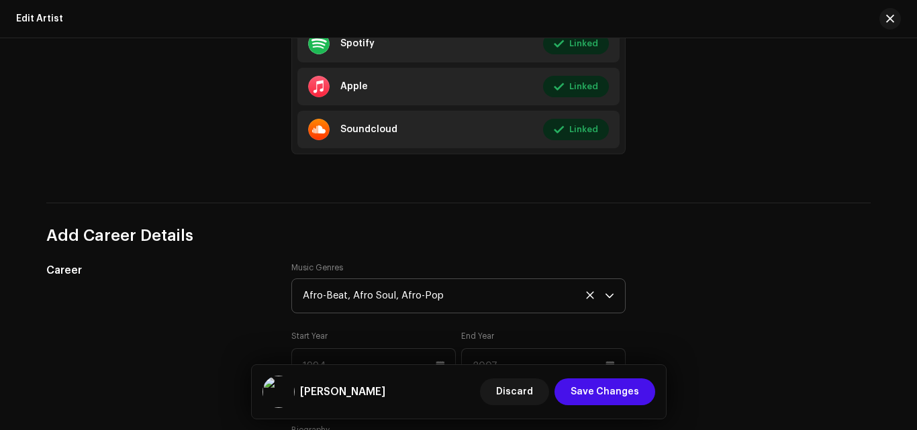
scroll to position [1006, 0]
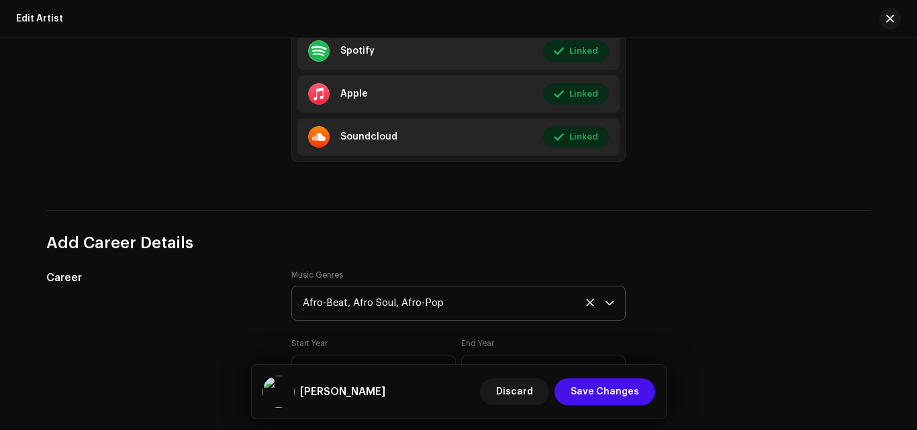
click at [390, 235] on h3 "Add Career Details" at bounding box center [458, 242] width 824 height 21
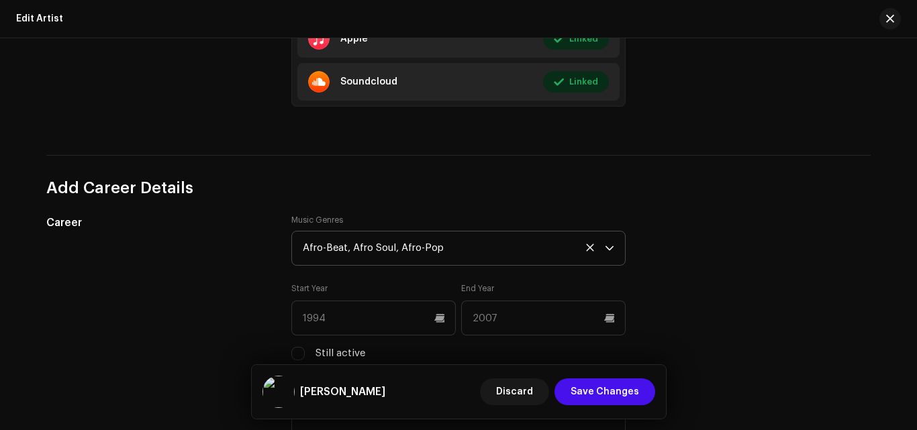
scroll to position [1141, 0]
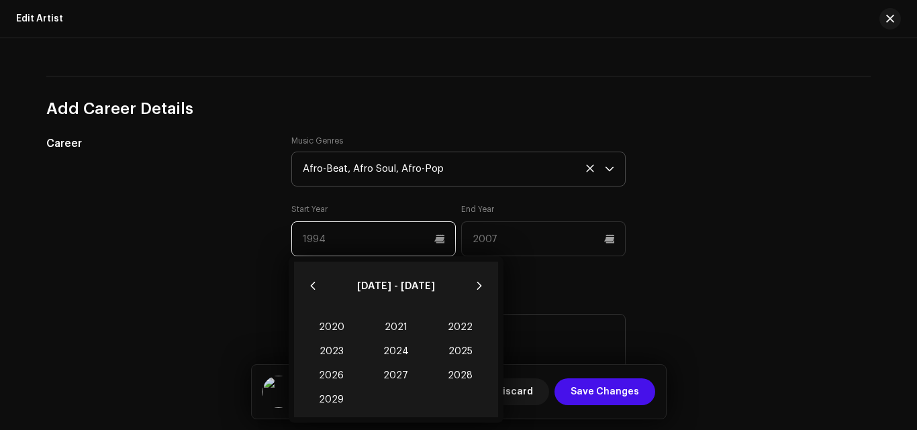
click at [397, 239] on input "text" at bounding box center [373, 238] width 164 height 35
click at [307, 292] on button "Previous Decade" at bounding box center [312, 285] width 27 height 27
click at [346, 400] on span "2019" at bounding box center [331, 400] width 64 height 24
type input "2019"
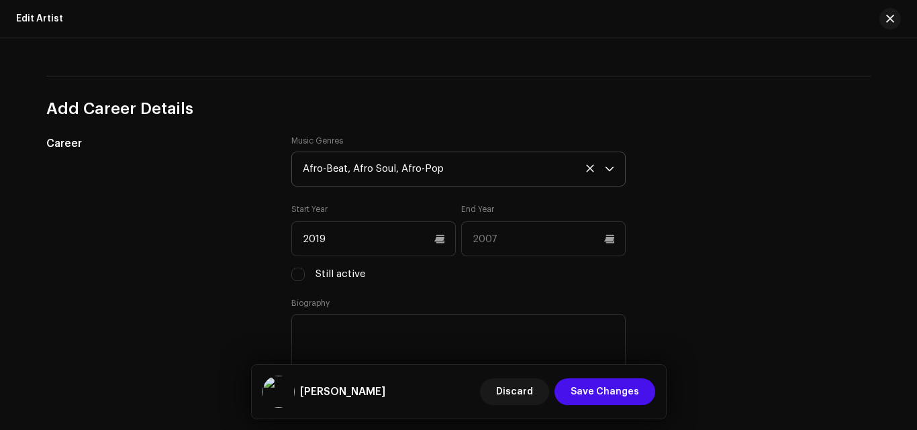
click at [217, 299] on div "Career" at bounding box center [157, 273] width 223 height 274
click at [299, 280] on input "Still active" at bounding box center [297, 274] width 13 height 13
checkbox input "true"
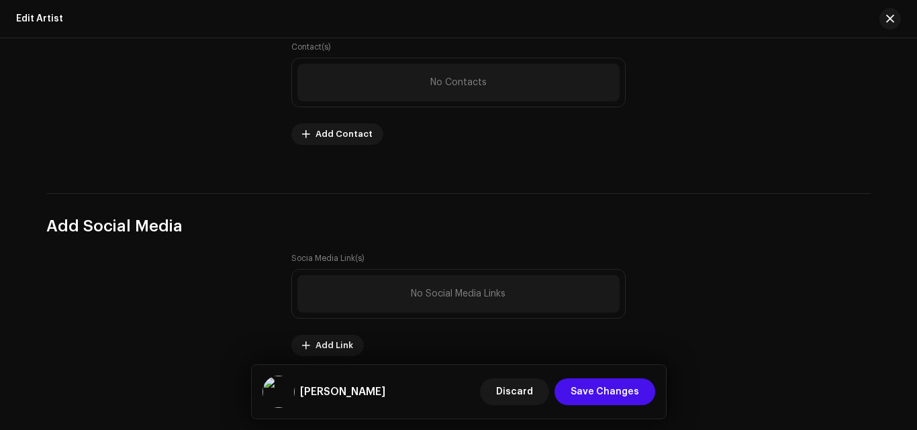
scroll to position [1834, 0]
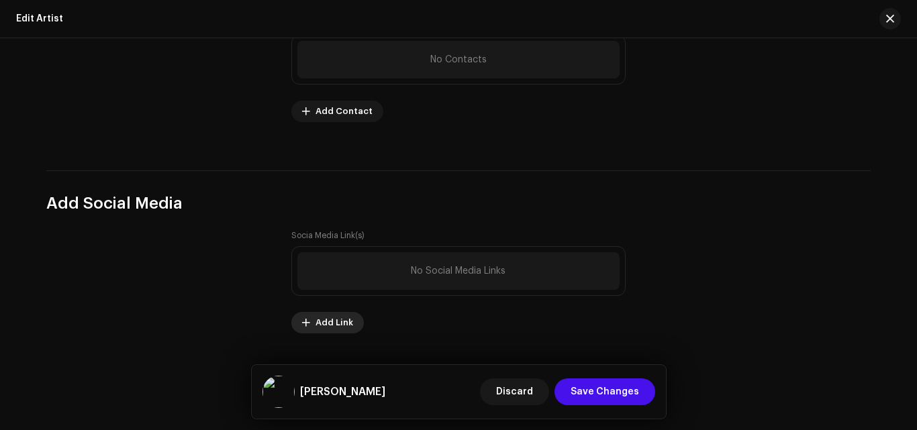
click at [347, 323] on span "Add Link" at bounding box center [334, 322] width 38 height 27
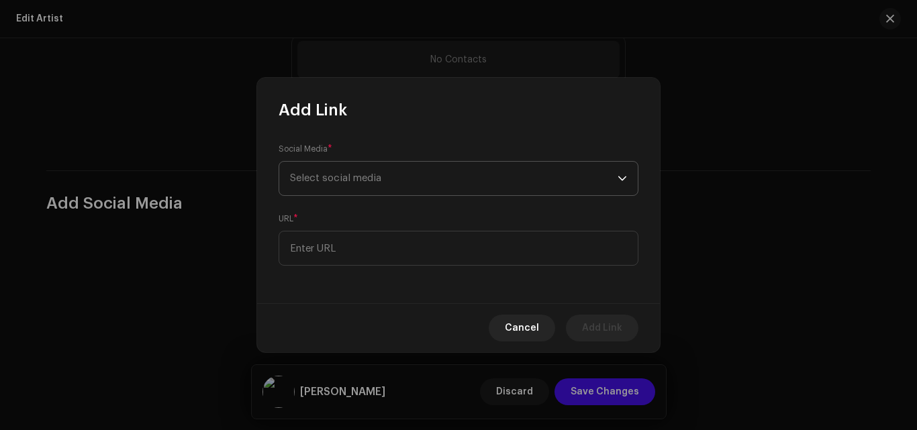
click at [407, 179] on span "Select social media" at bounding box center [453, 179] width 327 height 34
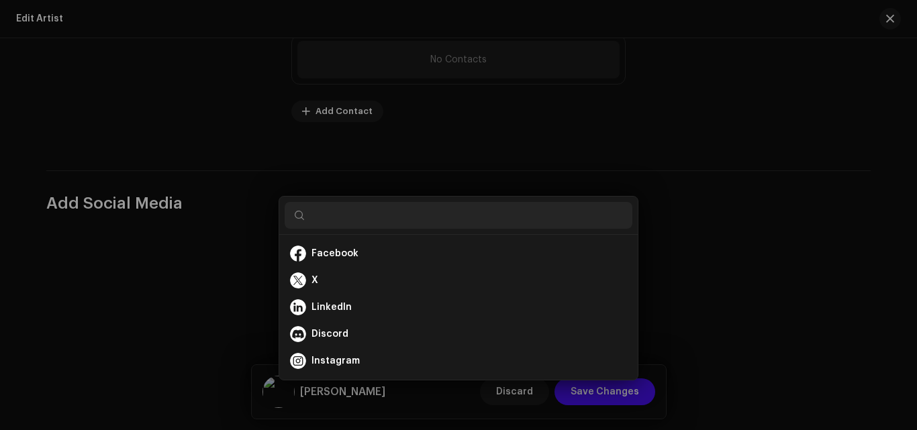
click at [180, 210] on div "Add Link Social Media * Select social media URL * Cancel Add Link" at bounding box center [458, 215] width 917 height 430
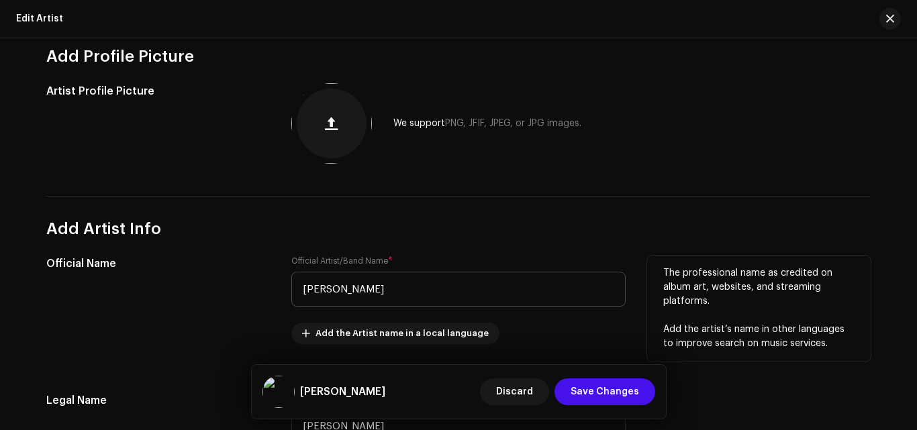
scroll to position [90, 0]
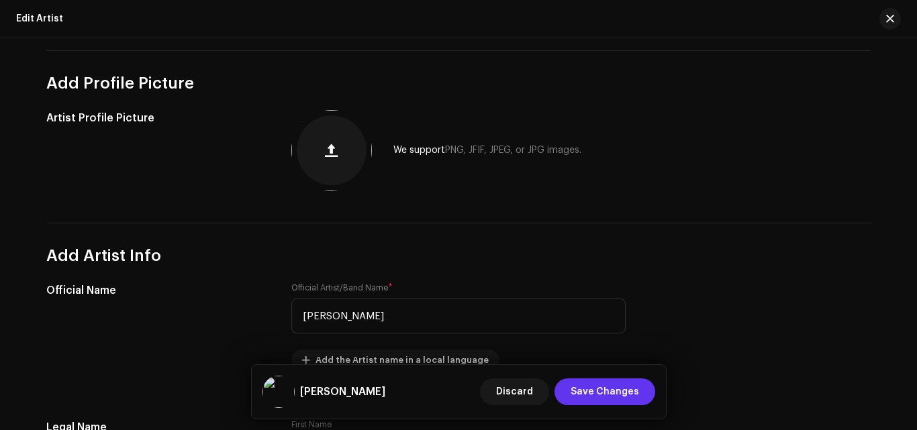
click at [611, 389] on span "Save Changes" at bounding box center [604, 391] width 68 height 27
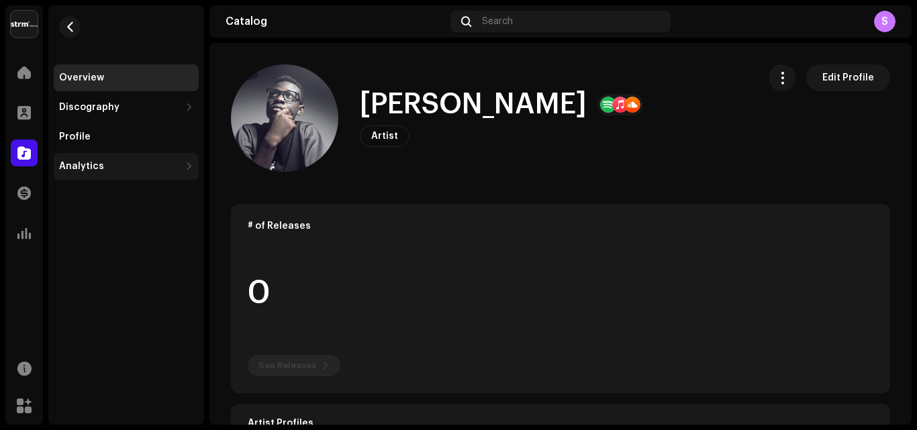
click at [125, 173] on div "Analytics" at bounding box center [126, 166] width 145 height 27
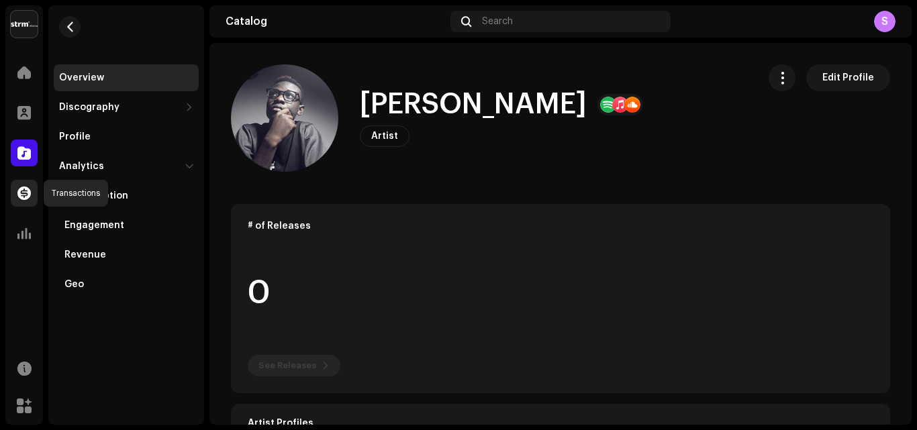
click at [19, 192] on span at bounding box center [23, 193] width 13 height 11
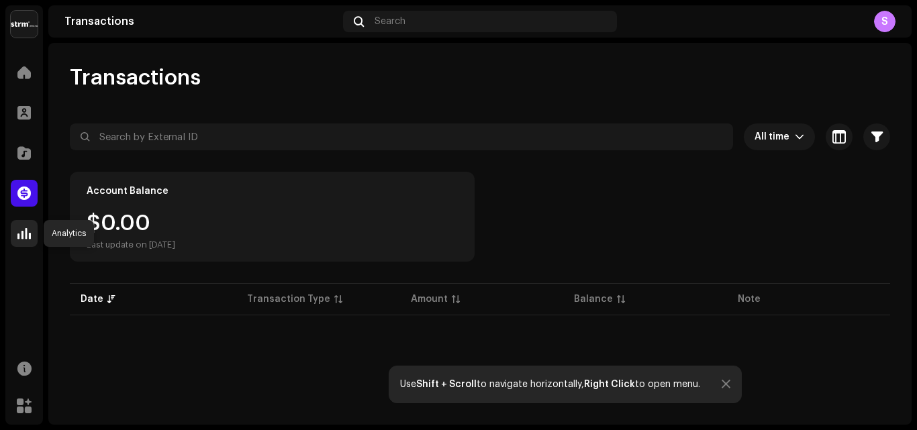
click at [37, 230] on div at bounding box center [24, 233] width 27 height 27
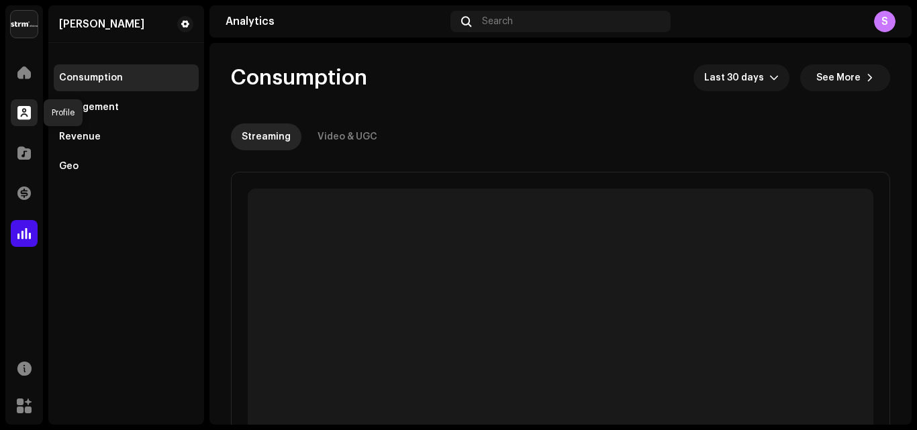
click at [31, 112] on div at bounding box center [24, 112] width 27 height 27
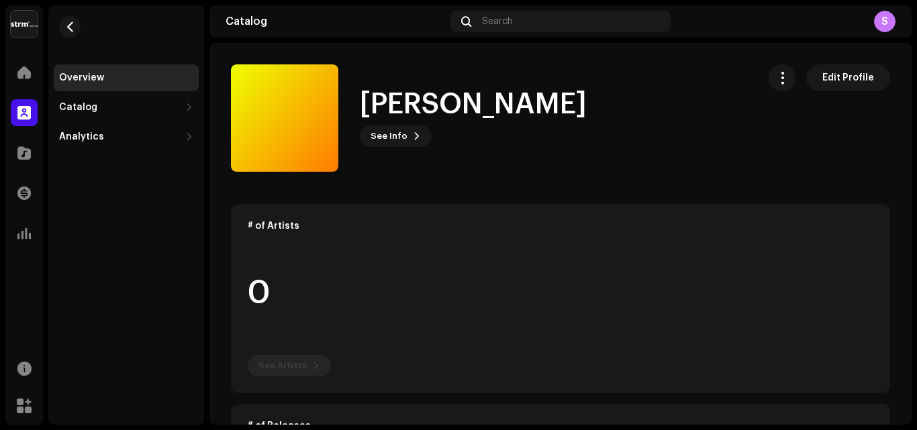
click at [272, 217] on re-o-card-data "# of Artists 0 See Artists" at bounding box center [560, 298] width 659 height 189
click at [166, 110] on div "Catalog" at bounding box center [119, 107] width 121 height 11
click at [170, 131] on div "Releases" at bounding box center [126, 136] width 145 height 27
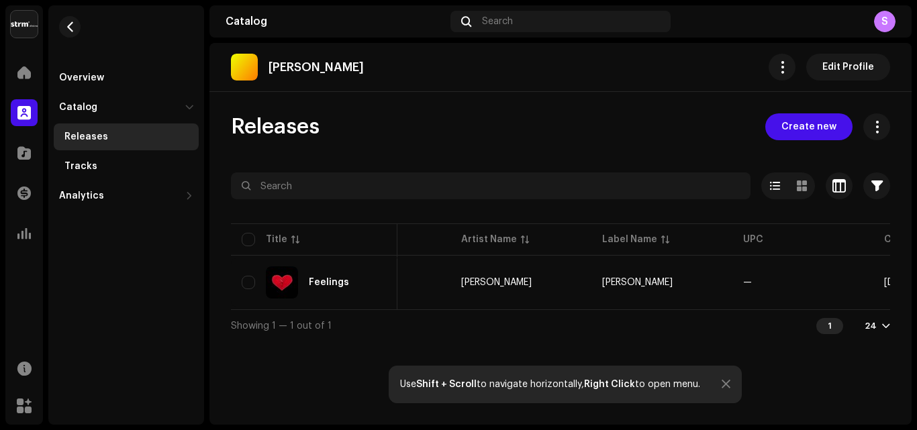
scroll to position [0, 97]
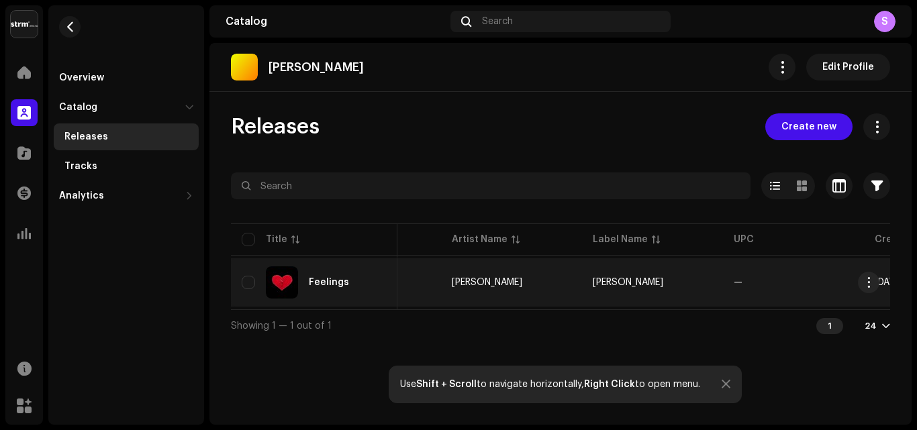
click at [511, 284] on re-a-table-link "[PERSON_NAME]" at bounding box center [511, 282] width 119 height 9
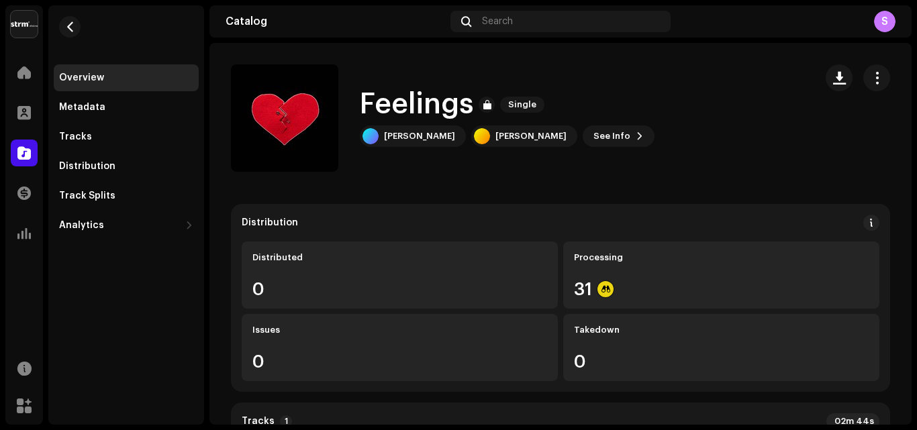
scroll to position [134, 0]
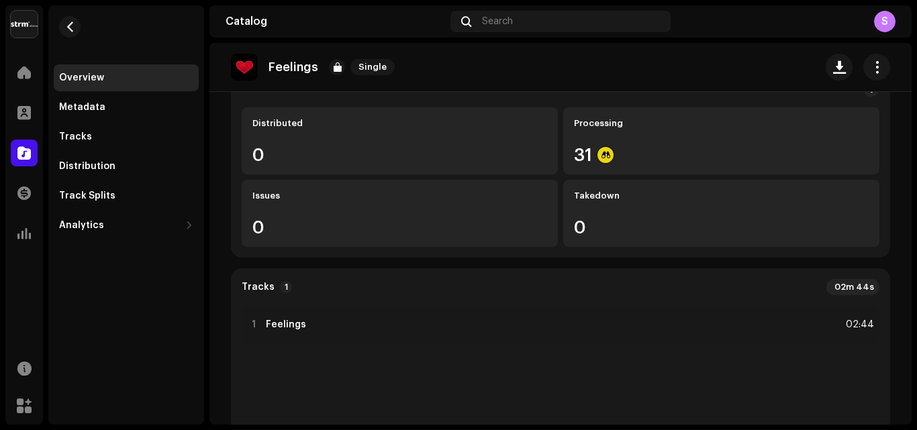
click at [629, 139] on re-o-release-hero "Feelings Single Feelings Single [PERSON_NAME] [PERSON_NAME] See Info" at bounding box center [560, 96] width 702 height 107
click at [607, 125] on re-o-release-hero "Feelings Single Feelings Single [PERSON_NAME] [PERSON_NAME] See Info" at bounding box center [560, 96] width 702 height 107
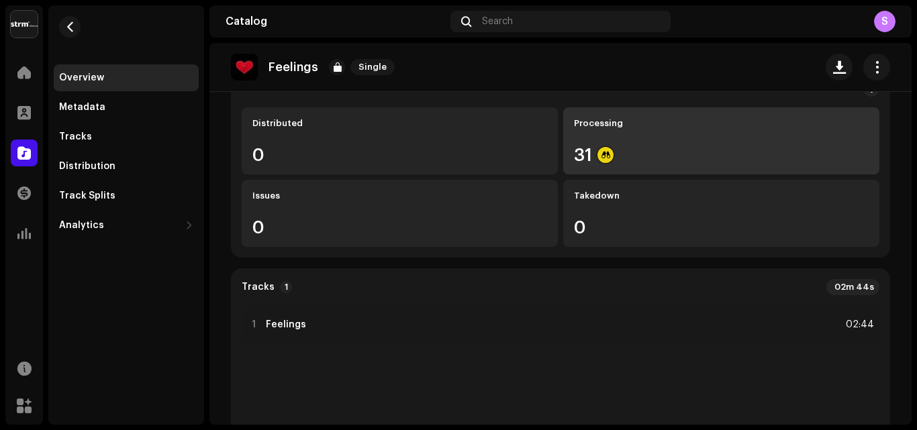
click at [611, 164] on div "Processing 31" at bounding box center [721, 140] width 316 height 67
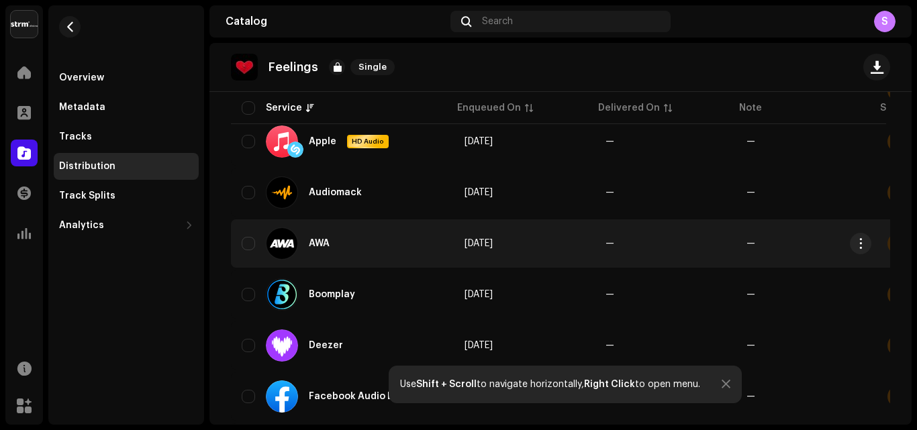
scroll to position [335, 0]
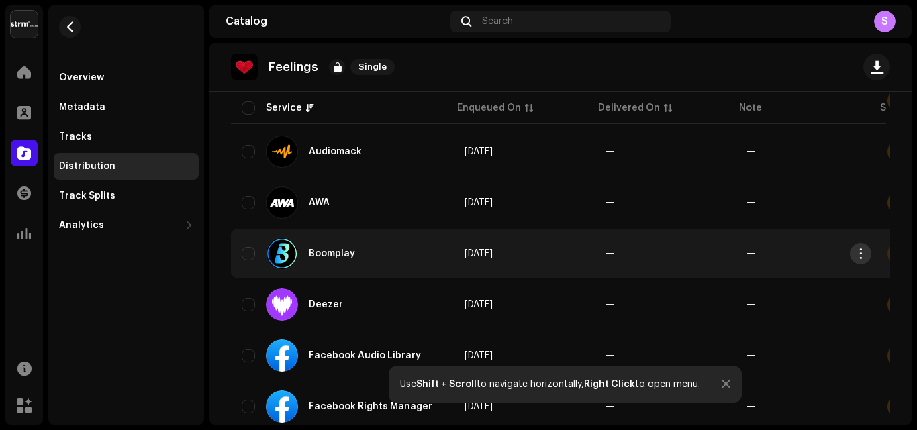
click at [867, 246] on button "button" at bounding box center [859, 253] width 21 height 21
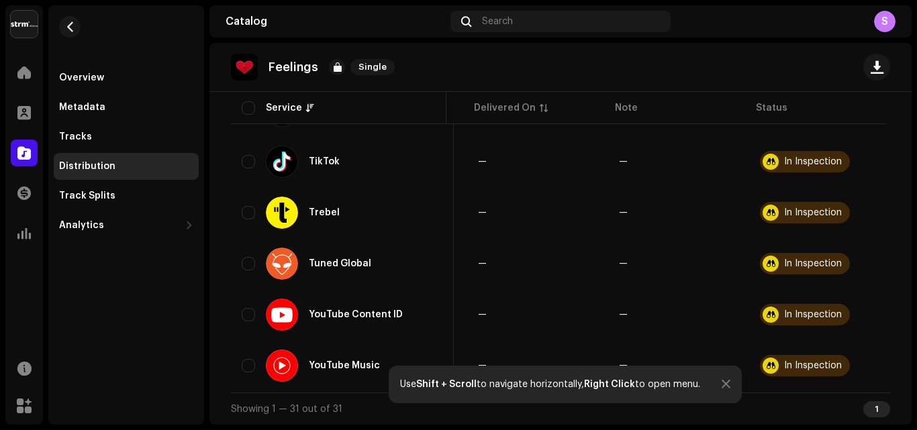
scroll to position [1504, 0]
